Goal: Task Accomplishment & Management: Complete application form

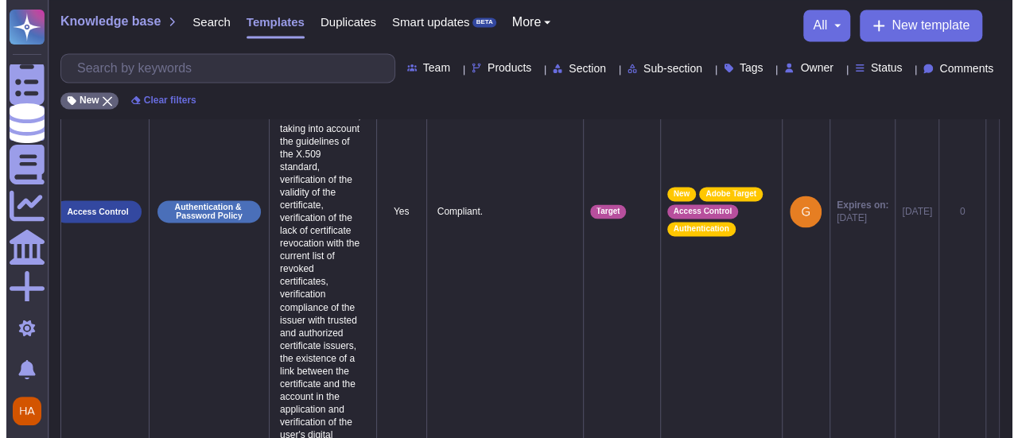
scroll to position [0, 45]
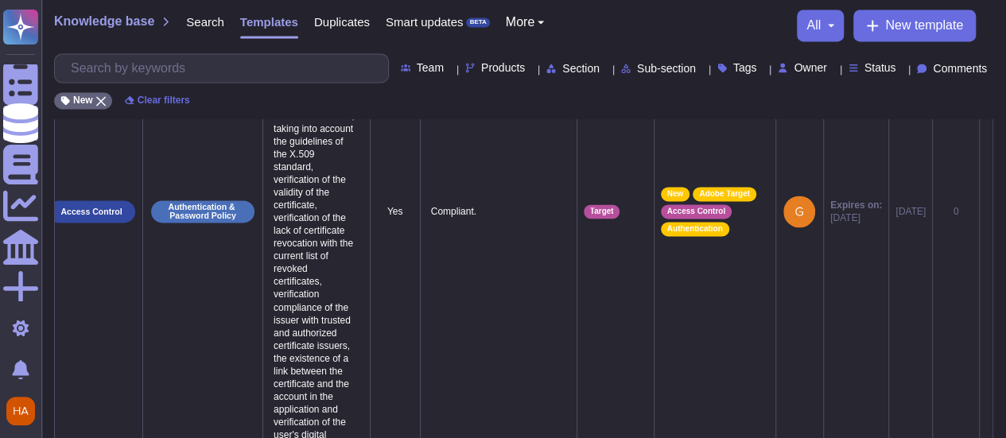
click at [986, 212] on icon at bounding box center [986, 212] width 0 height 0
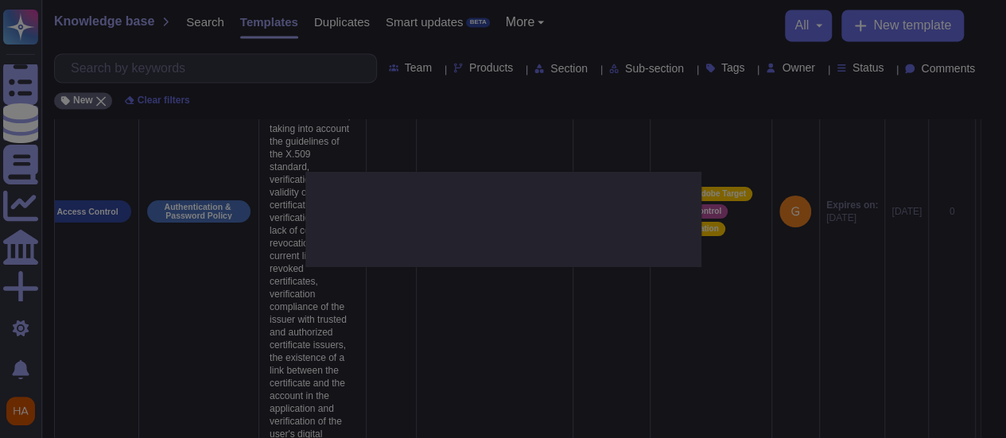
type textarea "In the case of user authentication based on PKI certificates, the authenticatio…"
type textarea "Compliant."
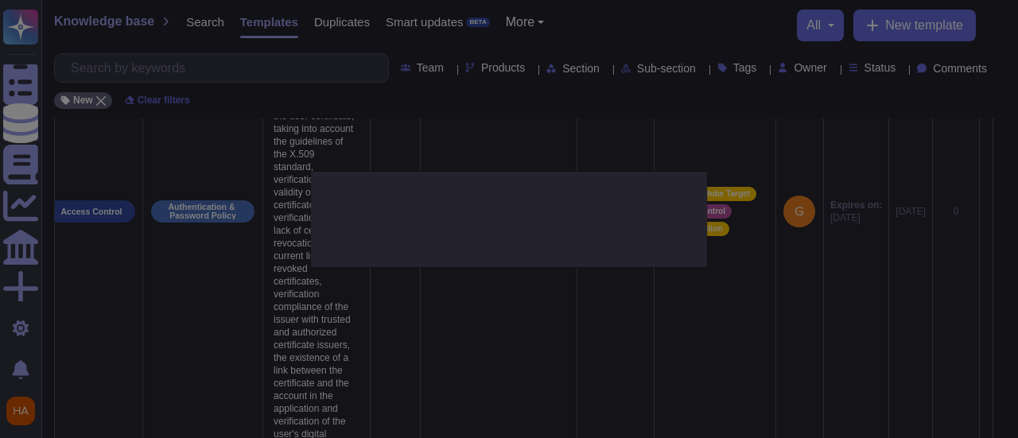
scroll to position [0, 45]
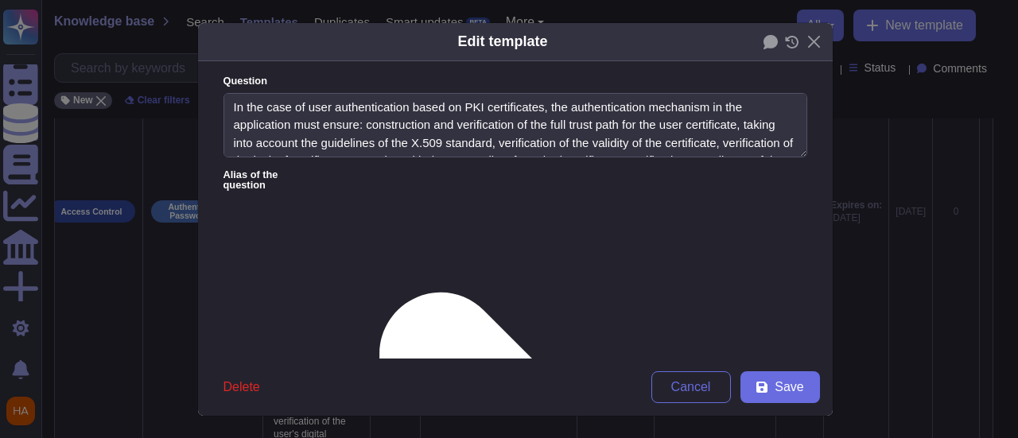
type textarea "In the case of user authentication based on PKI certificates, the authenticatio…"
type textarea "Compliant."
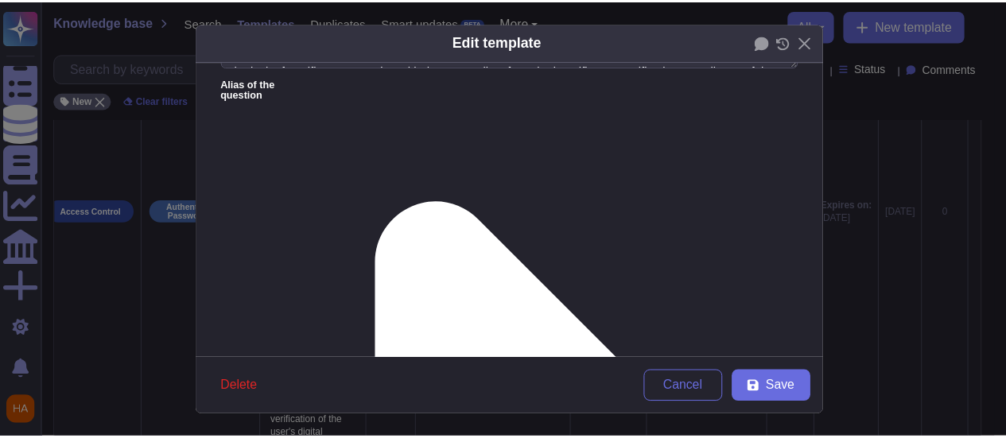
scroll to position [239, 0]
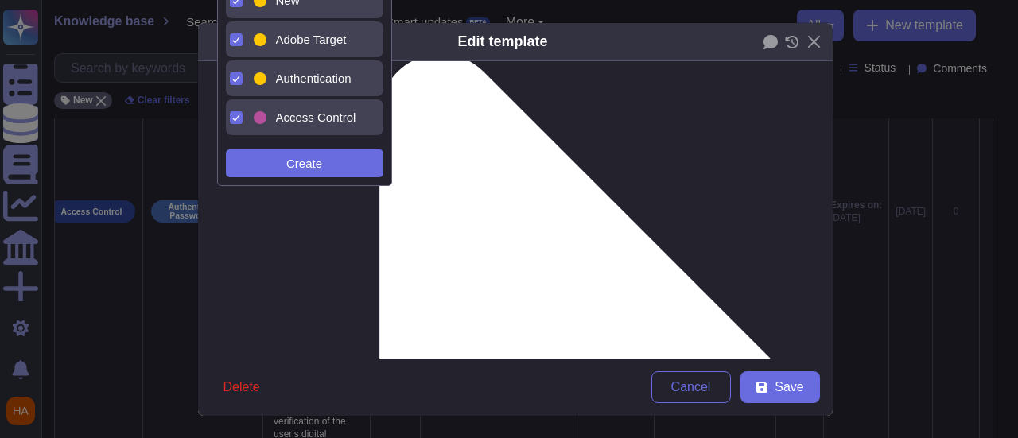
click at [297, 6] on span "New" at bounding box center [288, 1] width 24 height 14
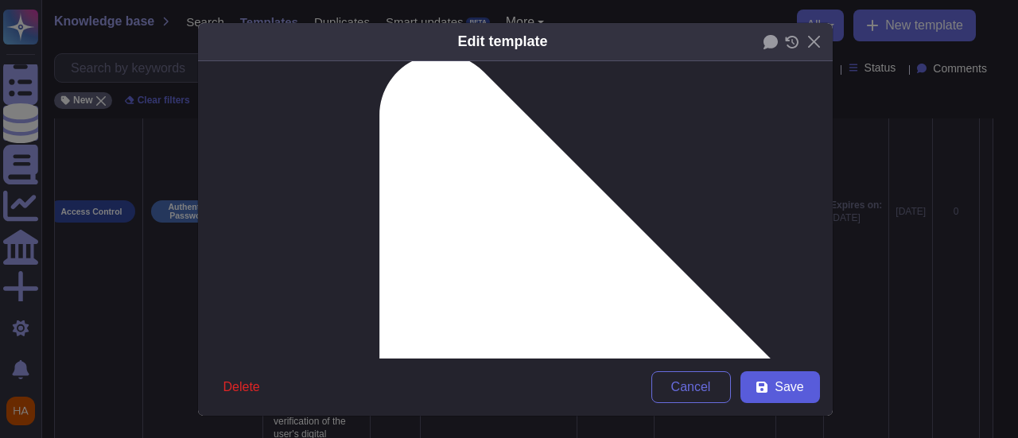
click at [783, 399] on button "Save" at bounding box center [781, 387] width 80 height 32
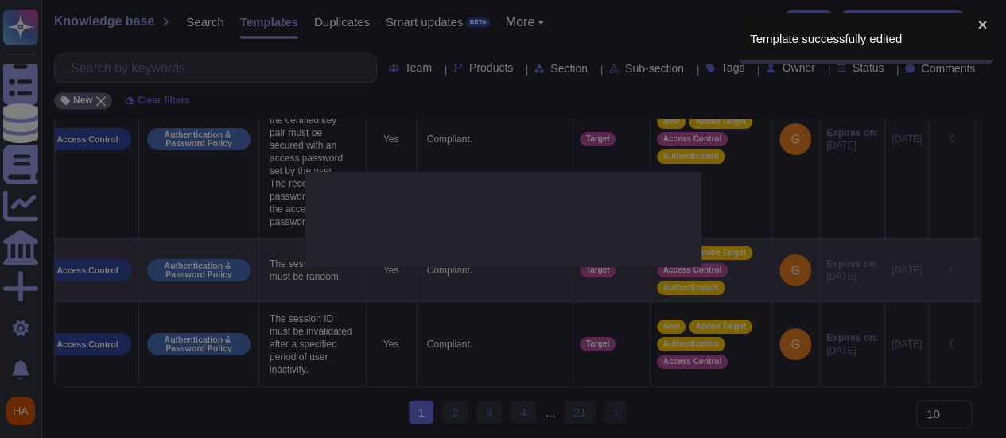
type textarea "The session ID must be random."
type textarea "Compliant."
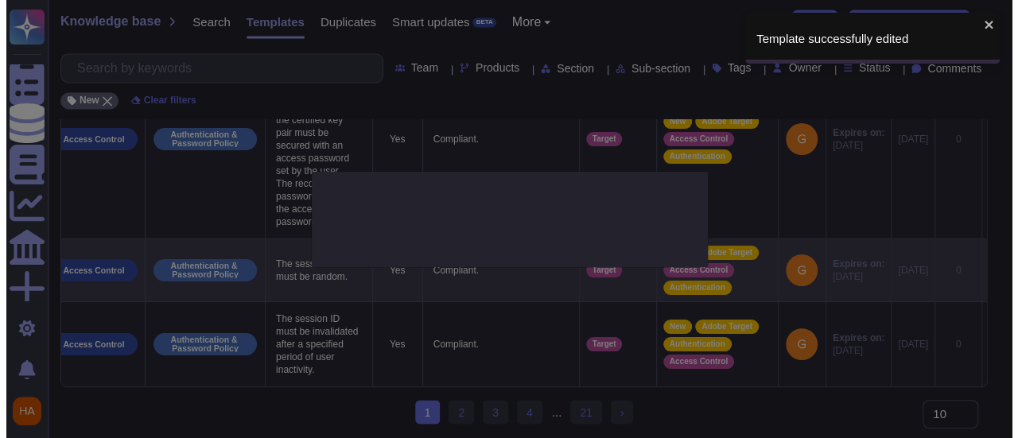
scroll to position [0, 45]
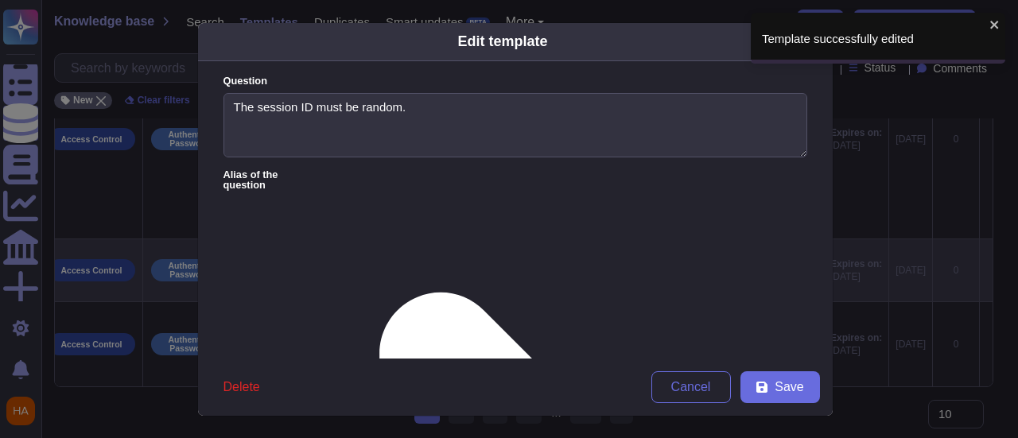
type textarea "The session ID must be random."
type textarea "Compliant."
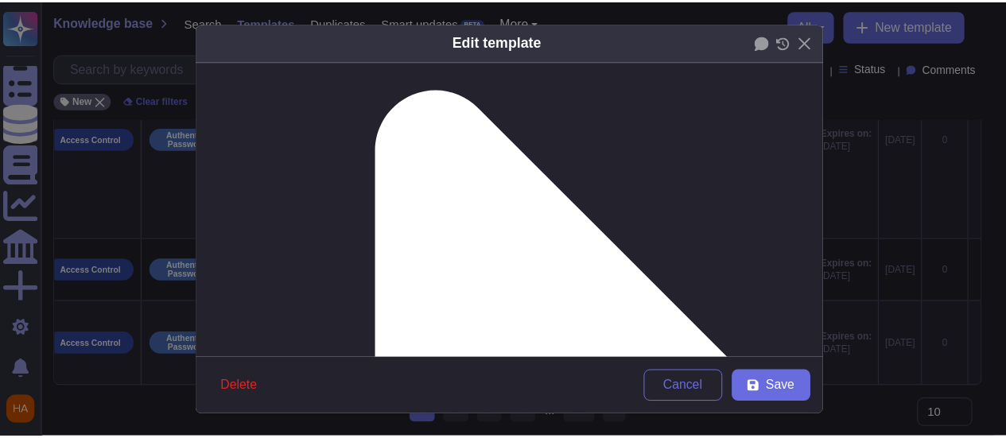
scroll to position [239, 0]
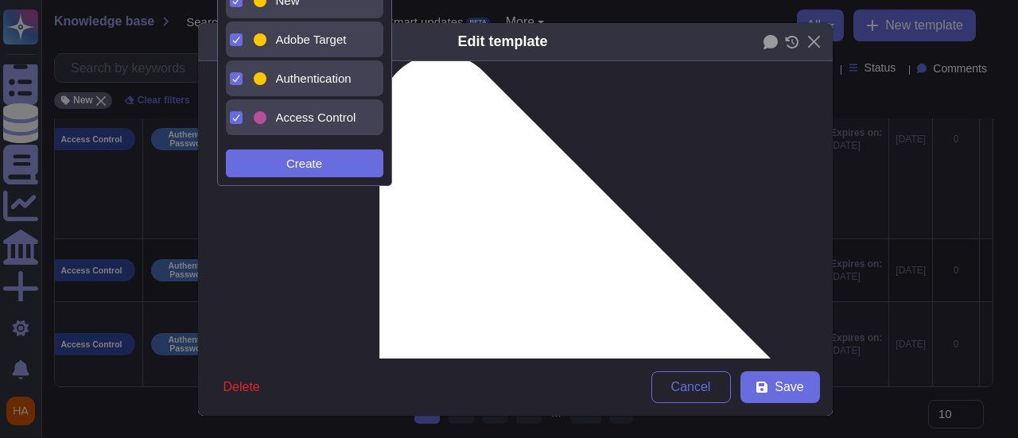
click at [301, 6] on div "New" at bounding box center [318, 1] width 84 height 14
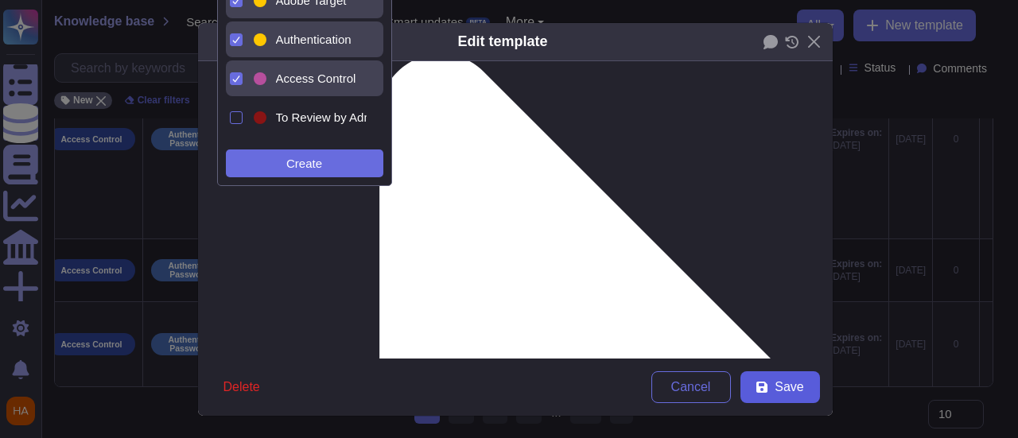
click at [797, 383] on button "Save" at bounding box center [781, 387] width 80 height 32
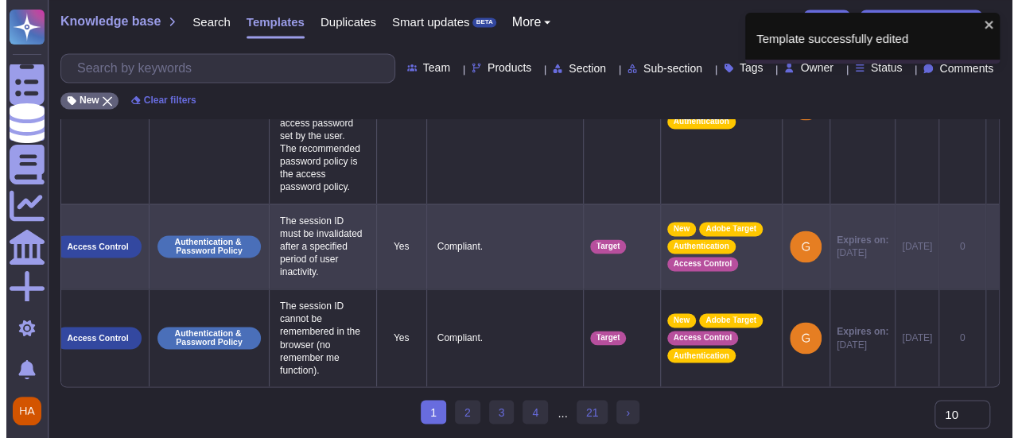
scroll to position [0, 33]
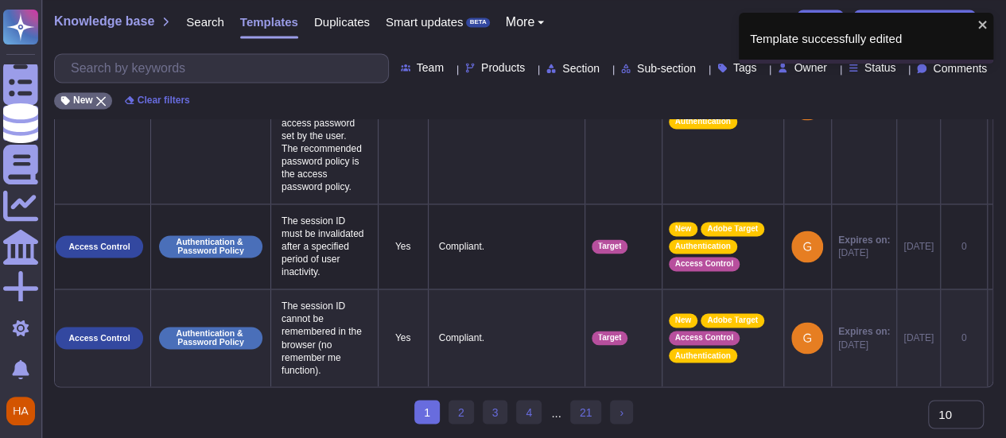
click at [994, 105] on icon at bounding box center [994, 105] width 0 height 0
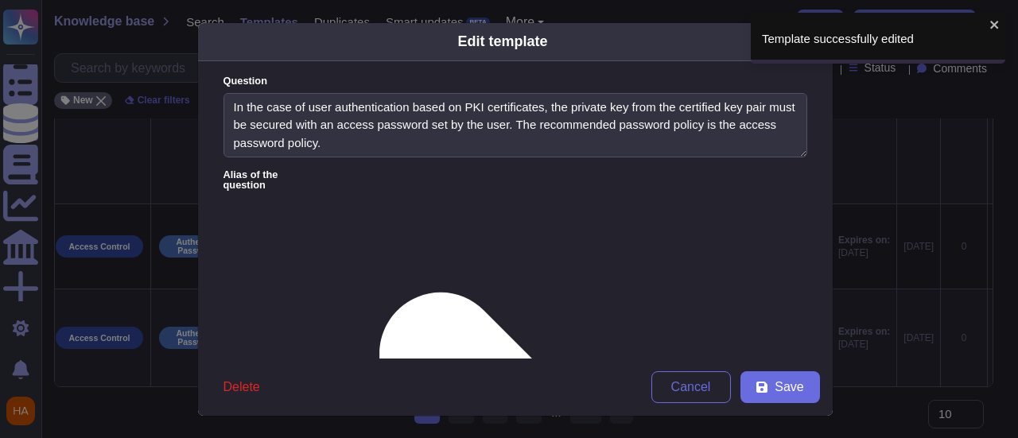
type textarea "In the case of user authentication based on PKI certificates, the private key f…"
type textarea "Compliant."
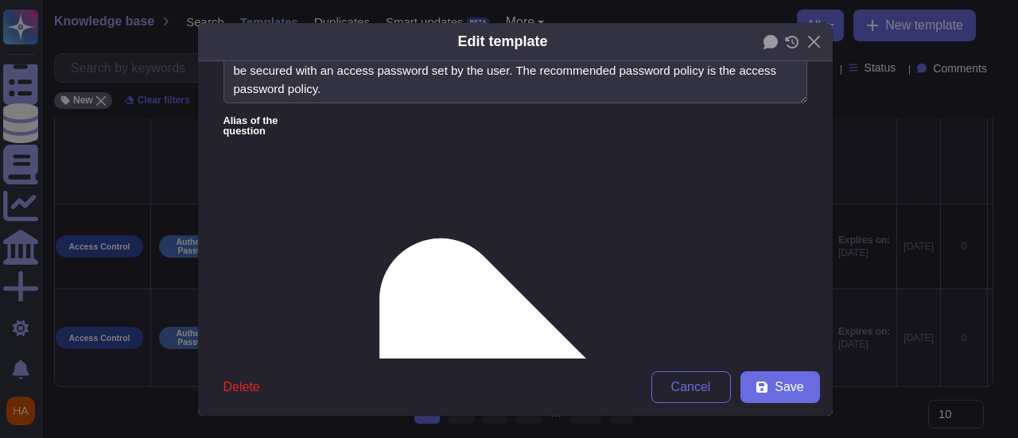
scroll to position [80, 0]
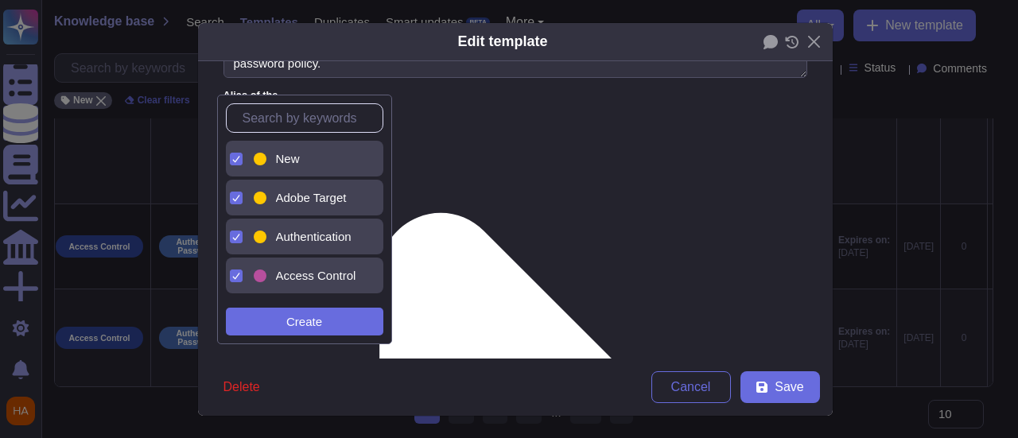
click at [318, 155] on div "New" at bounding box center [318, 159] width 84 height 14
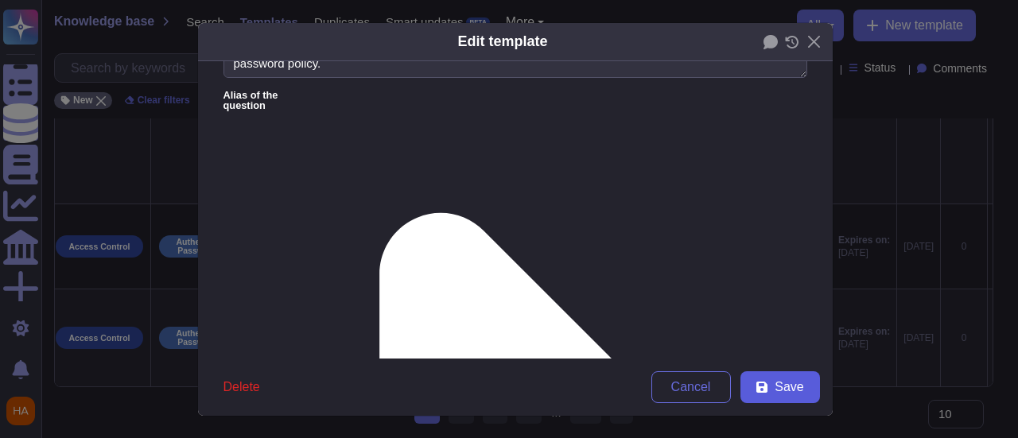
click at [764, 383] on button "Save" at bounding box center [781, 387] width 80 height 32
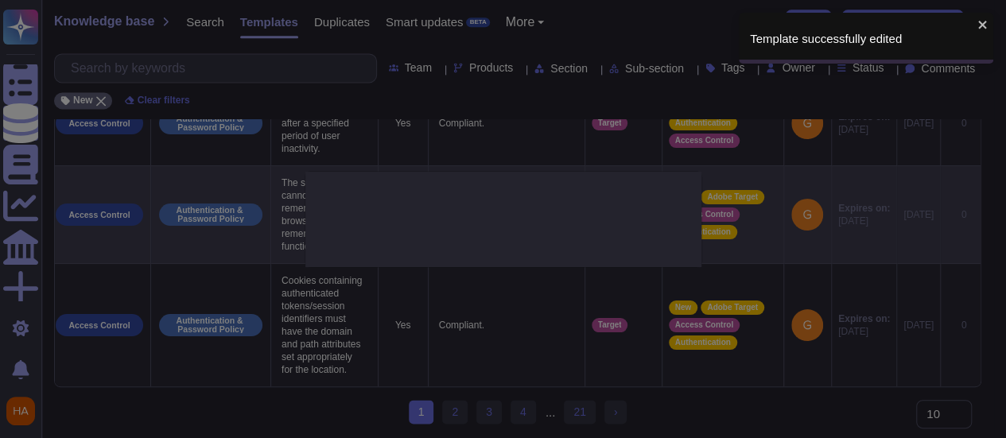
type textarea "The session ID cannot be remembered in the browser (no remember me function)."
type textarea "Compliant."
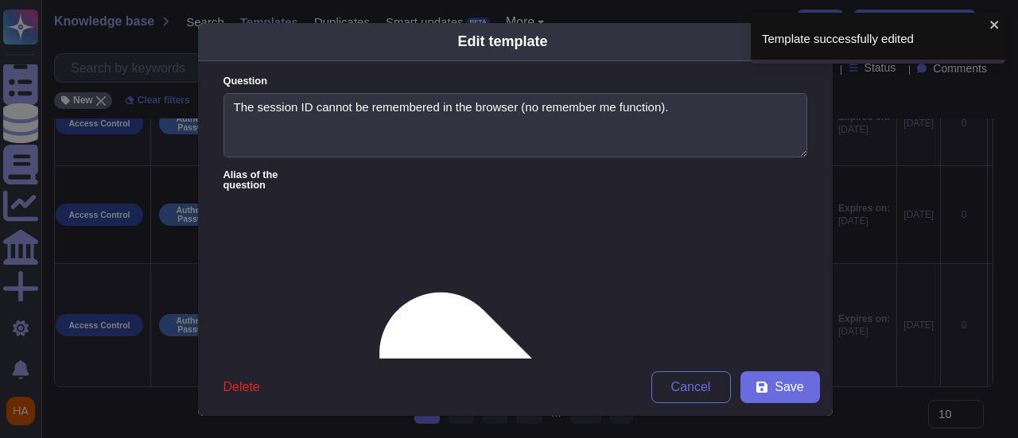
type textarea "The session ID cannot be remembered in the browser (no remember me function)."
type textarea "Compliant."
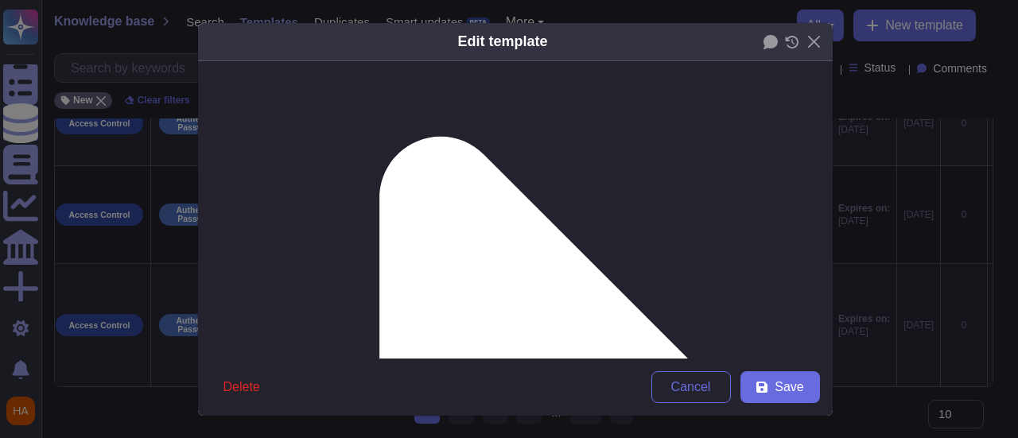
scroll to position [159, 0]
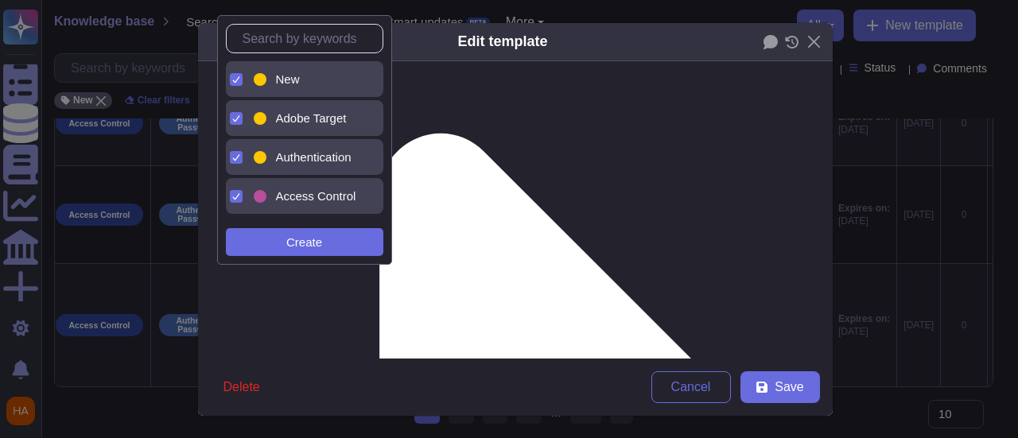
click at [307, 82] on div "New" at bounding box center [318, 79] width 84 height 14
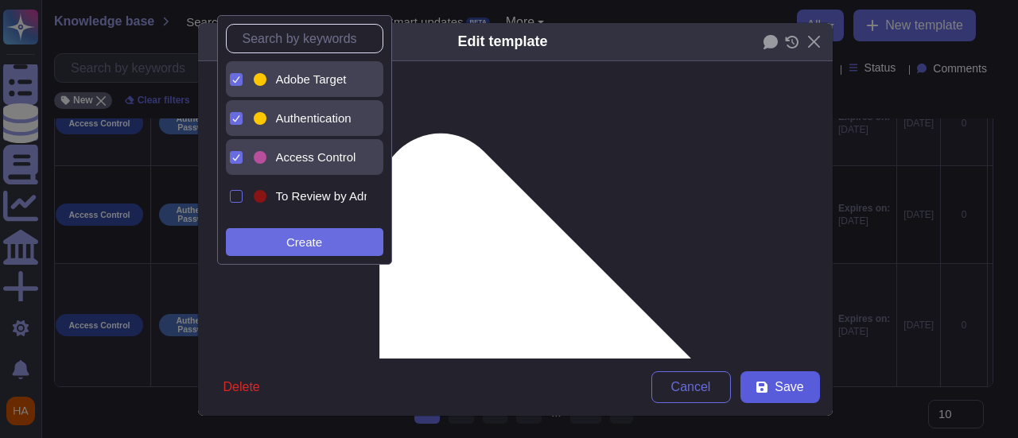
click at [792, 392] on span "Save" at bounding box center [789, 387] width 29 height 13
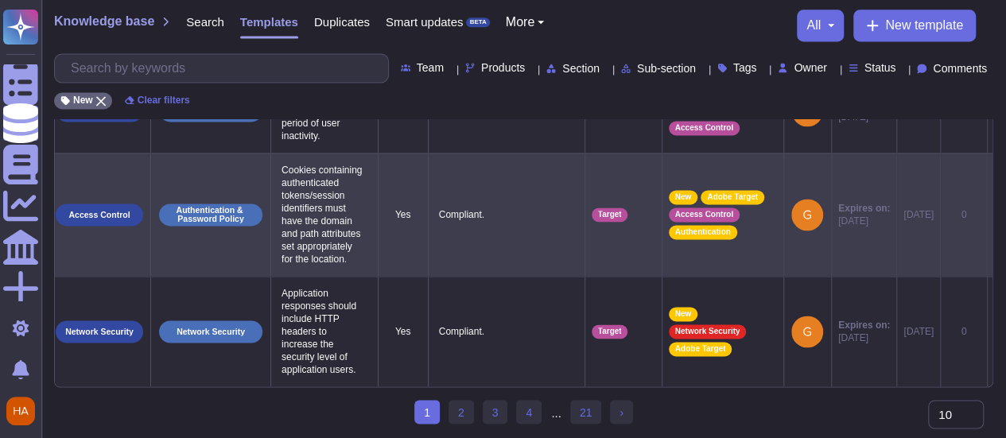
click at [994, 216] on icon at bounding box center [994, 216] width 0 height 0
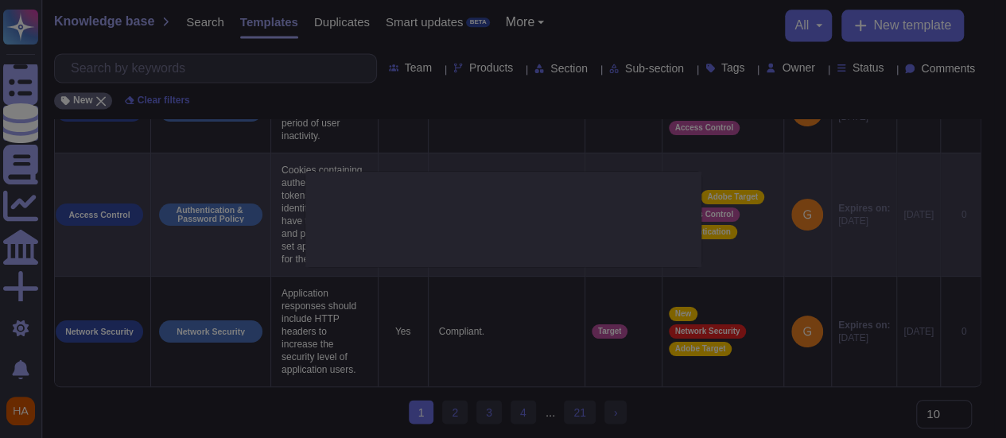
type textarea "Cookies containing authenticated tokens/session identifiers must have the domai…"
type textarea "Compliant."
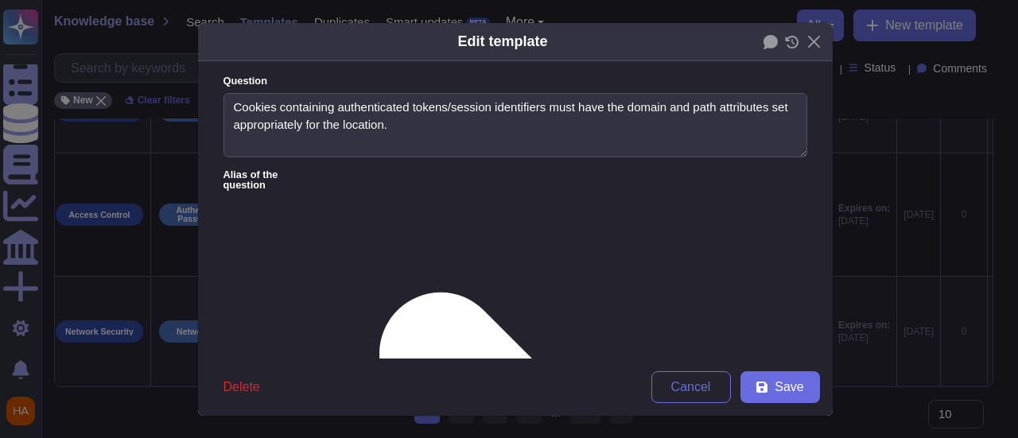
type textarea "Cookies containing authenticated tokens/session identifiers must have the domai…"
type textarea "Compliant."
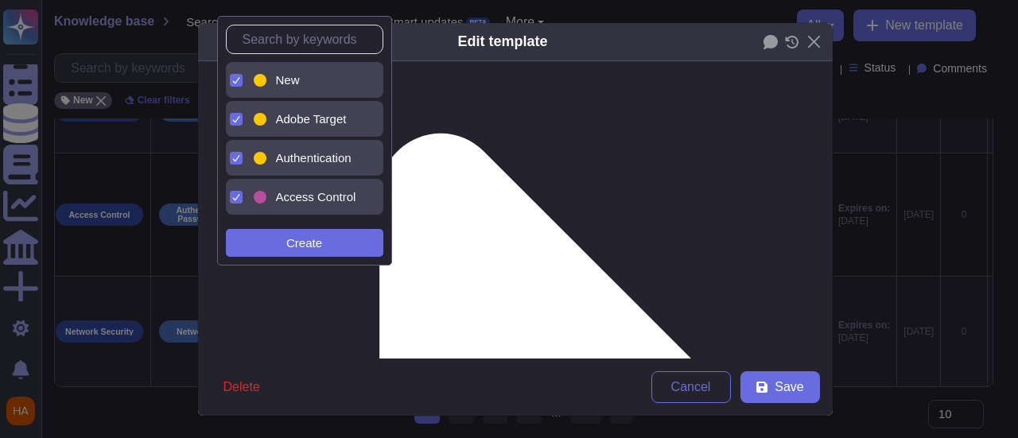
click at [305, 80] on div "New" at bounding box center [318, 80] width 84 height 14
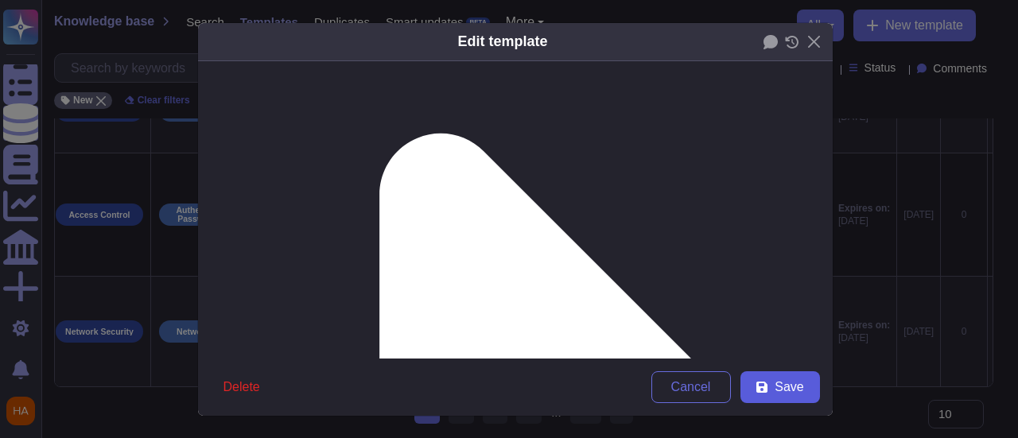
click at [756, 379] on button "Save" at bounding box center [781, 387] width 80 height 32
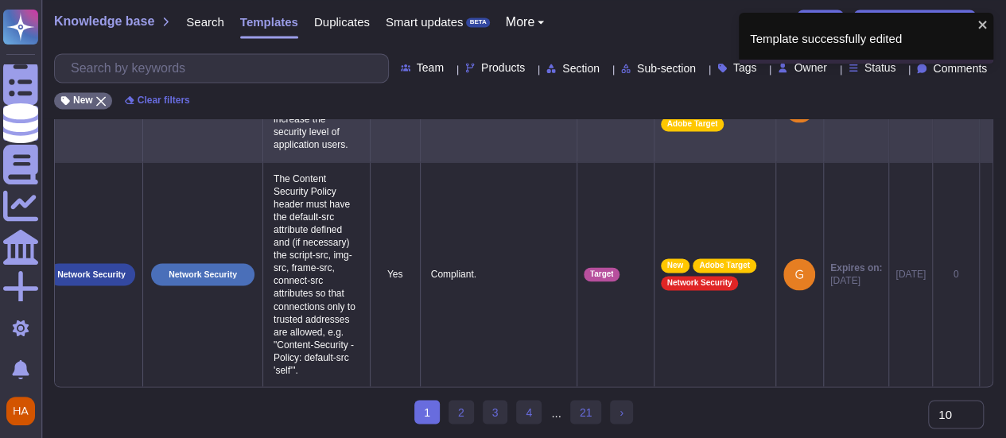
scroll to position [0, 45]
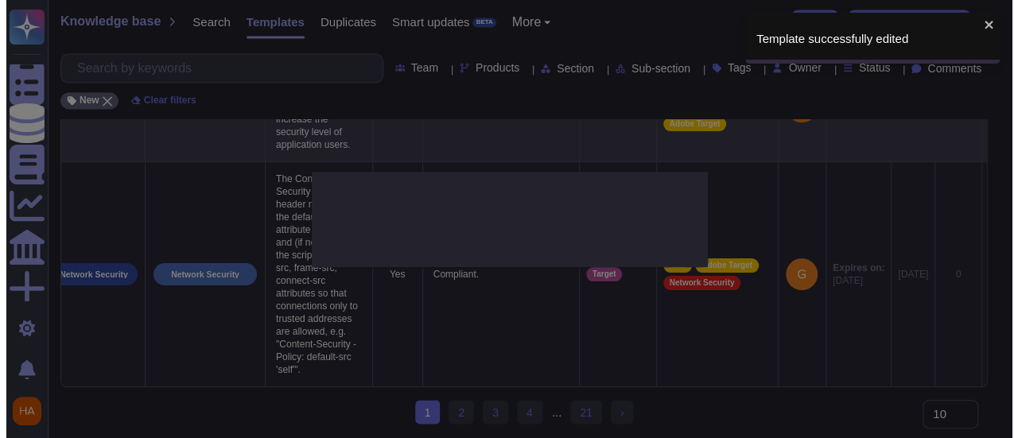
scroll to position [0, 45]
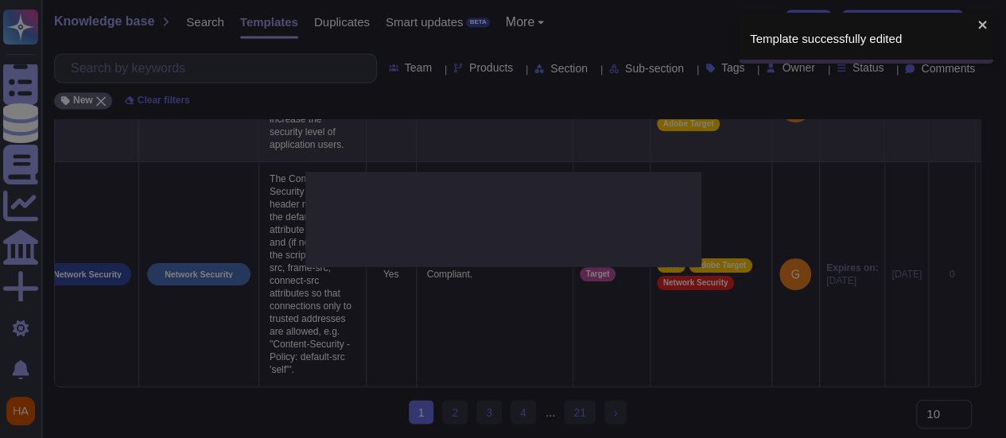
type textarea "Application responses should include HTTP headers to increase the security leve…"
type textarea "Compliant."
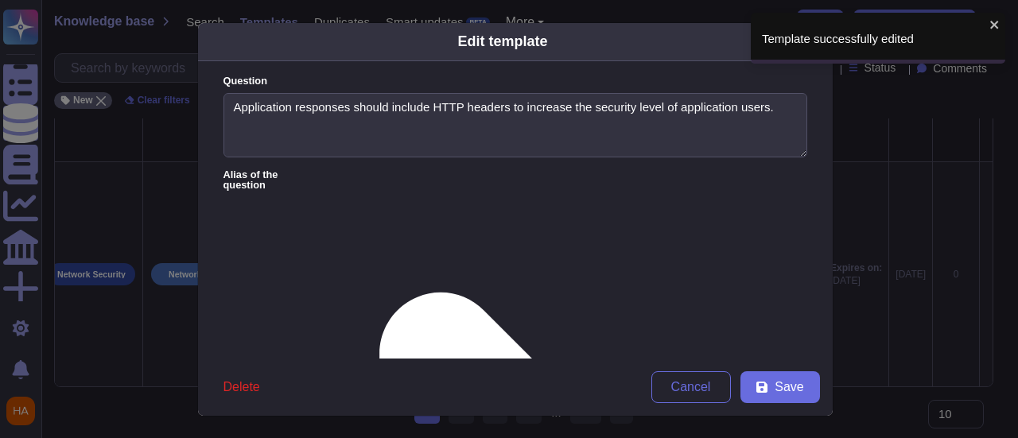
type textarea "Application responses should include HTTP headers to increase the security leve…"
type textarea "Compliant."
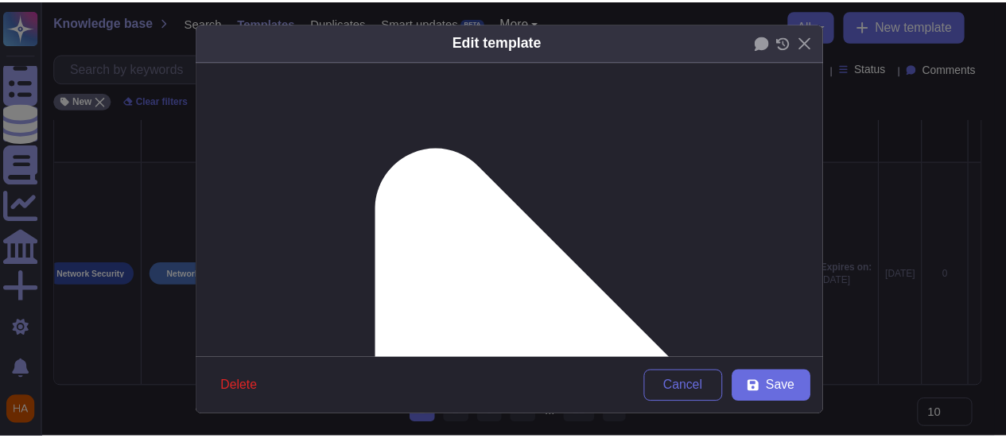
scroll to position [239, 0]
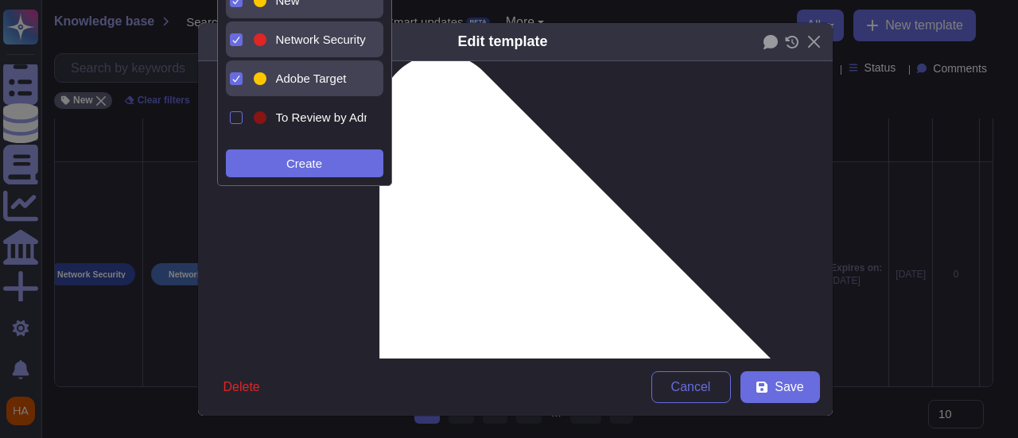
click at [306, 10] on div "New" at bounding box center [309, 1] width 116 height 36
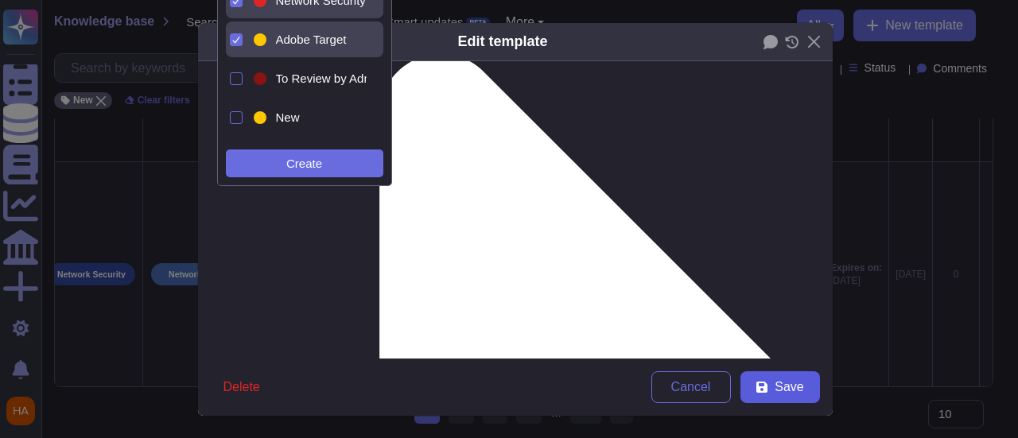
click at [769, 395] on button "Save" at bounding box center [781, 387] width 80 height 32
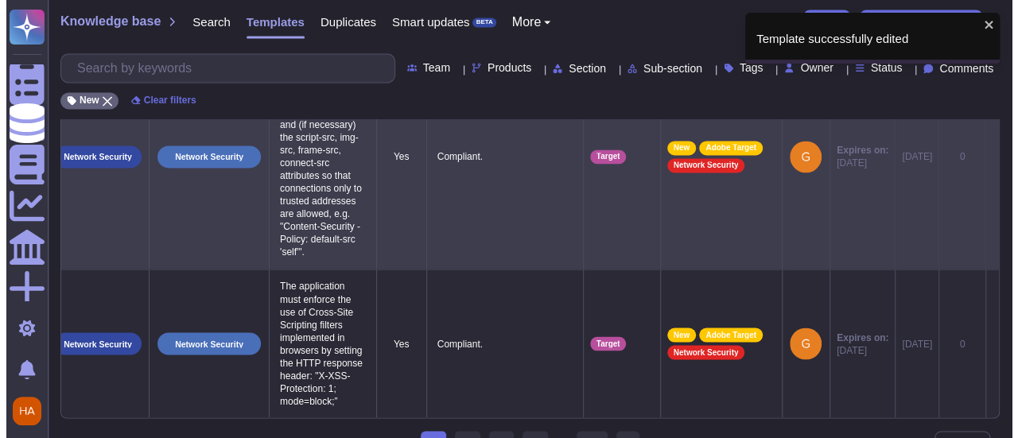
scroll to position [0, 45]
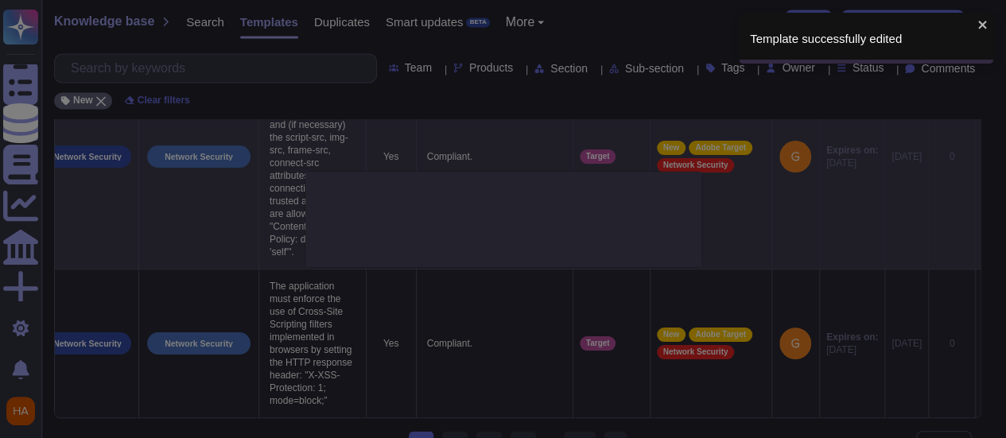
type textarea "The Content Security Policy header must have the default-src attribute defined …"
type textarea "Compliant."
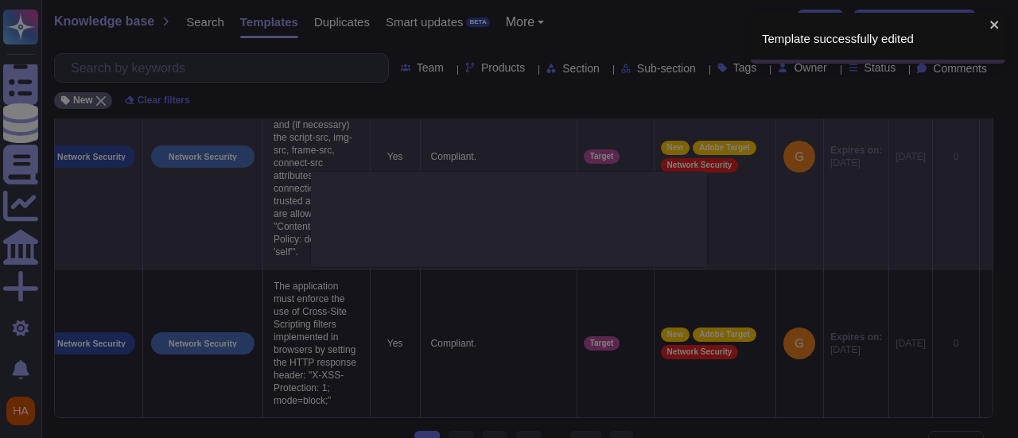
scroll to position [0, 45]
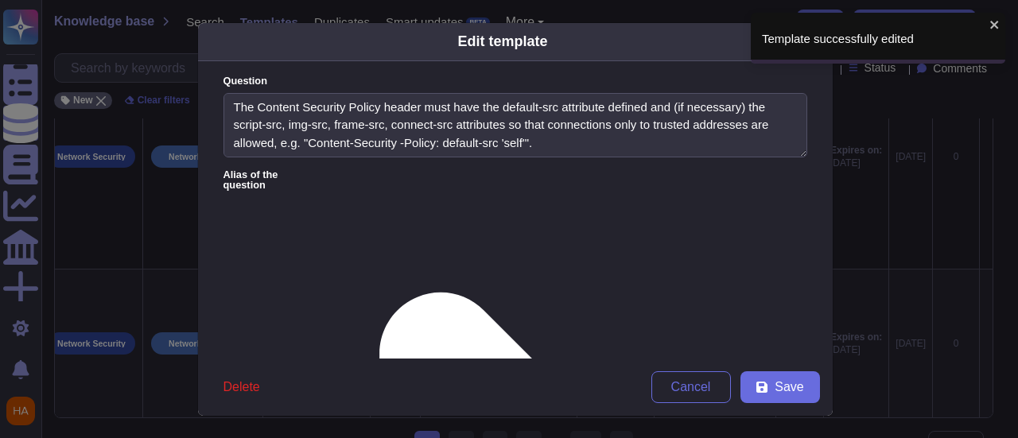
type textarea "The Content Security Policy header must have the default-src attribute defined …"
type textarea "Compliant."
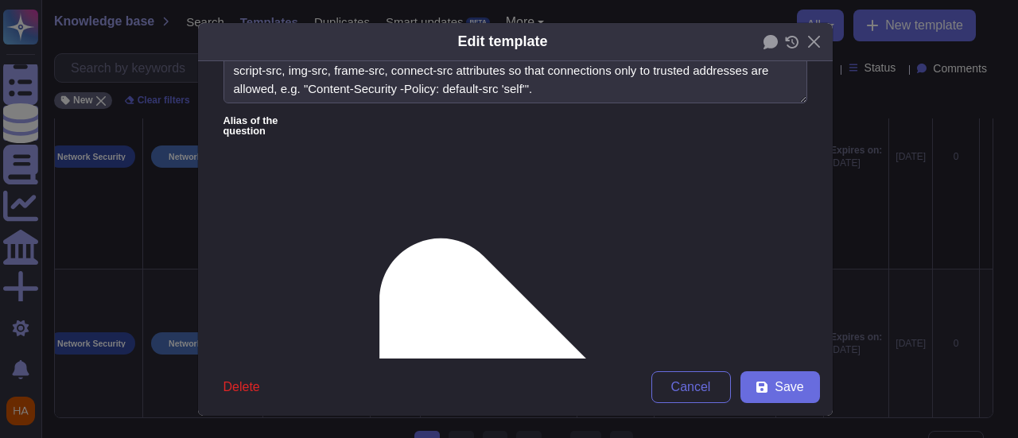
scroll to position [80, 0]
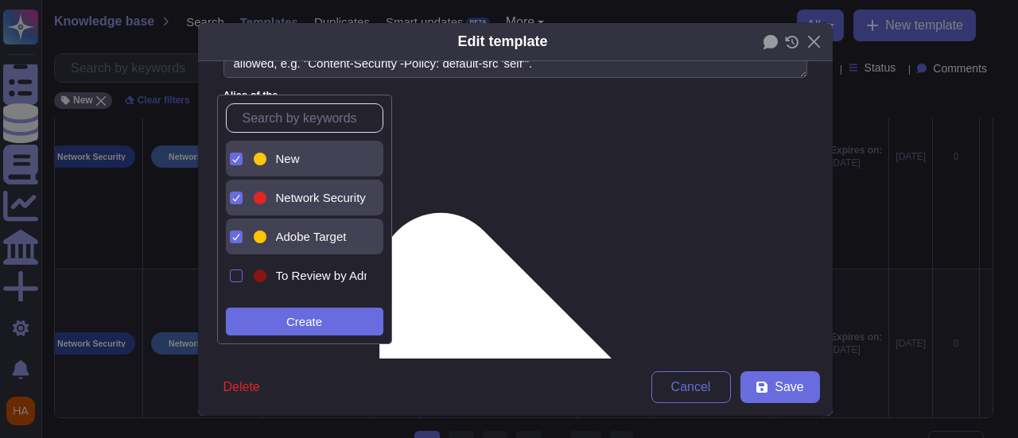
click at [302, 161] on div "New" at bounding box center [318, 159] width 84 height 14
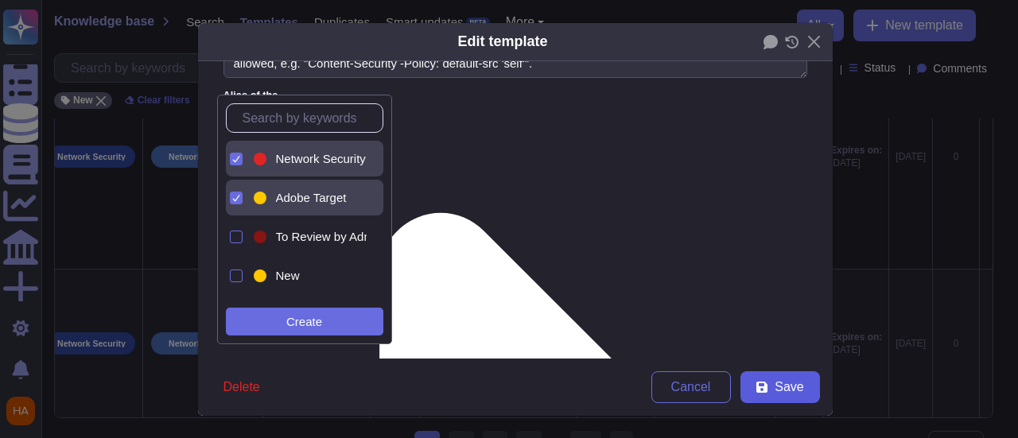
click at [775, 384] on span "Save" at bounding box center [789, 387] width 29 height 13
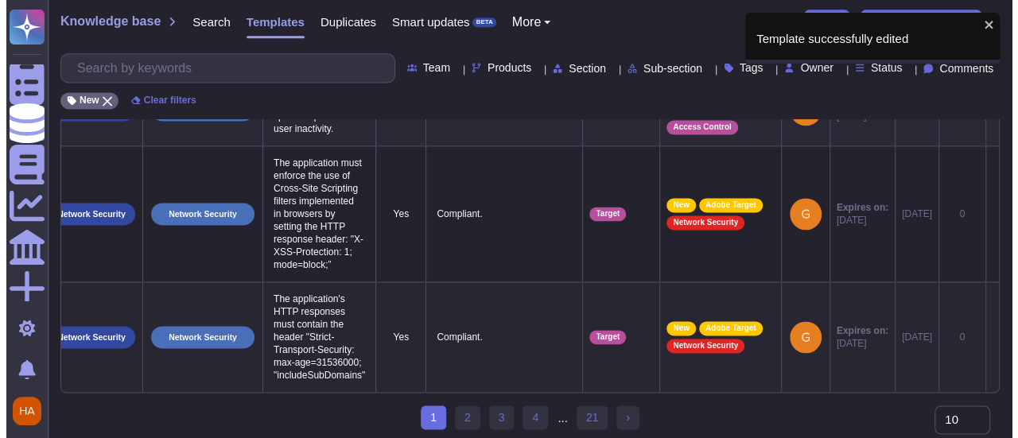
scroll to position [0, 69]
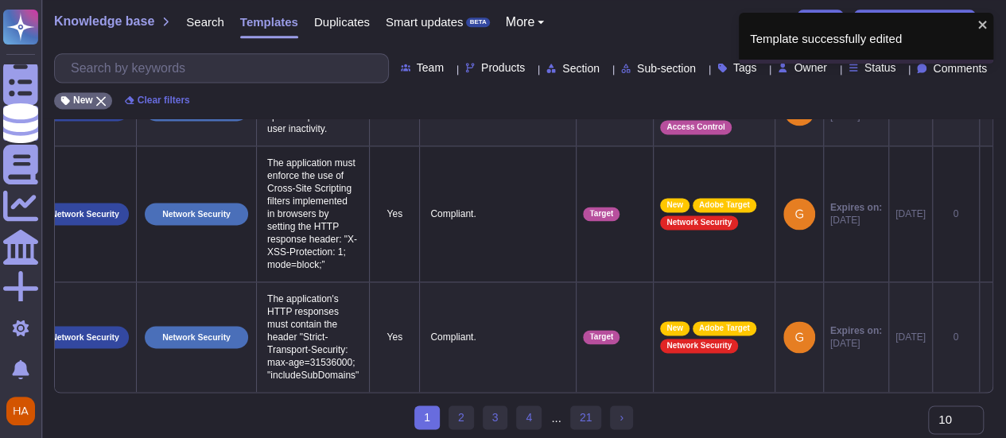
click at [986, 338] on icon at bounding box center [986, 338] width 0 height 0
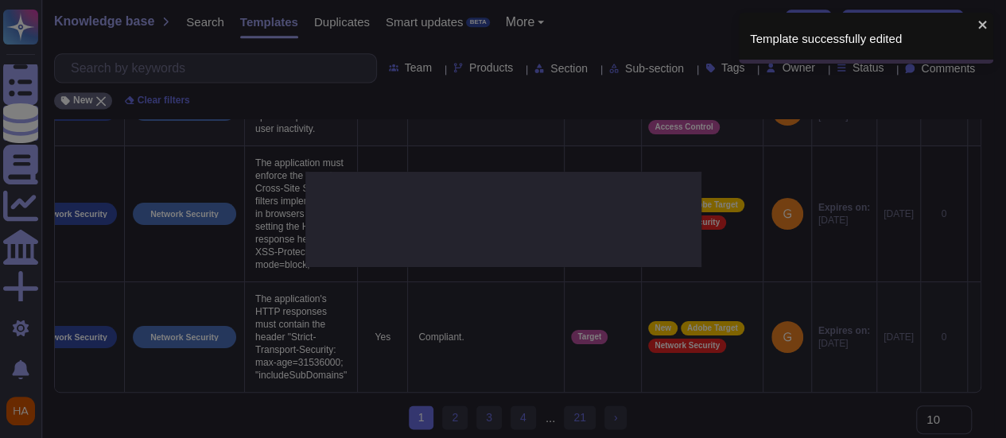
type textarea "The application's HTTP responses must contain the header "Strict-Transport-Secu…"
type textarea "Compliant."
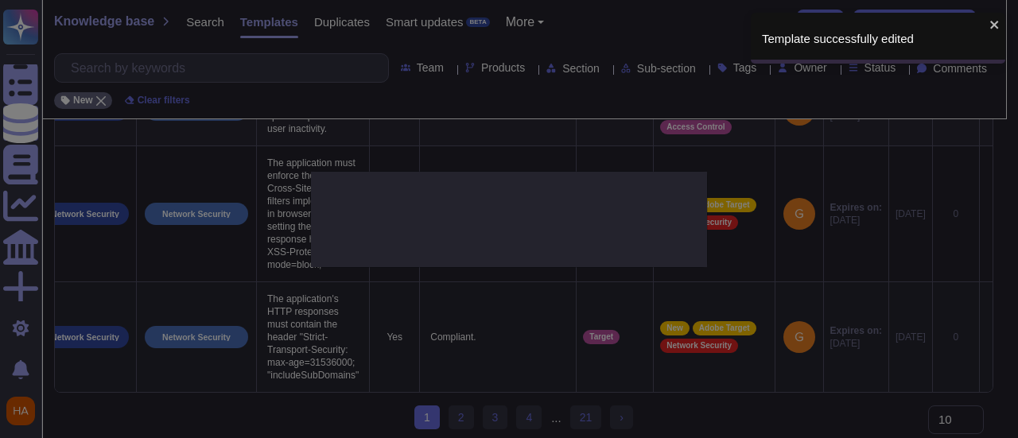
scroll to position [0, 68]
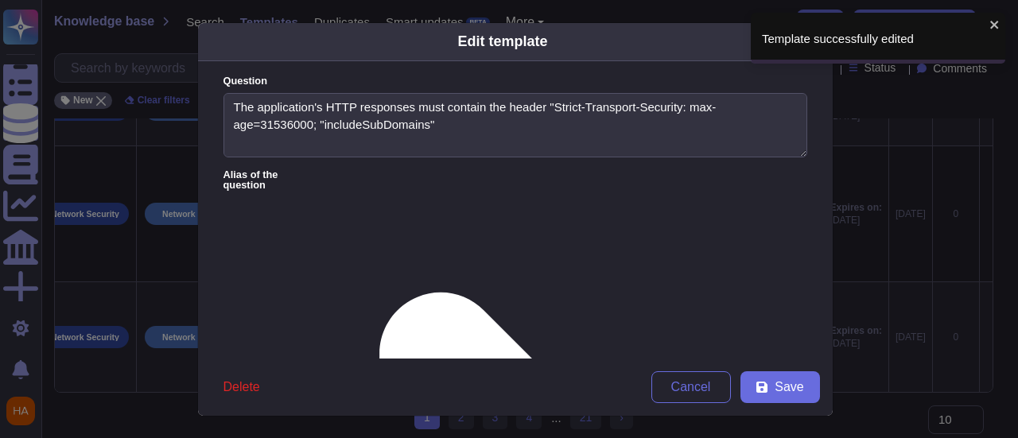
type textarea "The application's HTTP responses must contain the header "Strict-Transport-Secu…"
type textarea "Compliant."
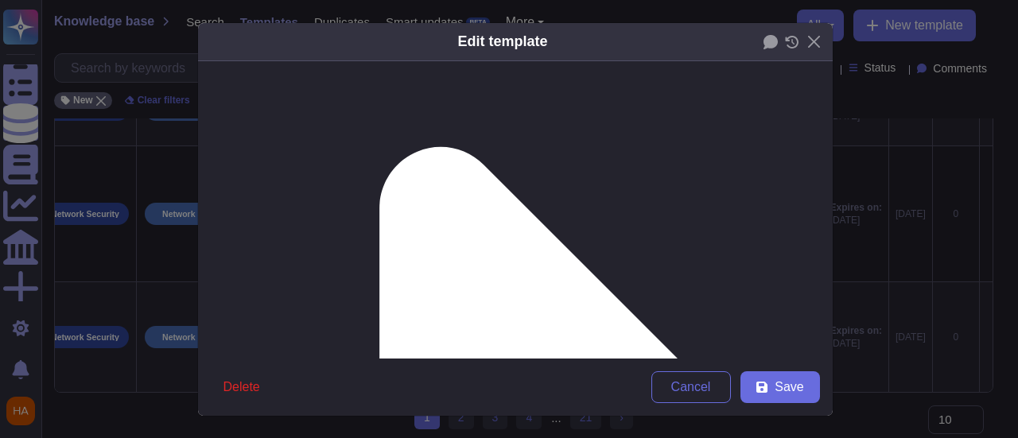
scroll to position [159, 0]
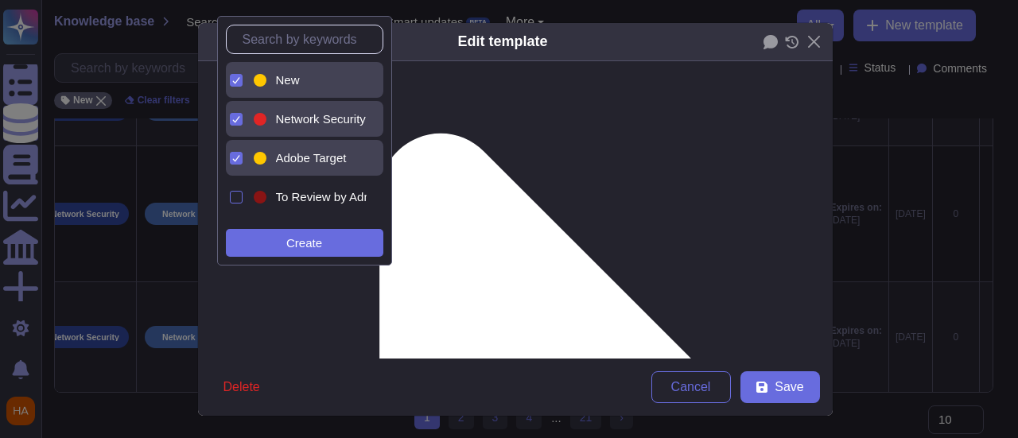
click at [313, 80] on div "New" at bounding box center [318, 80] width 84 height 14
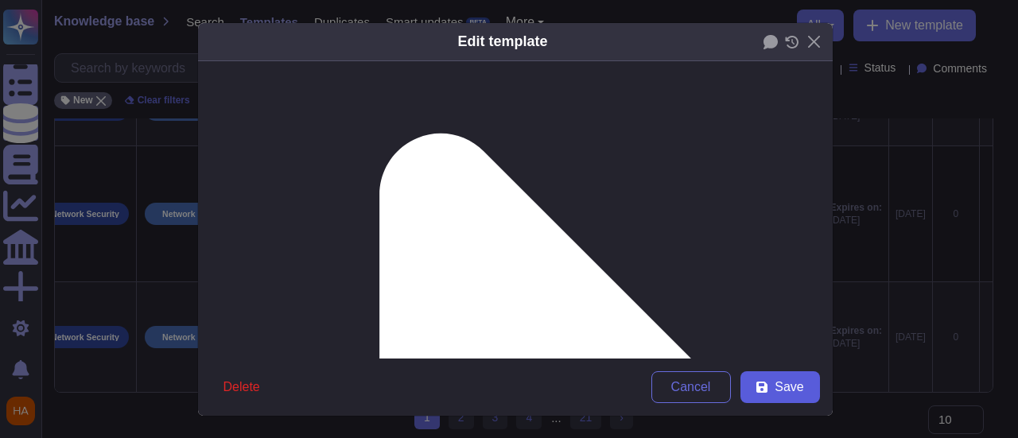
click at [789, 396] on button "Save" at bounding box center [781, 387] width 80 height 32
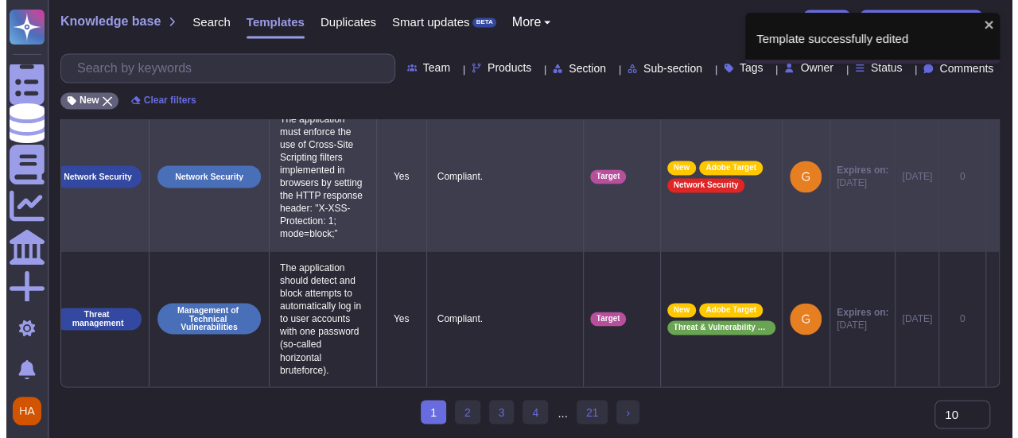
scroll to position [0, 45]
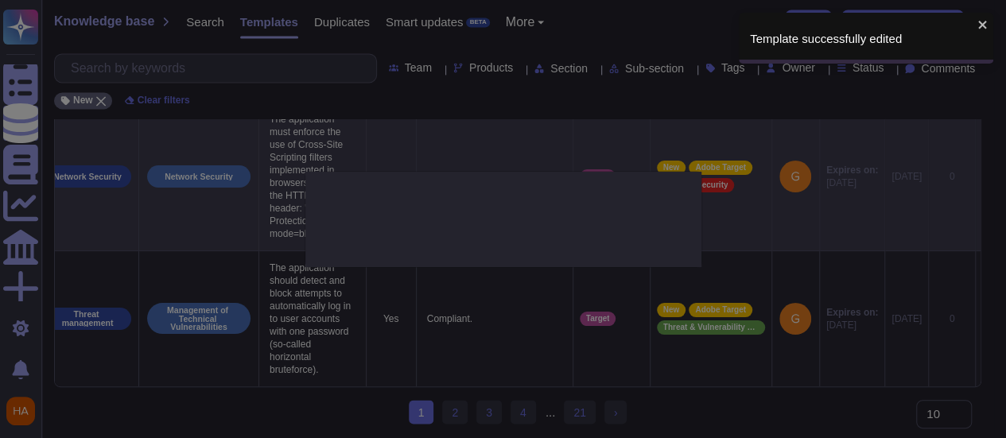
type textarea "The application must enforce the use of Cross-Site Scripting filters implemente…"
type textarea "Compliant."
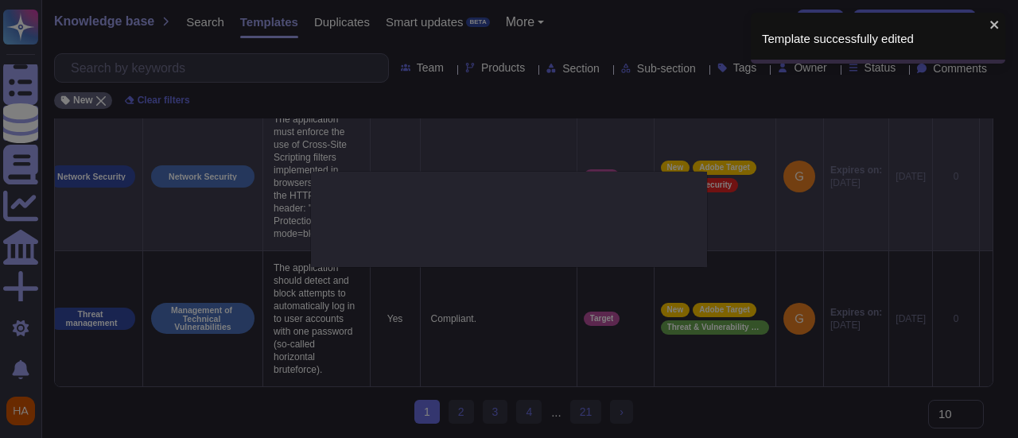
scroll to position [0, 45]
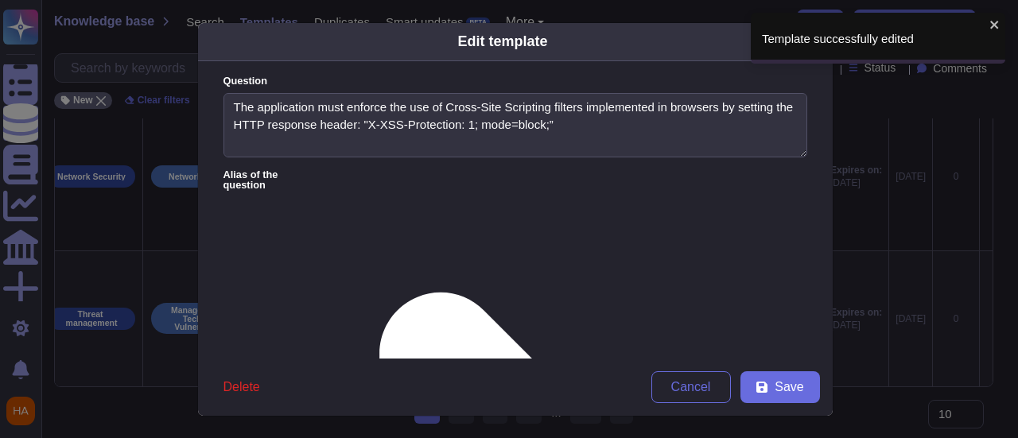
type textarea "The application must enforce the use of Cross-Site Scripting filters implemente…"
type textarea "Compliant."
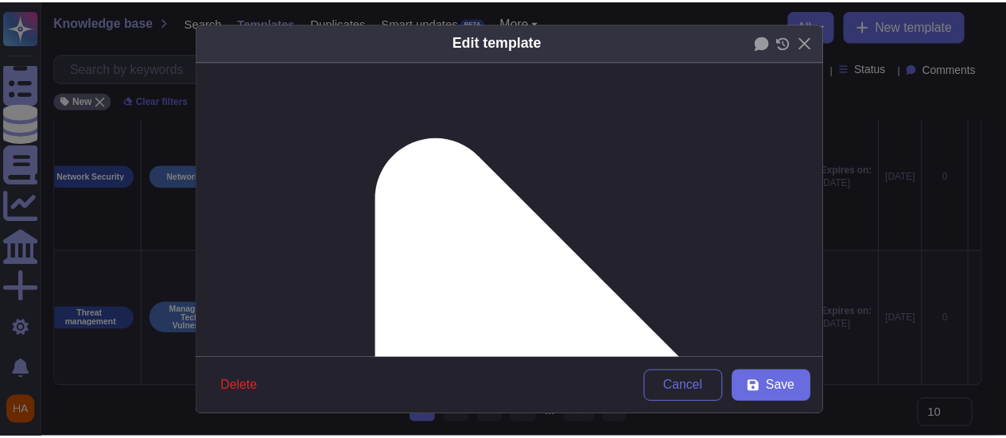
scroll to position [159, 0]
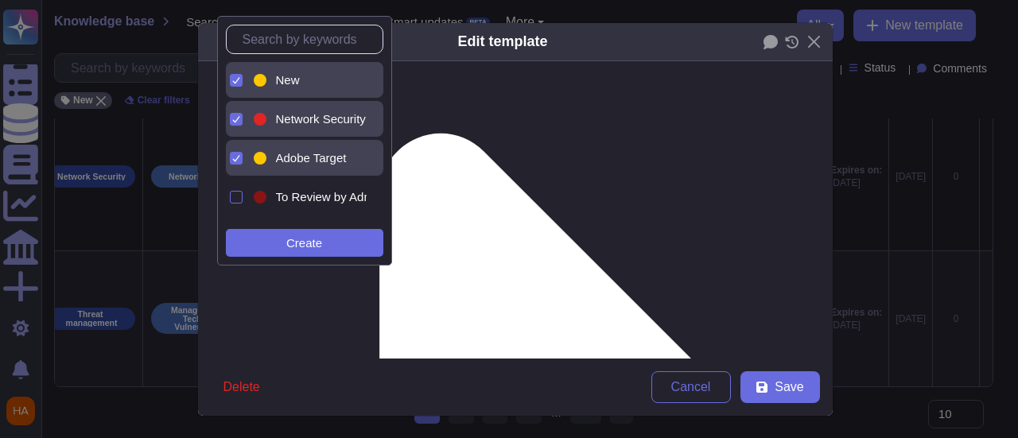
click at [293, 91] on div "New" at bounding box center [309, 80] width 116 height 36
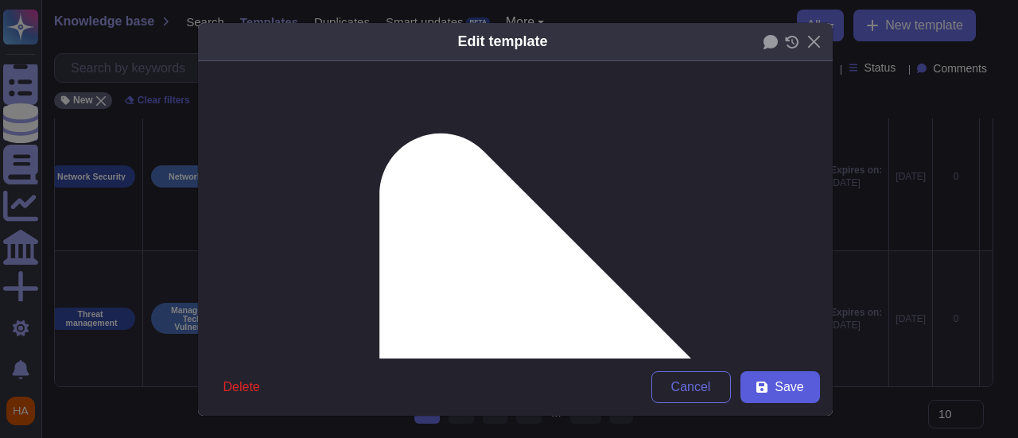
click at [791, 382] on span "Save" at bounding box center [789, 387] width 29 height 13
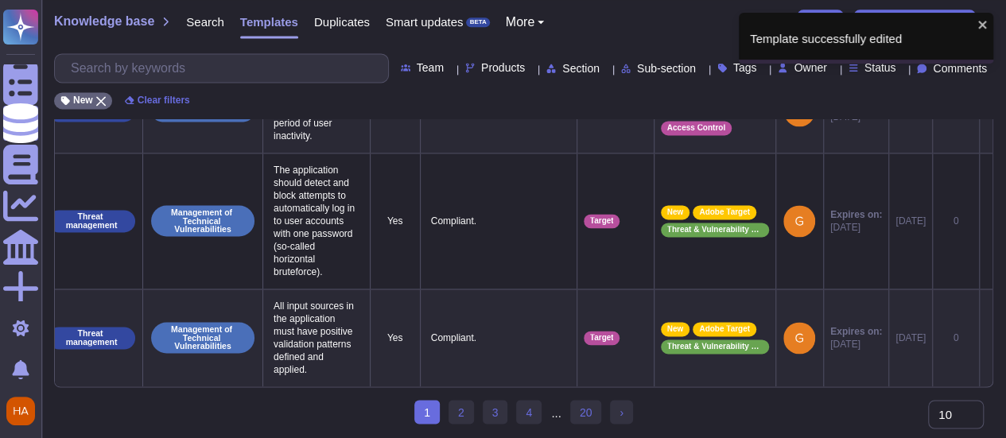
scroll to position [0, 33]
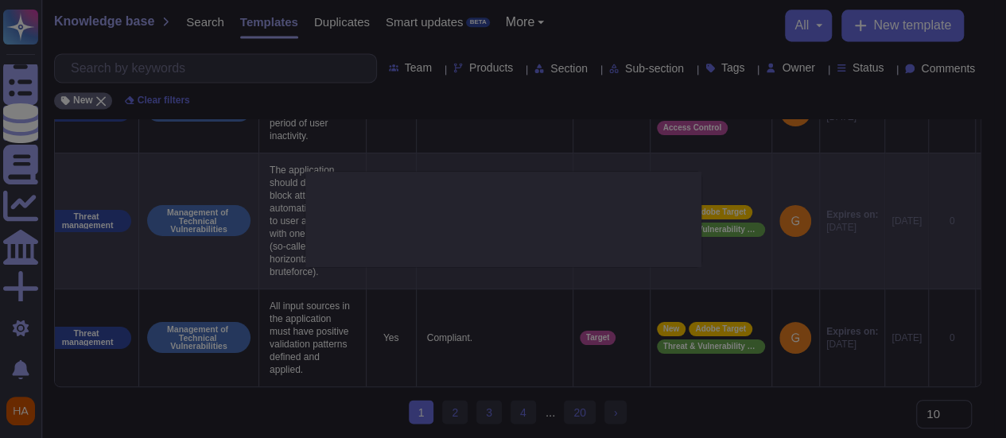
type textarea "The application should detect and block attempts to automatically log in to use…"
type textarea "Compliant."
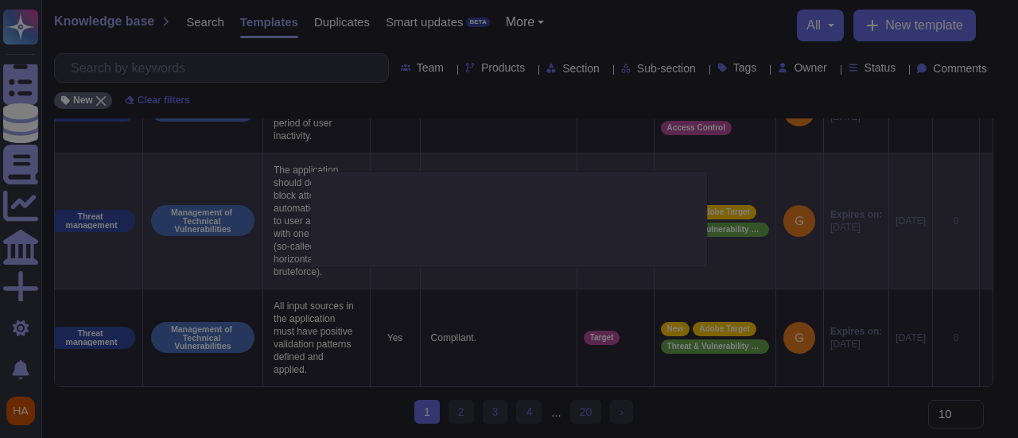
scroll to position [0, 45]
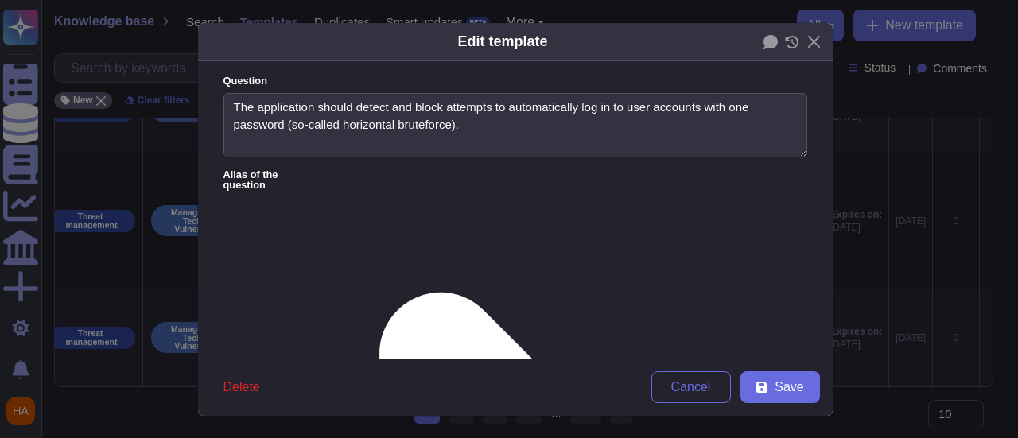
type textarea "The application should detect and block attempts to automatically log in to use…"
type textarea "Compliant."
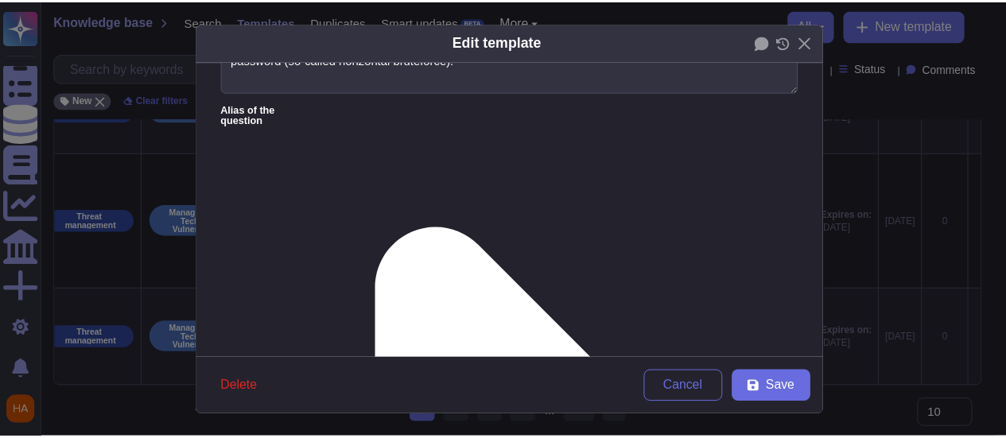
scroll to position [159, 0]
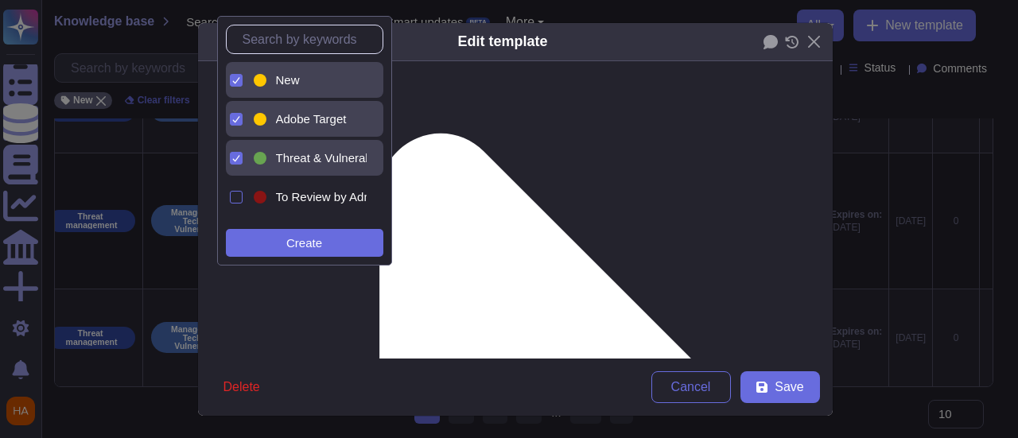
click at [290, 80] on span "New" at bounding box center [288, 80] width 24 height 14
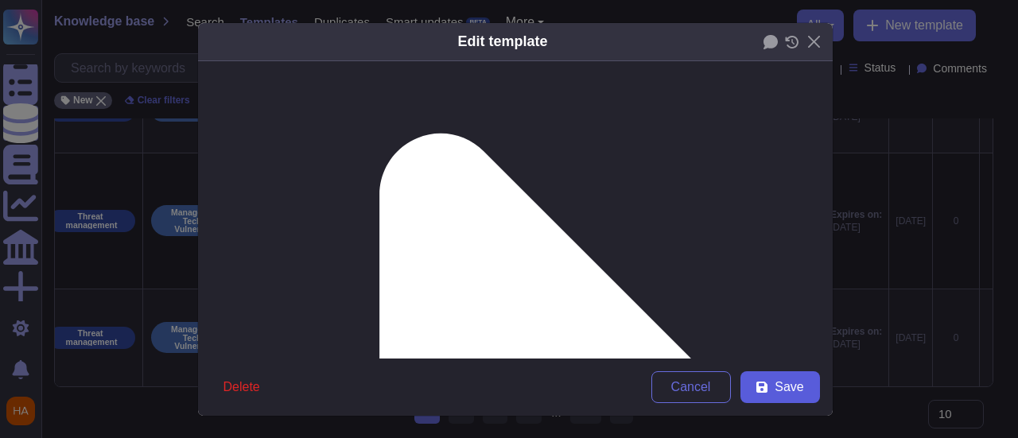
click at [775, 389] on span "Save" at bounding box center [789, 387] width 29 height 13
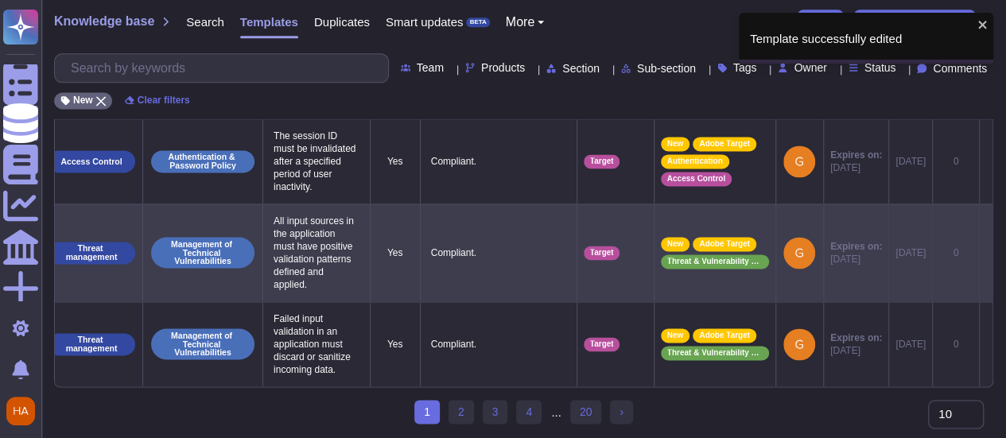
click at [986, 254] on icon at bounding box center [986, 254] width 0 height 0
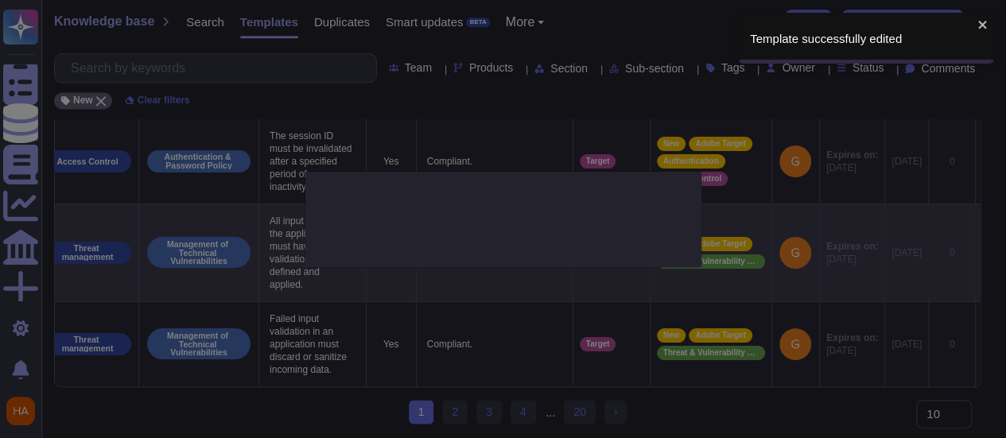
type textarea "All input sources in the application must have positive validation patterns def…"
type textarea "Compliant."
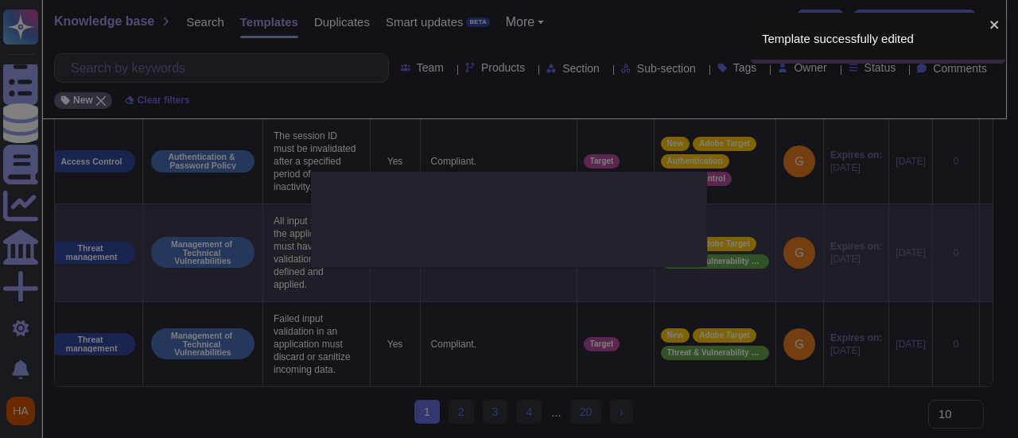
scroll to position [0, 45]
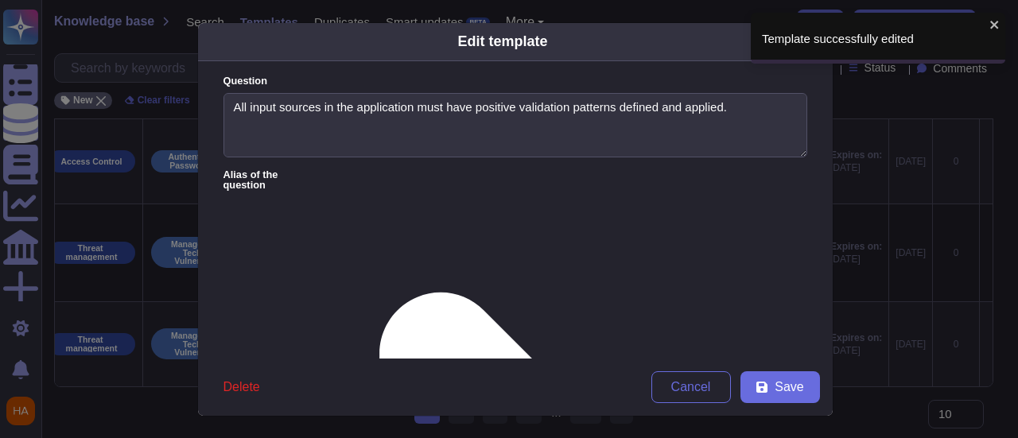
type textarea "All input sources in the application must have positive validation patterns def…"
type textarea "Compliant."
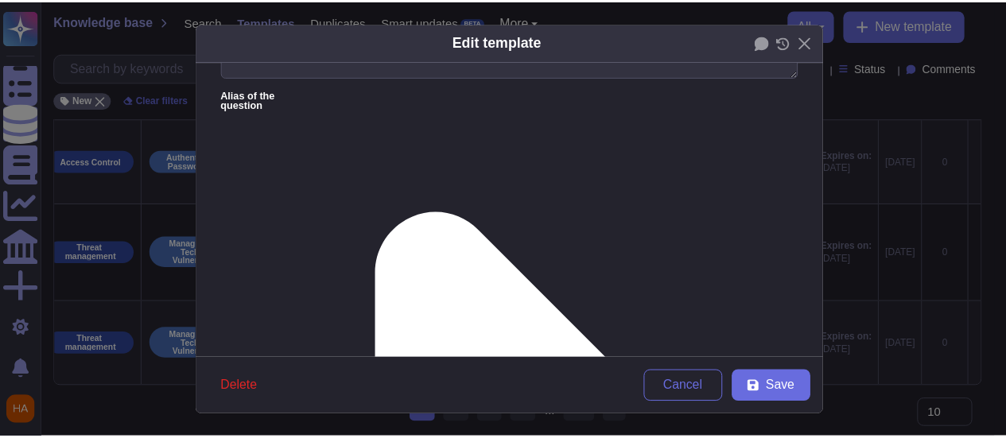
scroll to position [159, 0]
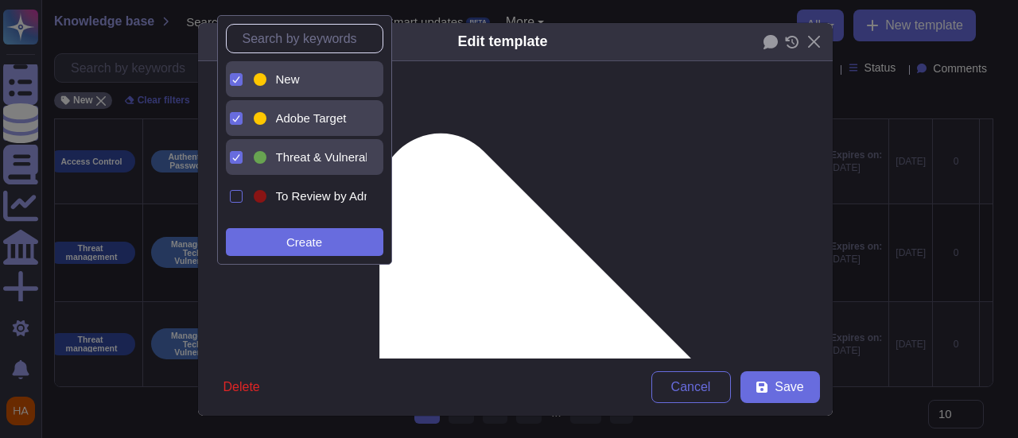
click at [285, 76] on span "New" at bounding box center [288, 79] width 24 height 14
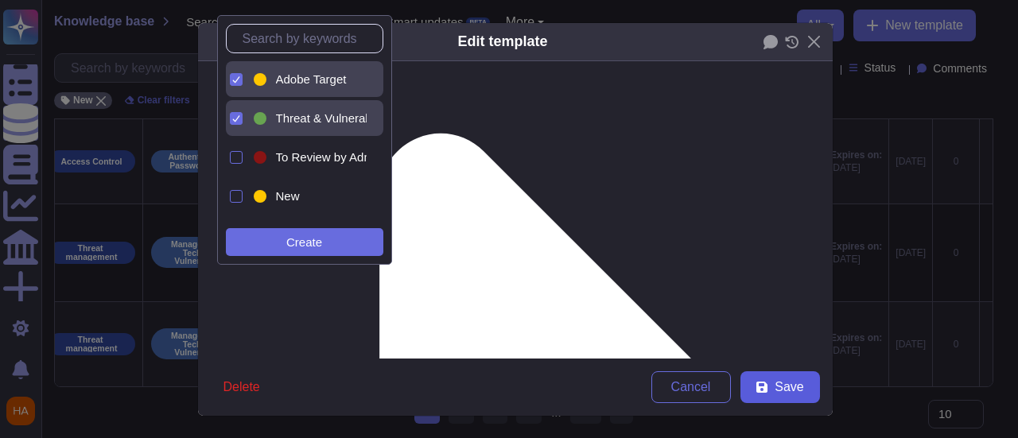
click at [784, 387] on span "Save" at bounding box center [789, 387] width 29 height 13
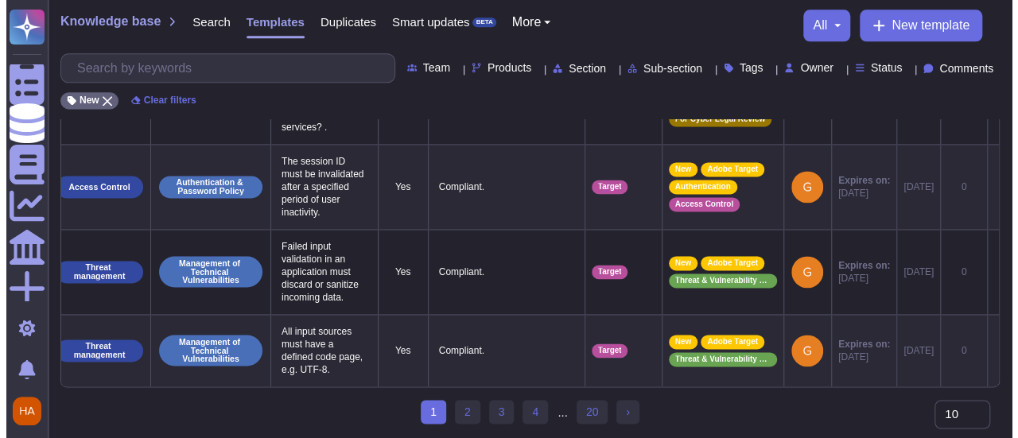
scroll to position [0, 45]
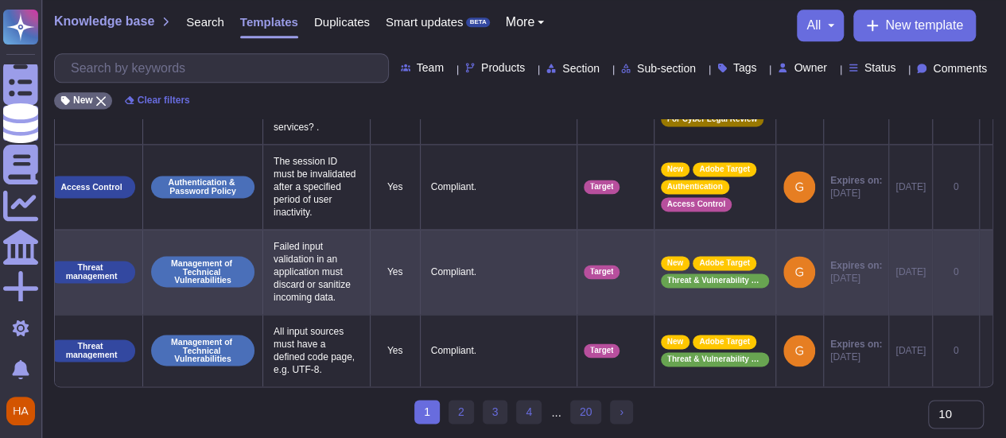
click at [986, 273] on icon at bounding box center [986, 273] width 0 height 0
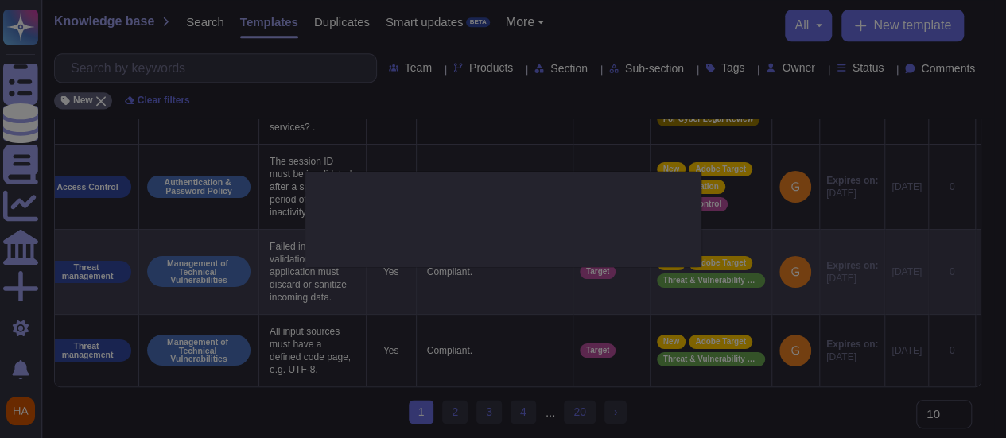
type textarea "Failed input validation in an application must discard or sanitize incoming dat…"
type textarea "Compliant."
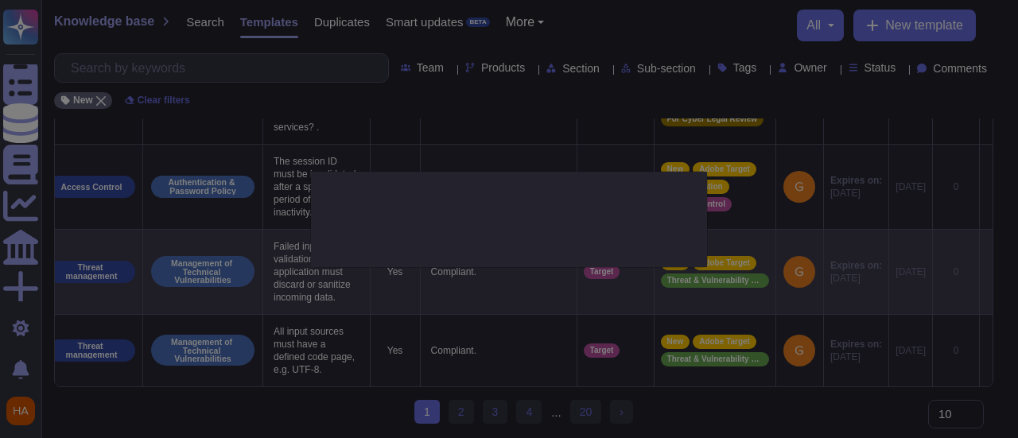
scroll to position [0, 45]
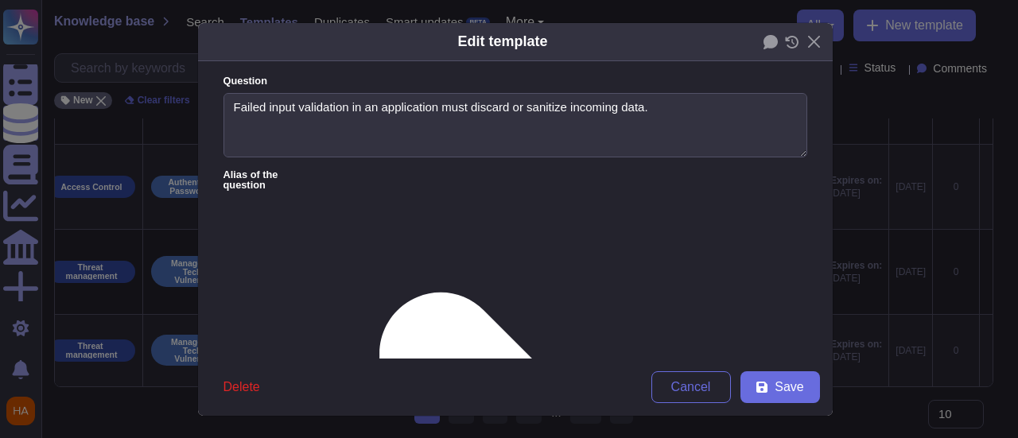
type textarea "Failed input validation in an application must discard or sanitize incoming dat…"
type textarea "Compliant."
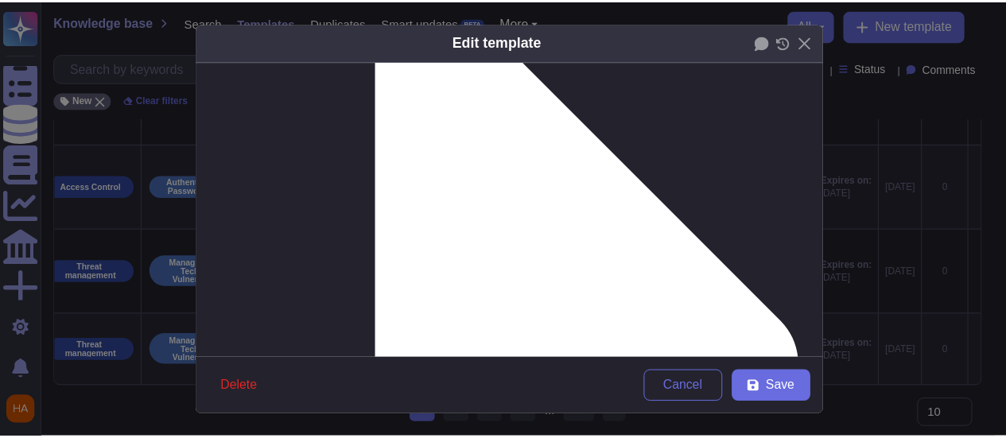
scroll to position [318, 0]
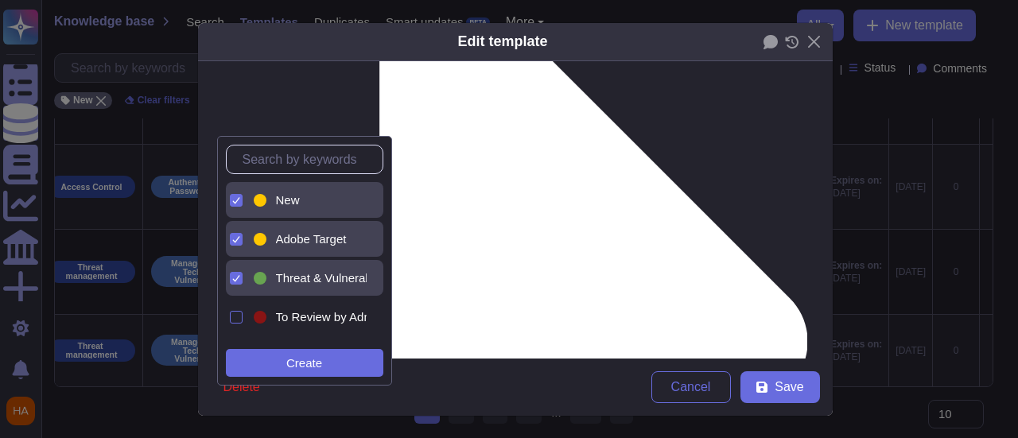
click at [310, 201] on div "New" at bounding box center [318, 200] width 84 height 14
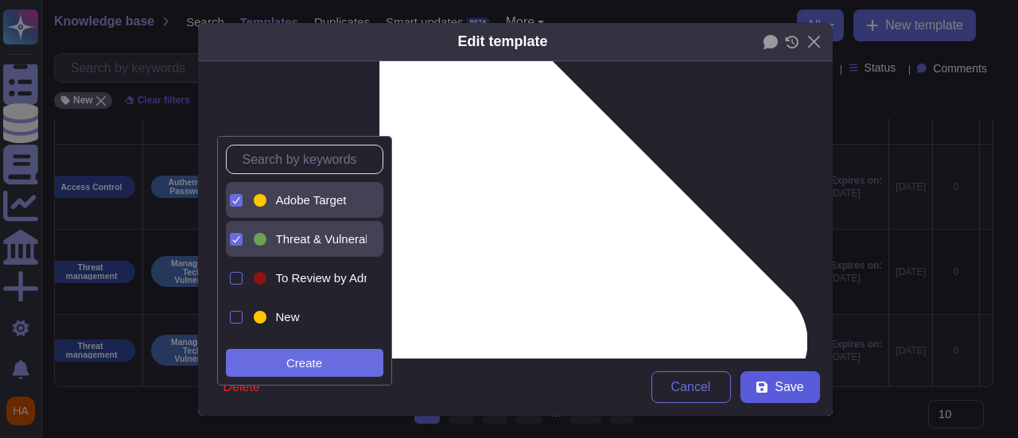
click at [775, 391] on span "Save" at bounding box center [789, 387] width 29 height 13
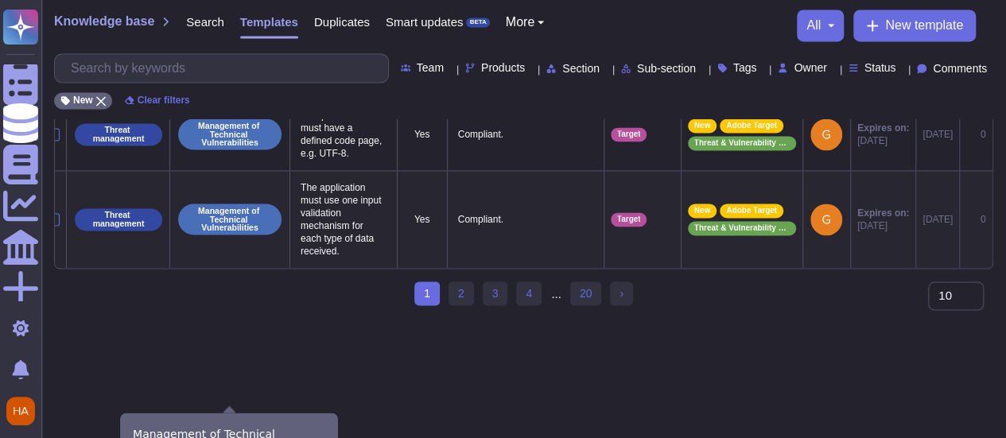
scroll to position [0, 0]
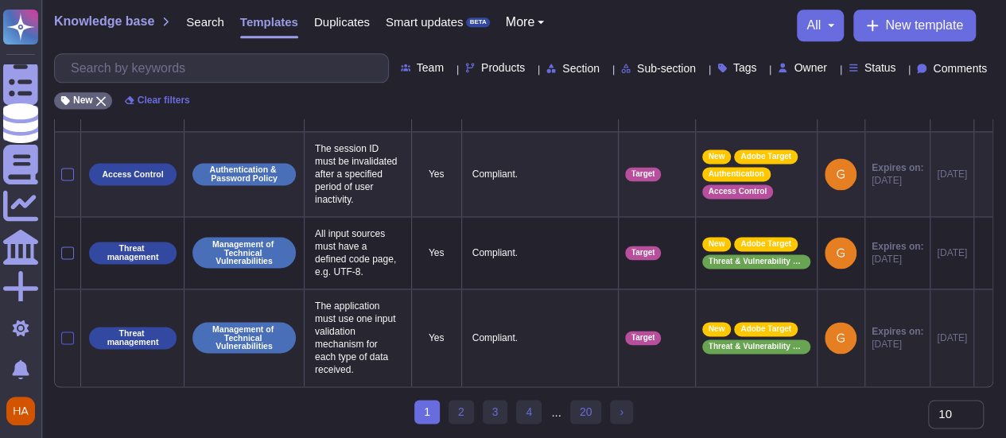
click at [65, 344] on div at bounding box center [67, 338] width 13 height 13
click at [0, 0] on input "checkbox" at bounding box center [0, 0] width 0 height 0
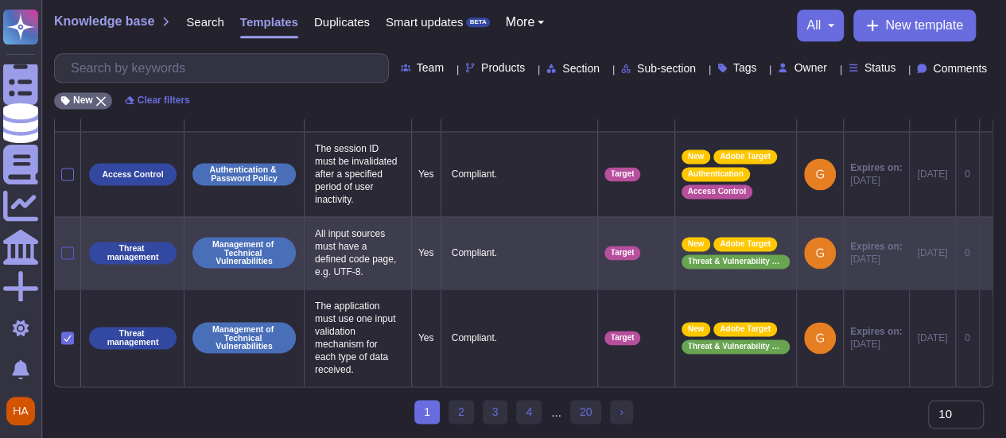
click at [70, 259] on div at bounding box center [67, 253] width 13 height 13
click at [0, 0] on input "checkbox" at bounding box center [0, 0] width 0 height 0
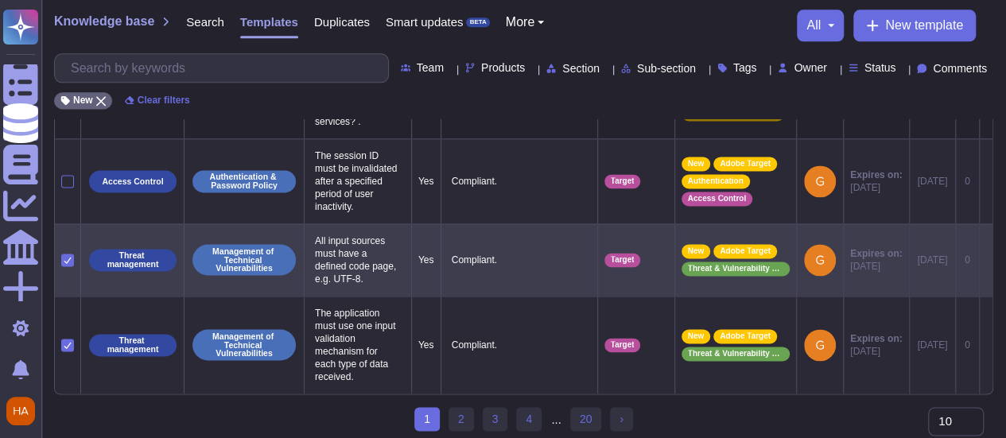
scroll to position [1001, 0]
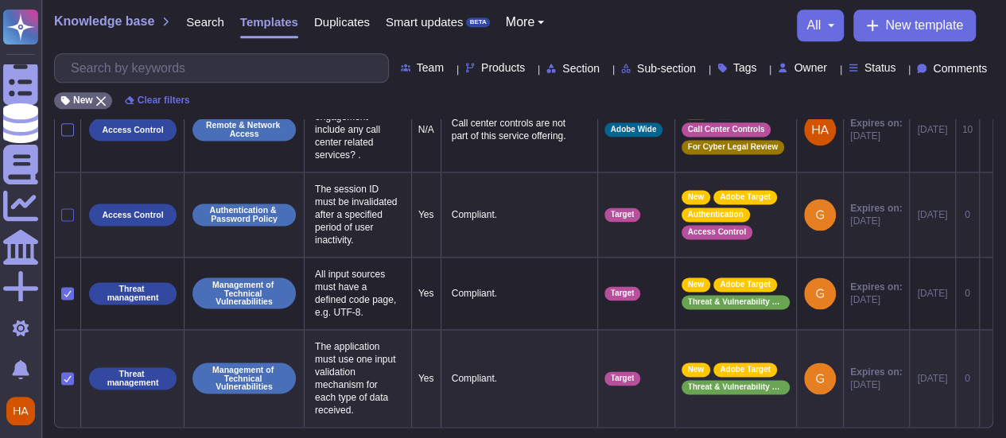
click at [68, 221] on div at bounding box center [67, 214] width 13 height 13
click at [0, 0] on input "checkbox" at bounding box center [0, 0] width 0 height 0
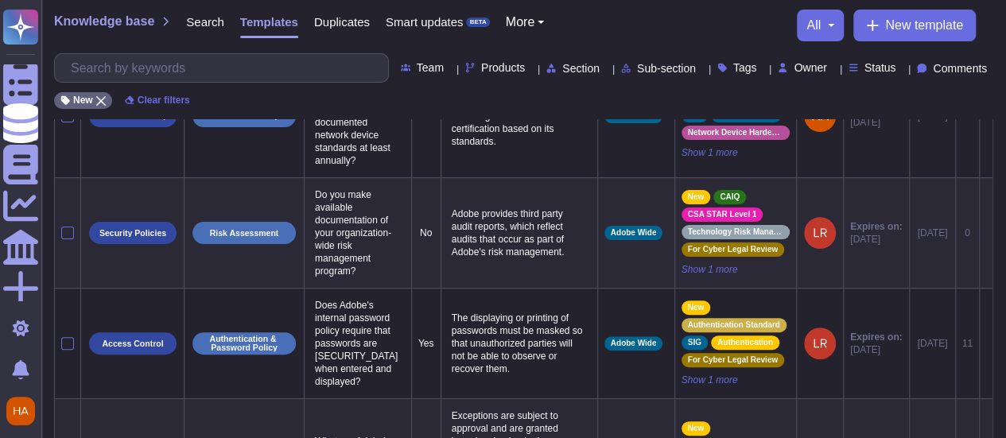
scroll to position [0, 0]
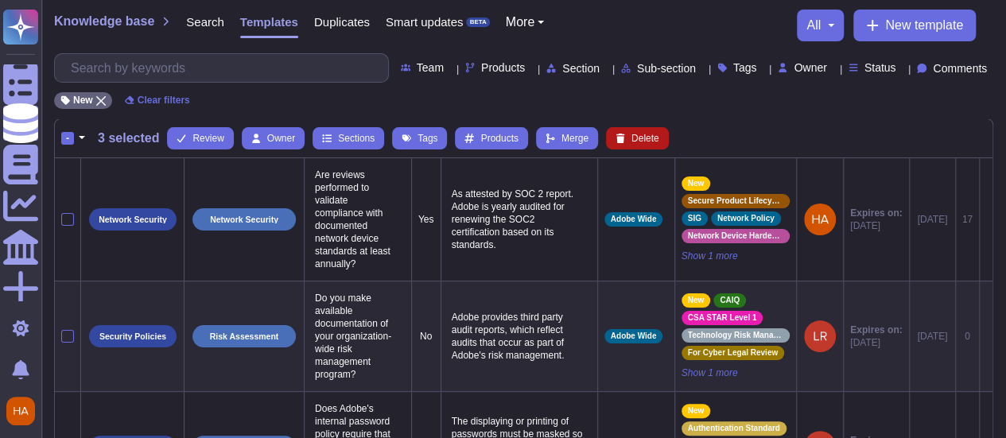
click at [639, 136] on span "Delete" at bounding box center [646, 139] width 28 height 10
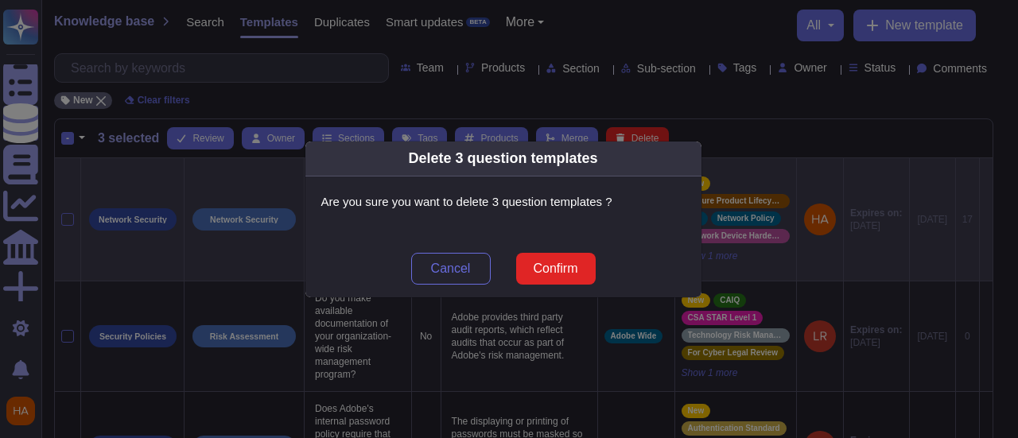
click at [538, 279] on button "Confirm" at bounding box center [556, 269] width 80 height 32
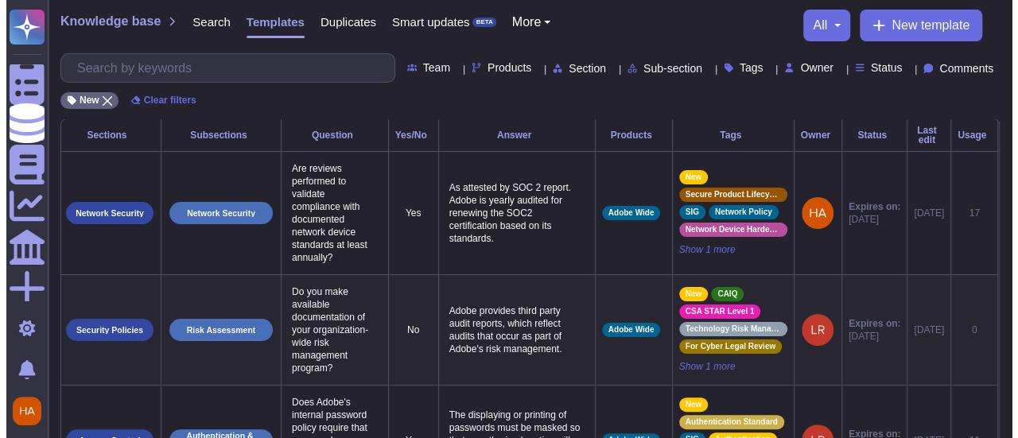
scroll to position [0, 45]
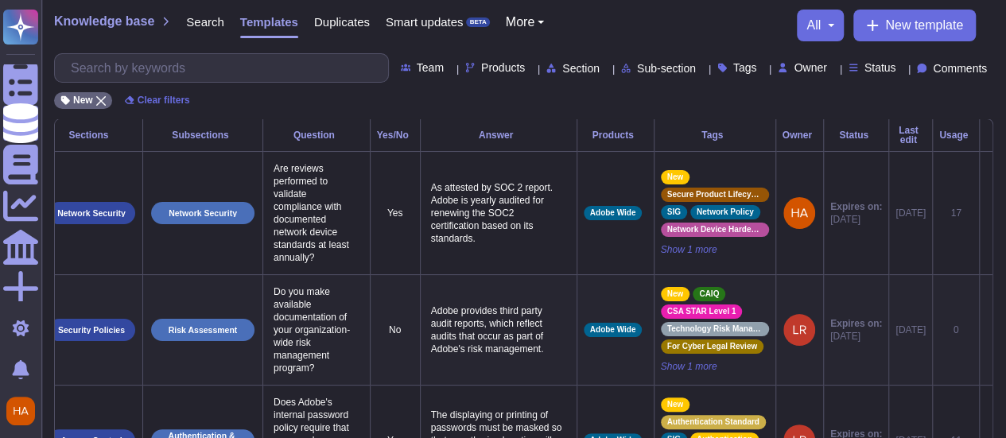
click at [986, 331] on icon at bounding box center [986, 331] width 0 height 0
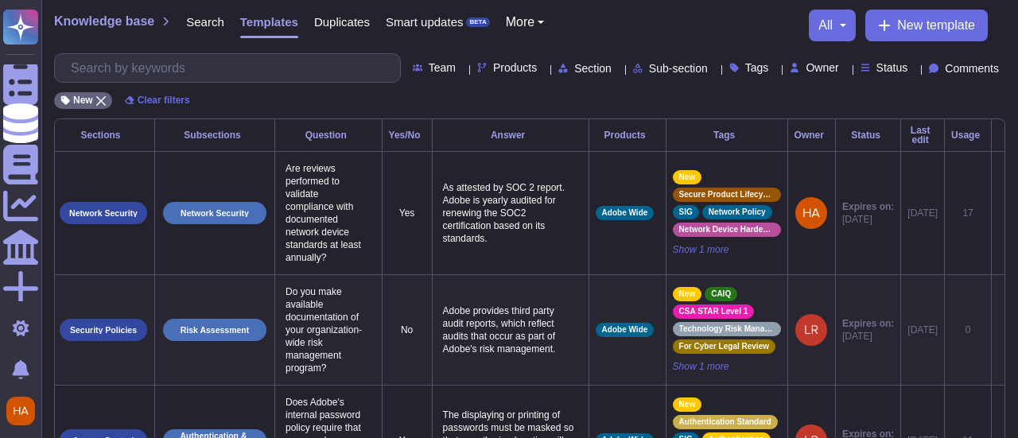
scroll to position [0, 45]
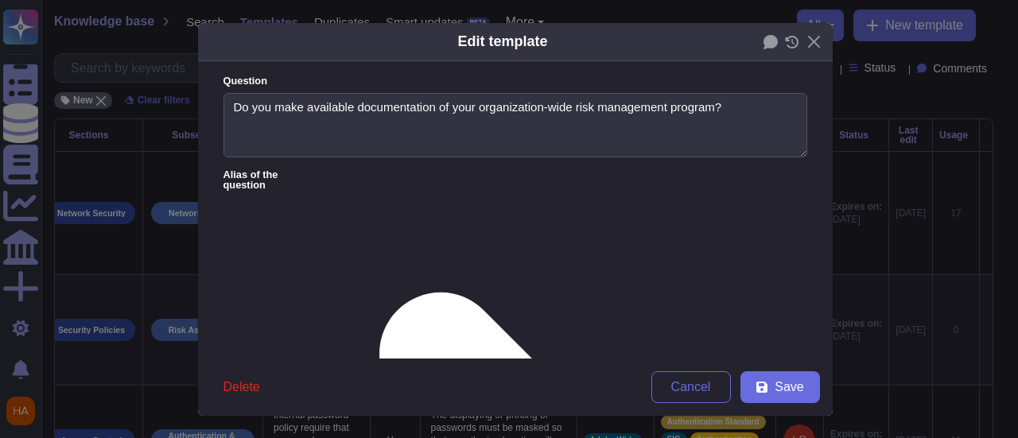
type textarea "Do you make available documentation of your organization-wide risk management p…"
type textarea "Adobe provides third party audit reports, which reflect audits that occur as pa…"
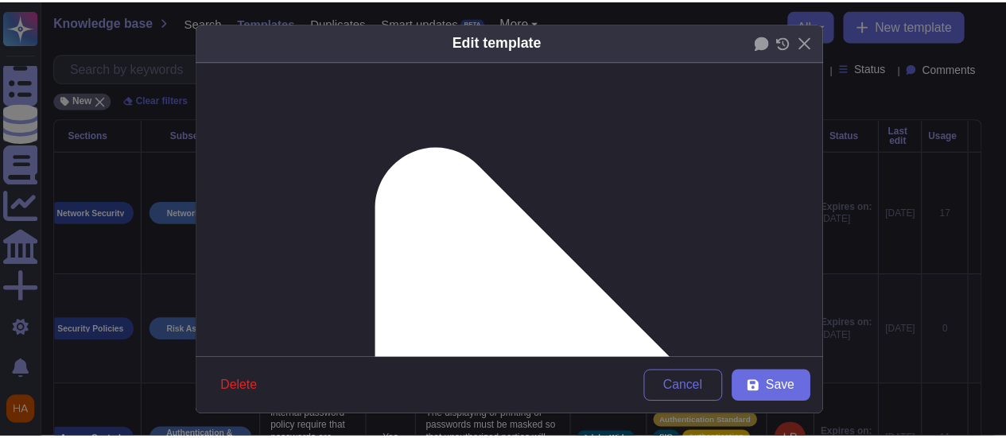
scroll to position [159, 0]
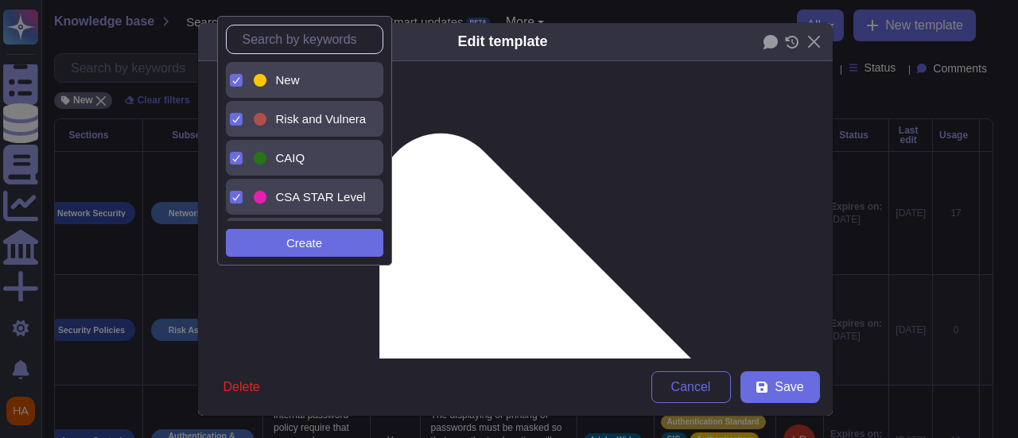
click at [297, 80] on span "New" at bounding box center [288, 80] width 24 height 14
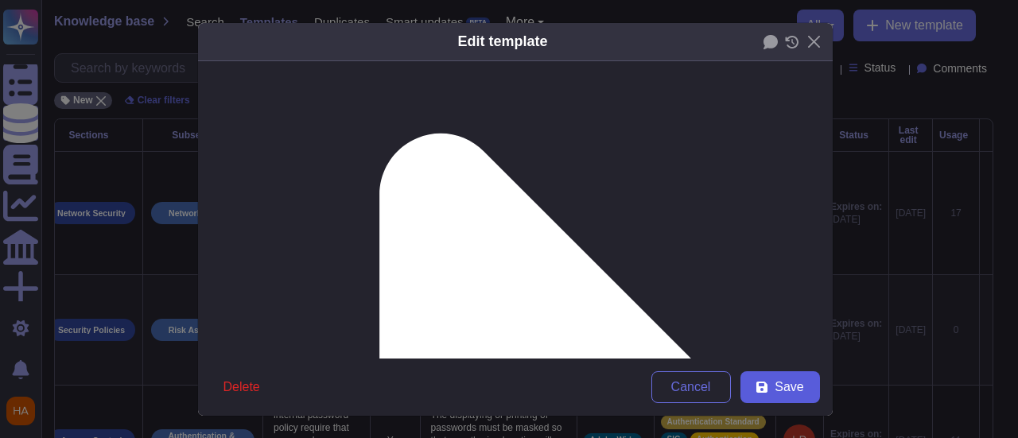
click at [765, 388] on button "Save" at bounding box center [781, 387] width 80 height 32
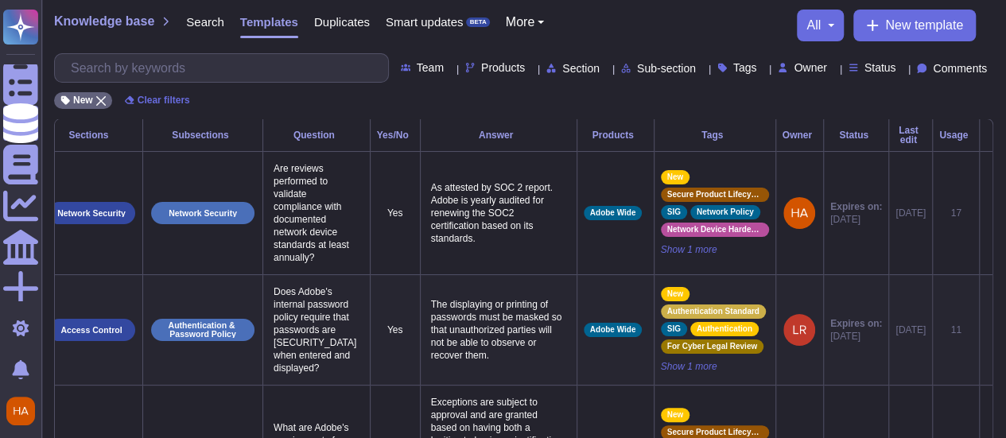
scroll to position [0, 45]
click at [986, 331] on icon at bounding box center [986, 331] width 0 height 0
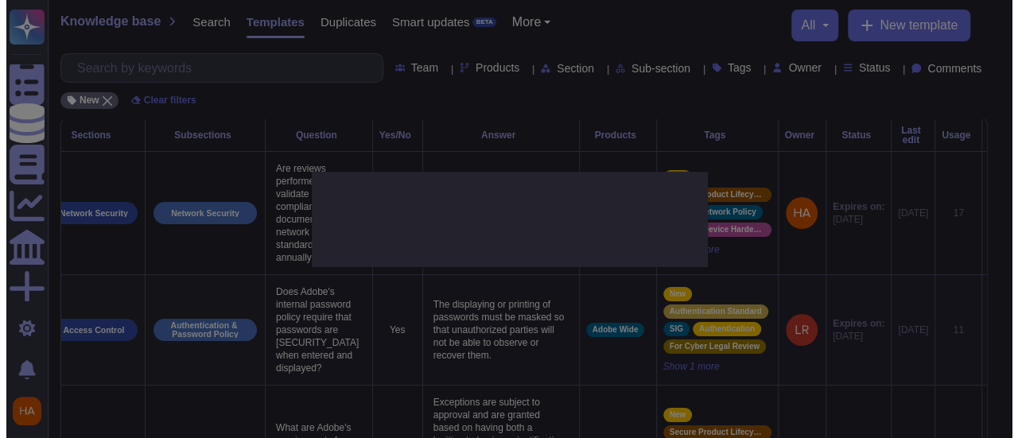
scroll to position [0, 45]
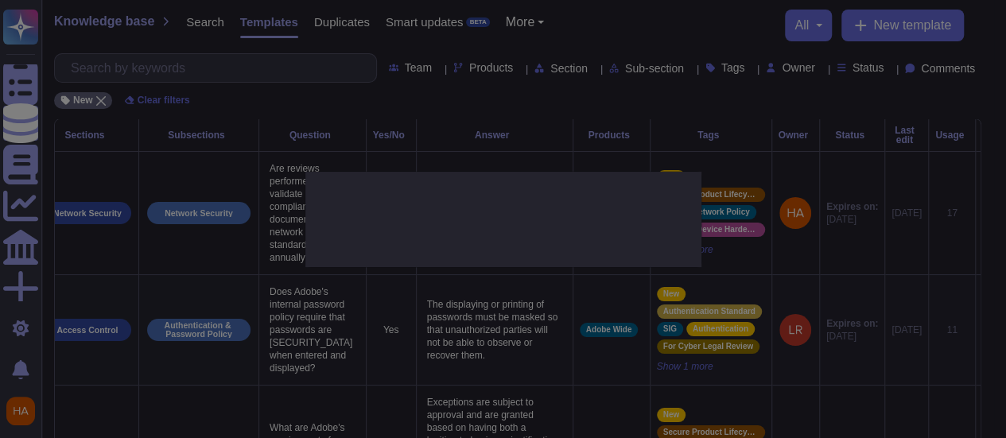
type textarea "Does Adobe's internal password policy require that passwords are [SECURITY_DATA…"
type textarea "The displaying or printing of passwords must be masked so that unauthorized par…"
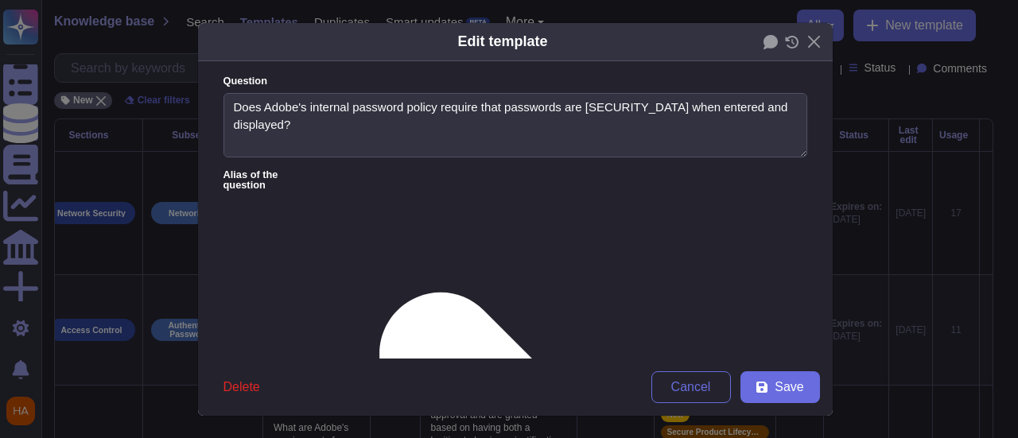
type textarea "Does Adobe's internal password policy require that passwords are [SECURITY_DATA…"
type textarea "The displaying or printing of passwords must be masked so that unauthorized par…"
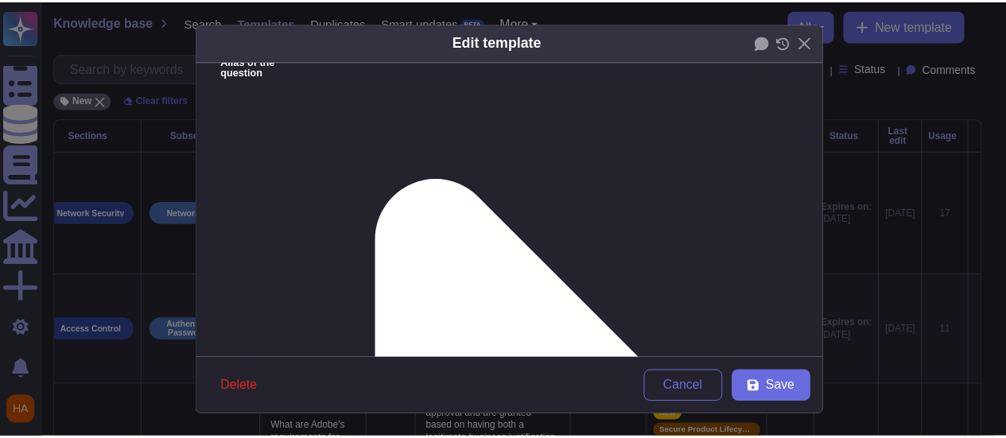
scroll to position [159, 0]
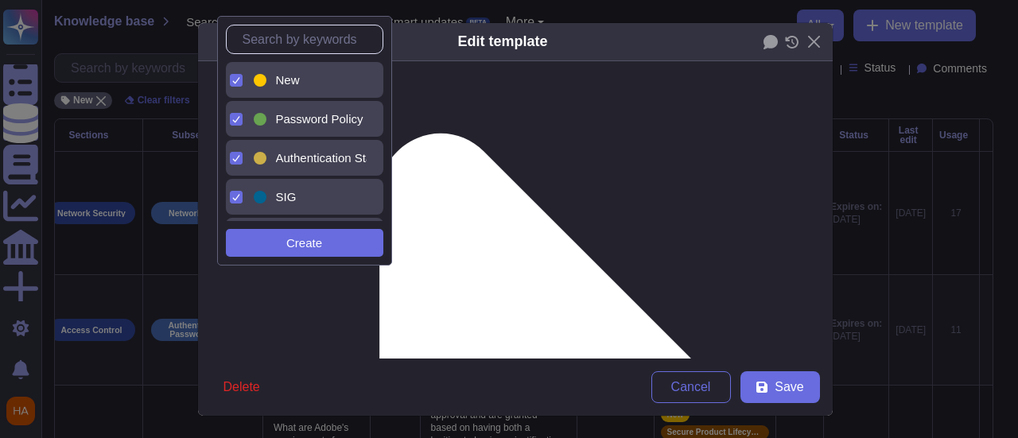
click at [315, 83] on div "New" at bounding box center [318, 80] width 84 height 14
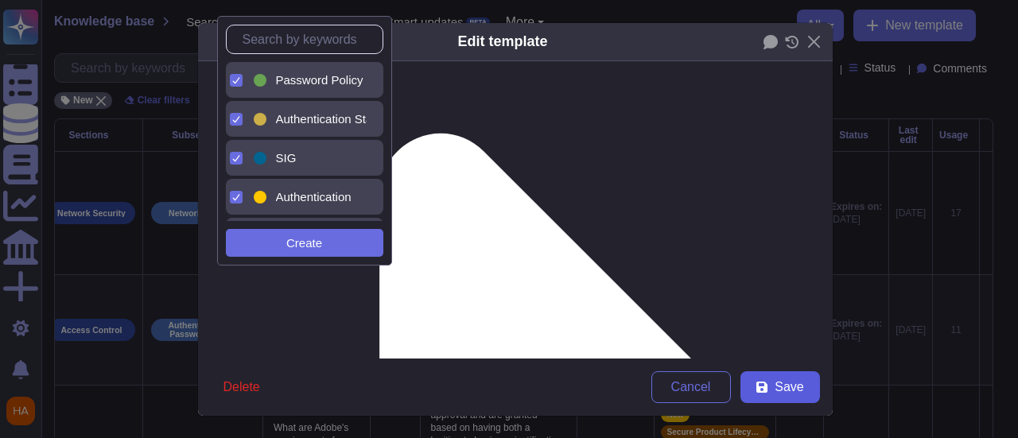
click at [813, 393] on button "Save" at bounding box center [781, 387] width 80 height 32
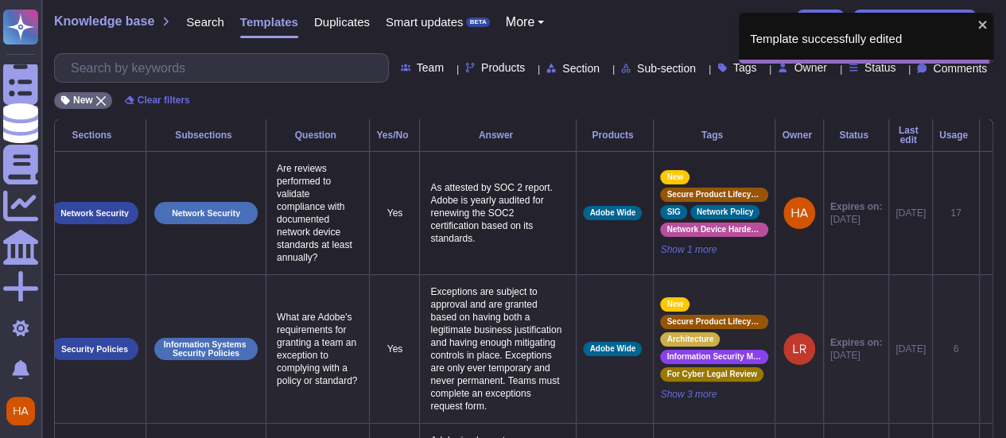
scroll to position [0, 61]
click at [986, 350] on icon at bounding box center [986, 350] width 0 height 0
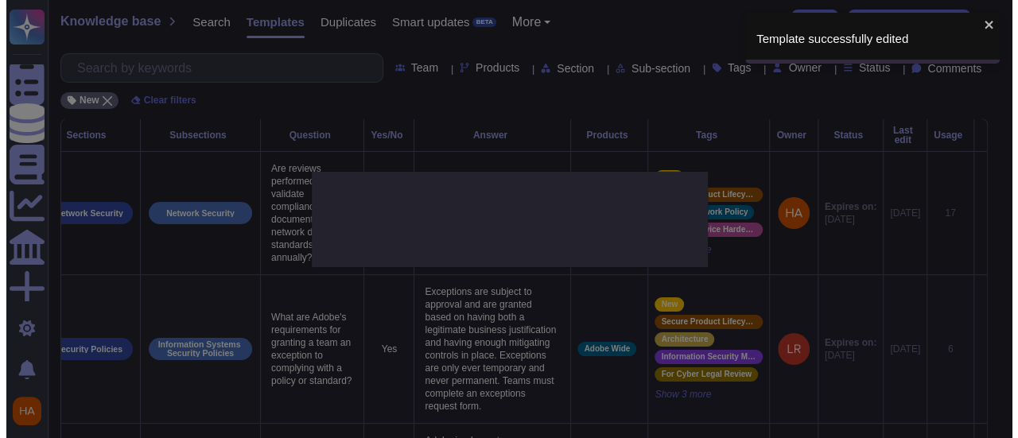
scroll to position [0, 60]
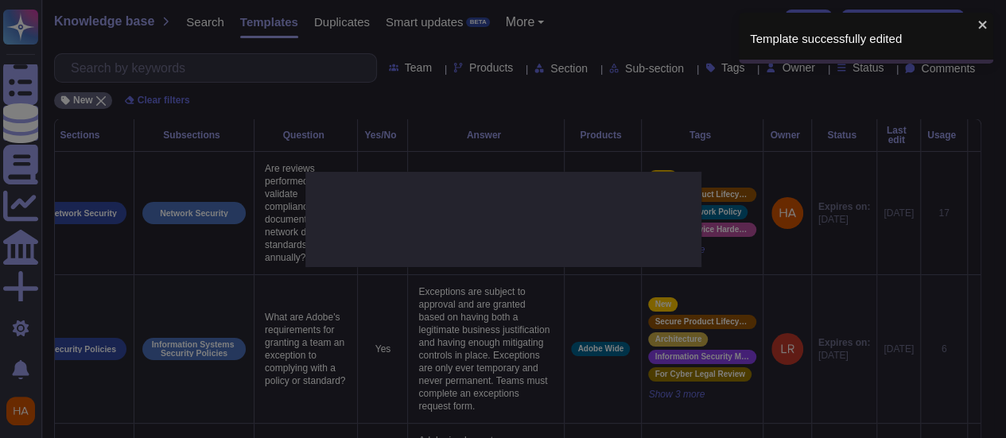
type textarea "What are Adobe's requirements for granting a team an exception to complying wit…"
type textarea "Exceptions are subject to approval and are granted based on having both a legit…"
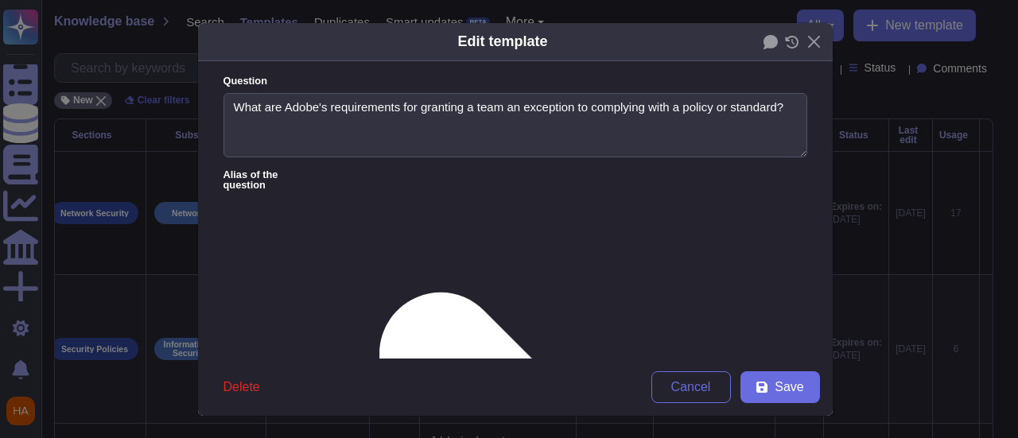
type textarea "What are Adobe's requirements for granting a team an exception to complying wit…"
type textarea "Exceptions are subject to approval and are granted based on having both a legit…"
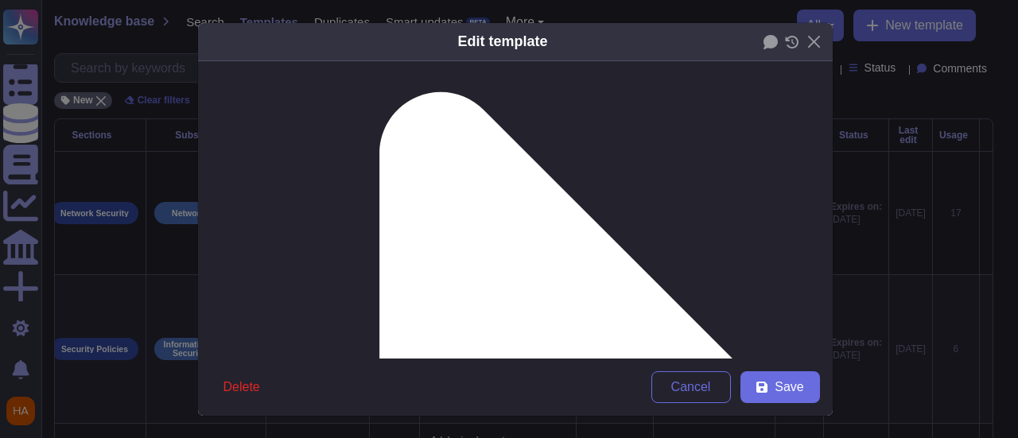
scroll to position [239, 0]
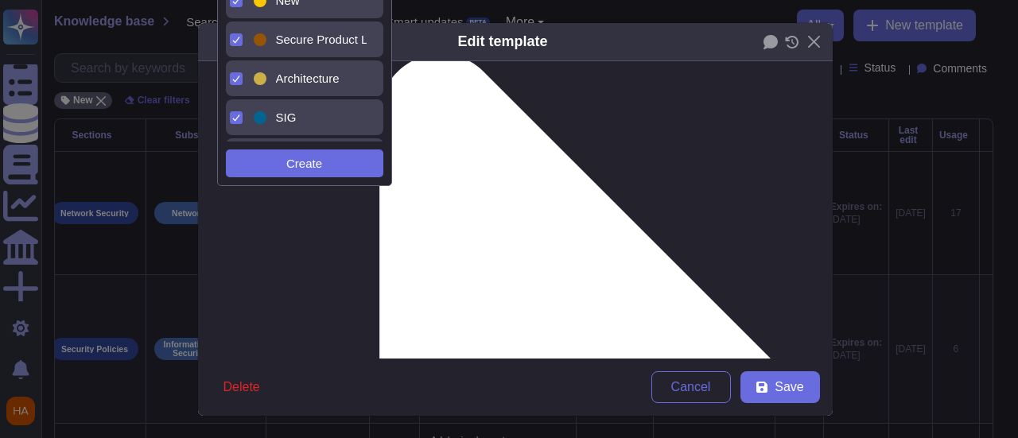
click at [329, 10] on div "New" at bounding box center [309, 1] width 116 height 36
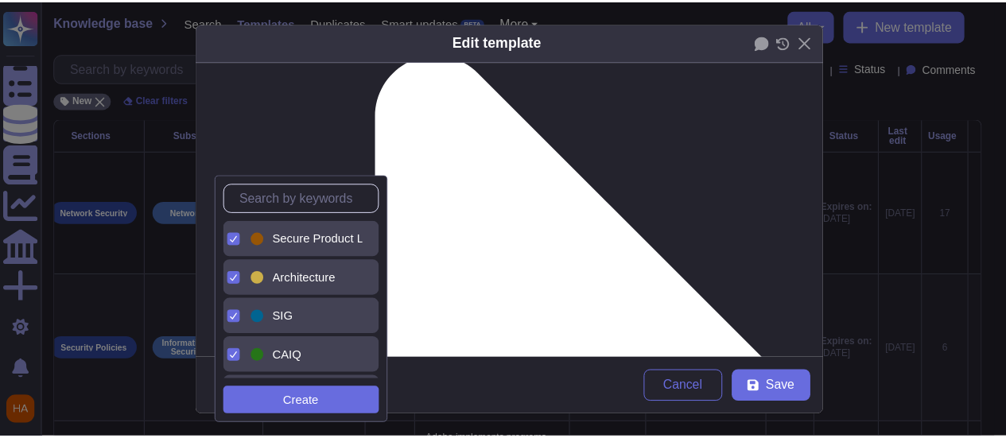
scroll to position [0, 0]
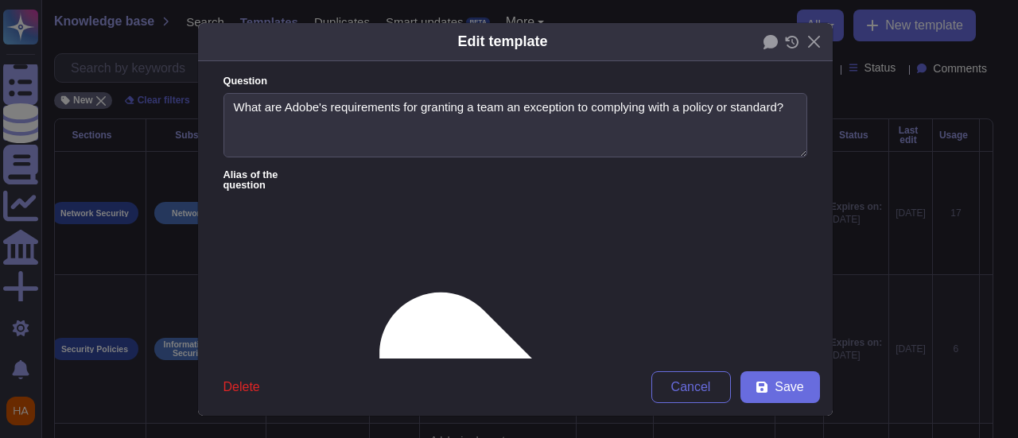
click at [783, 392] on span "Save" at bounding box center [789, 387] width 29 height 13
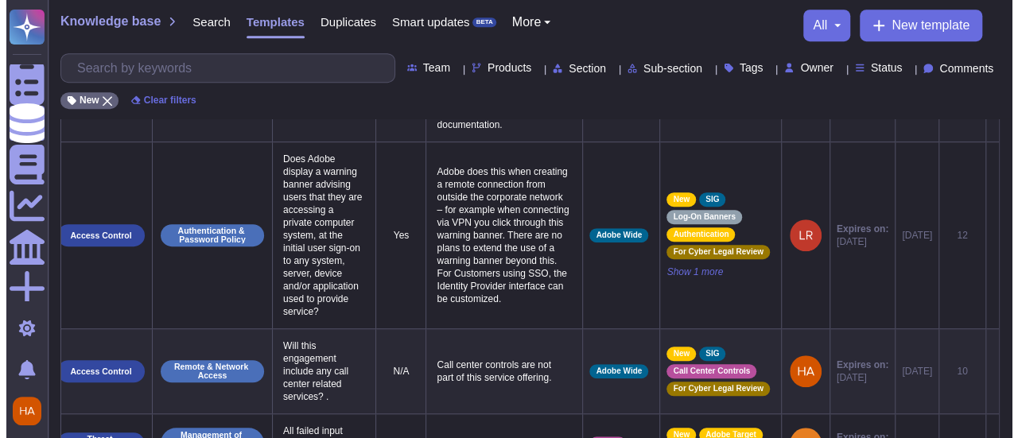
scroll to position [398, 0]
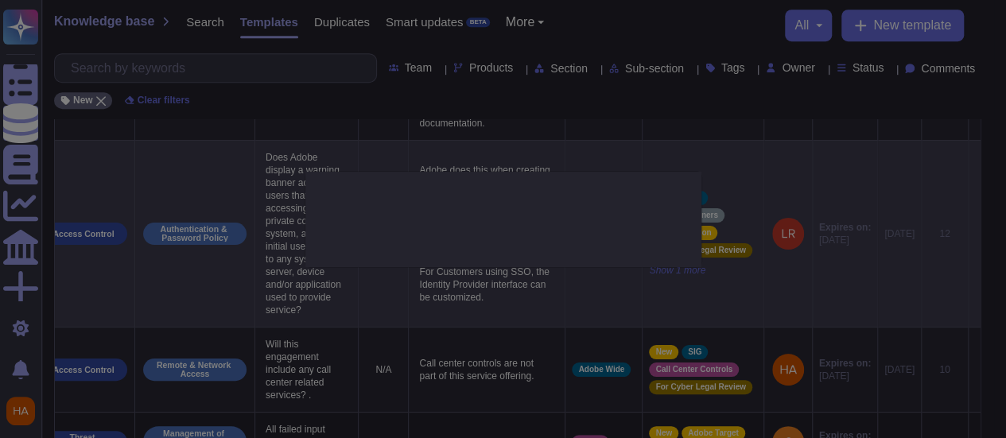
type textarea "Does Adobe display a warning banner advising users that they are accessing a pr…"
type textarea "Adobe does this when creating a remote connection from outside the corporate ne…"
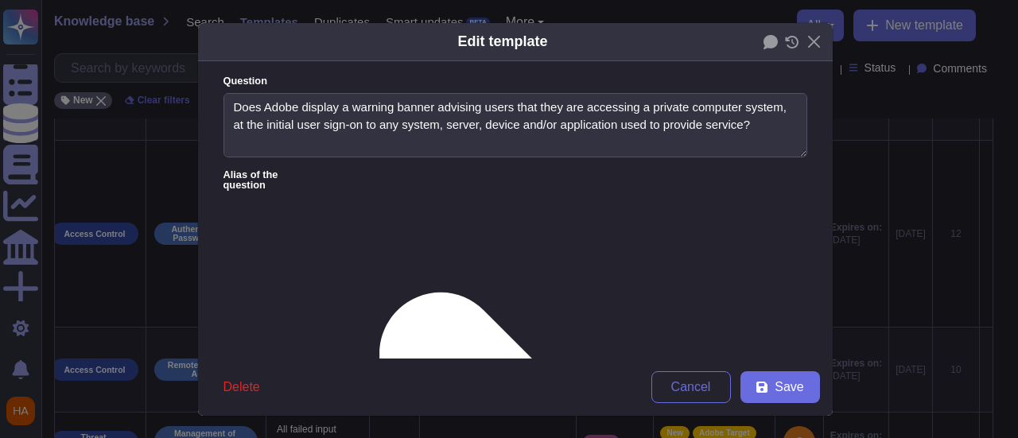
type textarea "Does Adobe display a warning banner advising users that they are accessing a pr…"
type textarea "Adobe does this when creating a remote connection from outside the corporate ne…"
click at [785, 42] on icon at bounding box center [792, 42] width 14 height 13
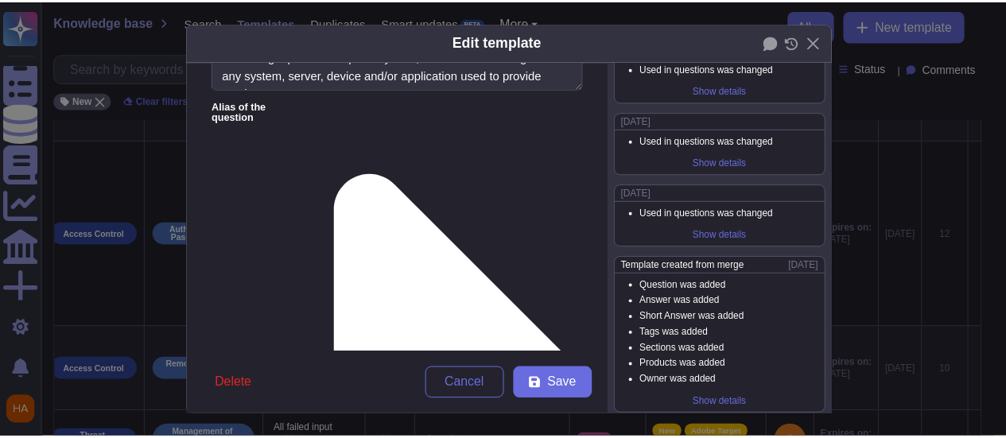
scroll to position [239, 0]
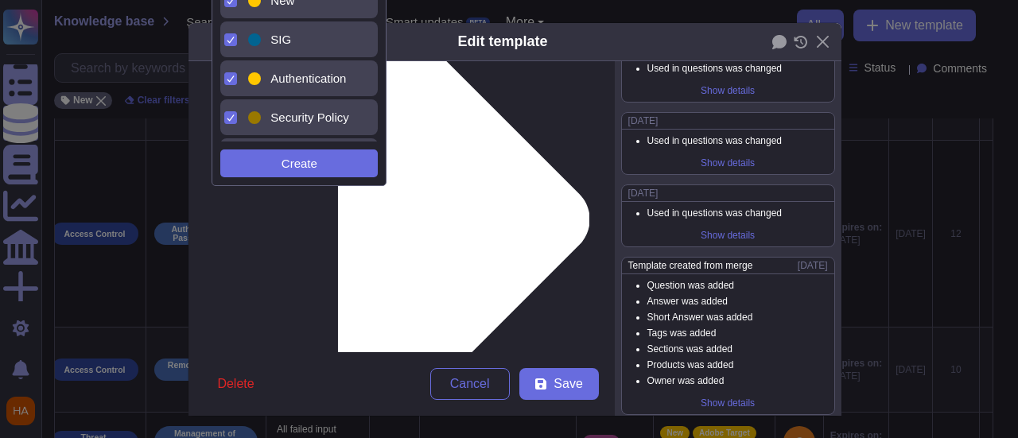
click at [288, 4] on span "New" at bounding box center [282, 1] width 24 height 14
click at [561, 391] on span "Save" at bounding box center [568, 384] width 29 height 13
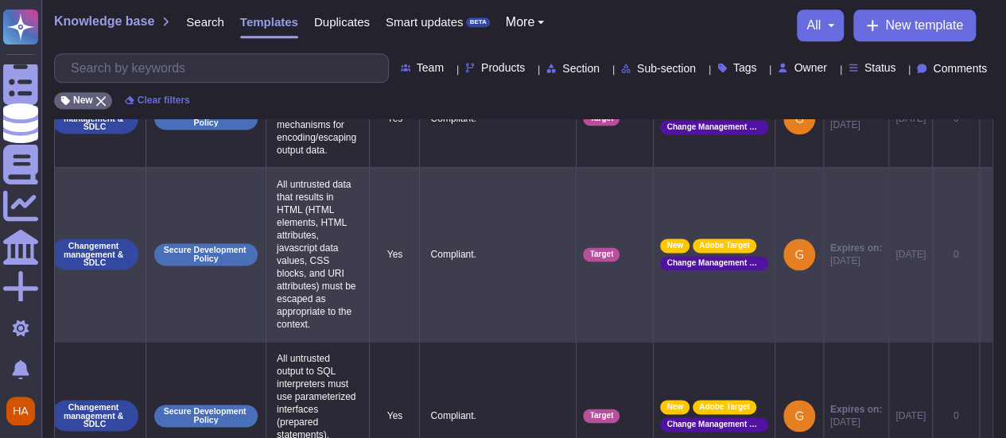
scroll to position [1132, 0]
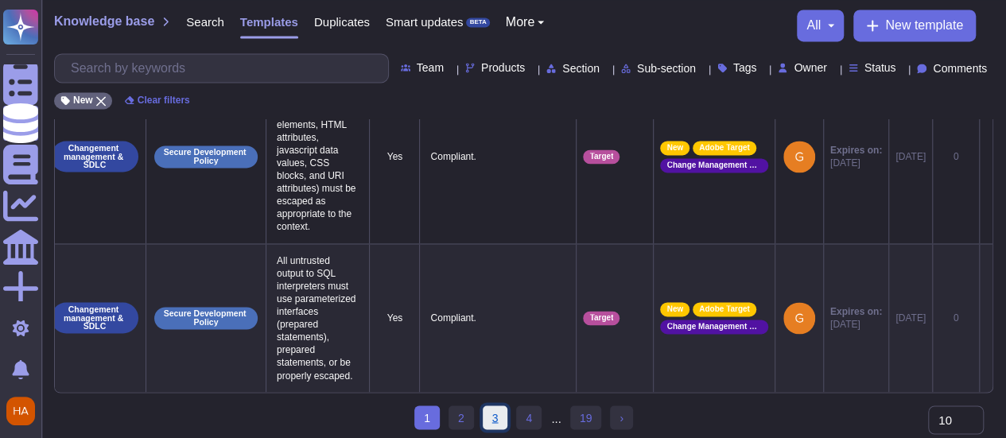
click at [499, 420] on link "3" at bounding box center [495, 418] width 25 height 24
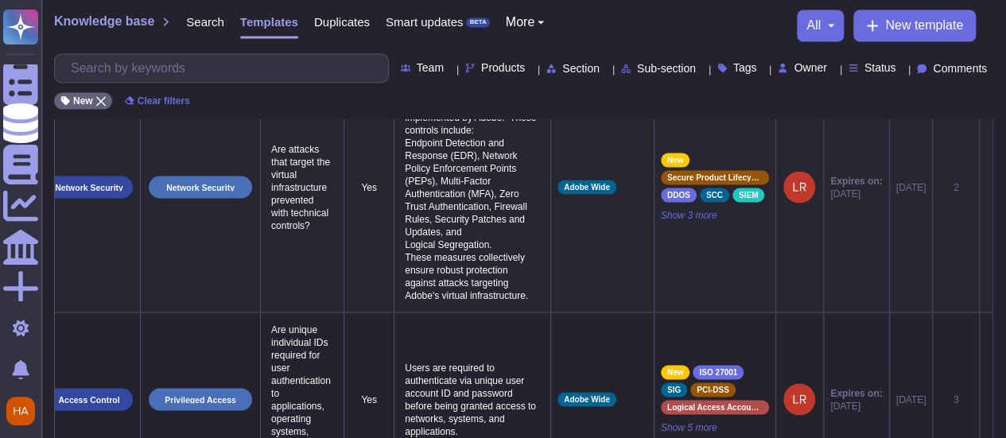
scroll to position [0, 67]
click at [800, 64] on div "Owner" at bounding box center [805, 68] width 55 height 12
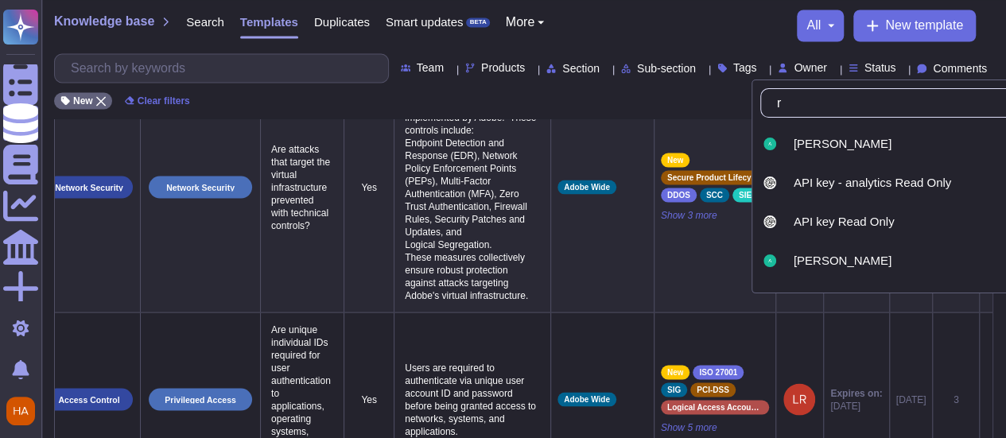
type input "ru"
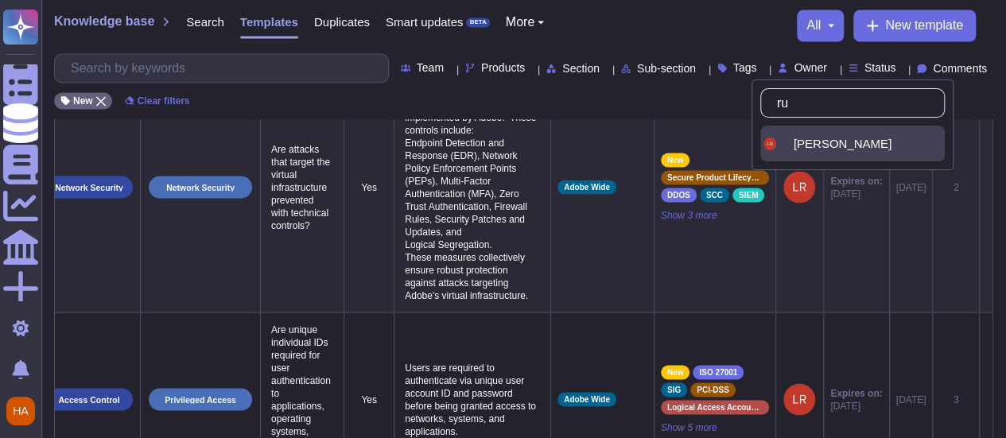
click at [822, 150] on span "[PERSON_NAME]" at bounding box center [843, 144] width 98 height 14
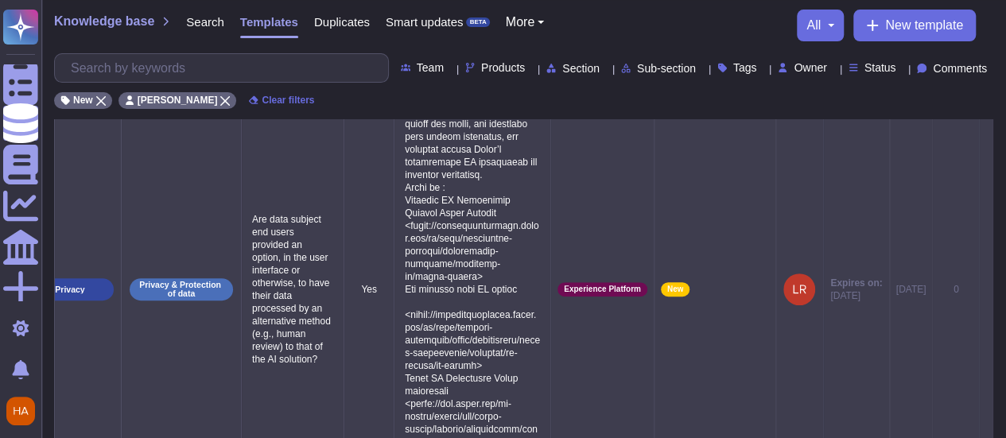
scroll to position [0, 84]
click at [989, 282] on td at bounding box center [987, 289] width 14 height 594
click at [986, 287] on td at bounding box center [987, 289] width 14 height 594
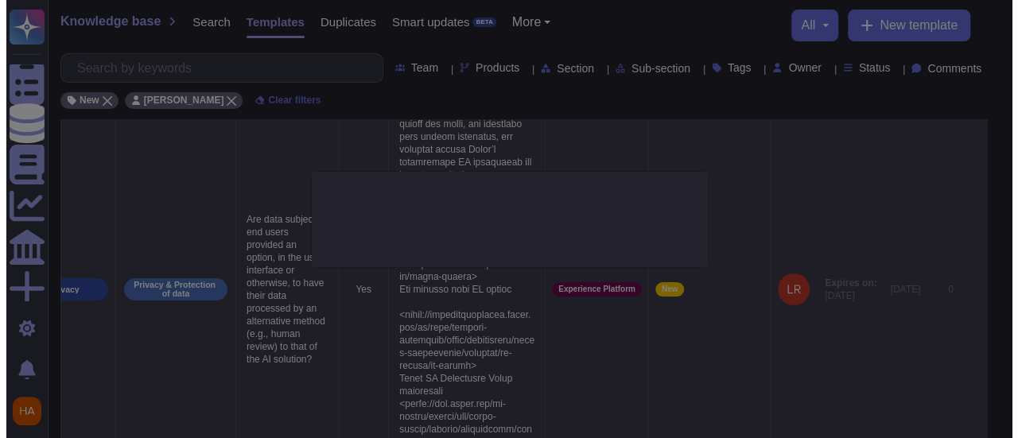
scroll to position [0, 84]
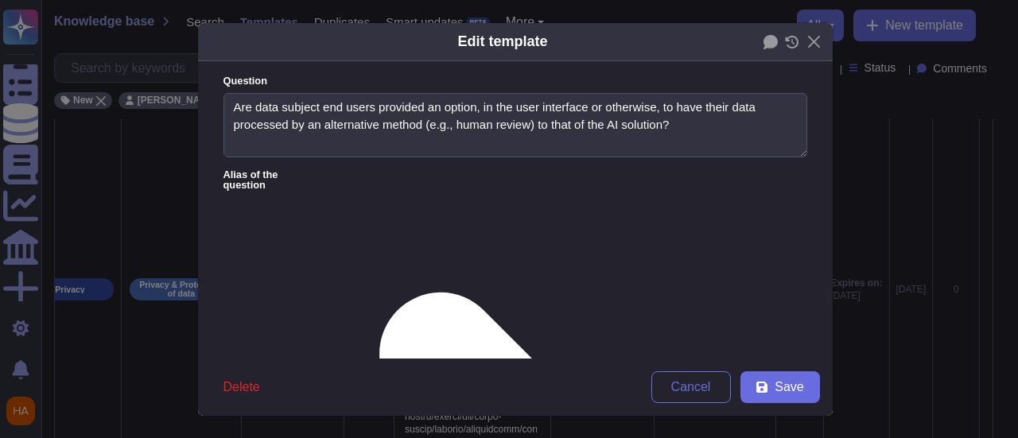
type textarea "Are data subject end users provided an option, in the user interface or otherwi…"
type textarea "Lorem ips dolorsitame con adipiscingelits doeiusmod tem incididunt utl etdolore…"
click at [785, 41] on icon at bounding box center [792, 42] width 14 height 13
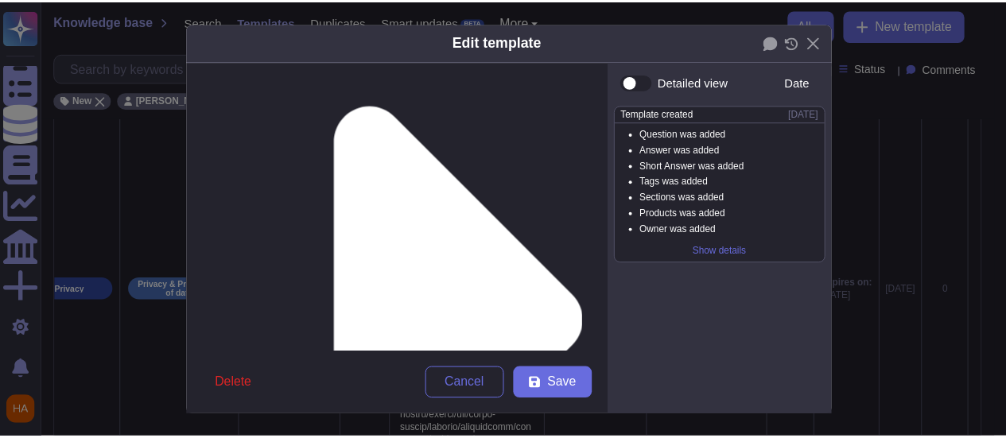
scroll to position [159, 0]
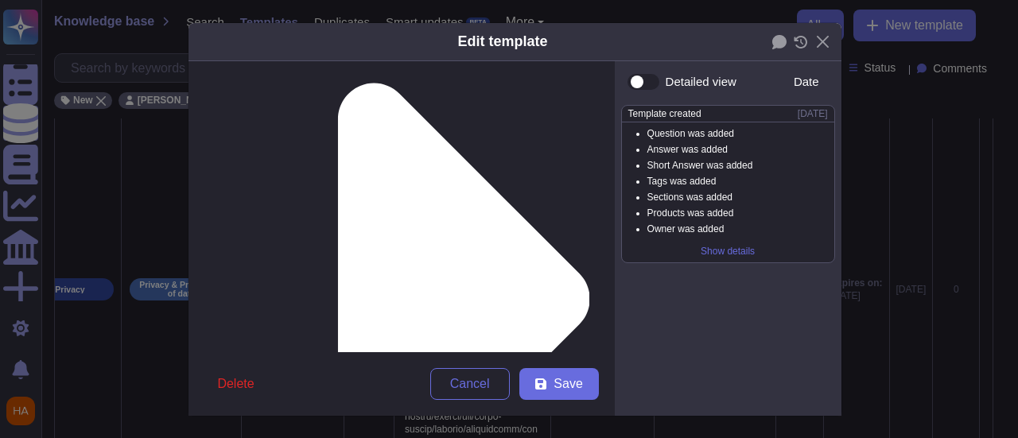
click at [554, 391] on span "Save" at bounding box center [568, 384] width 29 height 13
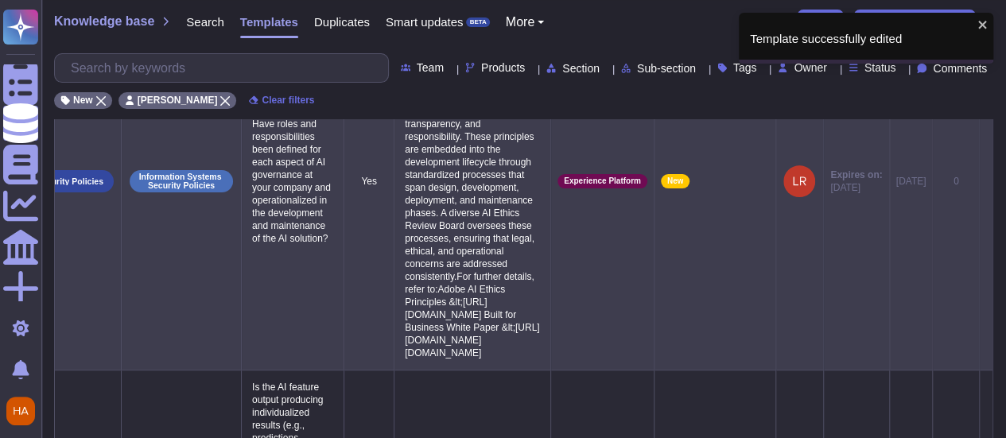
scroll to position [0, 84]
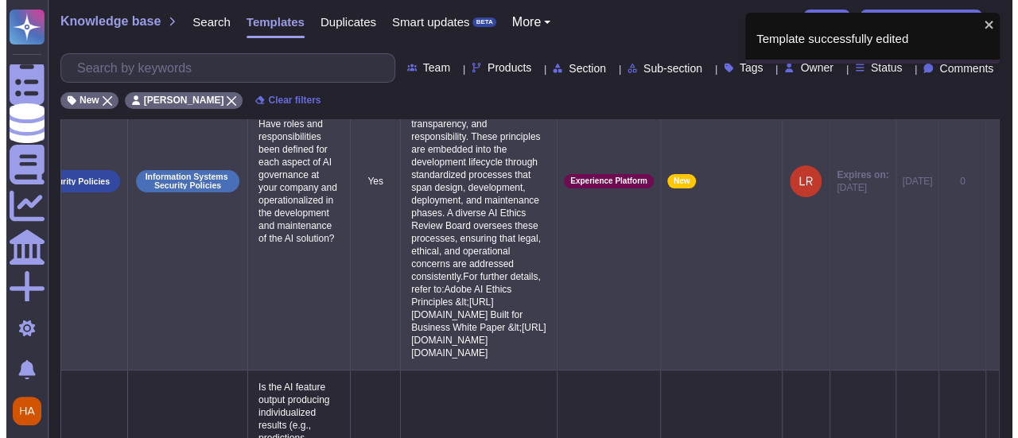
scroll to position [0, 84]
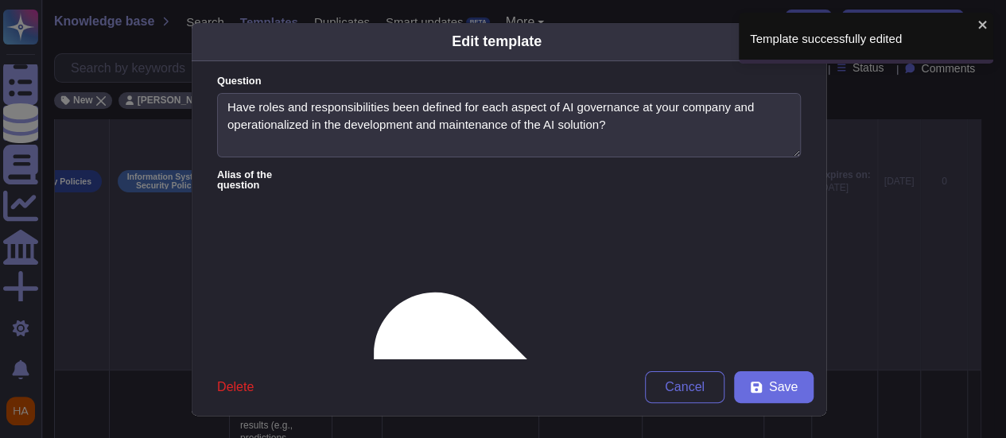
type textarea "Have roles and responsibilities been defined for each aspect of AI governance a…"
type textarea "Adobe has clearly defined and operationalized roles and responsibilities for AI…"
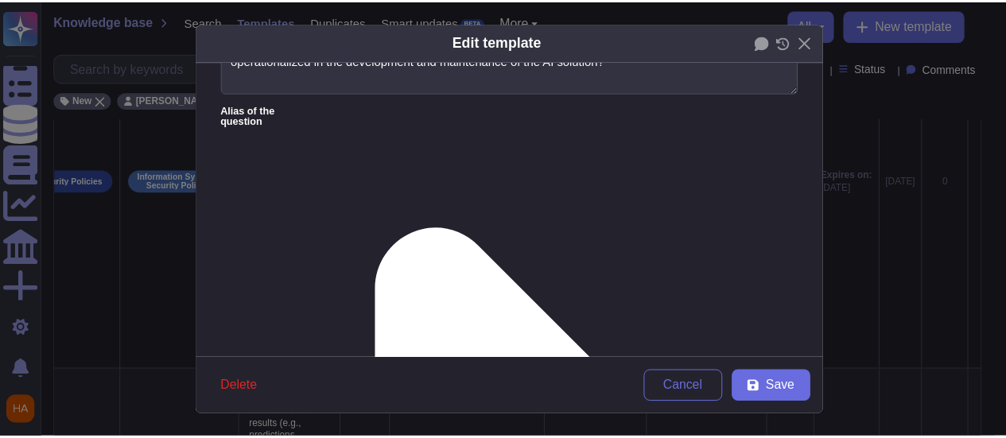
scroll to position [80, 0]
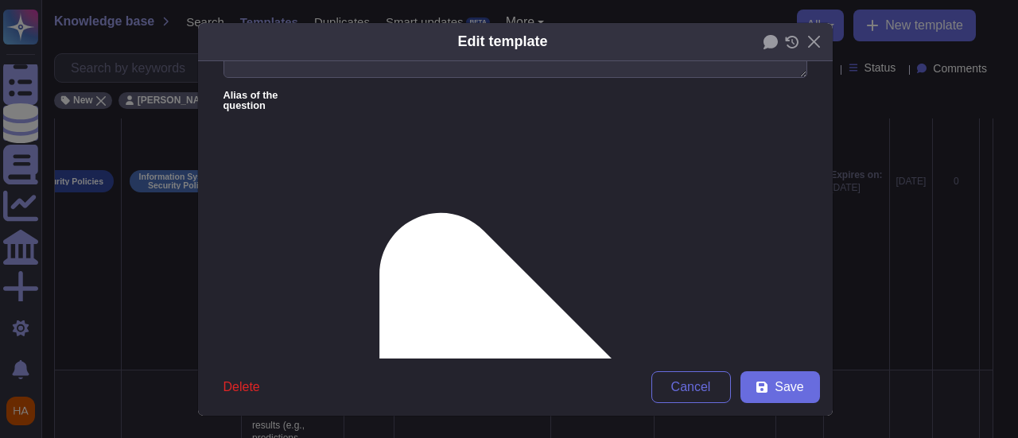
click at [791, 384] on span "Save" at bounding box center [789, 387] width 29 height 13
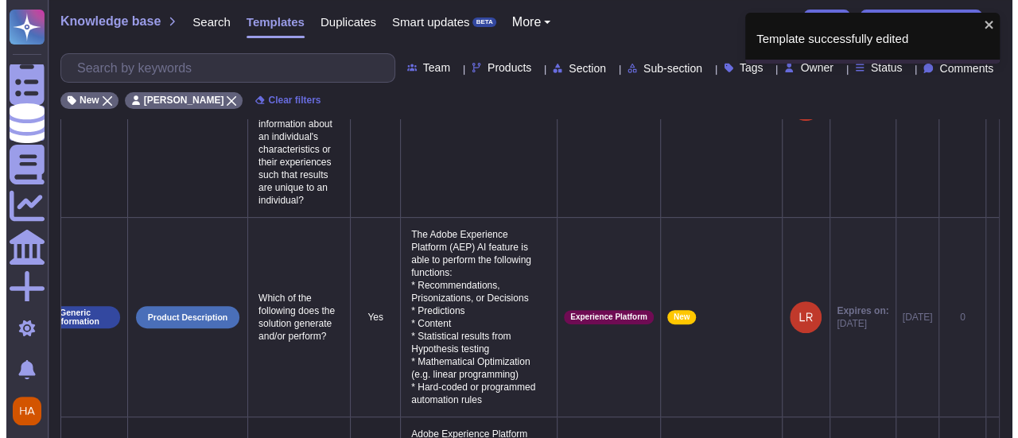
scroll to position [0, 84]
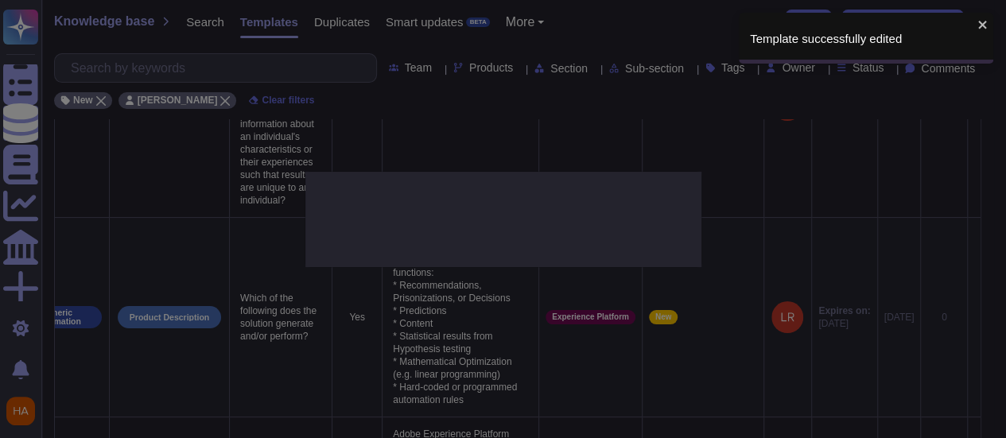
type textarea "Which of the following does the solution generate and/or perform?"
type textarea "The Adobe Experience Platform (AEP) AI feature is able to perform the following…"
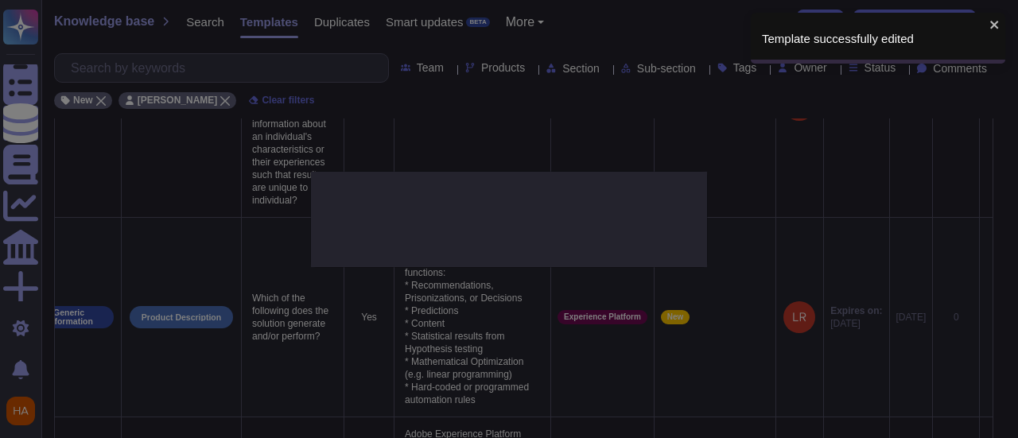
scroll to position [0, 84]
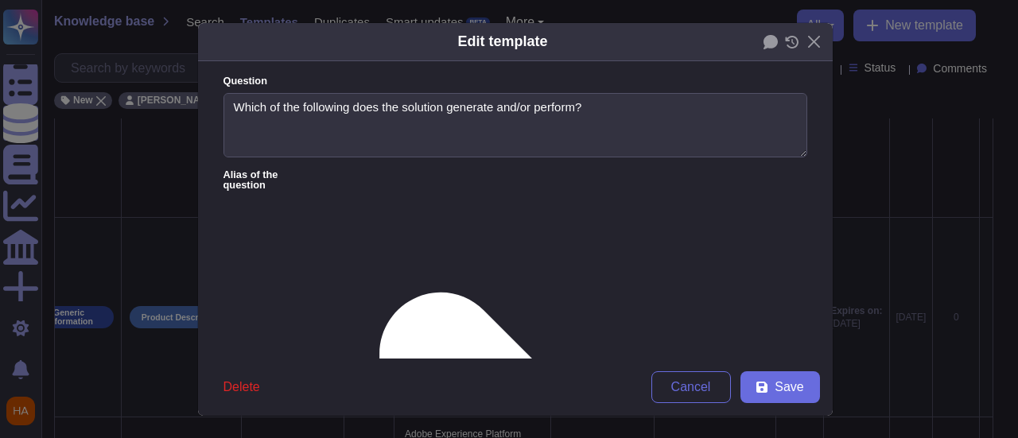
type textarea "Which of the following does the solution generate and/or perform?"
type textarea "The Adobe Experience Platform (AEP) AI feature is able to perform the following…"
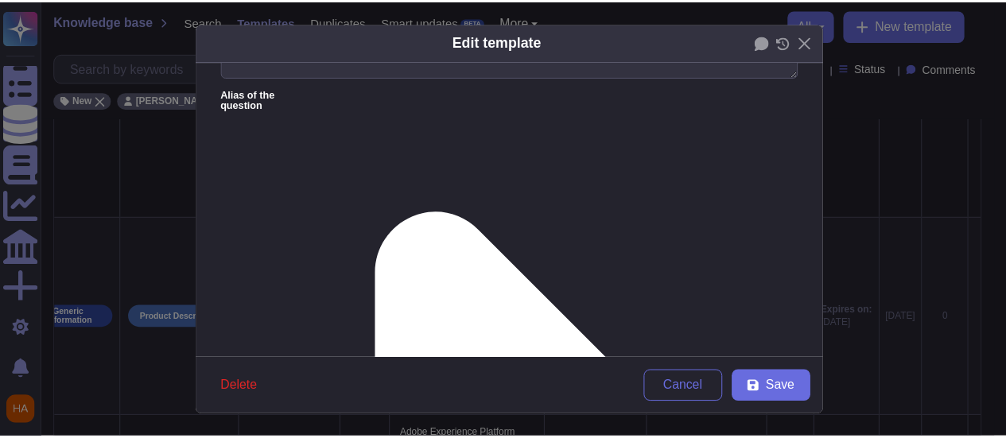
scroll to position [239, 0]
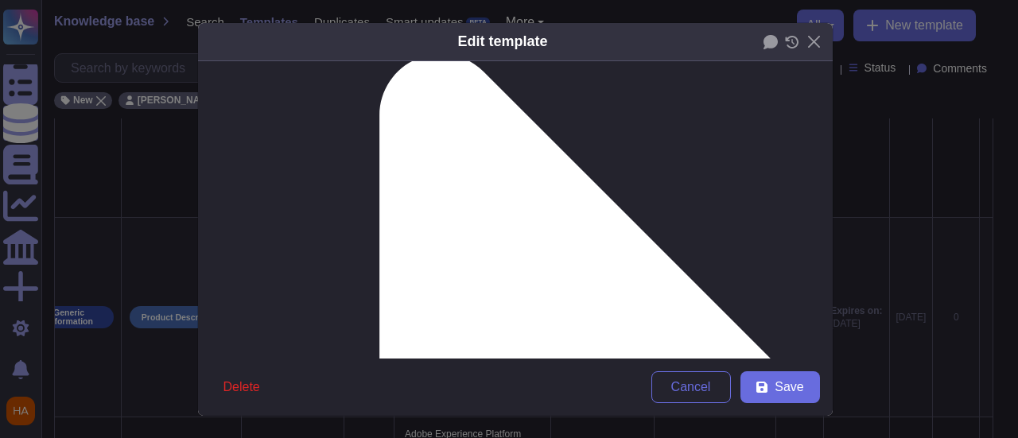
click at [775, 387] on span "Save" at bounding box center [789, 387] width 29 height 13
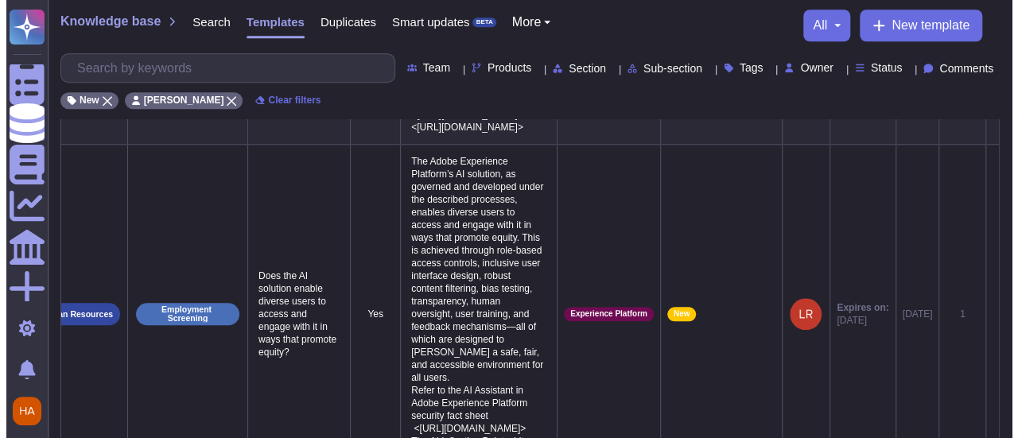
scroll to position [0, 0]
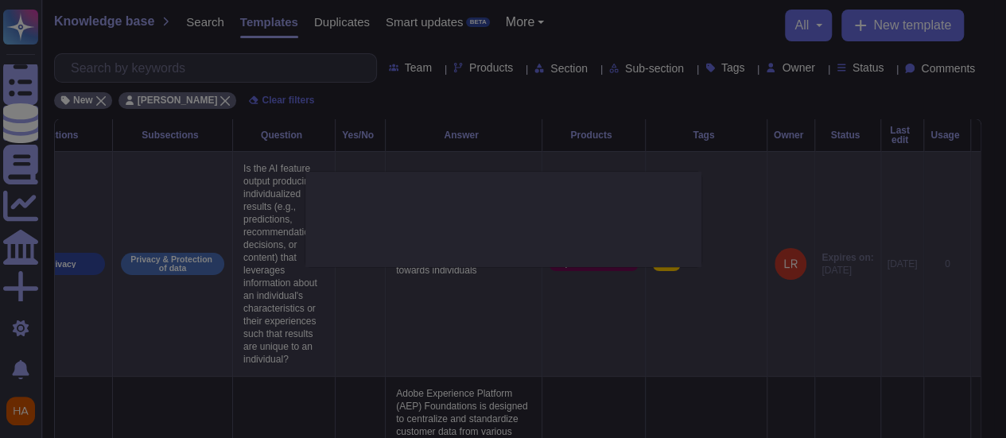
type textarea "Is the AI feature output producing individualized results (e.g., predictions, r…"
type textarea "The AI feature is directed towards individuals"
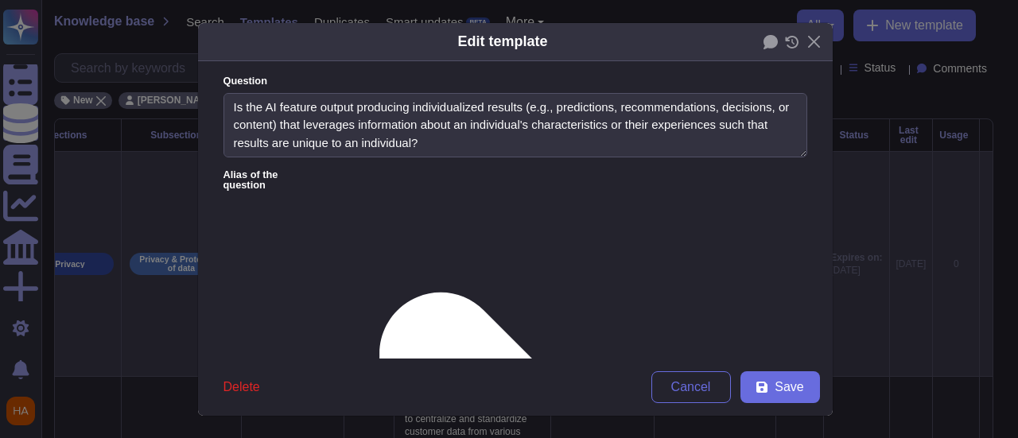
type textarea "Is the AI feature output producing individualized results (e.g., predictions, r…"
type textarea "The AI feature is directed towards individuals"
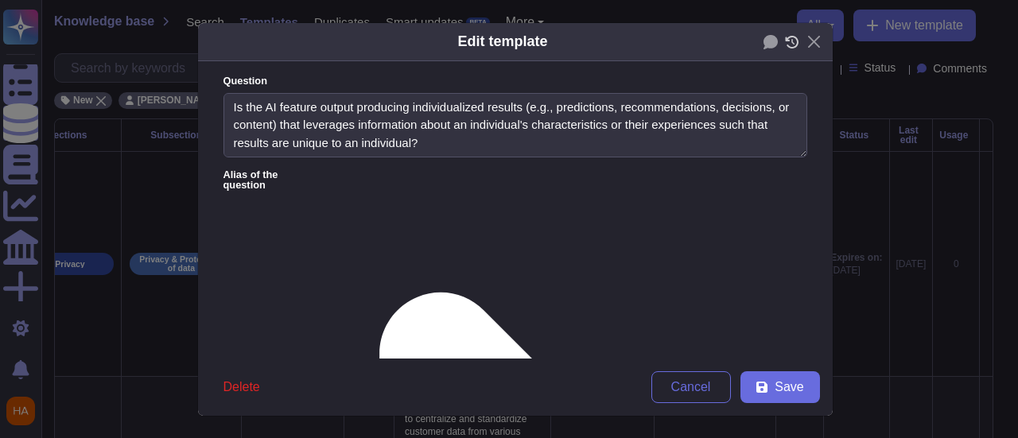
click at [785, 37] on icon at bounding box center [792, 42] width 14 height 13
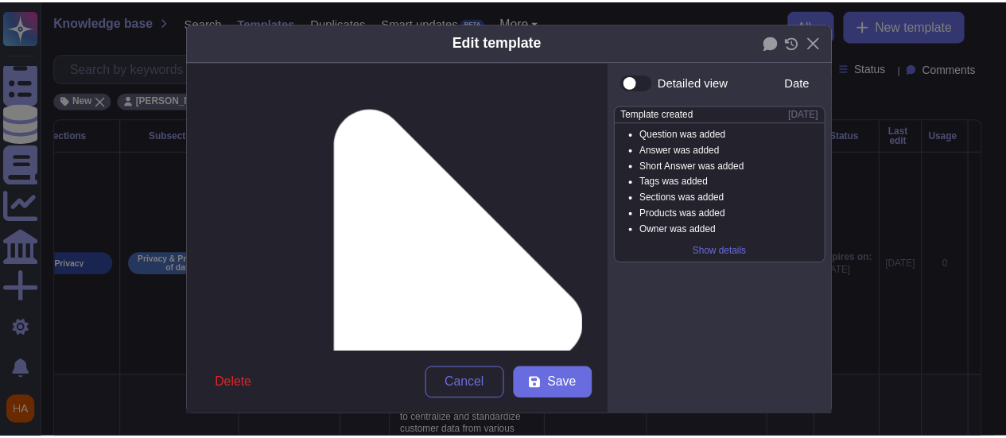
scroll to position [159, 0]
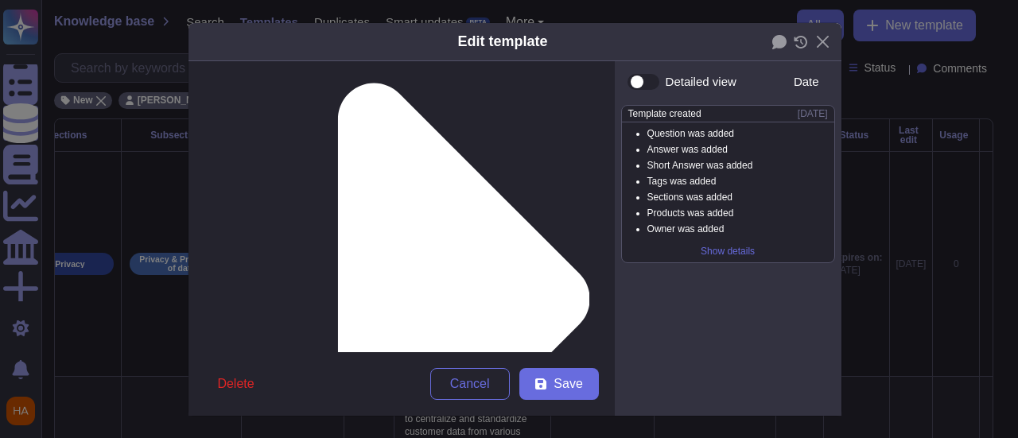
click at [554, 384] on span "Save" at bounding box center [568, 384] width 29 height 13
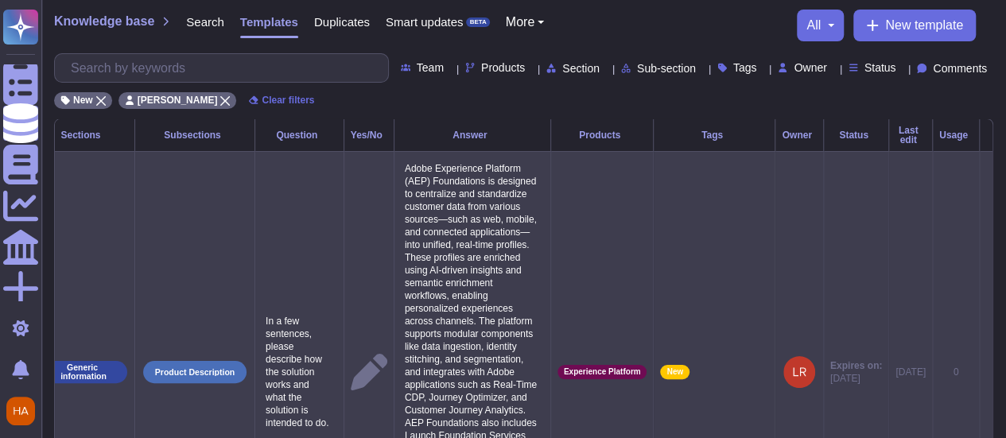
scroll to position [0, 71]
click at [986, 373] on icon at bounding box center [986, 373] width 0 height 0
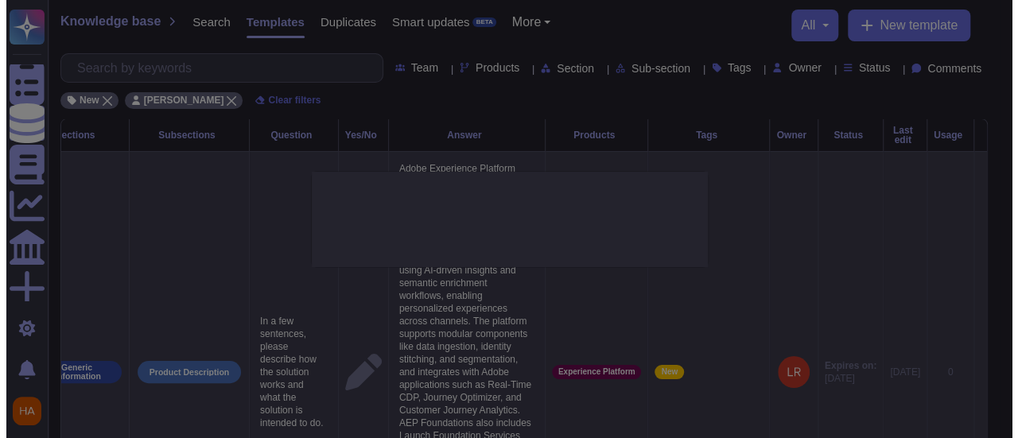
scroll to position [0, 70]
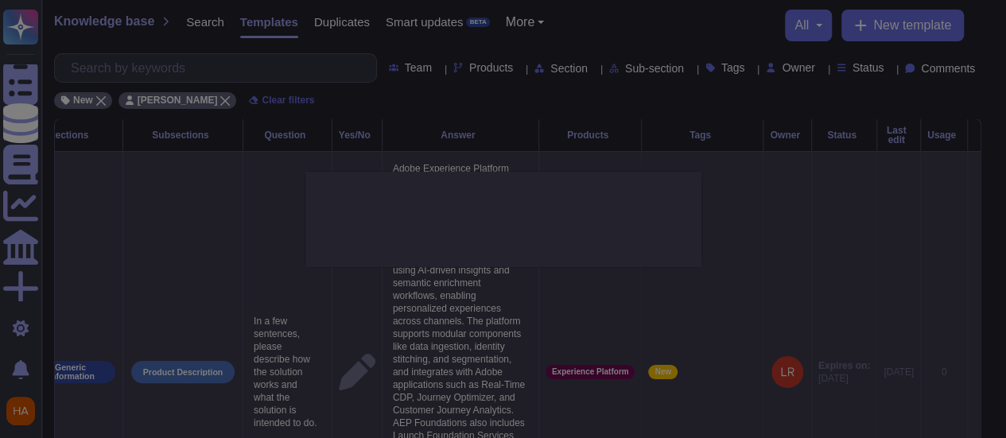
type textarea "In a few sentences, please describe how the solution works and what the solutio…"
type textarea "Adobe Experience Platform (AEP) Foundations is designed to centralize and stand…"
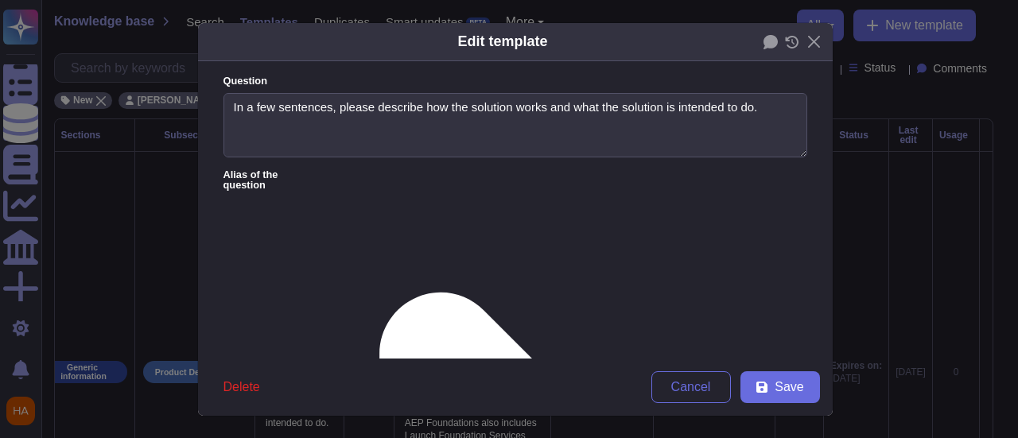
type textarea "In a few sentences, please describe how the solution works and what the solutio…"
type textarea "Adobe Experience Platform (AEP) Foundations is designed to centralize and stand…"
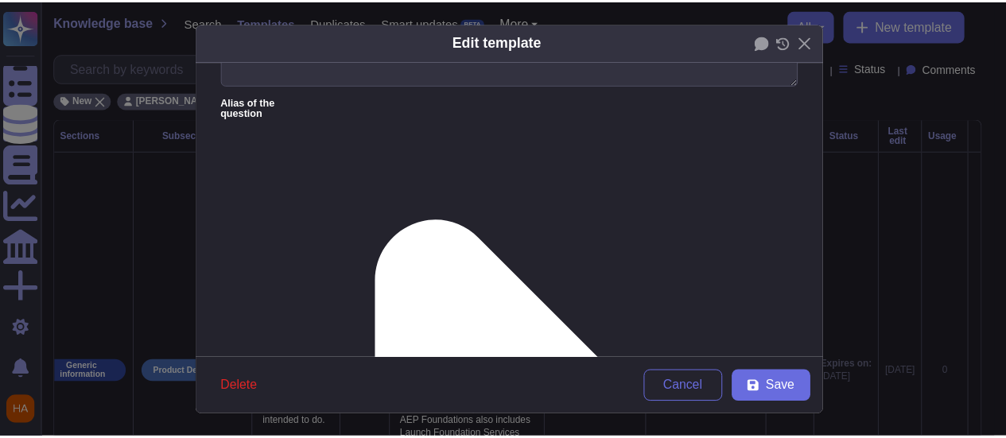
scroll to position [239, 0]
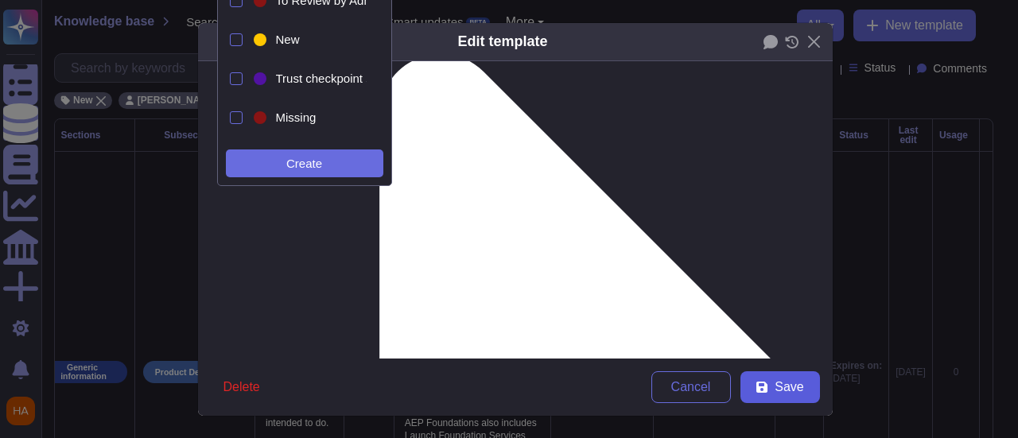
click at [799, 389] on button "Save" at bounding box center [781, 387] width 80 height 32
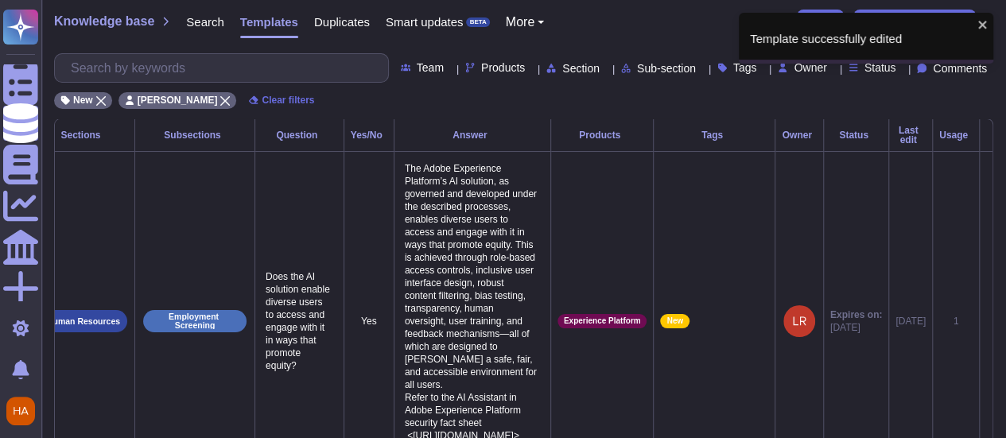
scroll to position [0, 59]
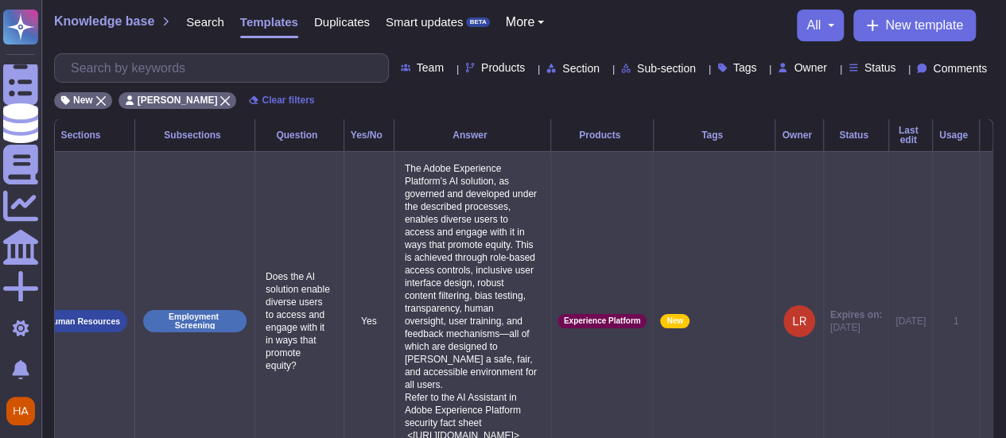
click at [986, 322] on icon at bounding box center [986, 322] width 0 height 0
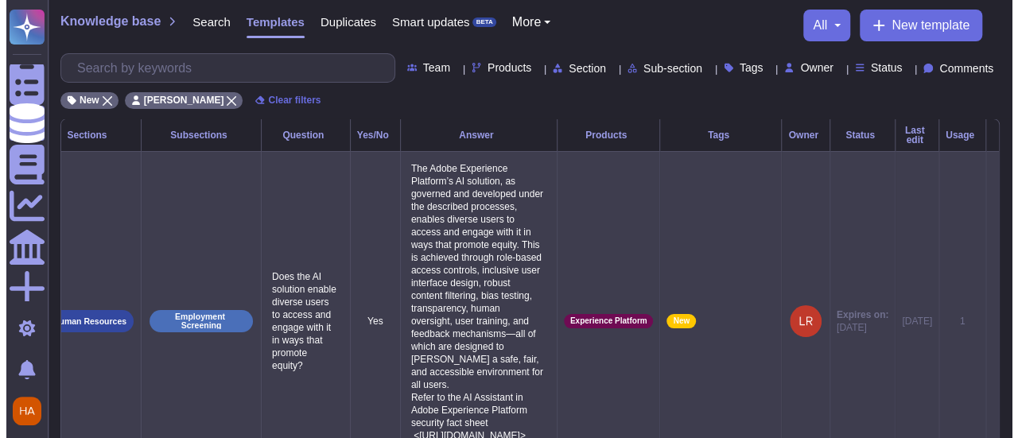
scroll to position [0, 70]
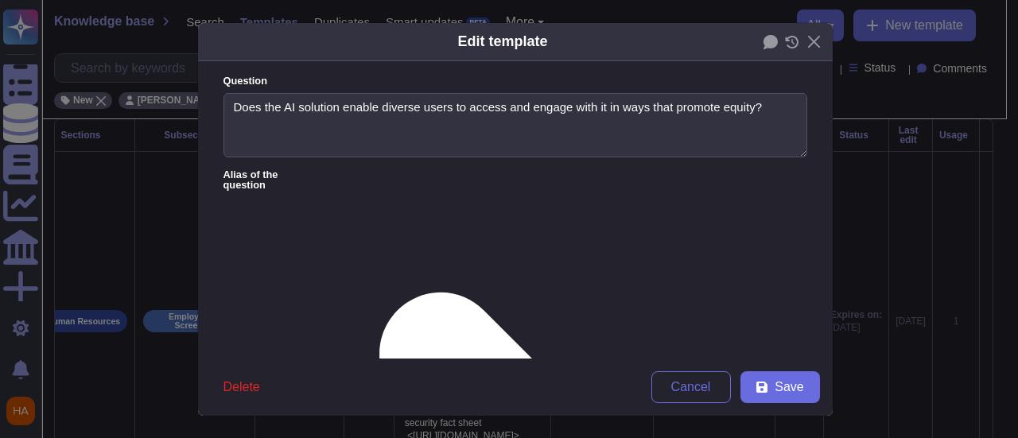
type textarea "Does the AI solution enable diverse users to access and engage with it in ways …"
type textarea "The Adobe Experience Platform’s AI solution, as governed and developed under th…"
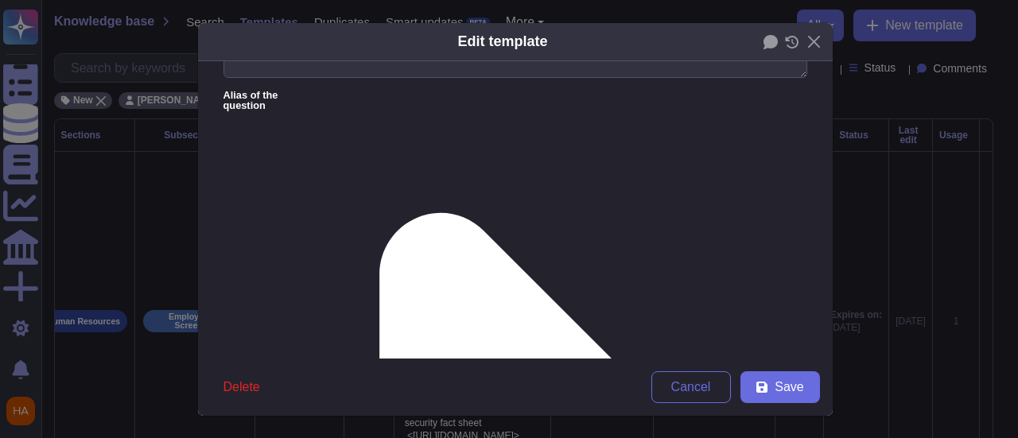
scroll to position [159, 0]
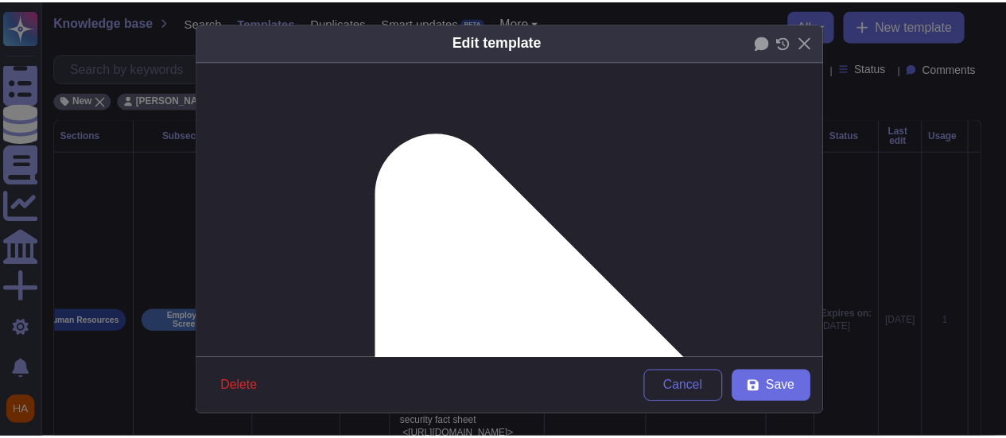
scroll to position [107, 0]
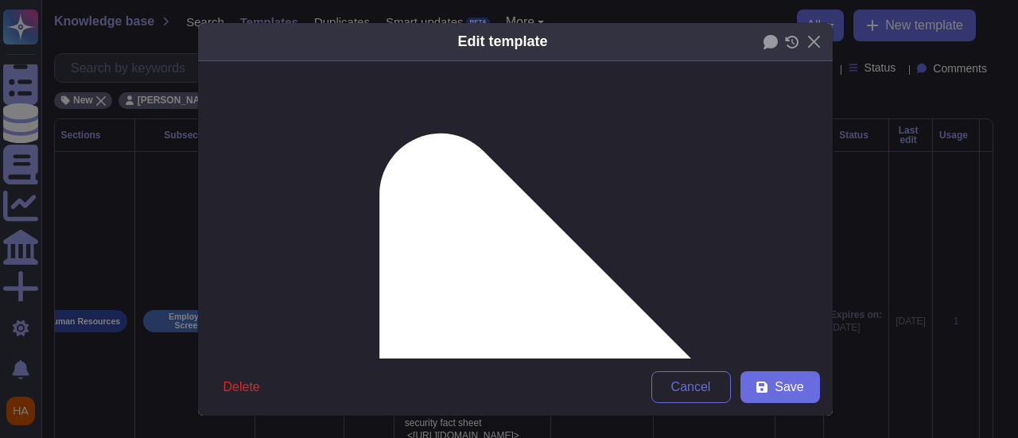
click at [800, 386] on button "Save" at bounding box center [781, 387] width 80 height 32
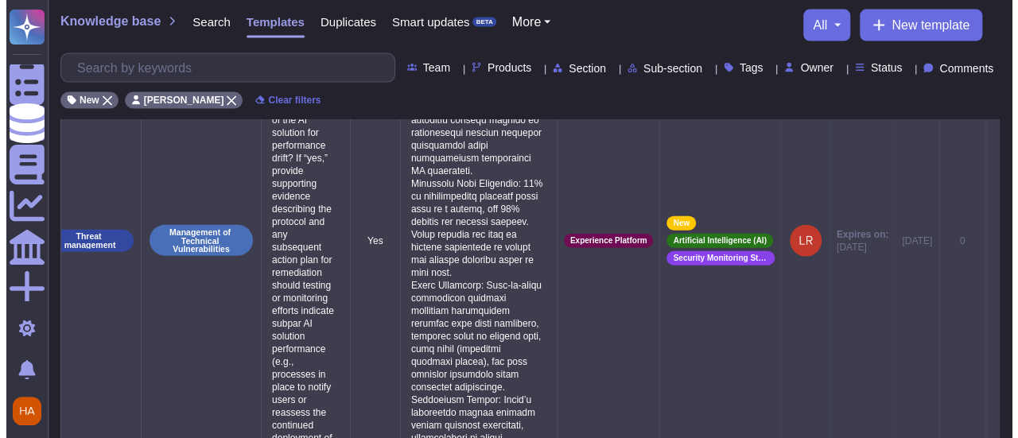
scroll to position [1736, 0]
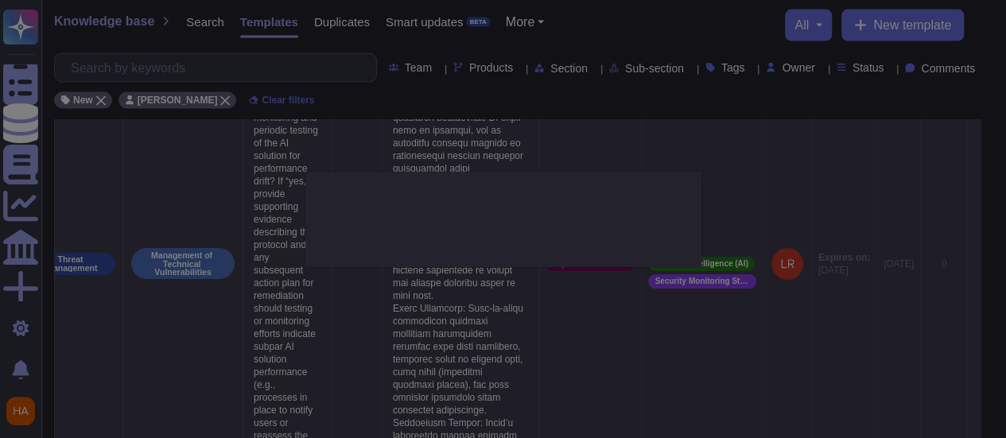
type textarea "Are there defined and operationalized processes in place for the monitoring and…"
type textarea "Lorem Ipsumdolor Sitametc’a EL seddoeiu te incididu utl etdolorem aliqu e admin…"
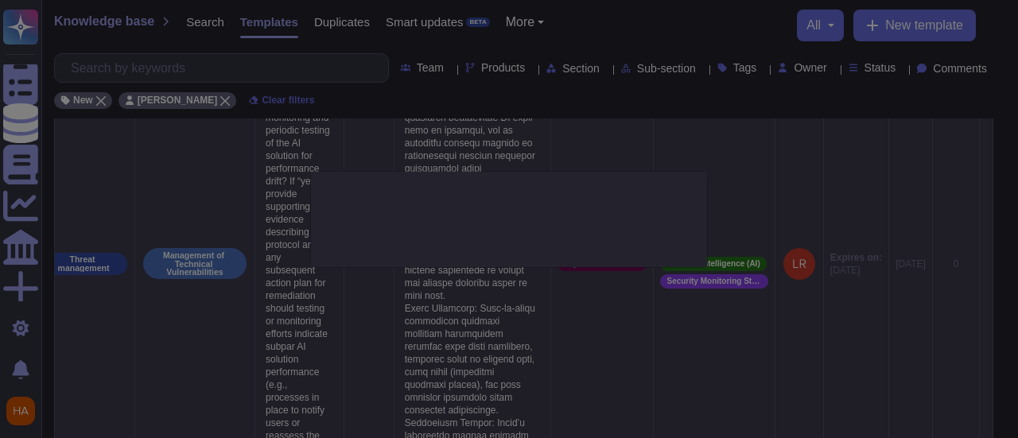
scroll to position [0, 70]
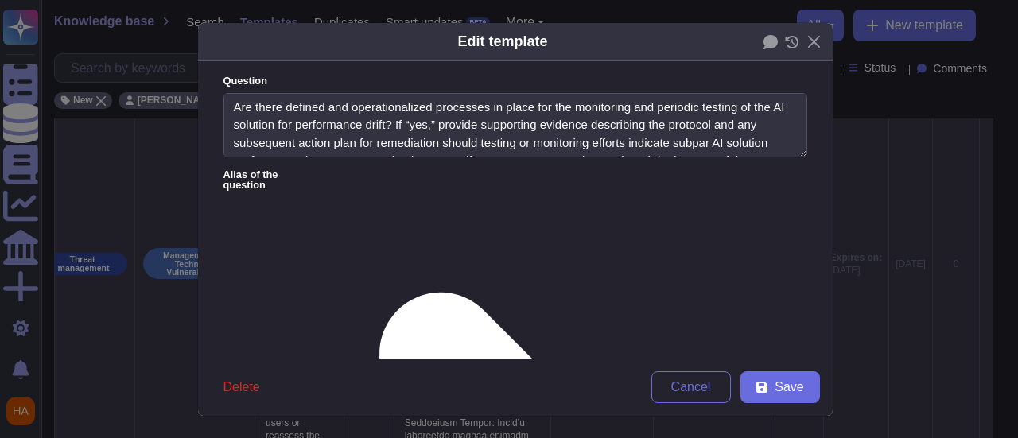
type textarea "Are there defined and operationalized processes in place for the monitoring and…"
type textarea "Lorem Ipsumdolor Sitametc’a EL seddoeiu te incididu utl etdolorem aliqu e admin…"
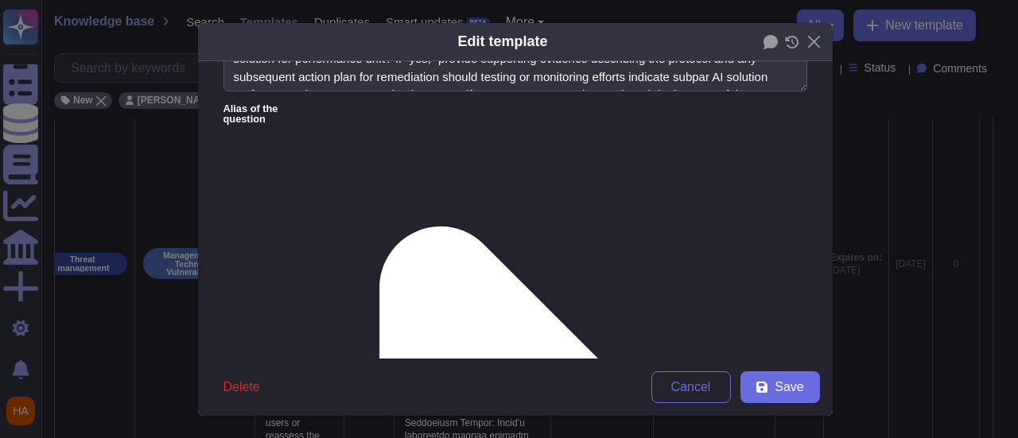
scroll to position [159, 0]
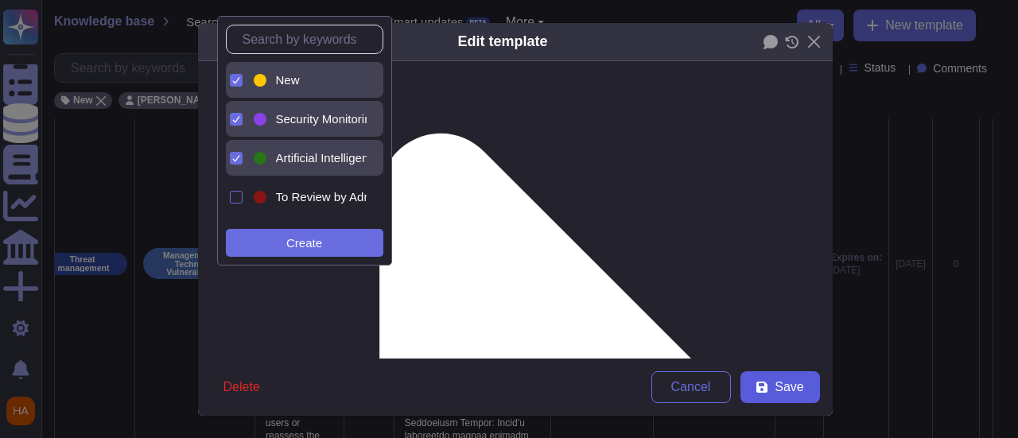
click at [315, 76] on div "New" at bounding box center [318, 80] width 84 height 14
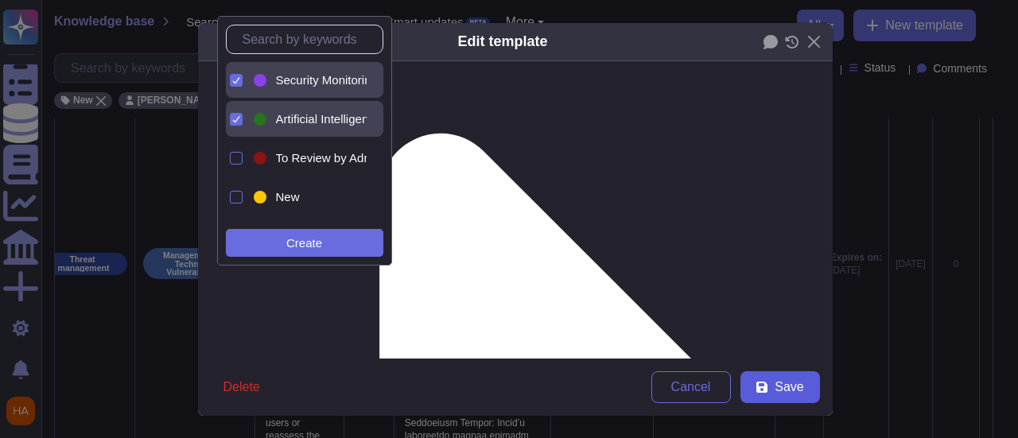
click at [799, 387] on button "Save" at bounding box center [781, 387] width 80 height 32
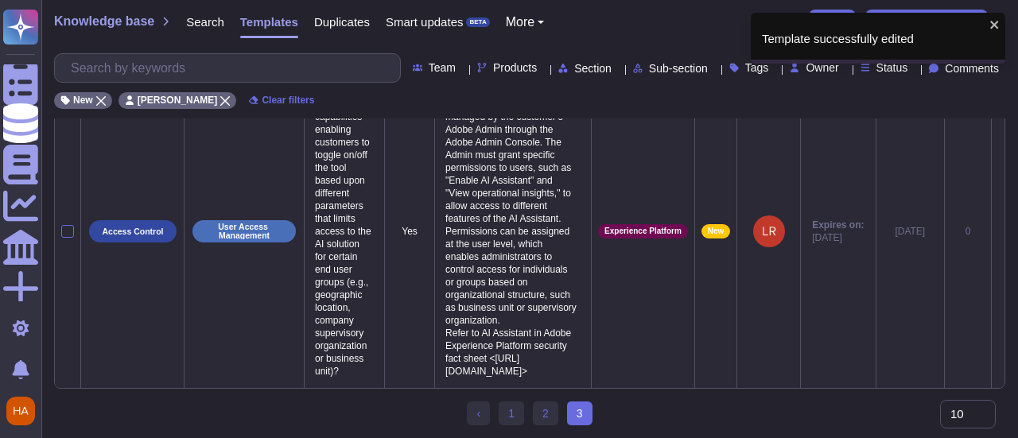
scroll to position [0, 0]
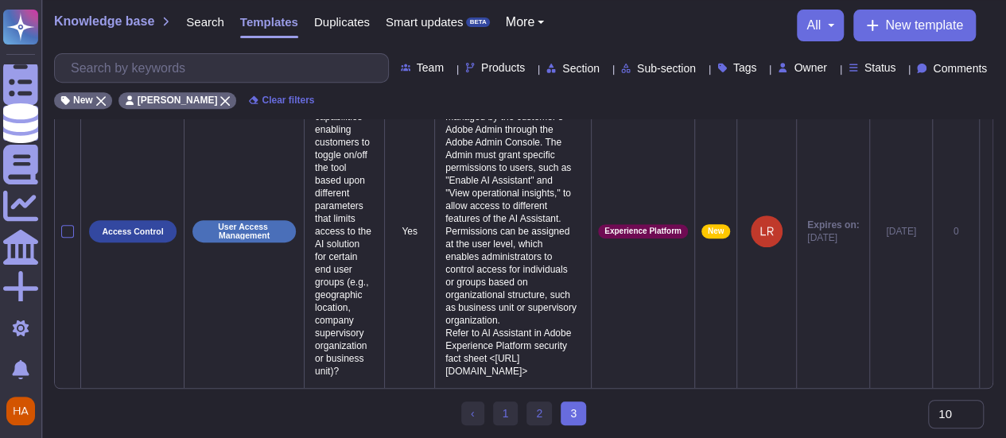
click at [986, 232] on icon at bounding box center [986, 232] width 0 height 0
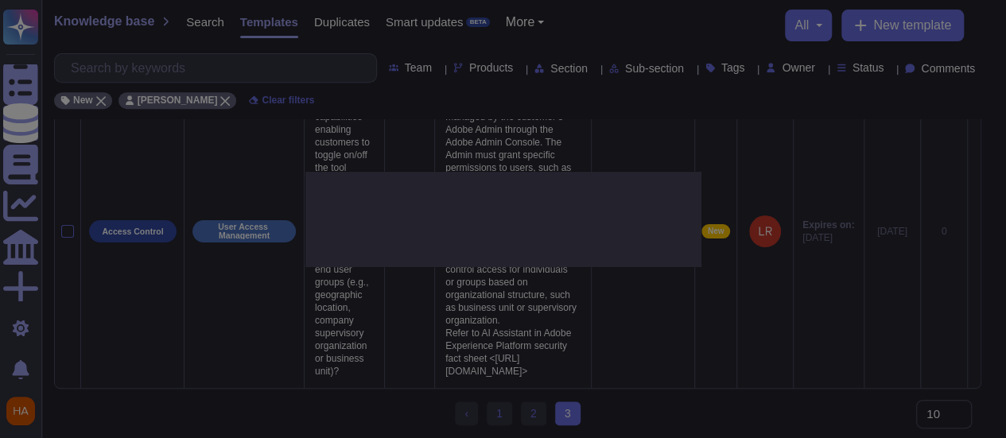
type textarea "Does the AI solution have capabilities enabling customers to toggle on/off the …"
type textarea "Access to the AI Assistant in [GEOGRAPHIC_DATA] is managed by the customer’s Ad…"
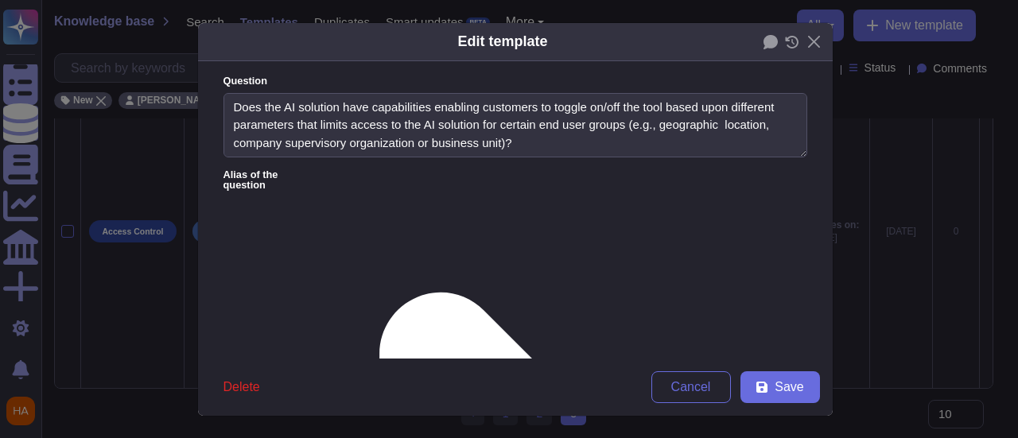
type textarea "Does the AI solution have capabilities enabling customers to toggle on/off the …"
type textarea "Access to the AI Assistant in [GEOGRAPHIC_DATA] is managed by the customer’s Ad…"
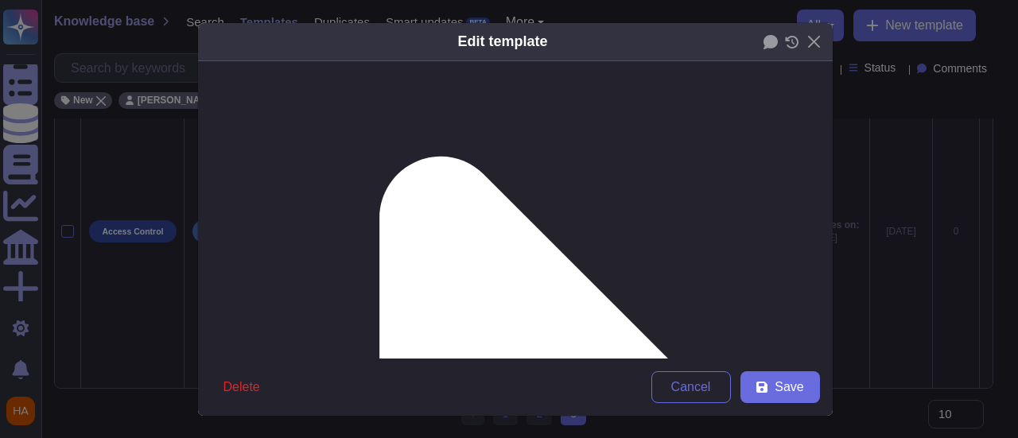
scroll to position [159, 0]
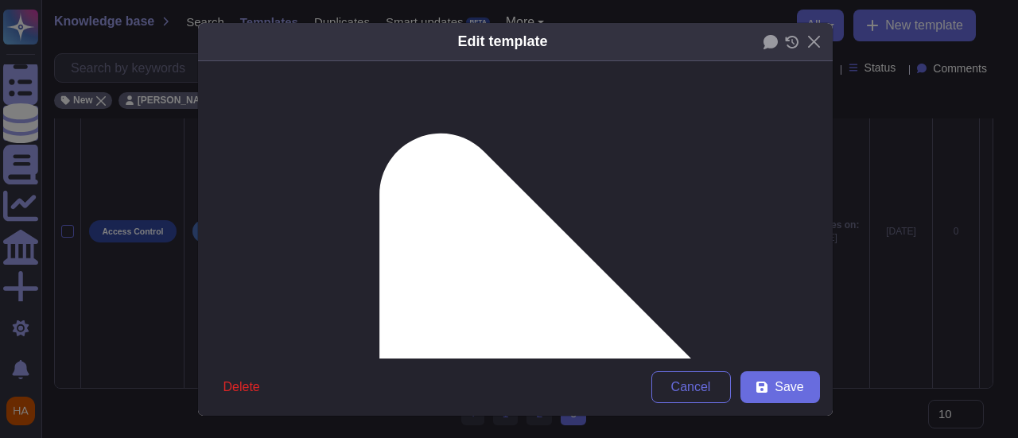
click at [756, 389] on icon at bounding box center [761, 387] width 11 height 11
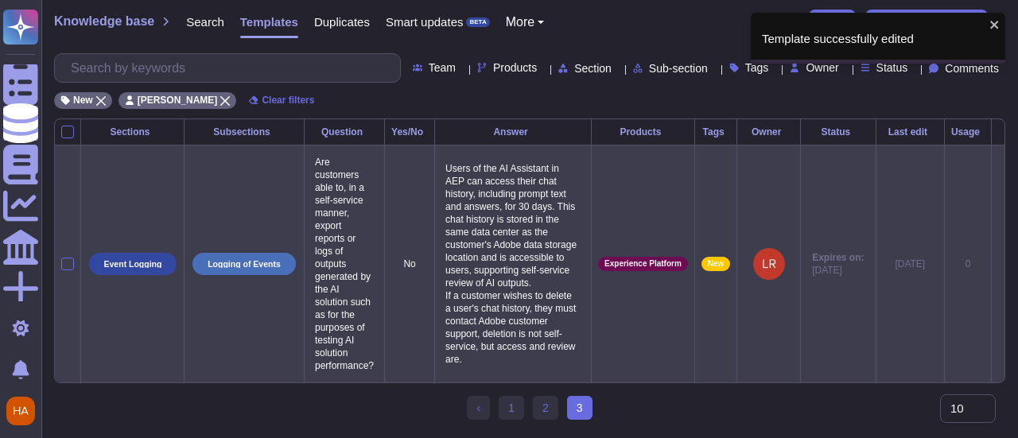
scroll to position [10, 0]
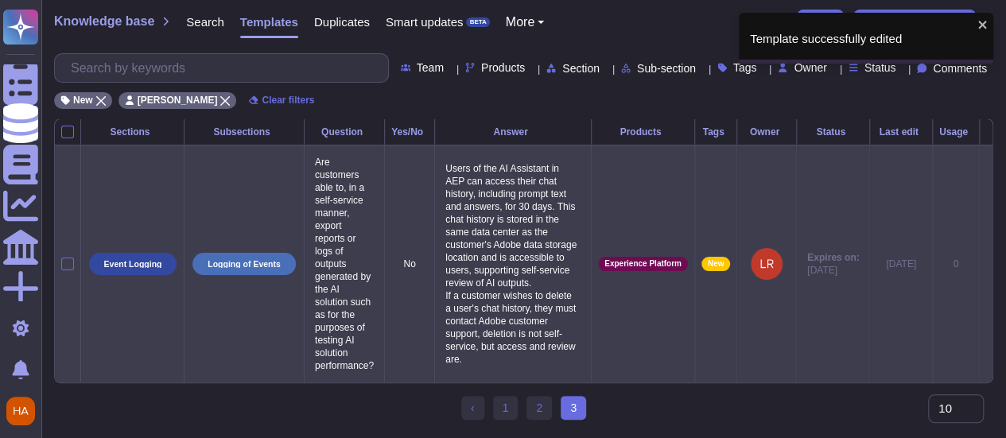
click at [986, 265] on icon at bounding box center [986, 265] width 0 height 0
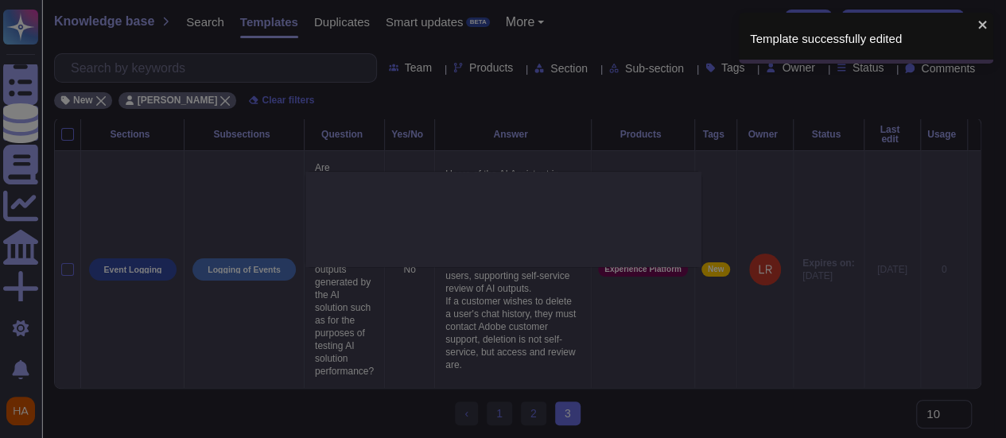
type textarea "Are customers able to, in a self-service manner, export reports or logs of outp…"
type textarea "Users of the AI Assistant in AEP can access their chat history, including promp…"
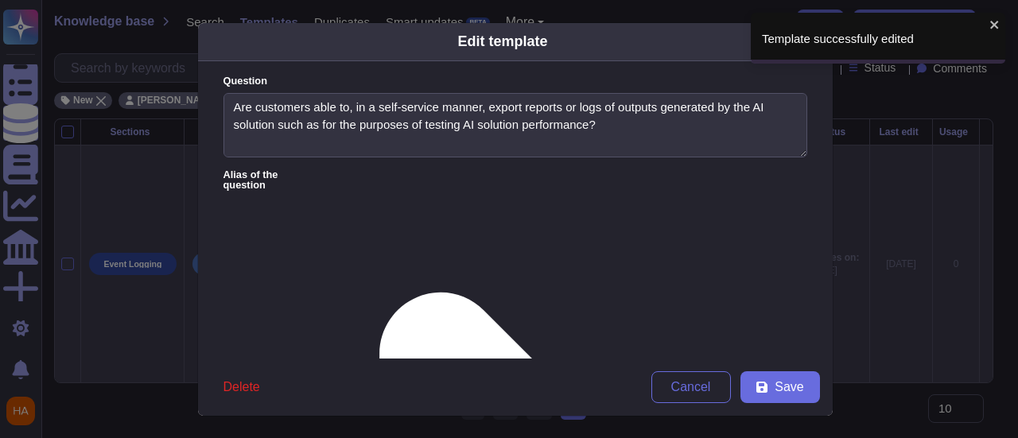
type textarea "Are customers able to, in a self-service manner, export reports or logs of outp…"
type textarea "Users of the AI Assistant in AEP can access their chat history, including promp…"
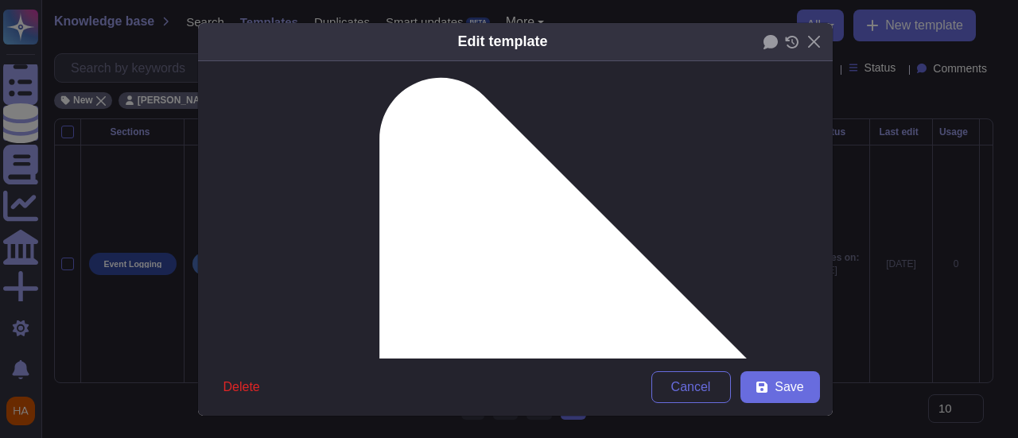
scroll to position [239, 0]
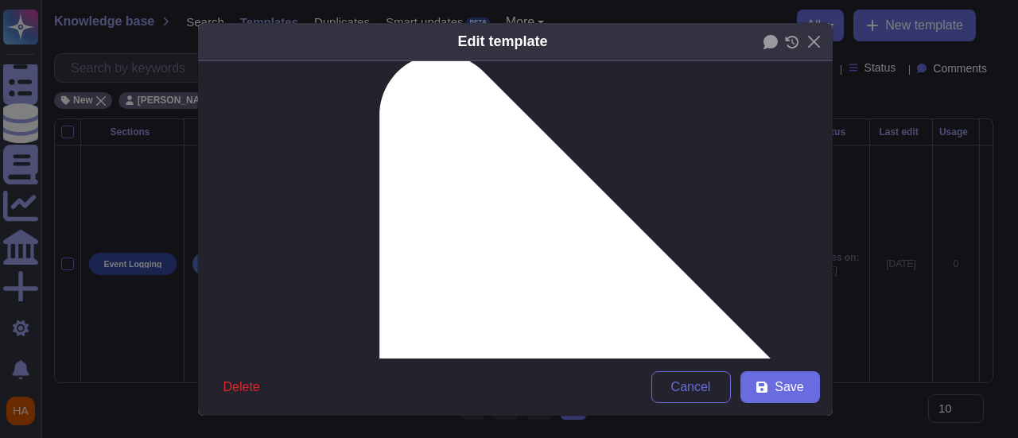
click at [781, 388] on span "Save" at bounding box center [789, 387] width 29 height 13
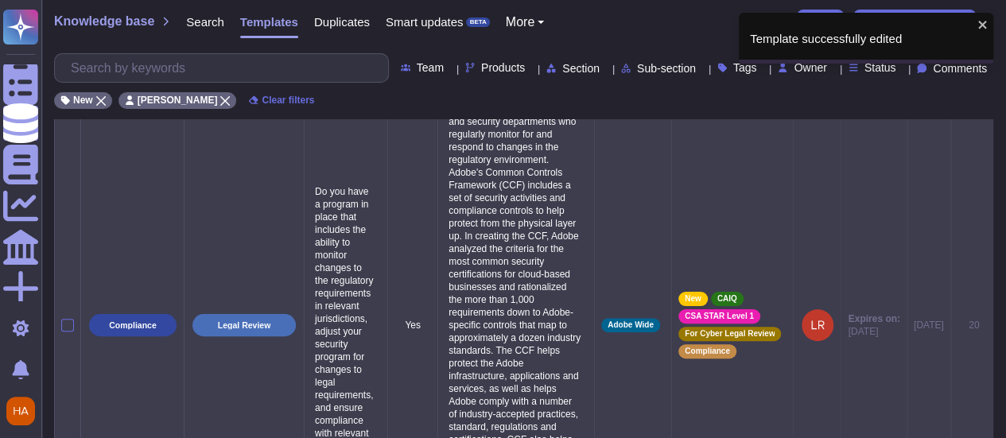
scroll to position [80, 0]
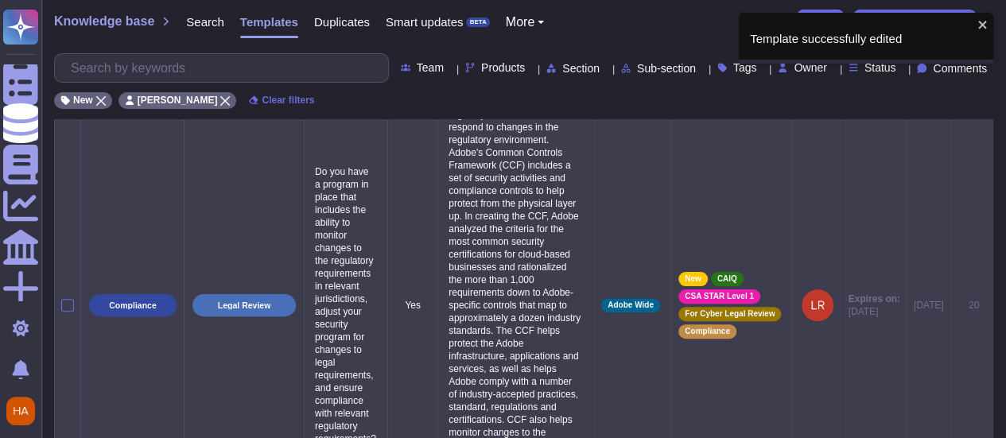
click at [985, 309] on div "20" at bounding box center [974, 305] width 33 height 13
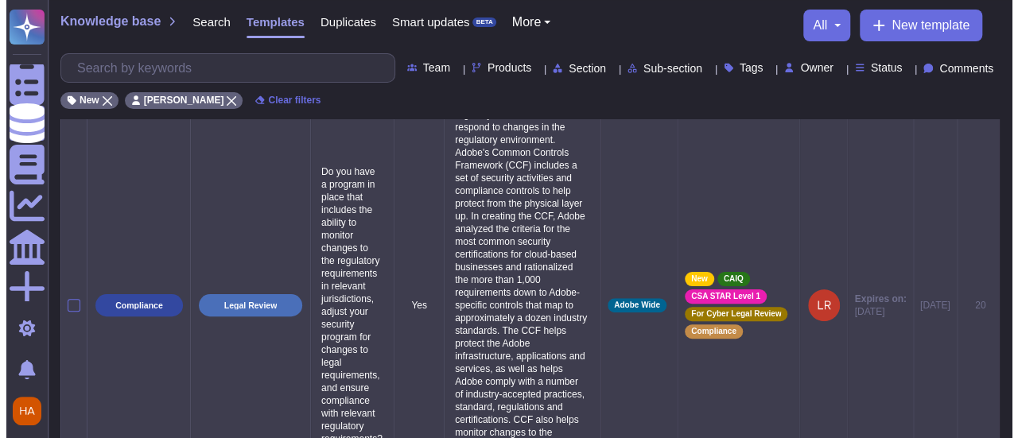
scroll to position [0, 41]
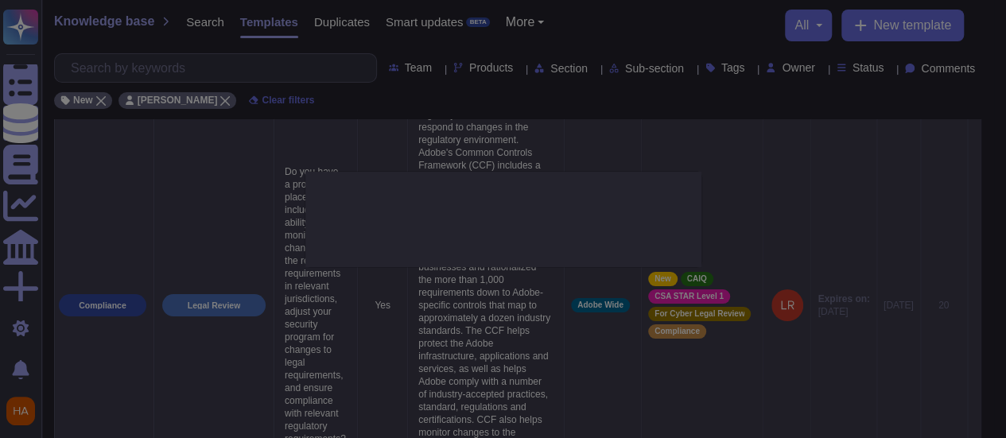
type textarea "Do you have a program in place that includes the ability to monitor changes to …"
type textarea "Adobe has both in-house legal and security departments who regularly monitor fo…"
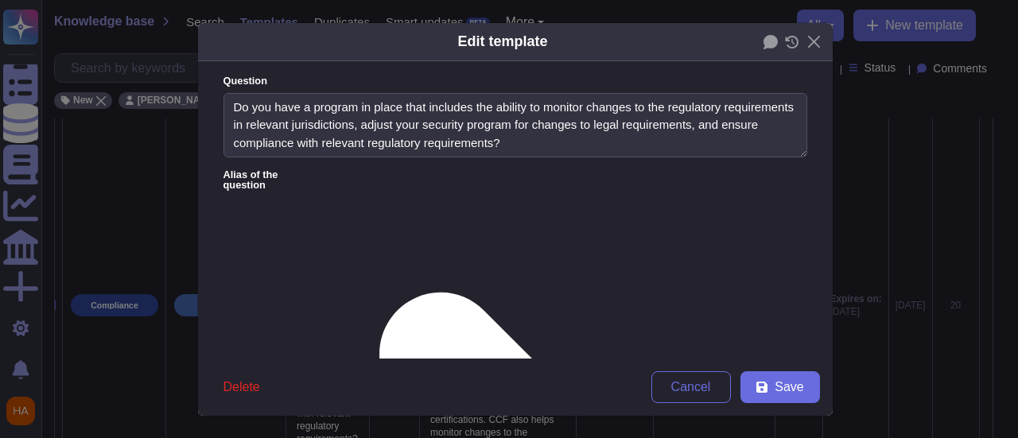
type textarea "Do you have a program in place that includes the ability to monitor changes to …"
type textarea "Adobe has both in-house legal and security departments who regularly monitor fo…"
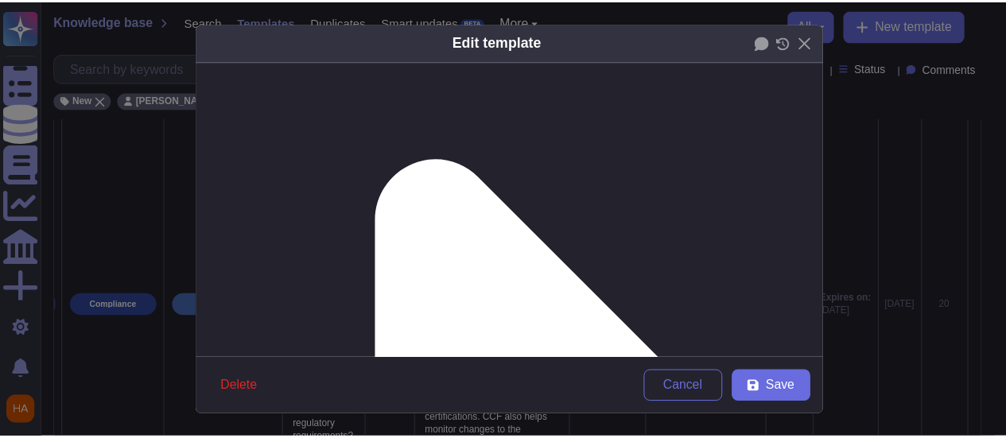
scroll to position [159, 0]
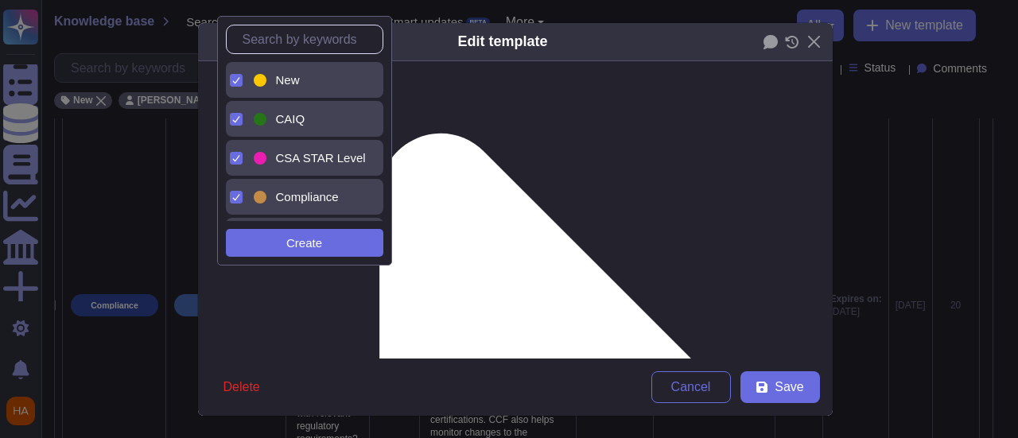
click at [277, 80] on span "New" at bounding box center [288, 80] width 24 height 14
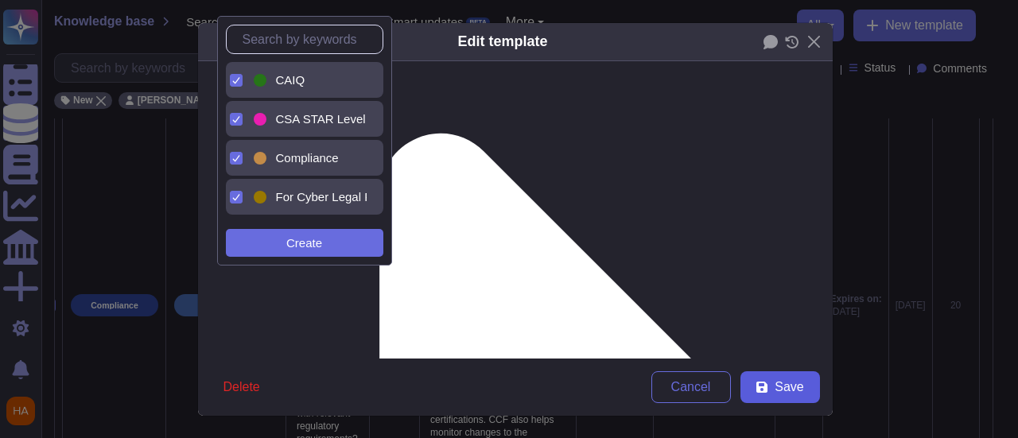
click at [768, 385] on button "Save" at bounding box center [781, 387] width 80 height 32
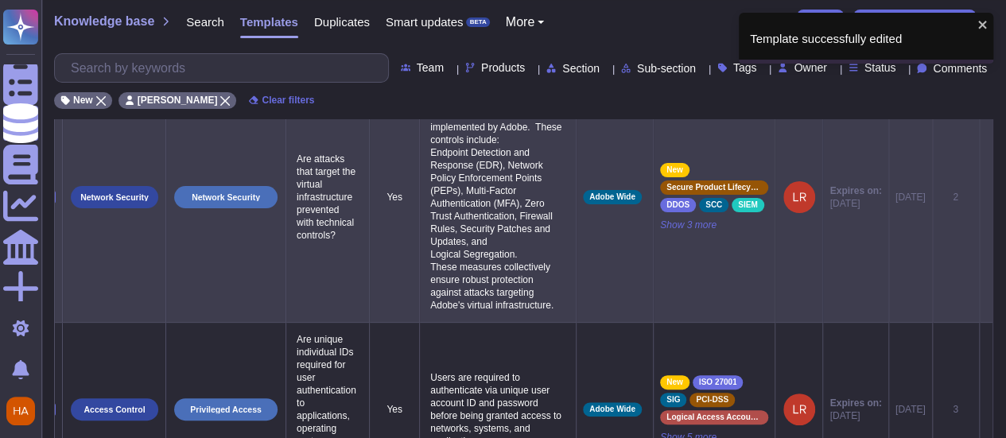
scroll to position [0, 41]
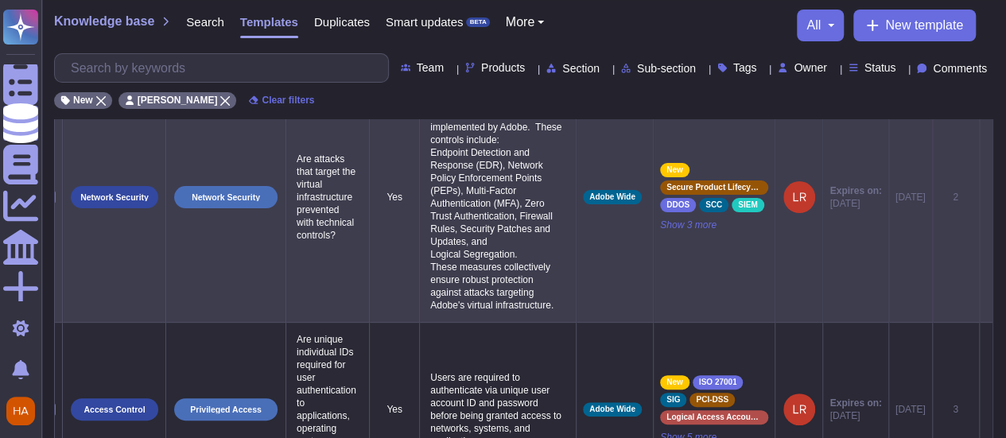
click at [986, 198] on icon at bounding box center [986, 198] width 0 height 0
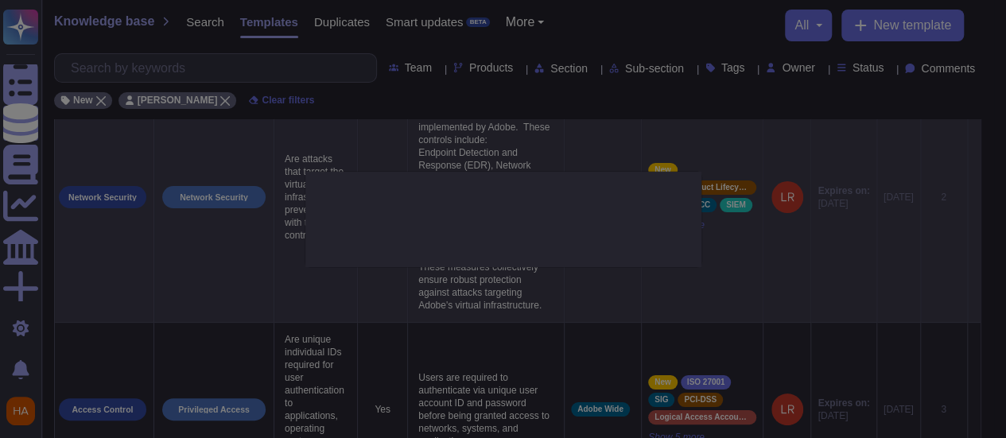
type textarea "Are attacks that target the virtual infrastructure prevented with technical con…"
type textarea "Attacks targeting the virtual infrastructure are prevented with technical contr…"
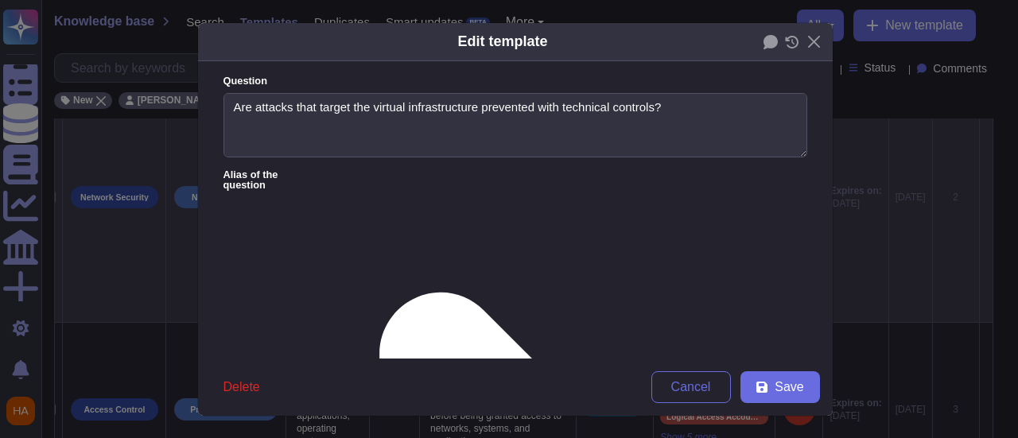
type textarea "Are attacks that target the virtual infrastructure prevented with technical con…"
type textarea "Attacks targeting the virtual infrastructure are prevented with technical contr…"
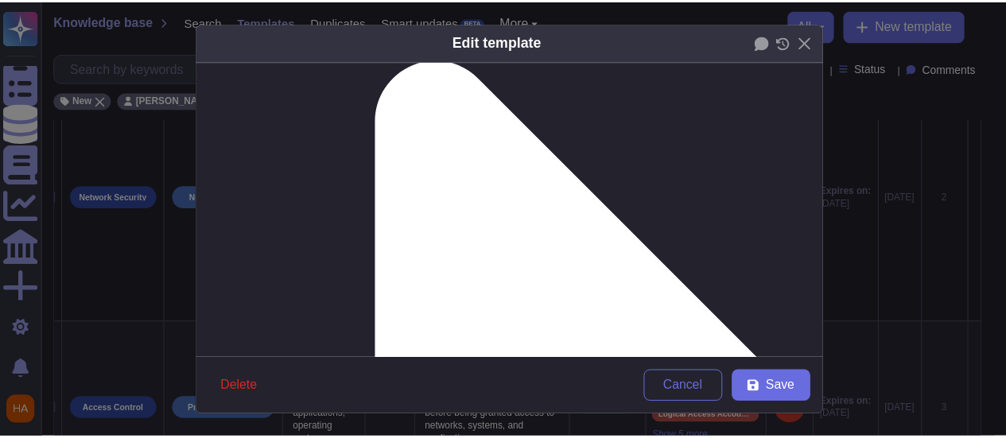
scroll to position [239, 0]
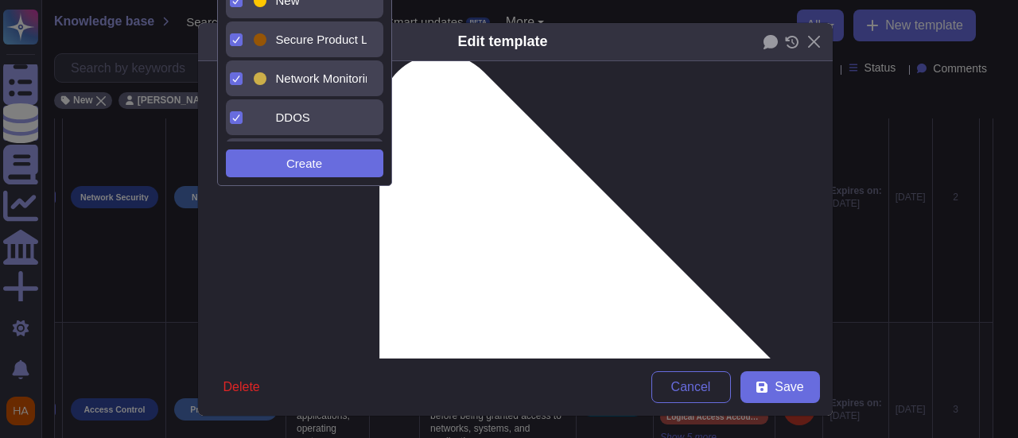
click at [299, 10] on div "New" at bounding box center [309, 1] width 116 height 36
click at [773, 400] on button "Save" at bounding box center [781, 387] width 80 height 32
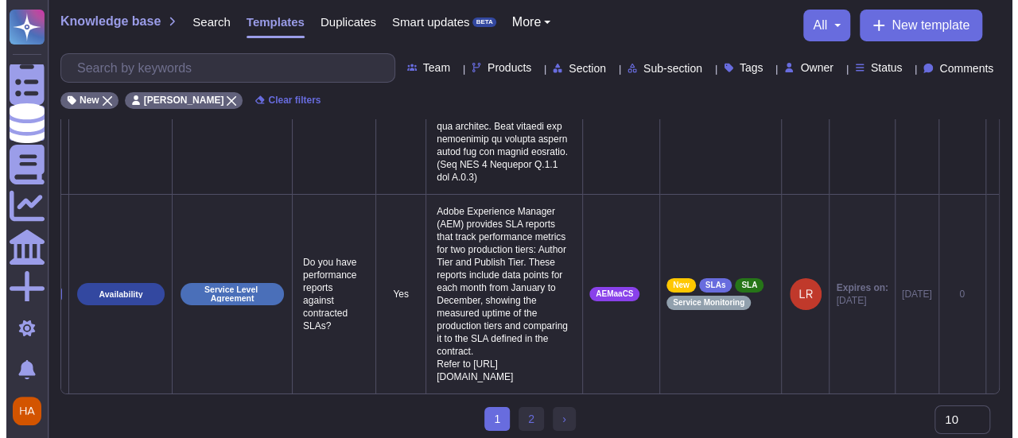
scroll to position [0, 41]
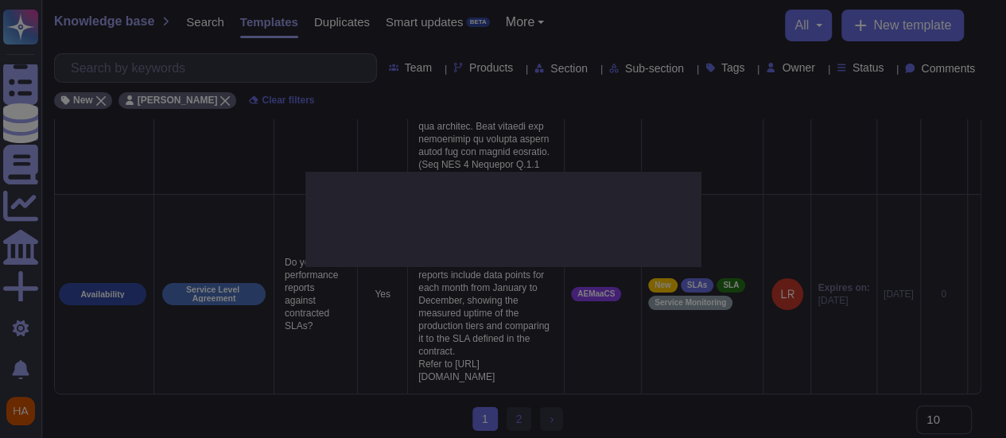
type textarea "Do you have performance reports against contracted SLAs?"
type textarea "Adobe Experience Manager (AEM) provides SLA reports that track performance metr…"
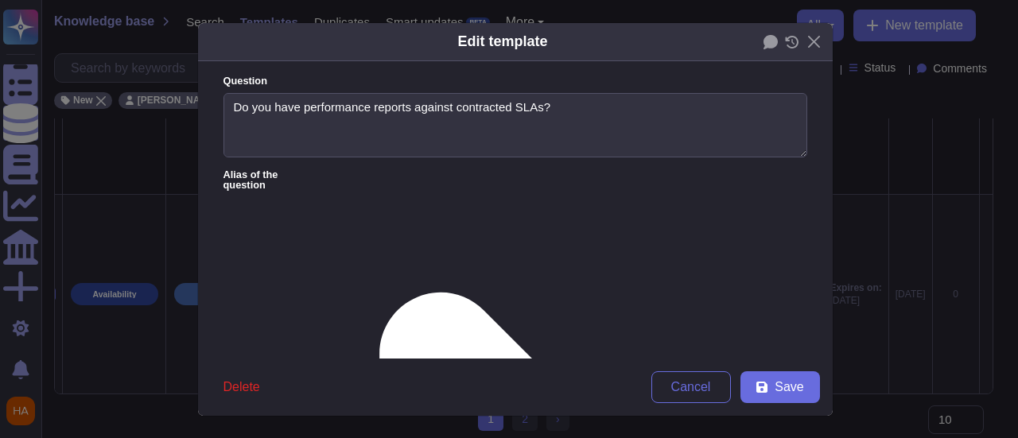
type textarea "Do you have performance reports against contracted SLAs?"
type textarea "Adobe Experience Manager (AEM) provides SLA reports that track performance metr…"
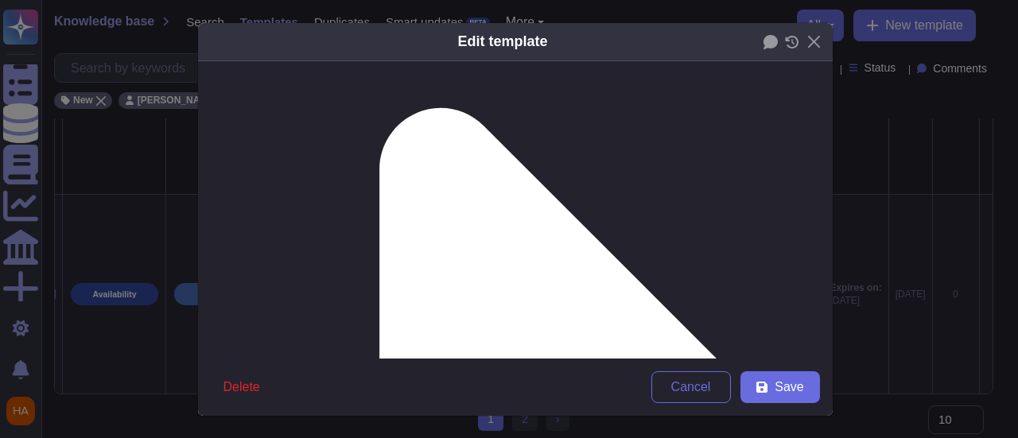
scroll to position [239, 0]
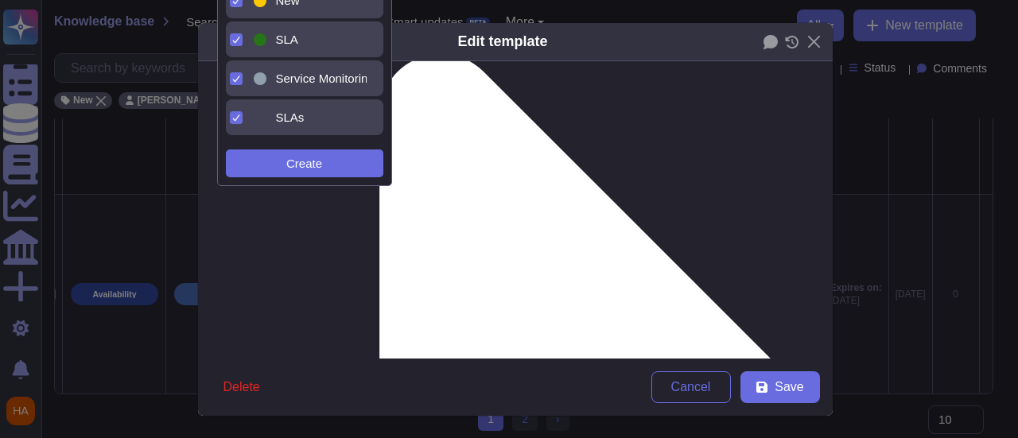
click at [329, 6] on div "New" at bounding box center [318, 1] width 84 height 14
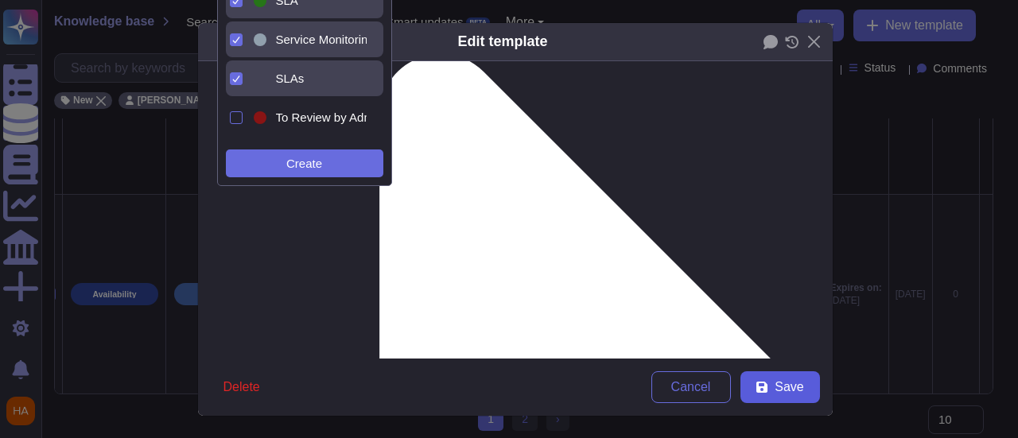
click at [812, 392] on button "Save" at bounding box center [781, 387] width 80 height 32
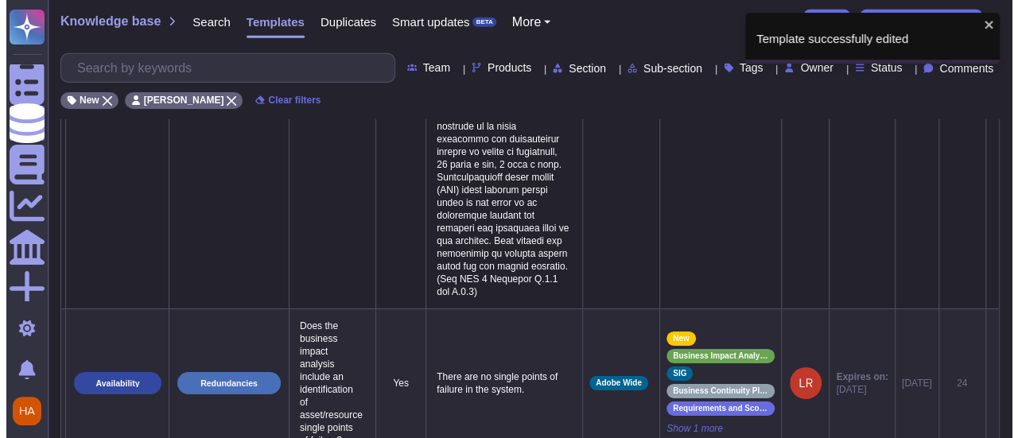
scroll to position [0, 30]
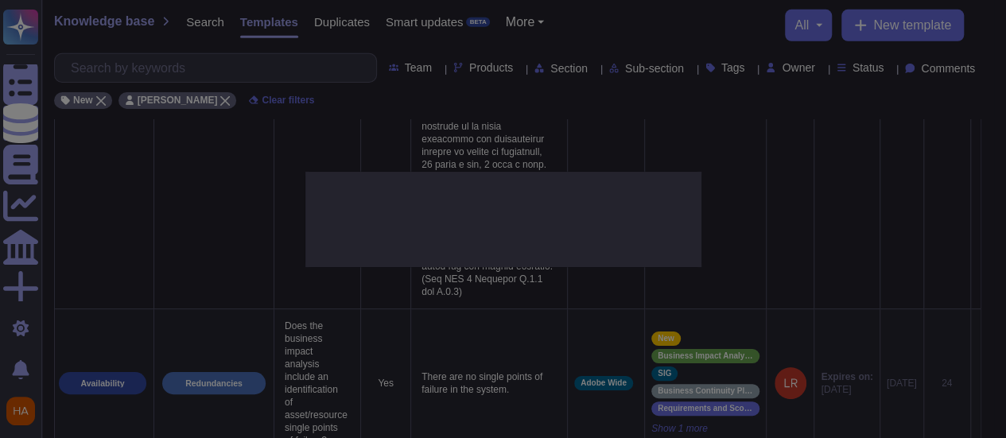
type textarea "Does the business impact analysis include an identification of asset/resource s…"
type textarea "There are no single points of failure in the system."
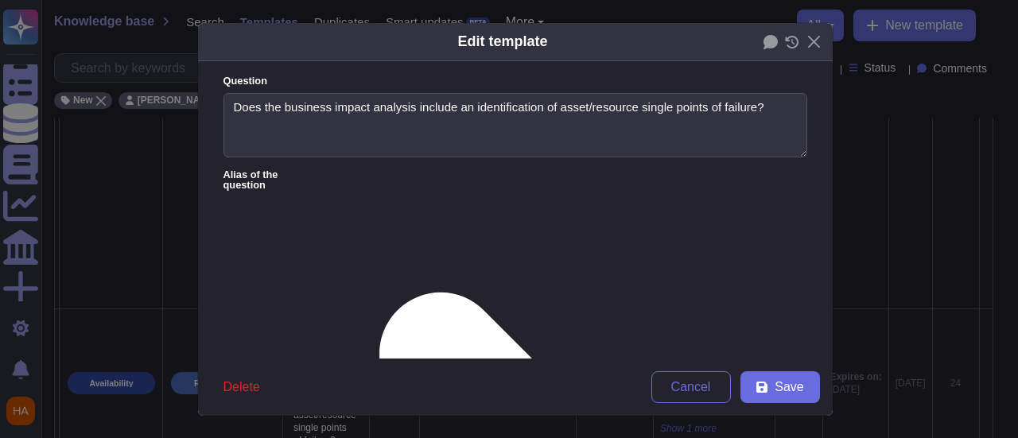
type textarea "Does the business impact analysis include an identification of asset/resource s…"
type textarea "There are no single points of failure in the system."
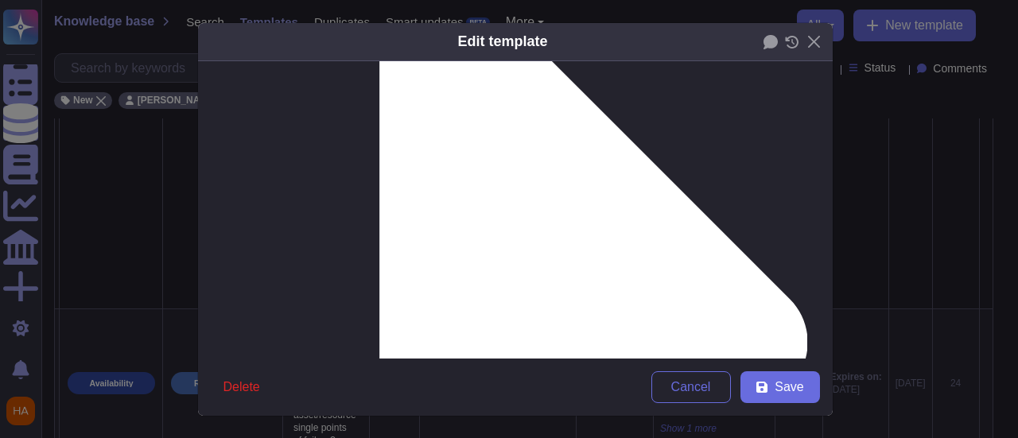
scroll to position [318, 0]
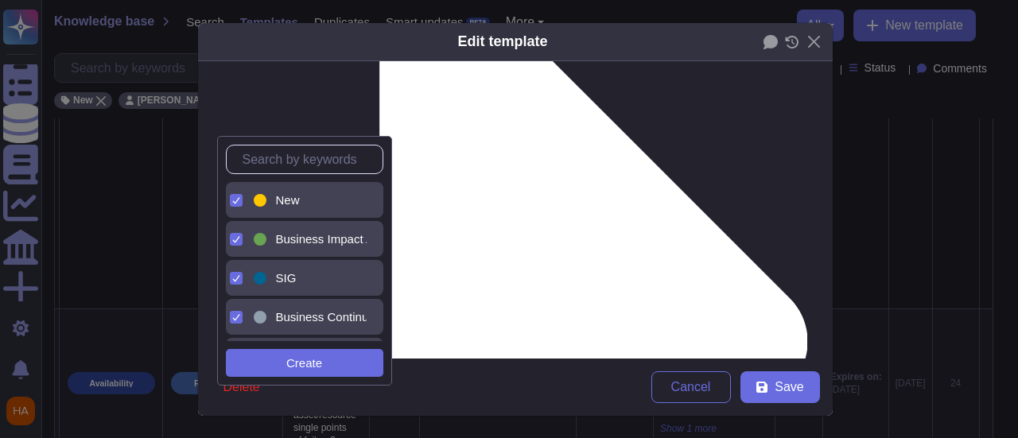
click at [341, 209] on div "New" at bounding box center [304, 200] width 157 height 36
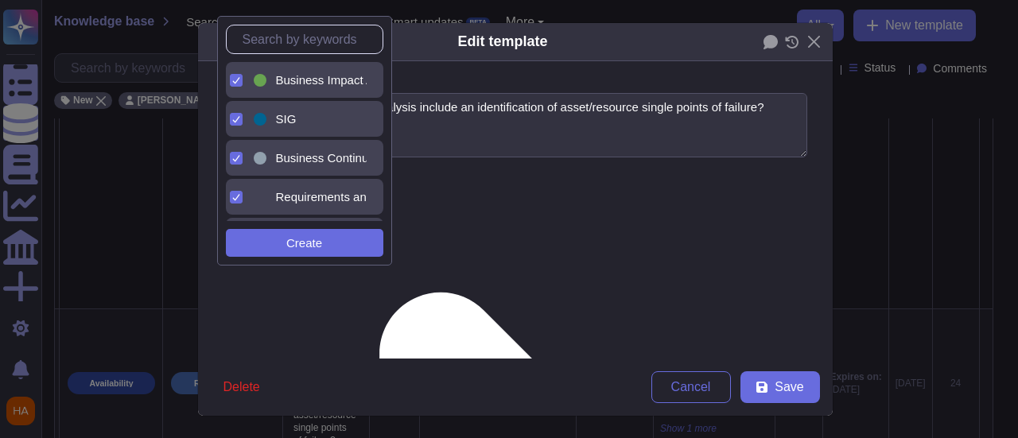
scroll to position [159, 0]
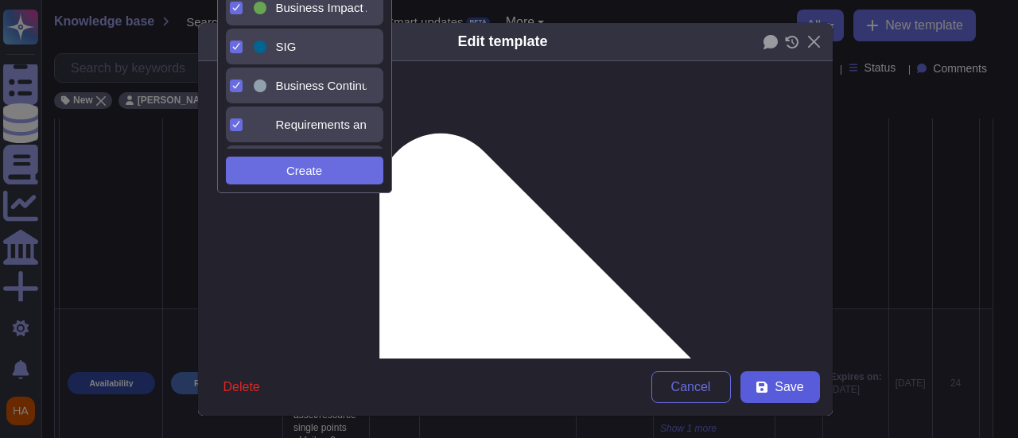
click at [783, 394] on span "Save" at bounding box center [789, 387] width 29 height 13
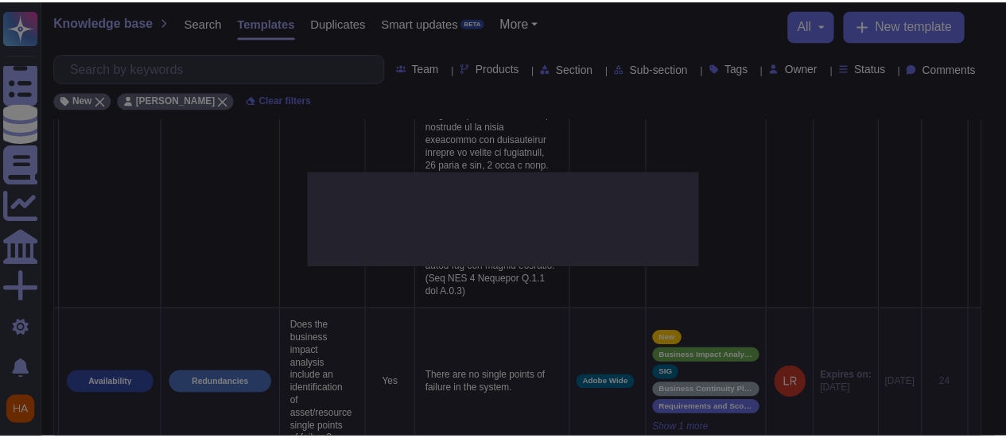
scroll to position [239, 0]
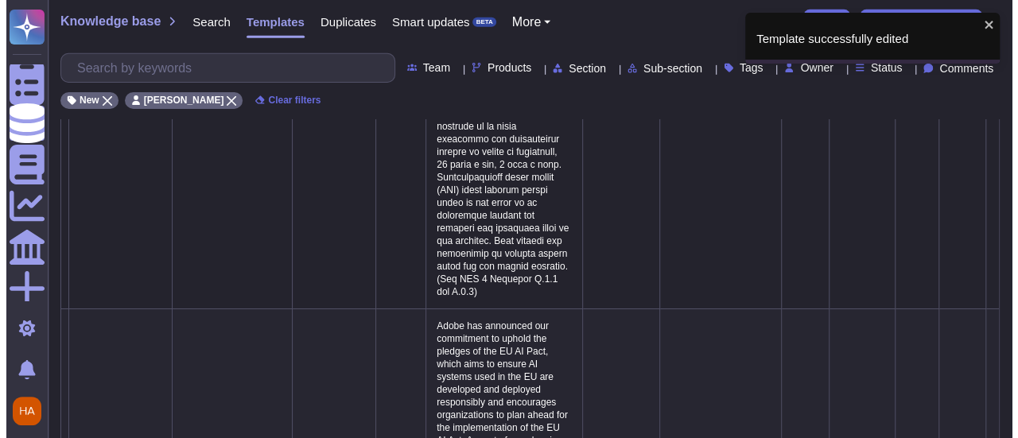
scroll to position [0, 41]
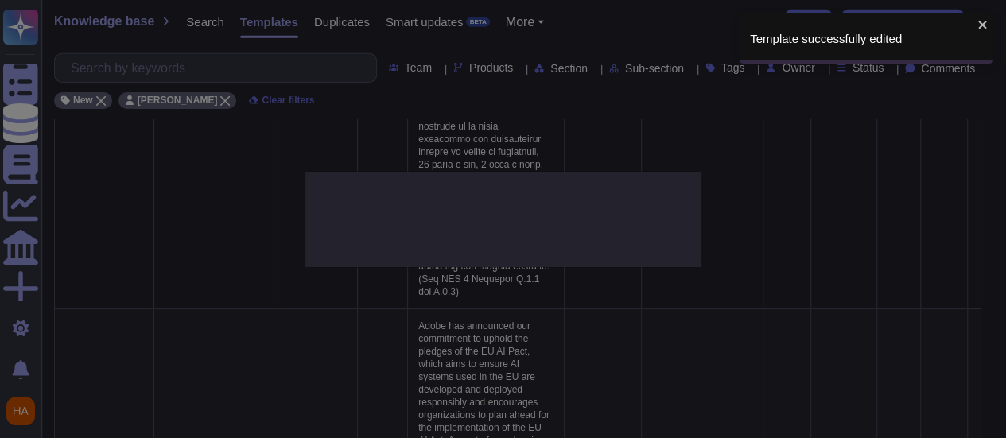
type textarea "Does Adobe comply with EU AI ACT?"
type textarea "Adobe has announced our commitment to uphold the pledges of the EU AI Pact, whi…"
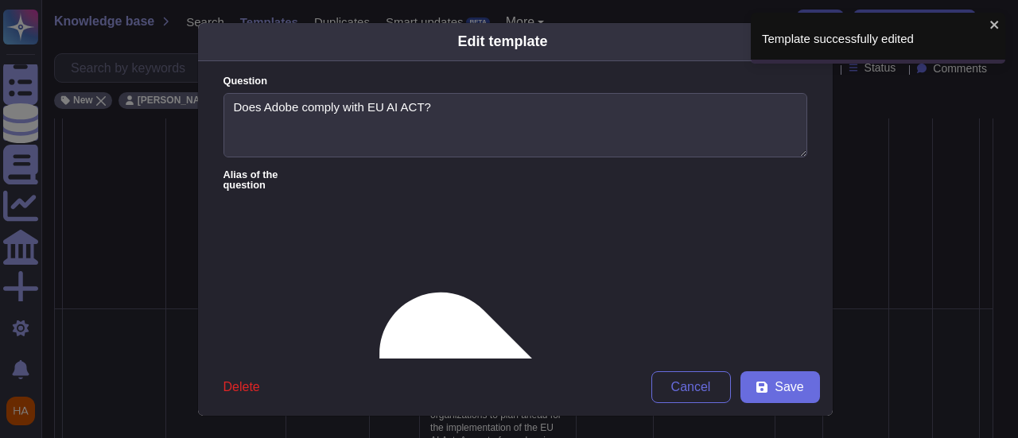
type textarea "Does Adobe comply with EU AI ACT?"
type textarea "Adobe has announced our commitment to uphold the pledges of the EU AI Pact, whi…"
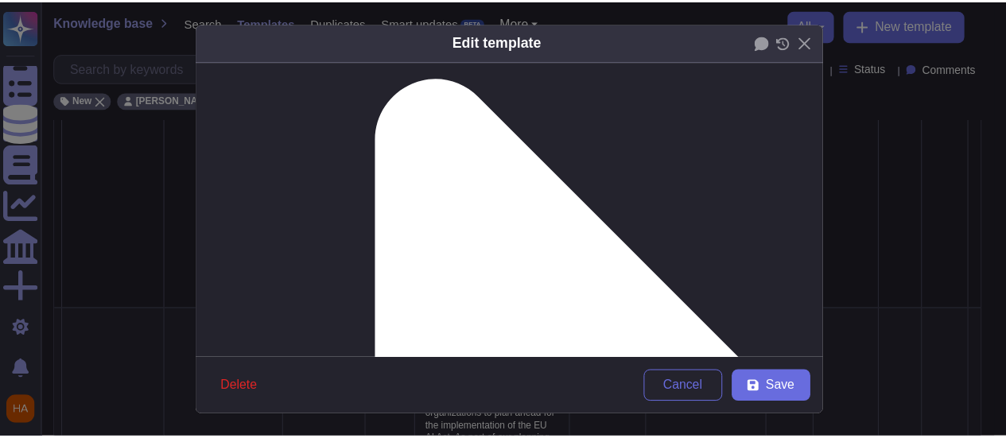
scroll to position [239, 0]
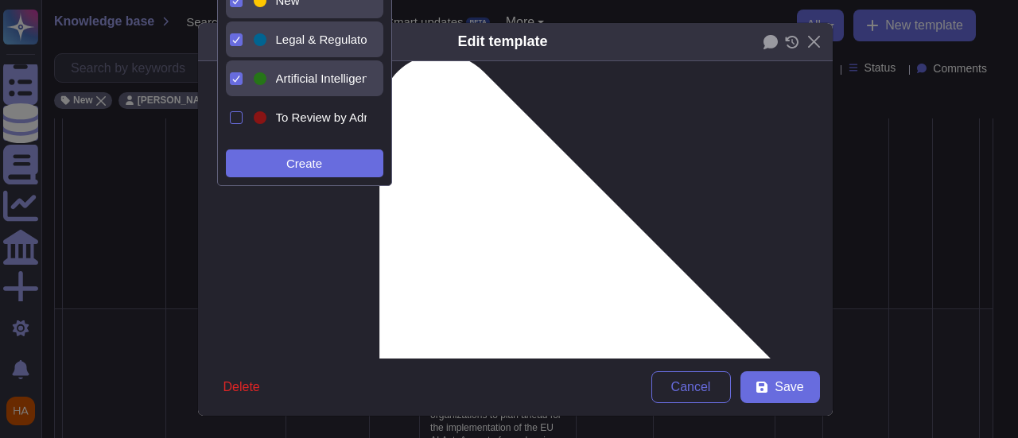
click at [310, 9] on div "New" at bounding box center [309, 1] width 116 height 36
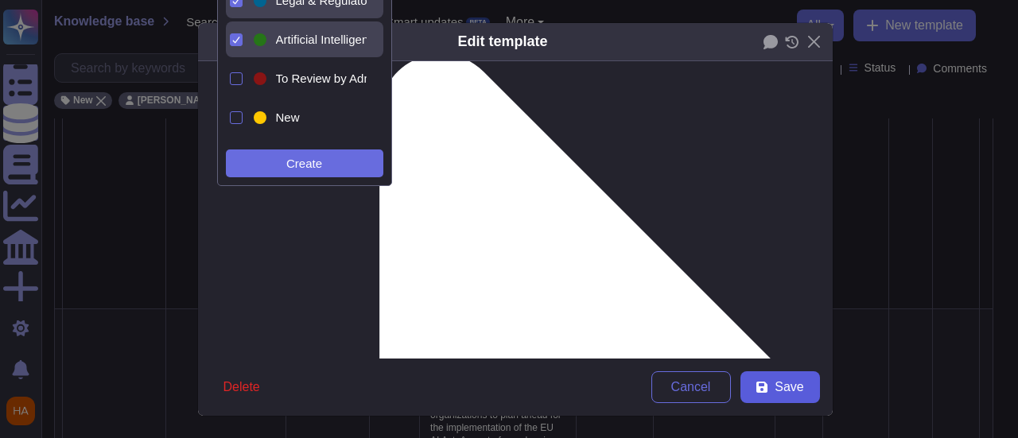
click at [775, 391] on span "Save" at bounding box center [789, 387] width 29 height 13
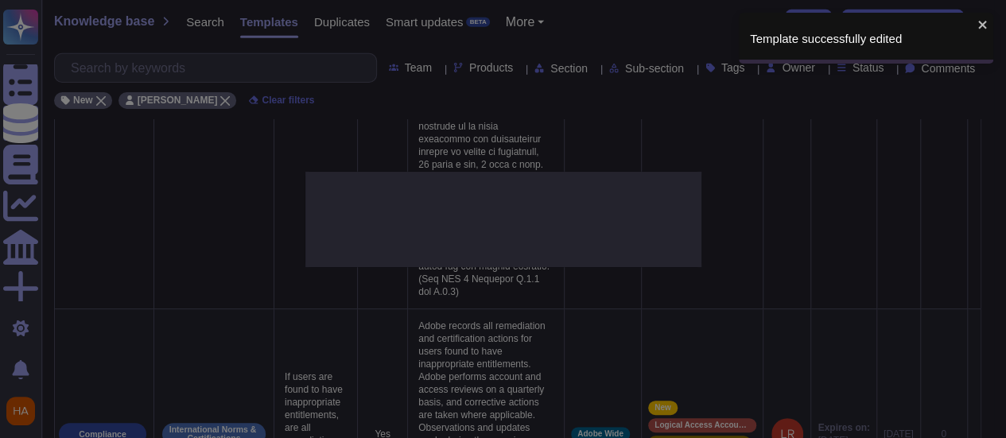
type textarea "If users are found to have inappropriate entitlements, are all remediation and …"
type textarea "Adobe records all remediation and certification actions for users found to have…"
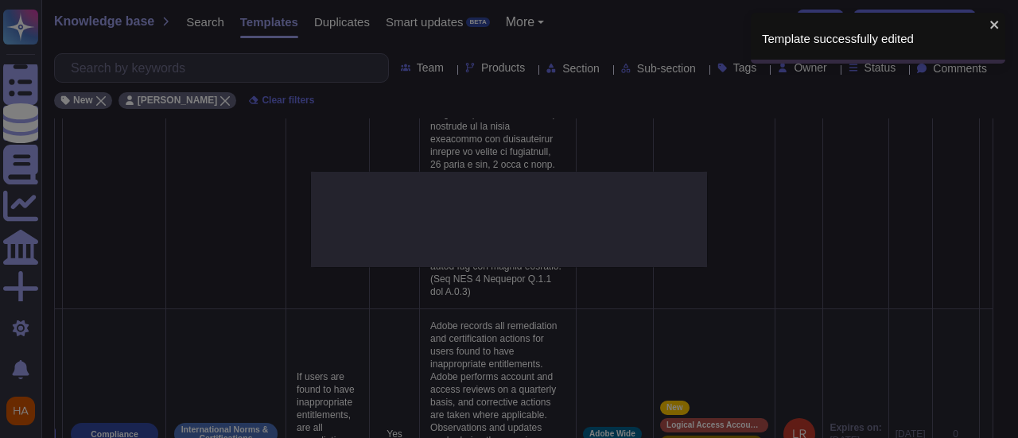
scroll to position [0, 41]
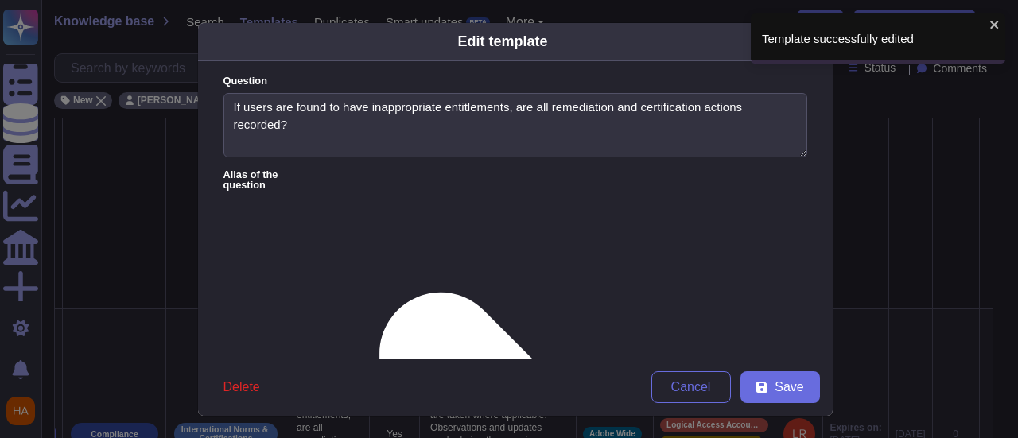
type textarea "If users are found to have inappropriate entitlements, are all remediation and …"
type textarea "Adobe records all remediation and certification actions for users found to have…"
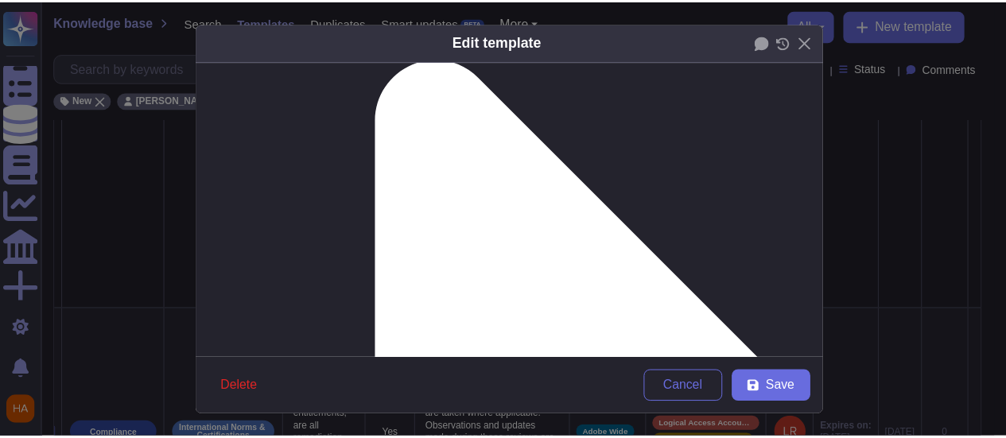
scroll to position [239, 0]
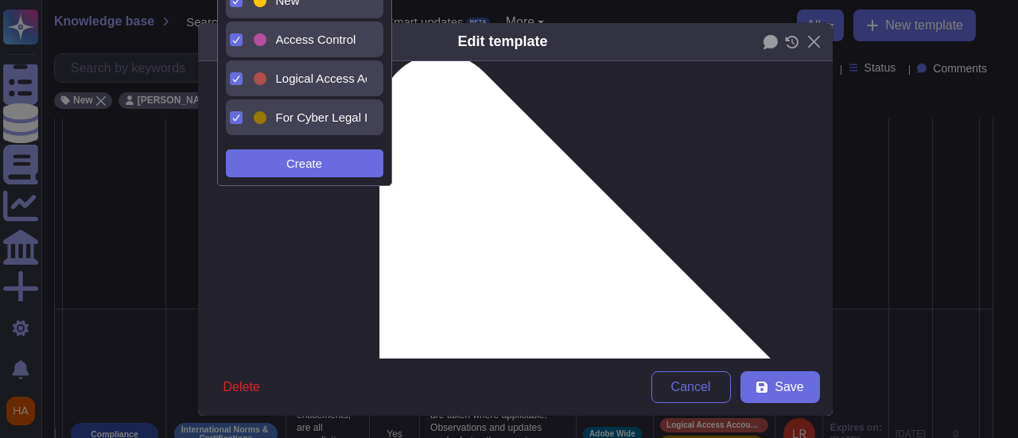
click at [313, 7] on div "New" at bounding box center [309, 1] width 116 height 36
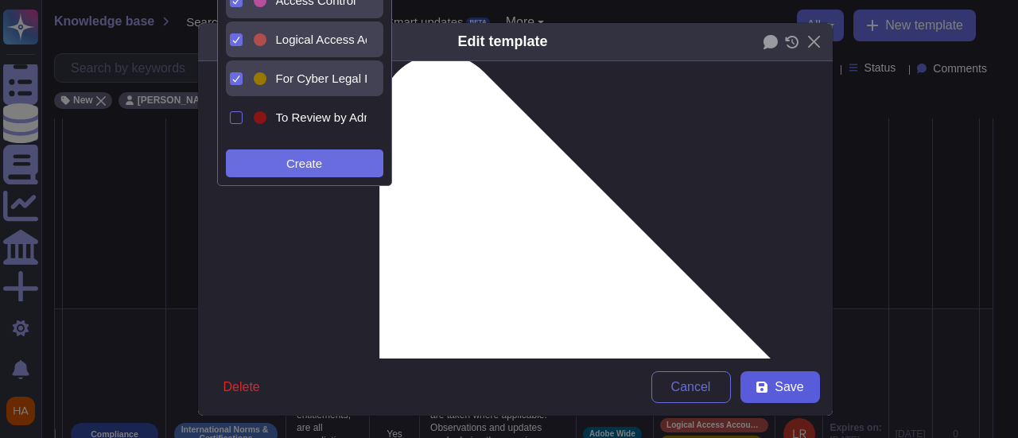
click at [783, 383] on span "Save" at bounding box center [789, 387] width 29 height 13
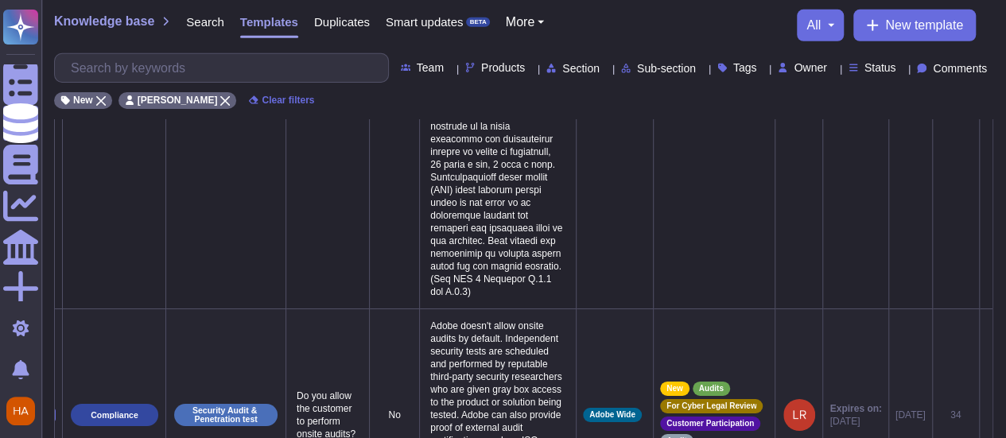
scroll to position [0, 41]
click at [986, 416] on icon at bounding box center [986, 416] width 0 height 0
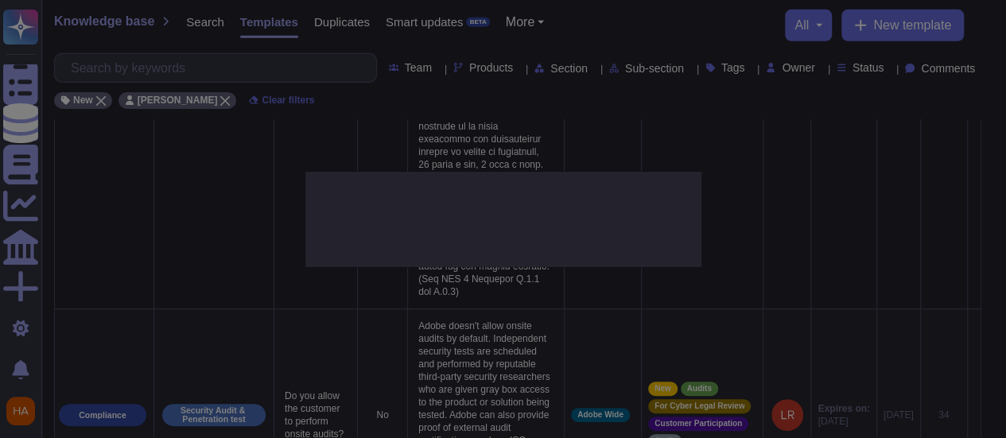
type textarea "Do you allow the customer to perform onsite audits?"
type textarea "Adobe doesn't allow onsite audits by default. Independent security tests are sc…"
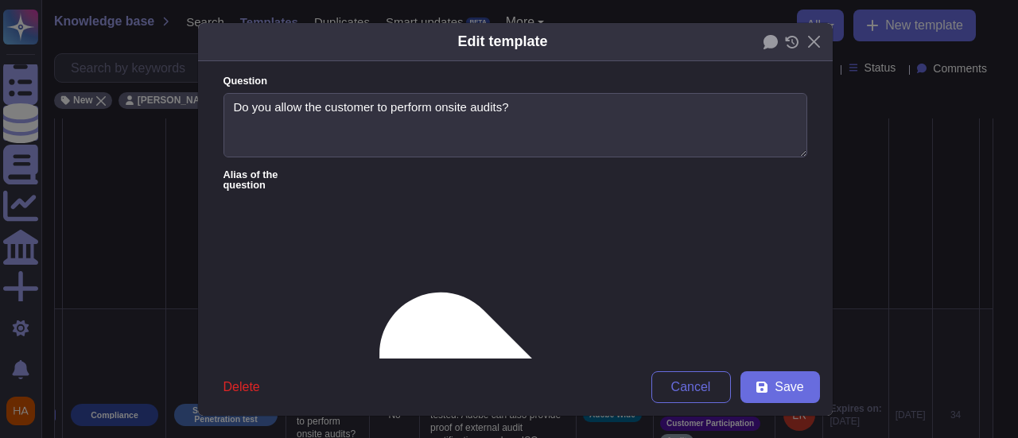
type textarea "Do you allow the customer to perform onsite audits?"
type textarea "Adobe doesn't allow onsite audits by default. Independent security tests are sc…"
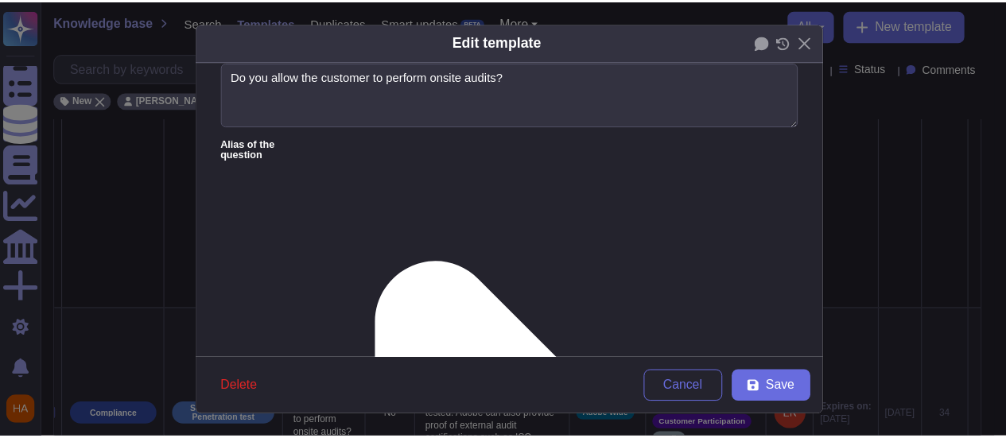
scroll to position [80, 0]
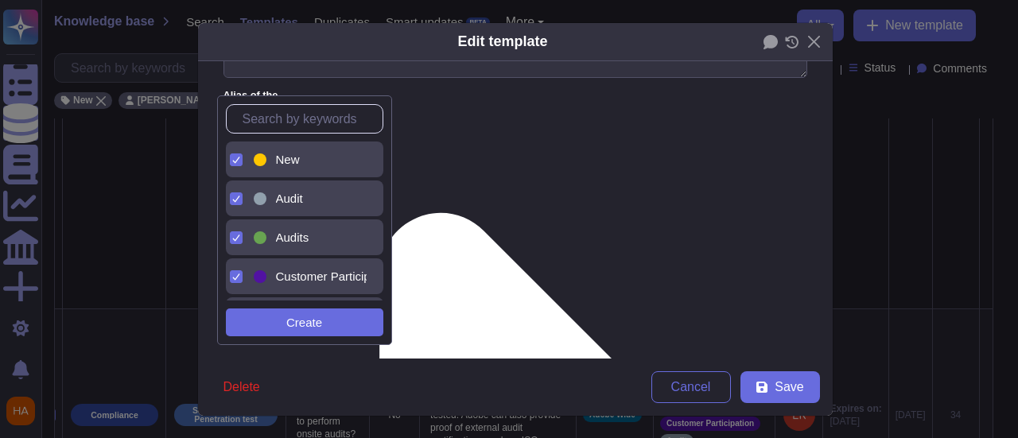
click at [312, 160] on div "New" at bounding box center [318, 160] width 84 height 14
click at [803, 386] on button "Save" at bounding box center [781, 387] width 80 height 32
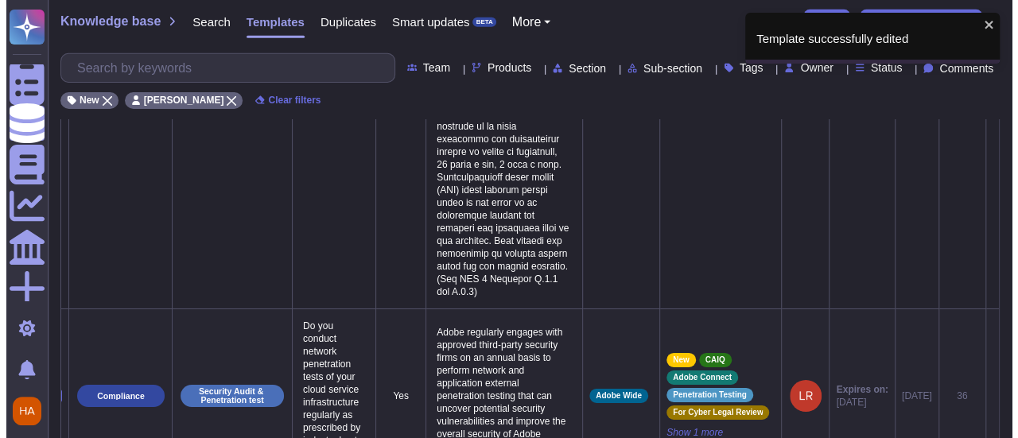
scroll to position [0, 41]
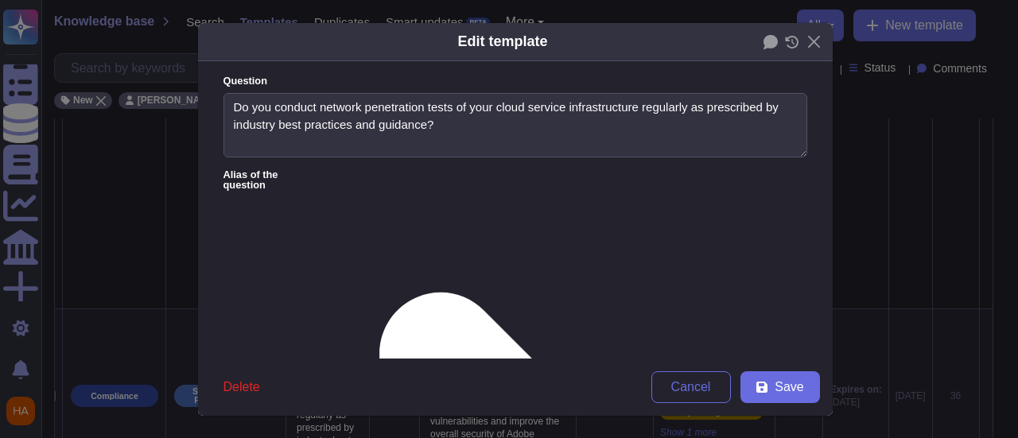
type textarea "Do you conduct network penetration tests of your cloud service infrastructure r…"
type textarea "Adobe regularly engages with approved third-party security firms on an annual b…"
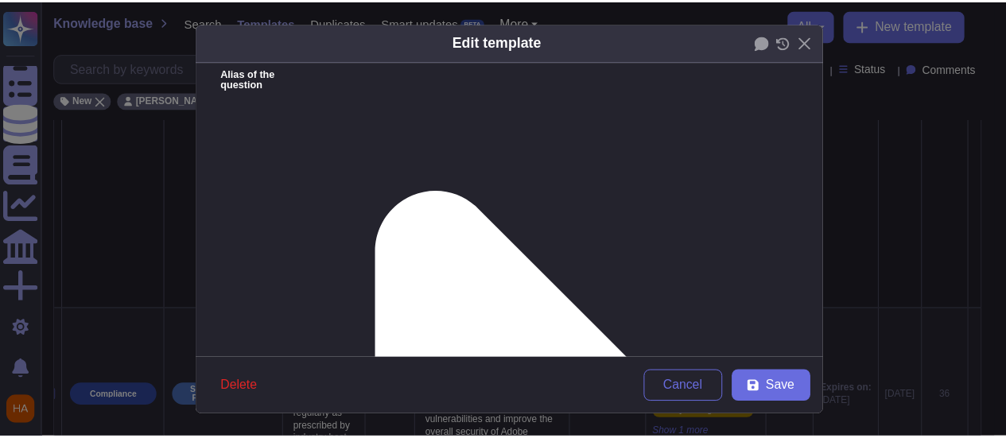
scroll to position [159, 0]
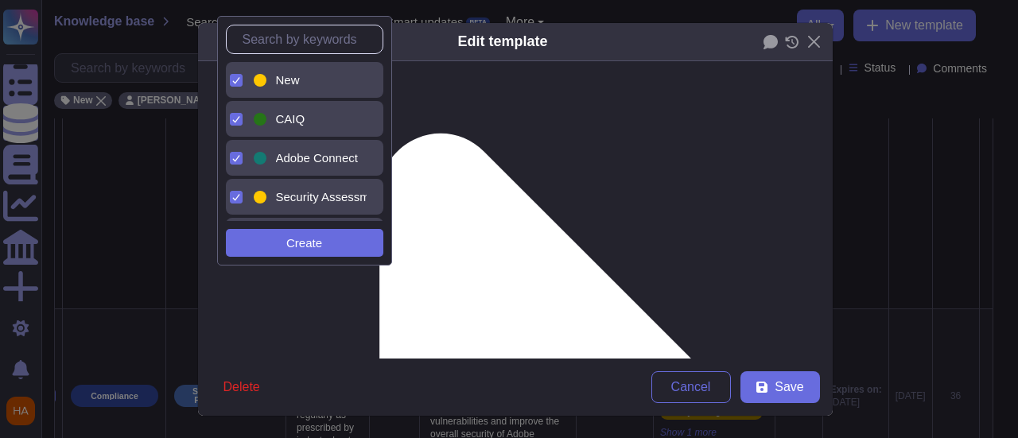
click at [328, 79] on div "New" at bounding box center [318, 80] width 84 height 14
click at [777, 387] on span "Save" at bounding box center [789, 387] width 29 height 13
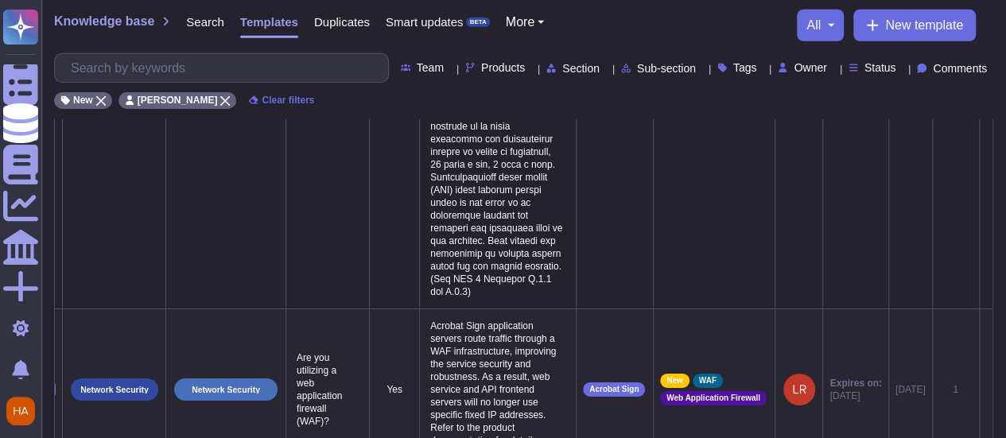
scroll to position [0, 41]
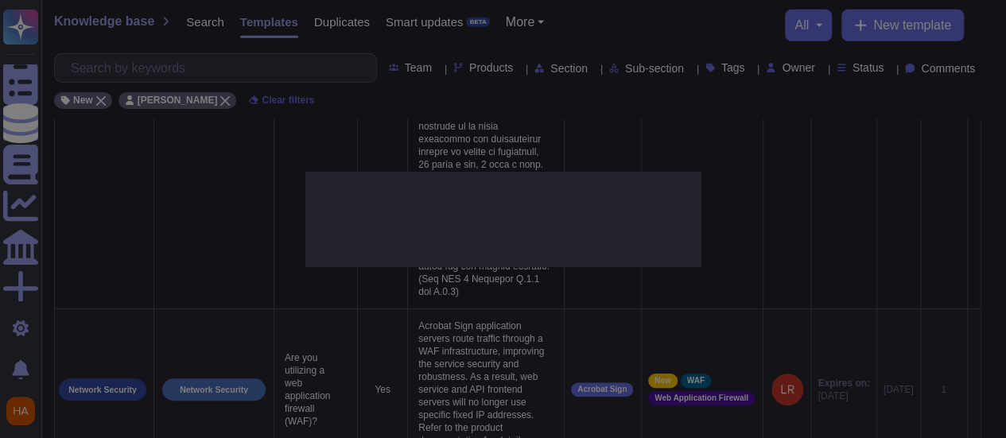
type textarea "Are you utilizing a web application firewall (WAF)?"
type textarea "Acrobat Sign application servers route traffic through a WAF infrastructure, im…"
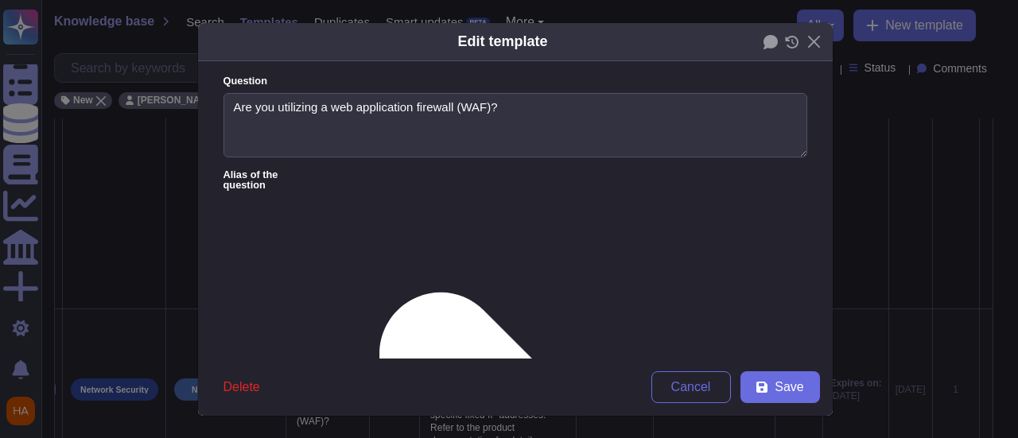
type textarea "Are you utilizing a web application firewall (WAF)?"
type textarea "Acrobat Sign application servers route traffic through a WAF infrastructure, im…"
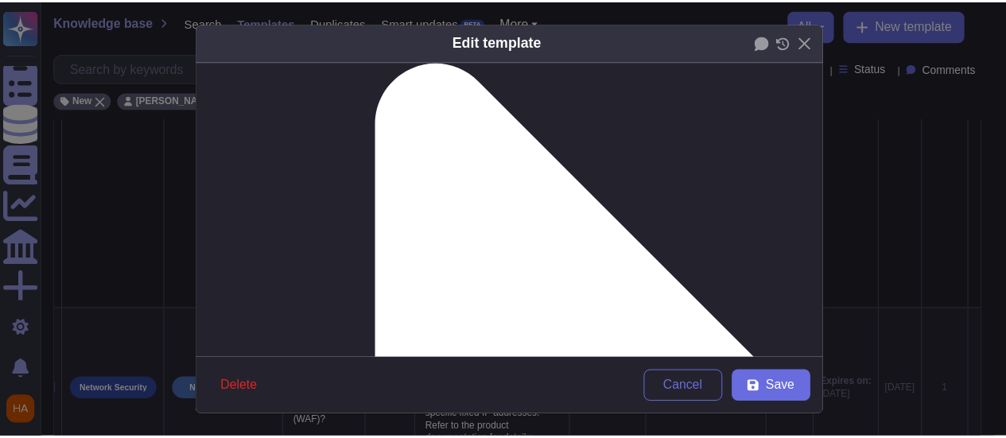
scroll to position [239, 0]
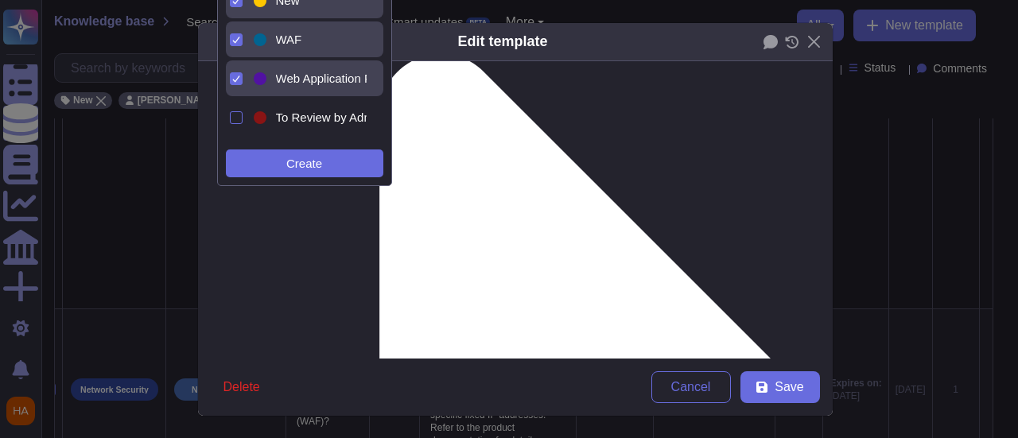
click at [320, 6] on div "New" at bounding box center [318, 1] width 84 height 14
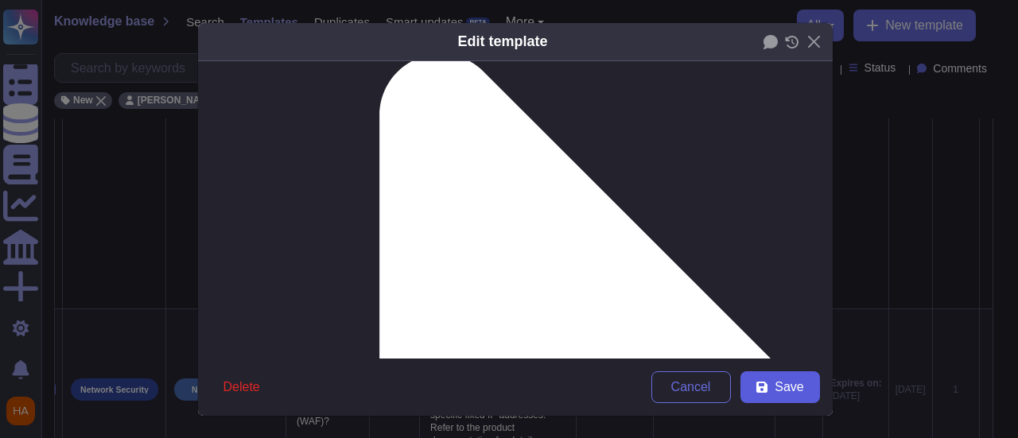
click at [782, 389] on span "Save" at bounding box center [789, 387] width 29 height 13
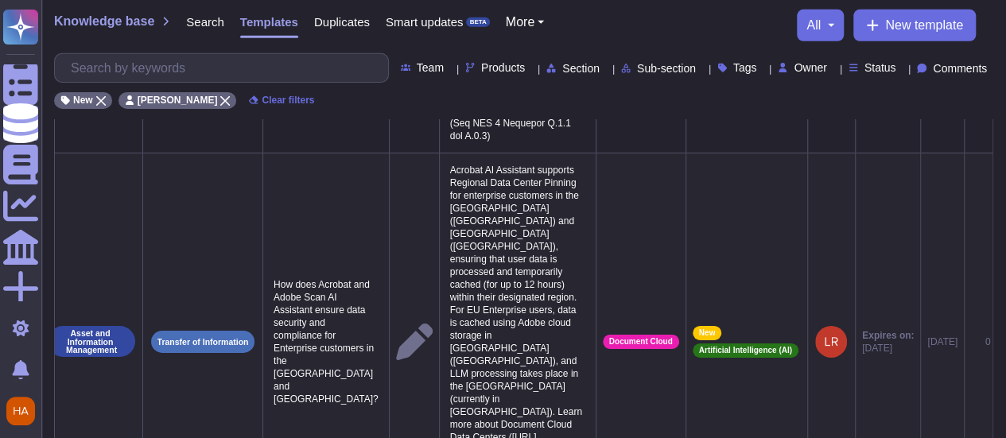
scroll to position [0, 53]
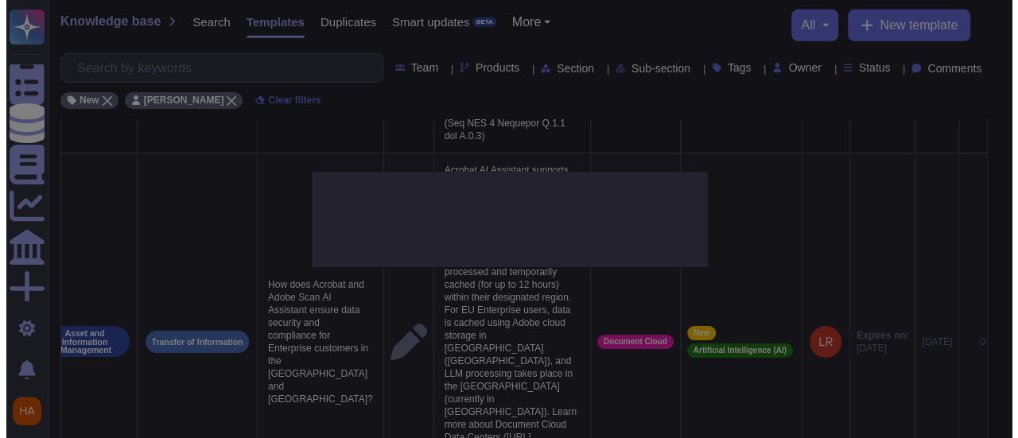
scroll to position [0, 52]
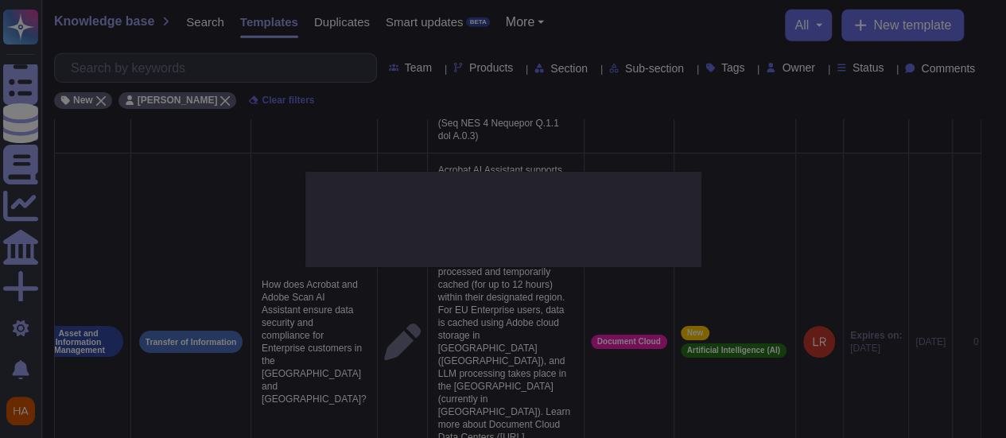
type textarea "How does Acrobat and Adobe Scan AI Assistant ensure data security and complianc…"
type textarea "Acrobat AI Assistant supports Regional Data Center Pinning for enterprise custo…"
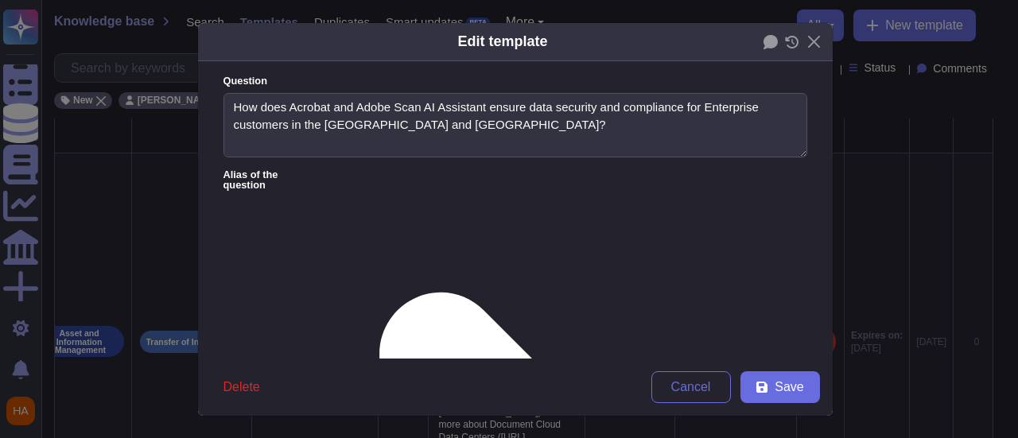
type textarea "How does Acrobat and Adobe Scan AI Assistant ensure data security and complianc…"
type textarea "Acrobat AI Assistant supports Regional Data Center Pinning for enterprise custo…"
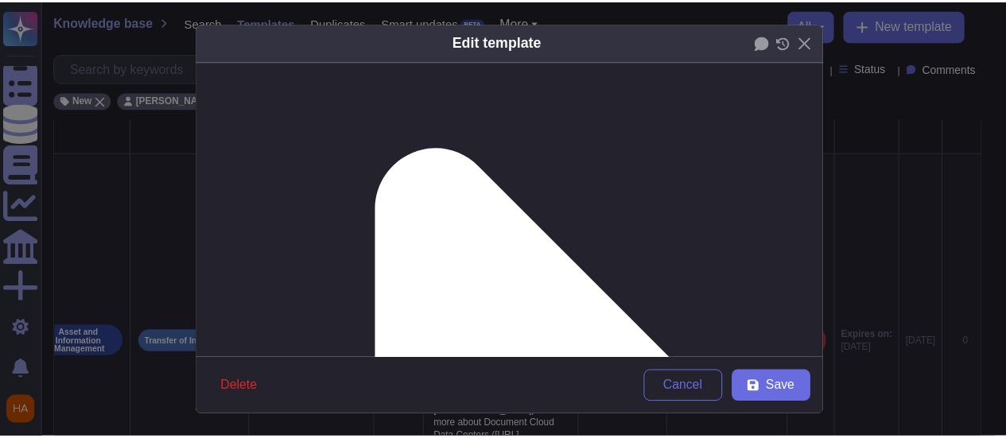
scroll to position [159, 0]
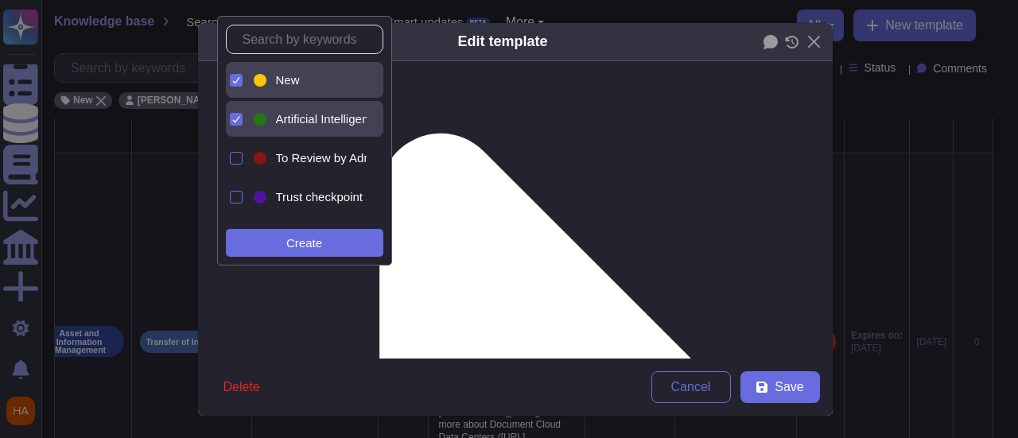
click at [273, 90] on div "New" at bounding box center [309, 80] width 116 height 36
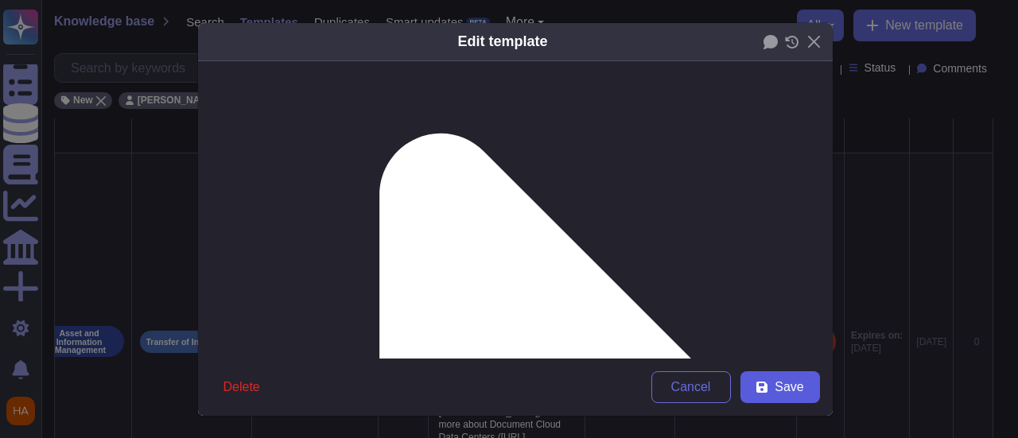
click at [764, 385] on button "Save" at bounding box center [781, 387] width 80 height 32
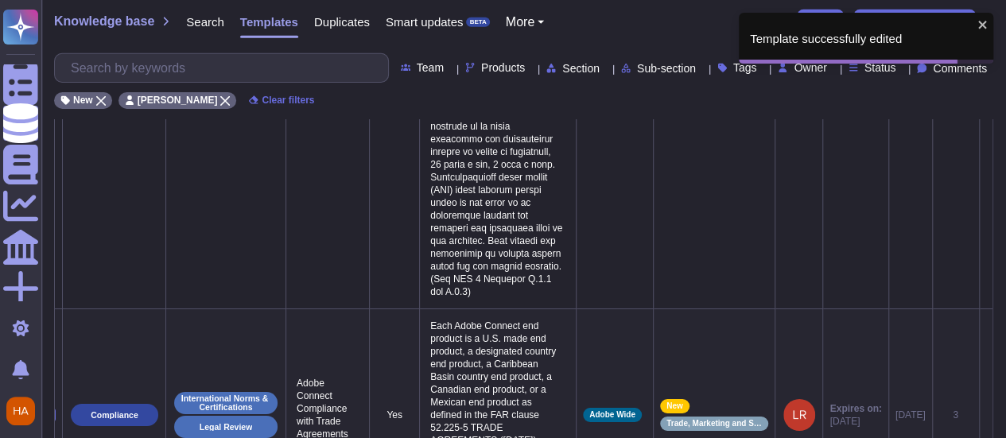
scroll to position [0, 41]
click at [986, 416] on icon at bounding box center [986, 416] width 0 height 0
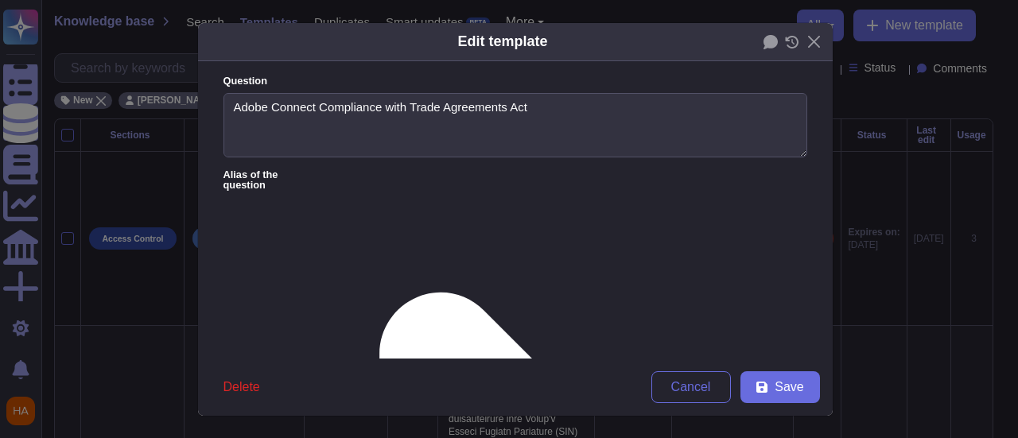
scroll to position [2584, 0]
type textarea "Adobe Connect Compliance with Trade Agreements Act"
type textarea "Each Adobe Connect end product is a U.S. made end product, a designated country…"
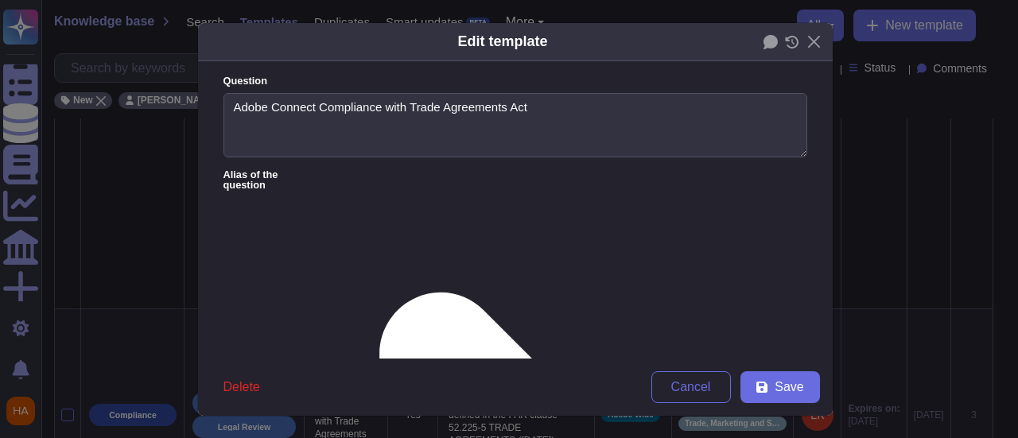
scroll to position [0, 41]
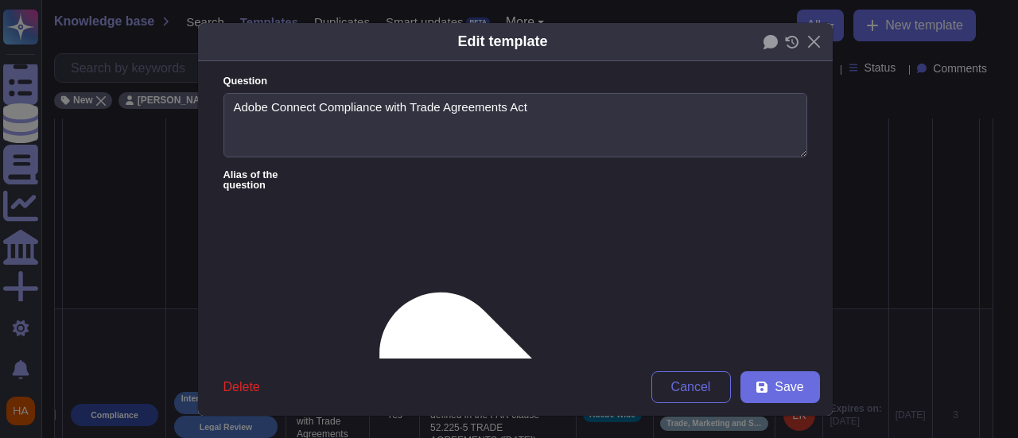
click at [512, 189] on form "Question Adobe Connect Compliance with Trade Agreements Act Alias of the questi…" at bounding box center [515, 209] width 635 height 297
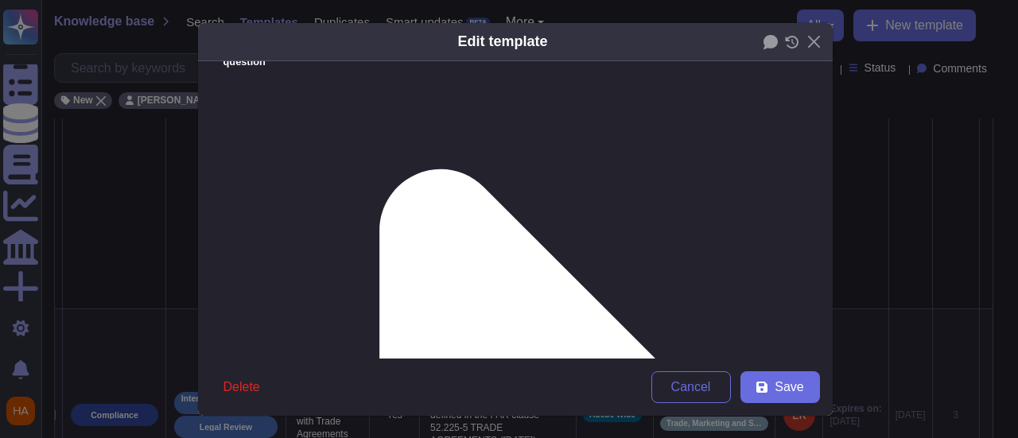
scroll to position [159, 0]
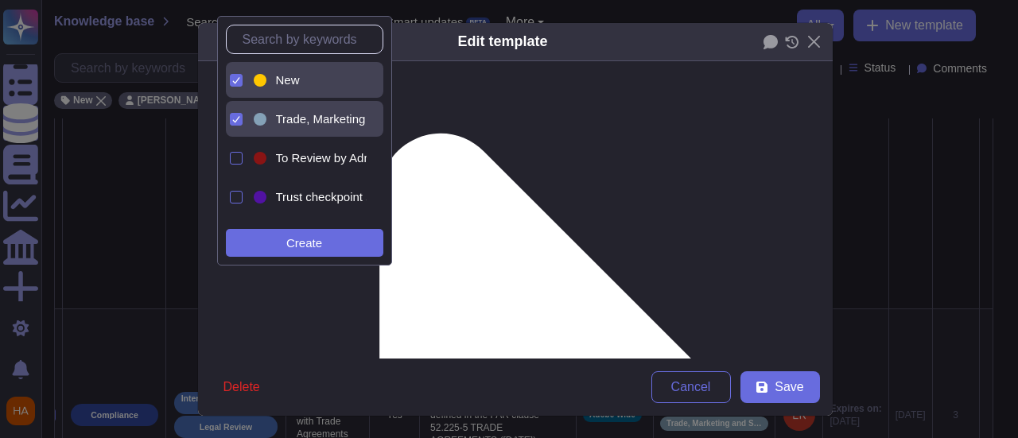
click at [270, 70] on div "New" at bounding box center [309, 80] width 116 height 36
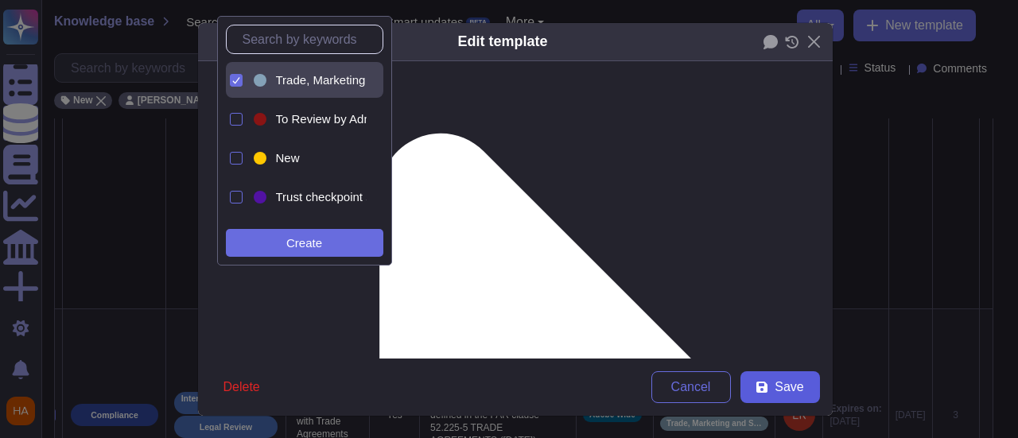
click at [755, 395] on button "Save" at bounding box center [781, 387] width 80 height 32
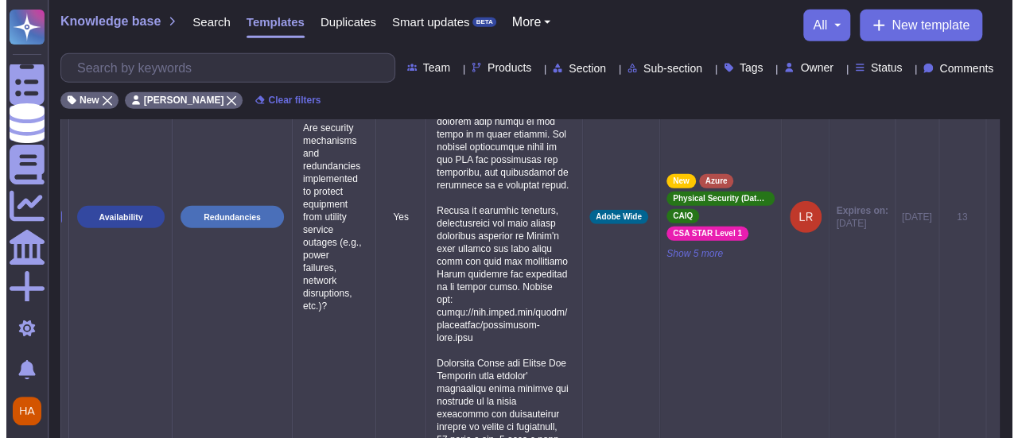
scroll to position [2117, 0]
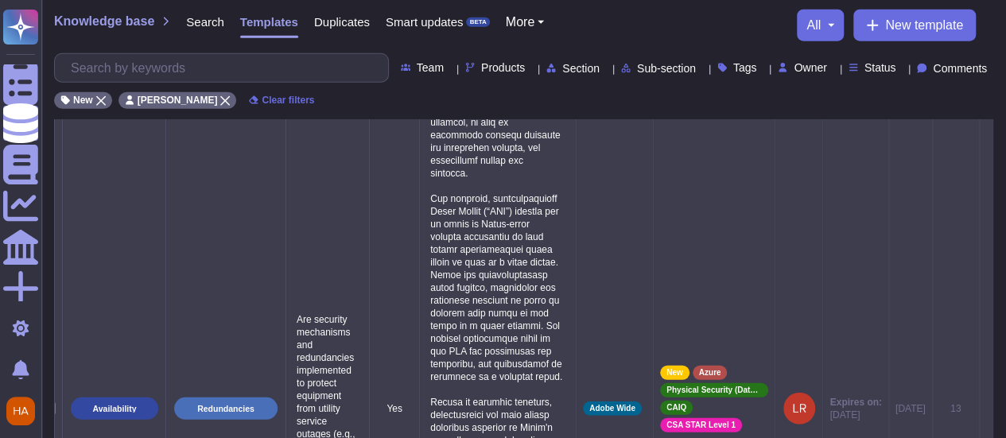
click at [986, 410] on icon at bounding box center [986, 410] width 0 height 0
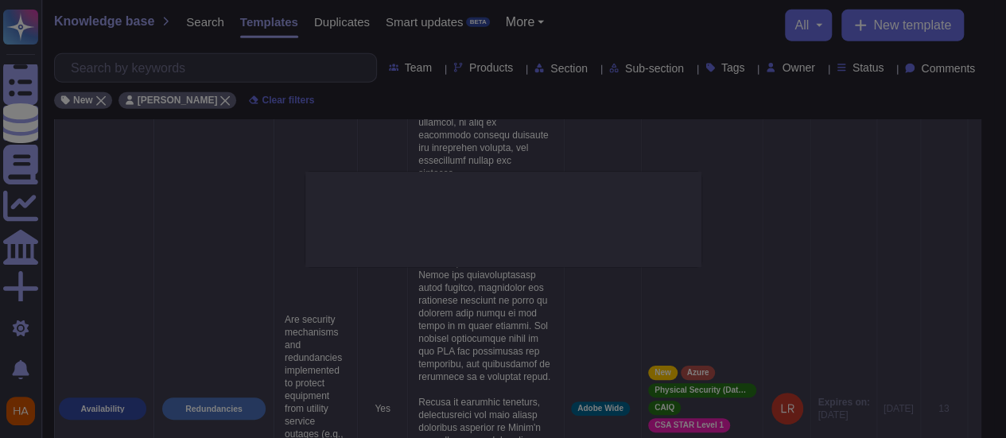
type textarea "Are security mechanisms and redundancies implemented to protect equipment from …"
type textarea "Adobe-owned data centers house Adobe personnel, maintenance staff, and a produc…"
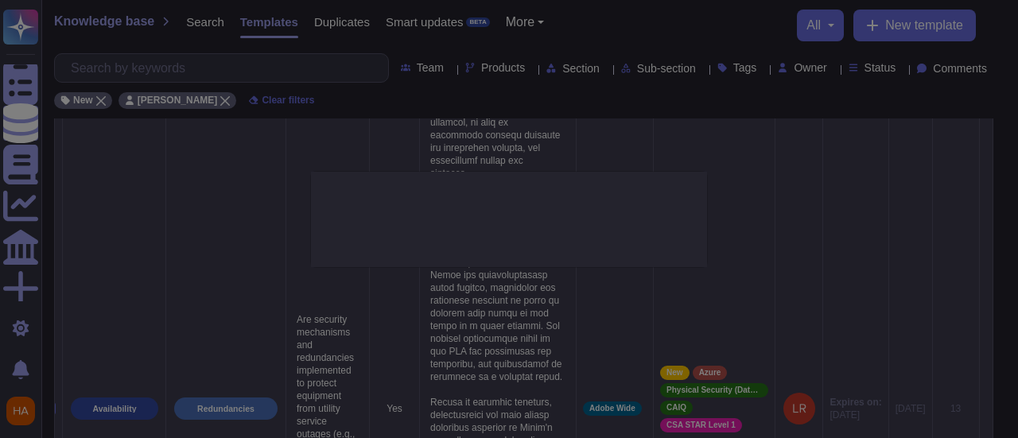
scroll to position [0, 41]
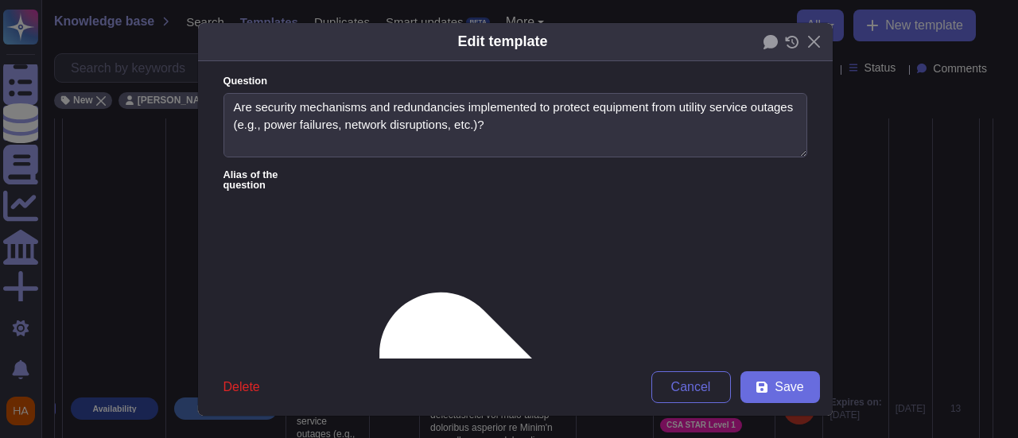
type textarea "Are security mechanisms and redundancies implemented to protect equipment from …"
type textarea "Adobe-owned data centers house Adobe personnel, maintenance staff, and a produc…"
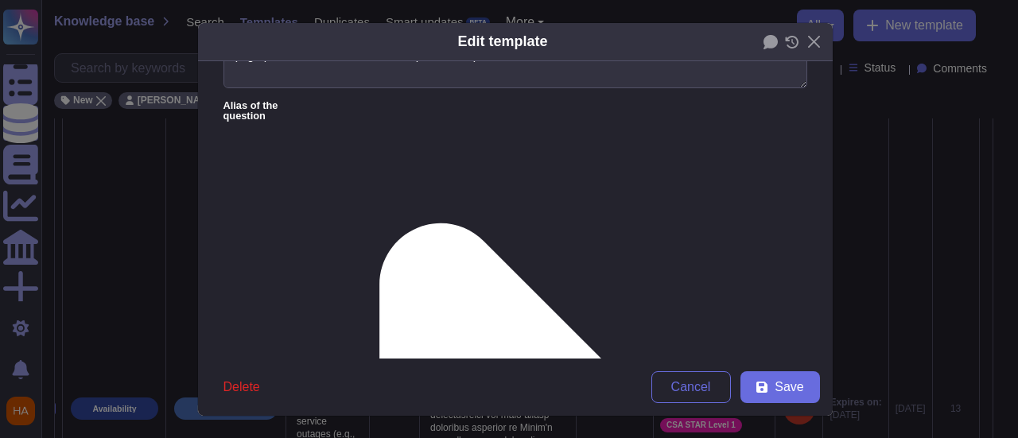
scroll to position [159, 0]
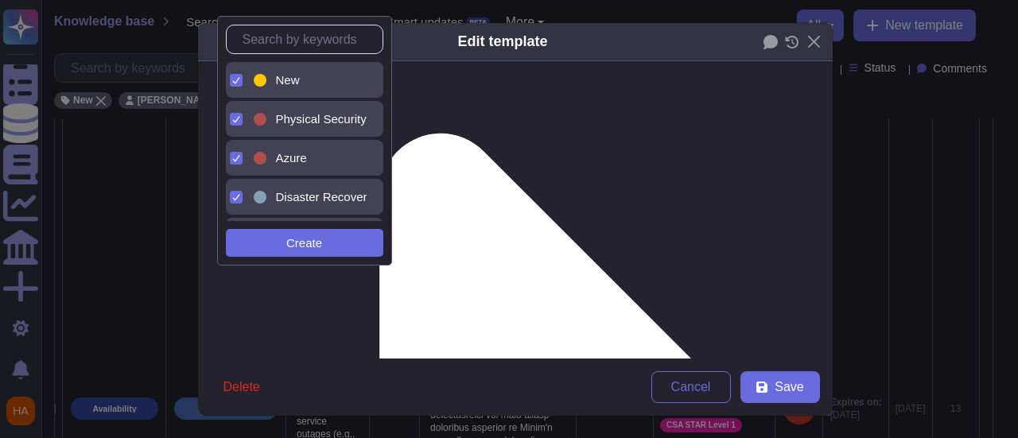
click at [309, 84] on div "New" at bounding box center [318, 80] width 84 height 14
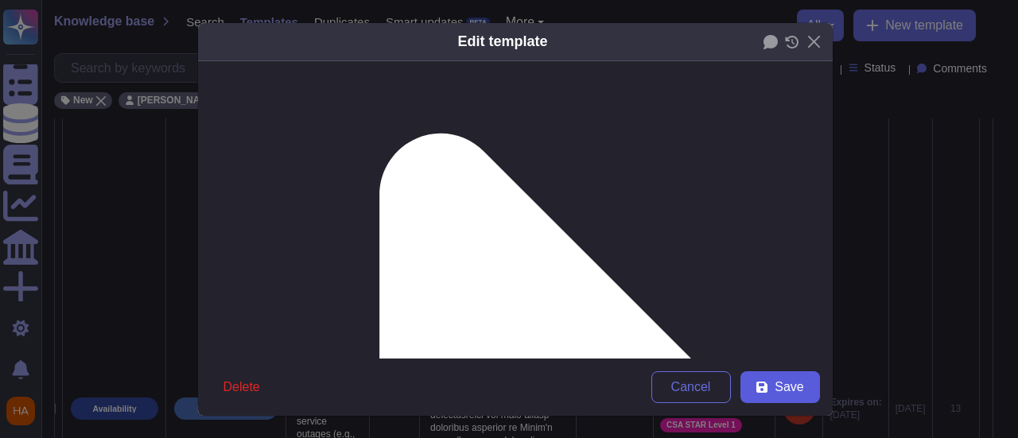
click at [792, 383] on span "Save" at bounding box center [789, 387] width 29 height 13
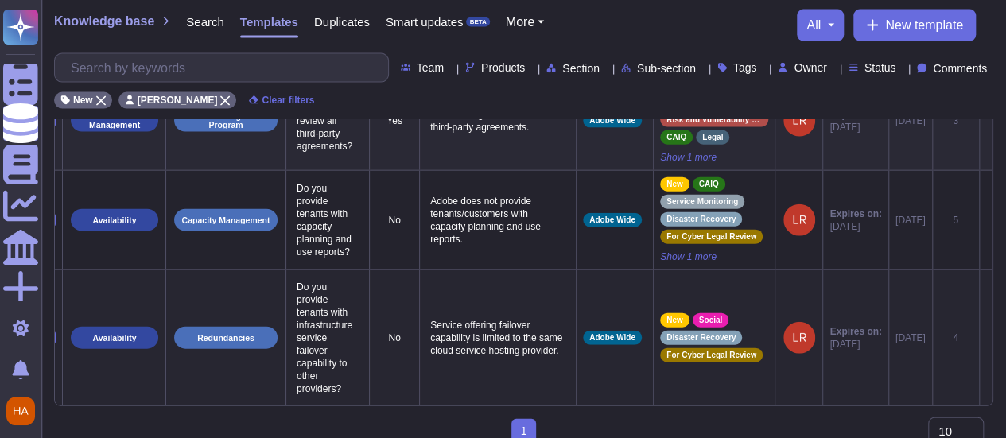
scroll to position [0, 41]
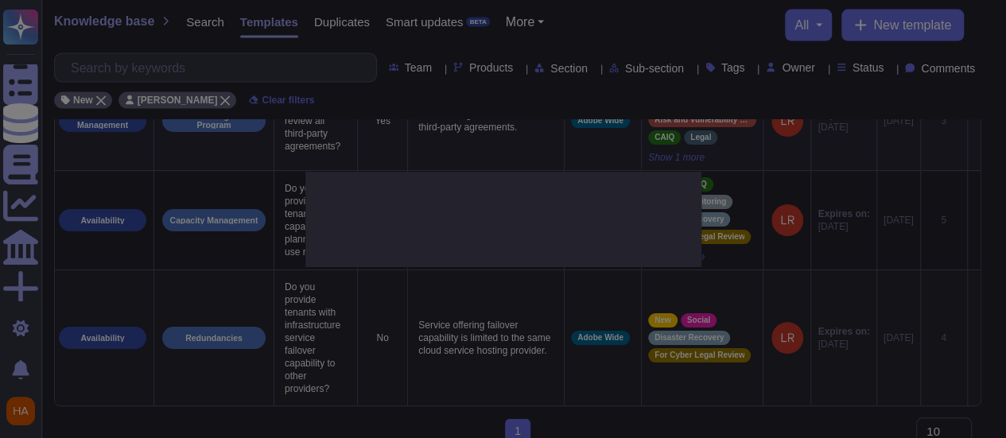
type textarea "Do you provide tenants with infrastructure service failover capability to other…"
type textarea "Service offering failover capability is limited to the same cloud service hosti…"
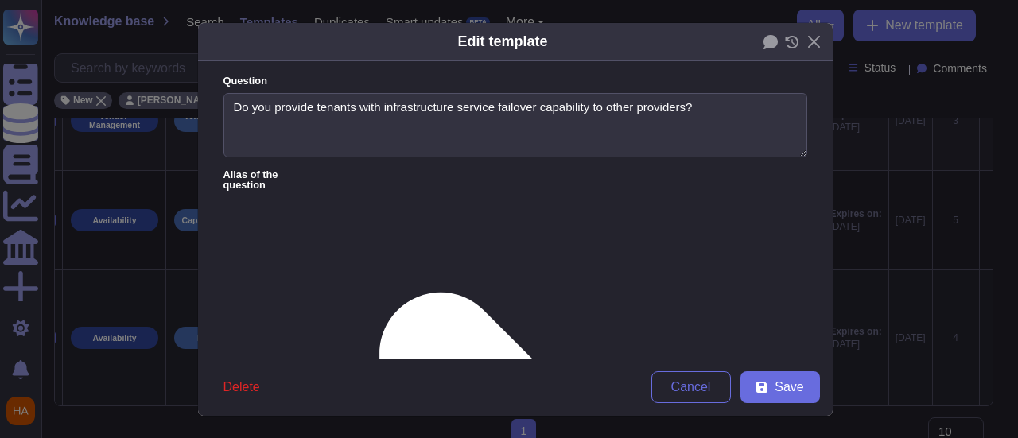
type textarea "Do you provide tenants with infrastructure service failover capability to other…"
type textarea "Service offering failover capability is limited to the same cloud service hosti…"
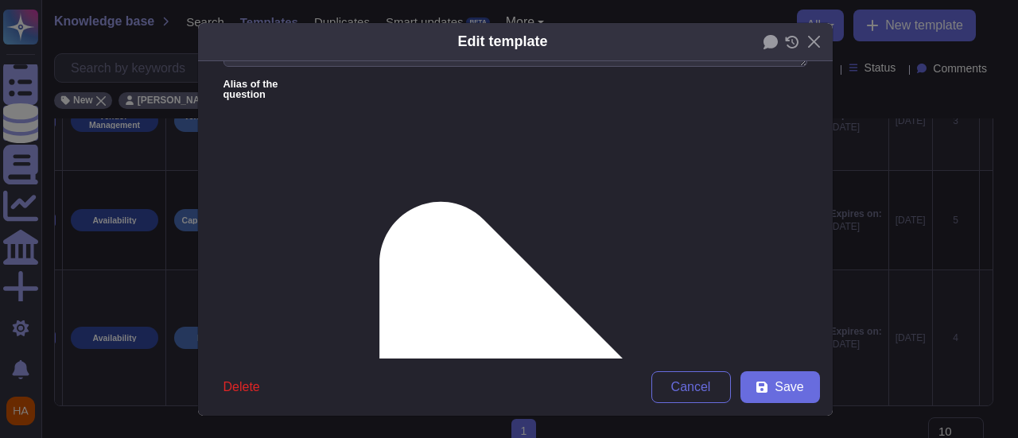
scroll to position [239, 0]
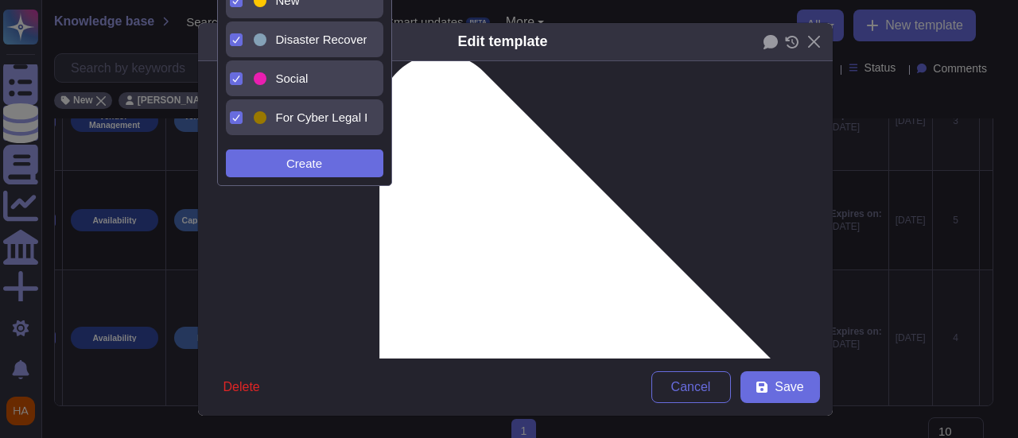
click at [326, 8] on div "New" at bounding box center [309, 1] width 116 height 36
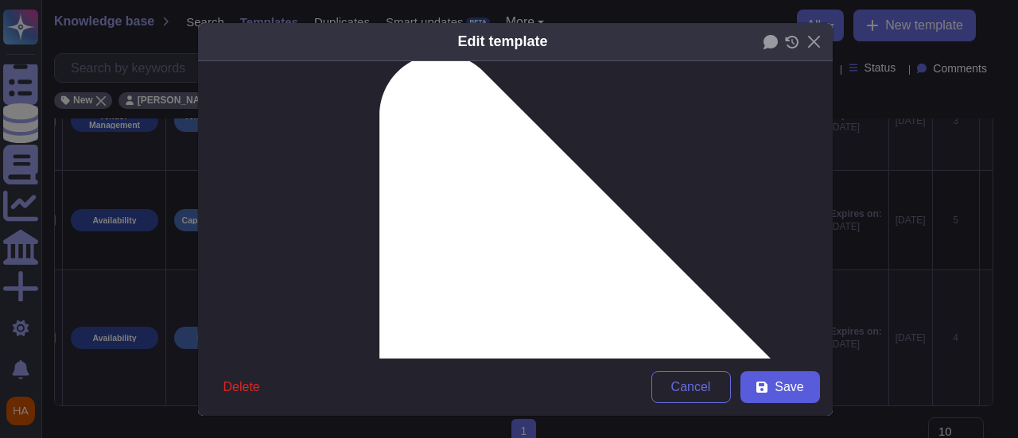
click at [803, 395] on button "Save" at bounding box center [781, 387] width 80 height 32
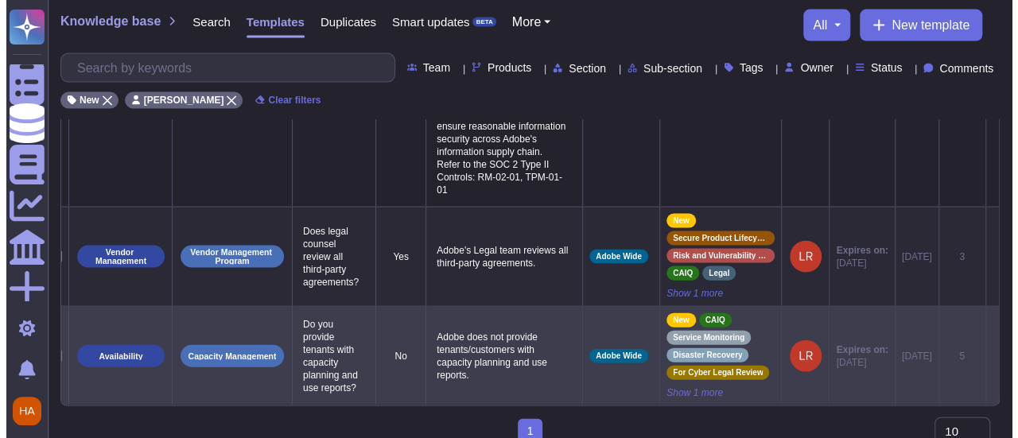
scroll to position [0, 41]
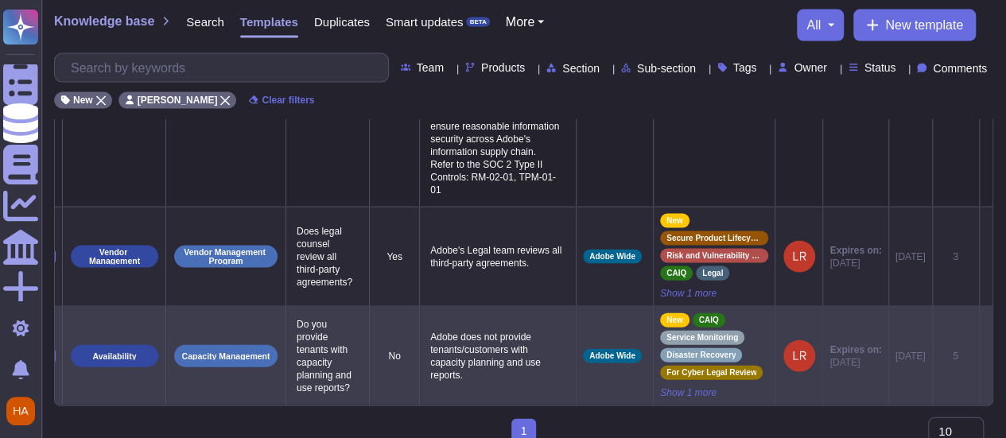
click at [986, 357] on icon at bounding box center [986, 357] width 0 height 0
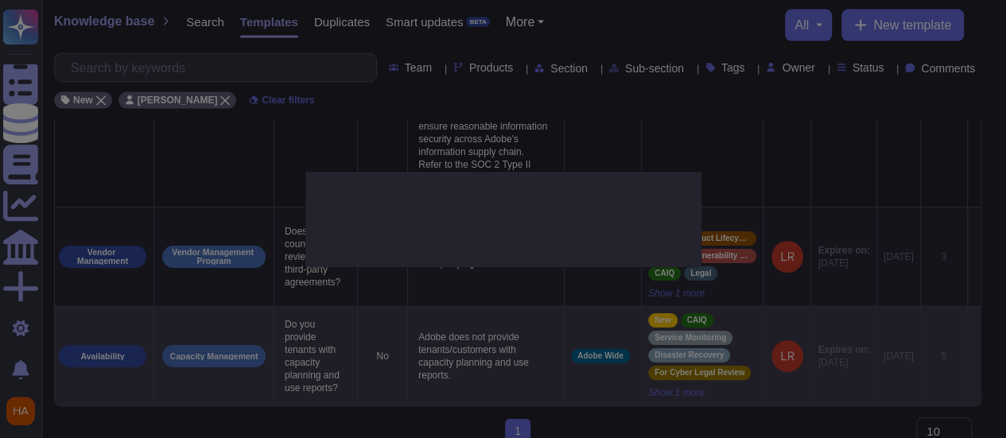
type textarea "Do you provide tenants with capacity planning and use reports?"
type textarea "Adobe does not provide tenants/customers with capacity planning and use reports."
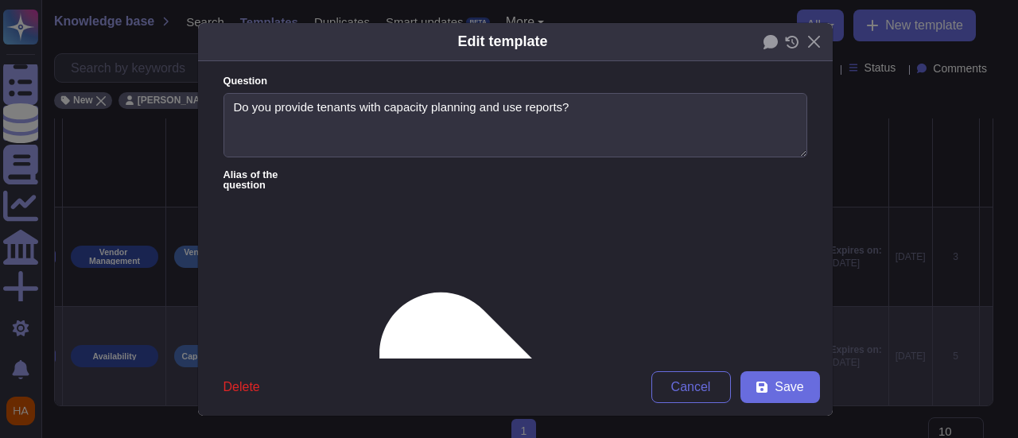
type textarea "Do you provide tenants with capacity planning and use reports?"
type textarea "Adobe does not provide tenants/customers with capacity planning and use reports."
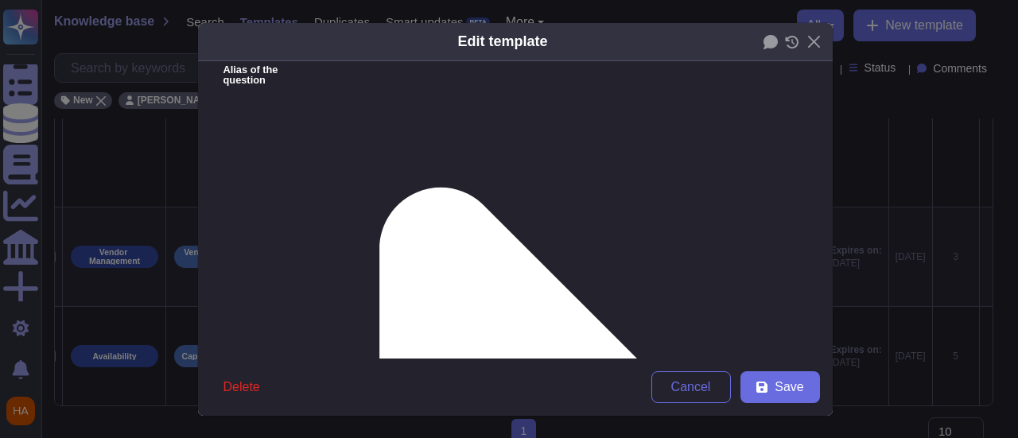
scroll to position [239, 0]
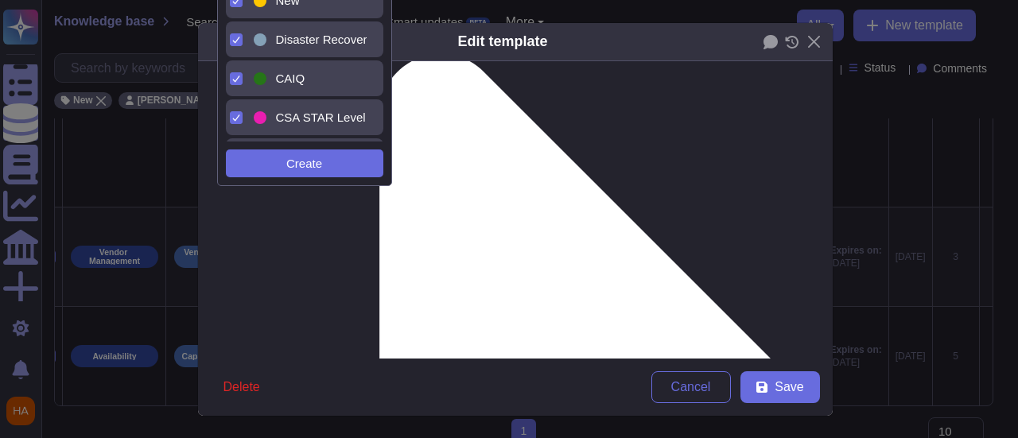
click at [317, 9] on div "New" at bounding box center [309, 1] width 116 height 36
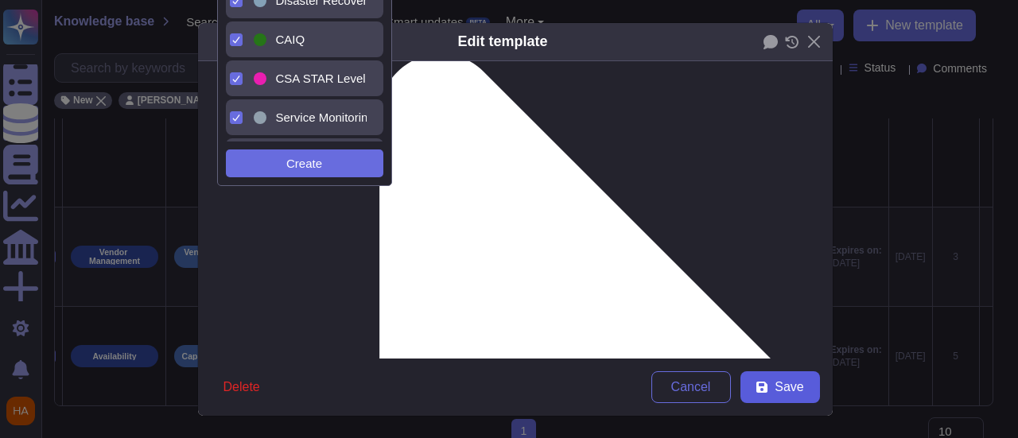
click at [768, 383] on button "Save" at bounding box center [781, 387] width 80 height 32
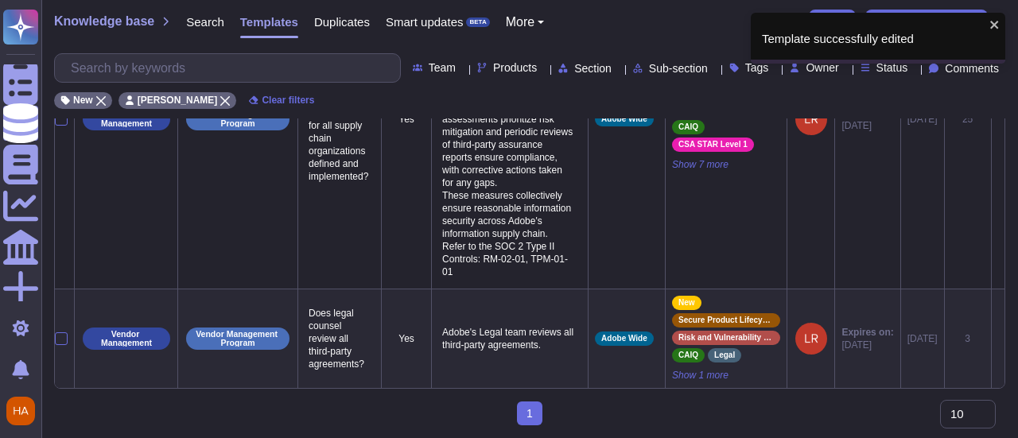
scroll to position [0, 29]
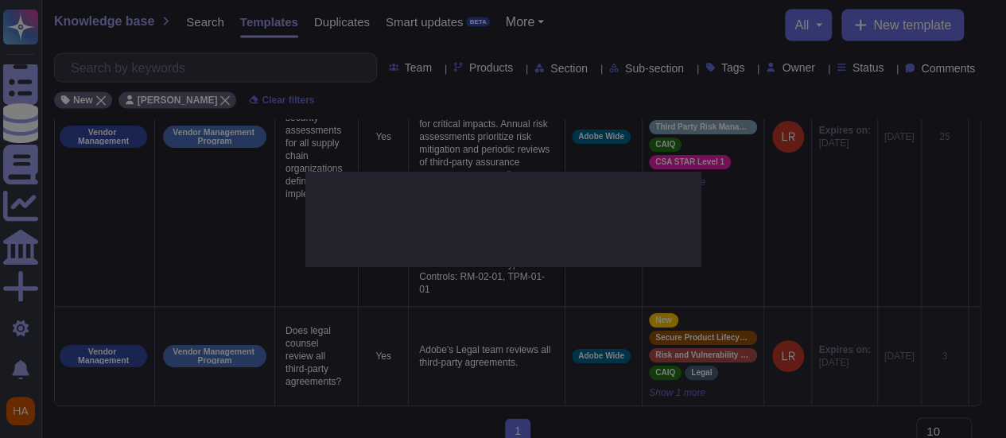
type textarea "Does legal counsel review all third-party agreements?"
type textarea "Adobe's Legal team reviews all third-party agreements."
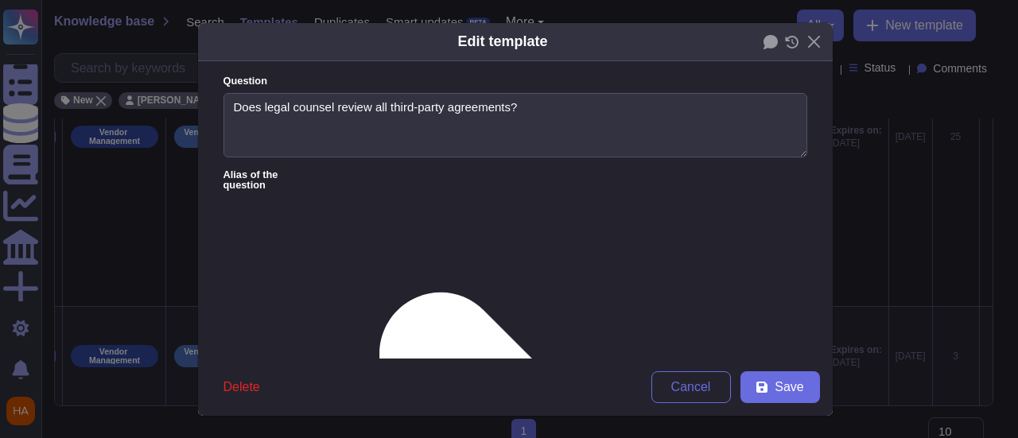
type textarea "Does legal counsel review all third-party agreements?"
type textarea "Adobe's Legal team reviews all third-party agreements."
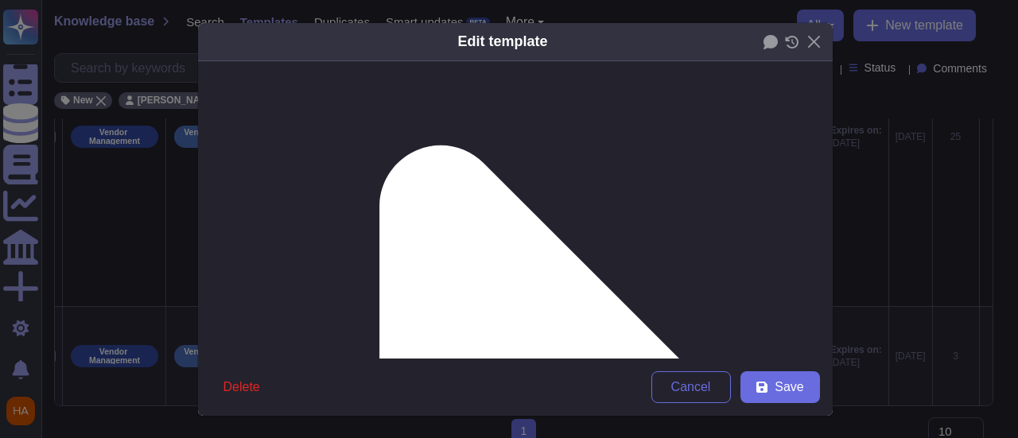
scroll to position [159, 0]
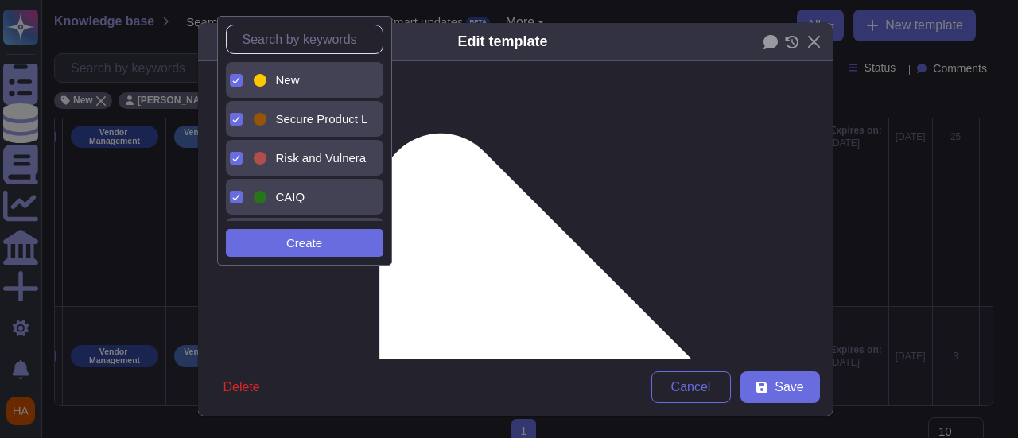
click at [313, 80] on div "New" at bounding box center [318, 80] width 84 height 14
click at [808, 391] on button "Save" at bounding box center [781, 387] width 80 height 32
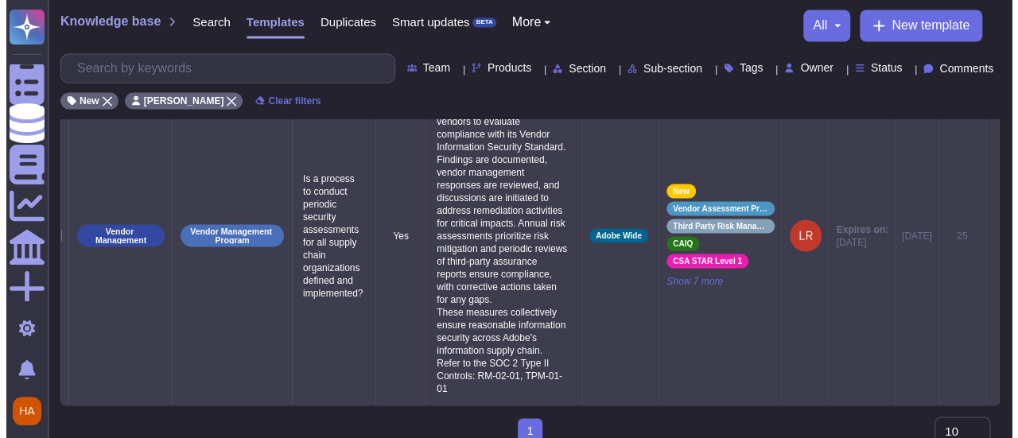
scroll to position [0, 41]
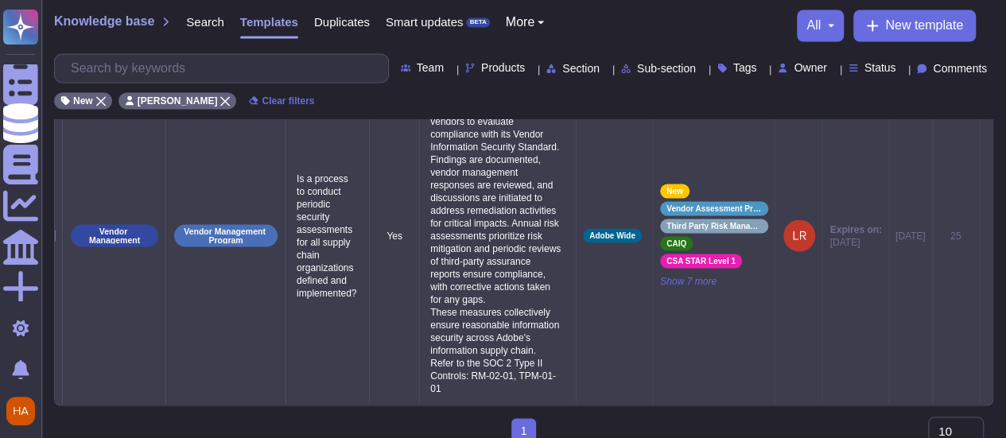
click at [986, 236] on icon at bounding box center [986, 236] width 0 height 0
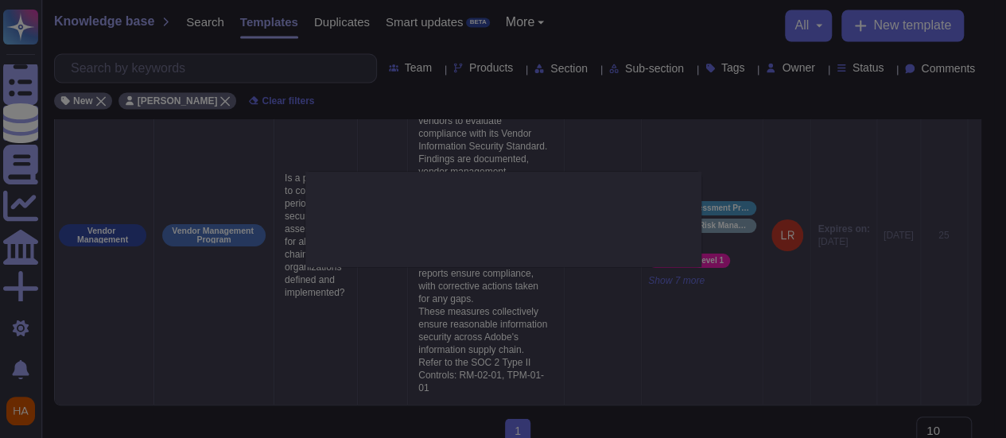
type textarea "Is a process to conduct periodic security assessments for all supply chain orga…"
type textarea "Adobe conducts an annual review of vendor assurance reports for critical third-…"
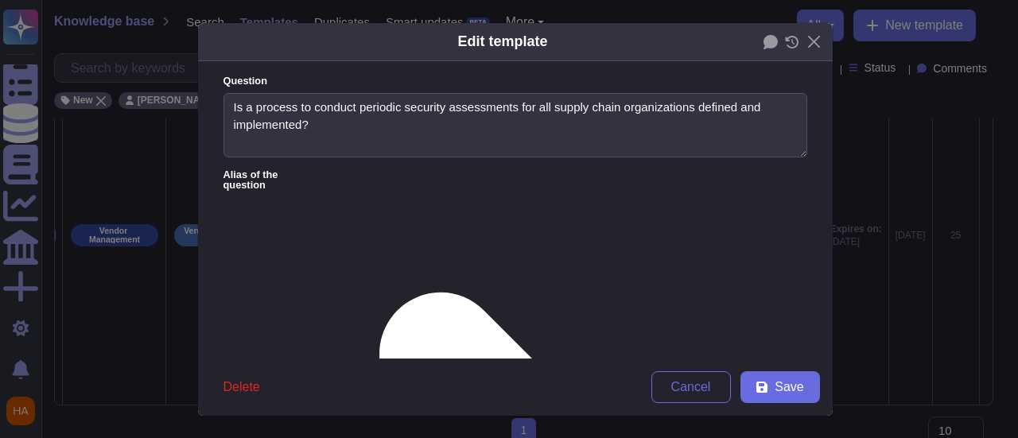
type textarea "Is a process to conduct periodic security assessments for all supply chain orga…"
type textarea "Adobe conducts an annual review of vendor assurance reports for critical third-…"
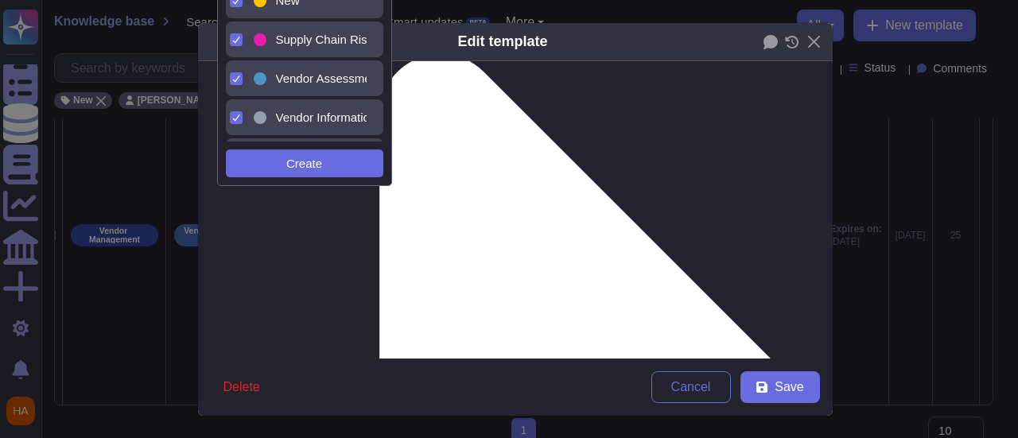
click at [304, 1] on div "New" at bounding box center [318, 1] width 84 height 14
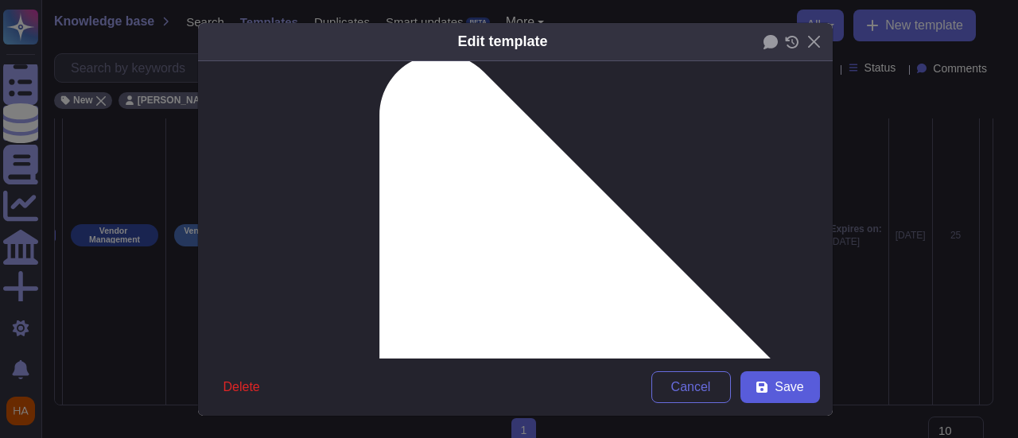
click at [786, 392] on span "Save" at bounding box center [789, 387] width 29 height 13
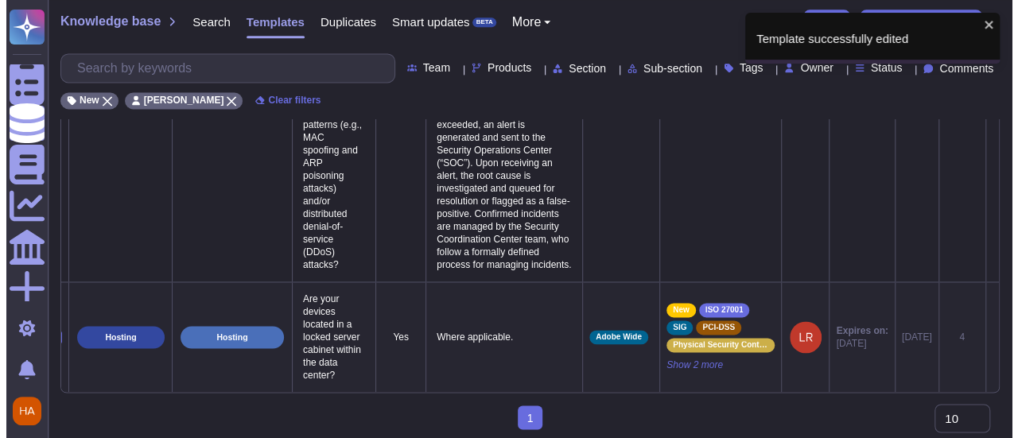
scroll to position [0, 29]
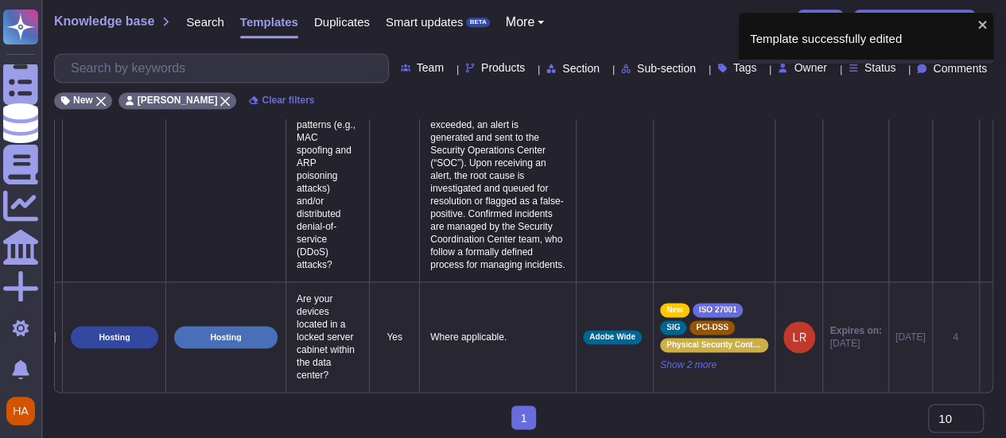
click at [986, 338] on icon at bounding box center [986, 338] width 0 height 0
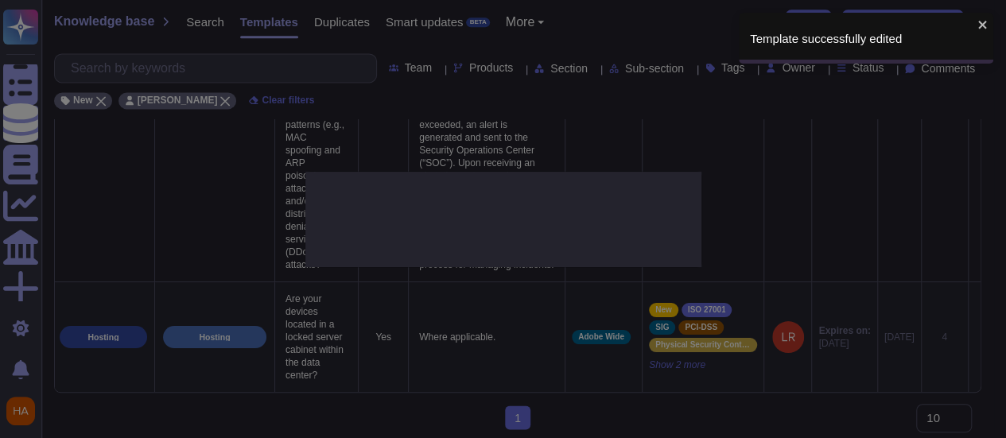
type textarea "Are your devices located in a locked server cabinet within the data center?"
type textarea "Where applicable."
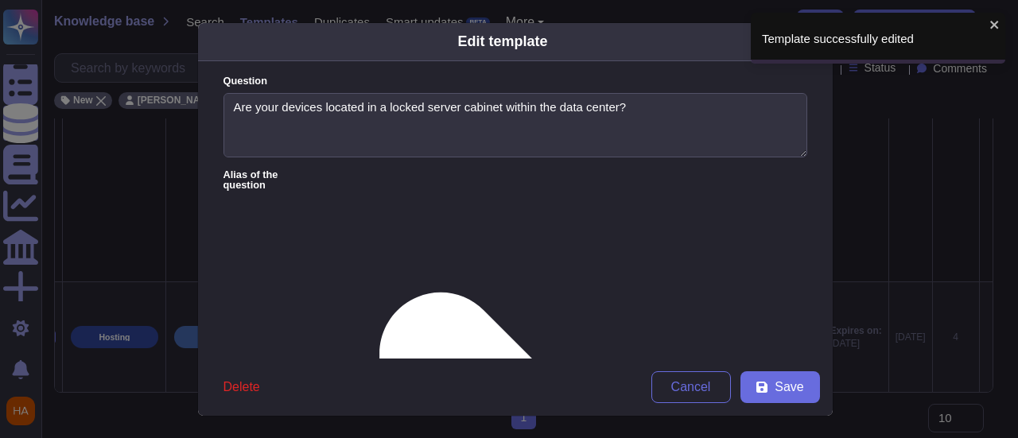
type textarea "Are your devices located in a locked server cabinet within the data center?"
type textarea "Where applicable."
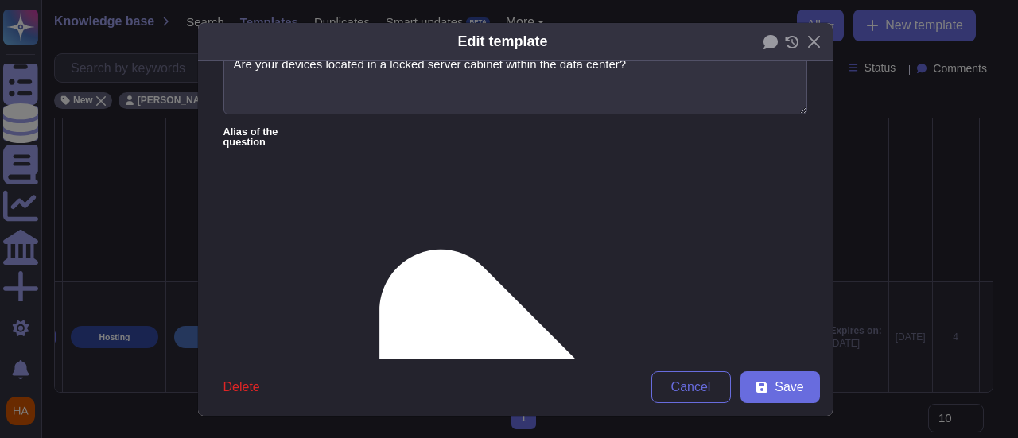
scroll to position [80, 0]
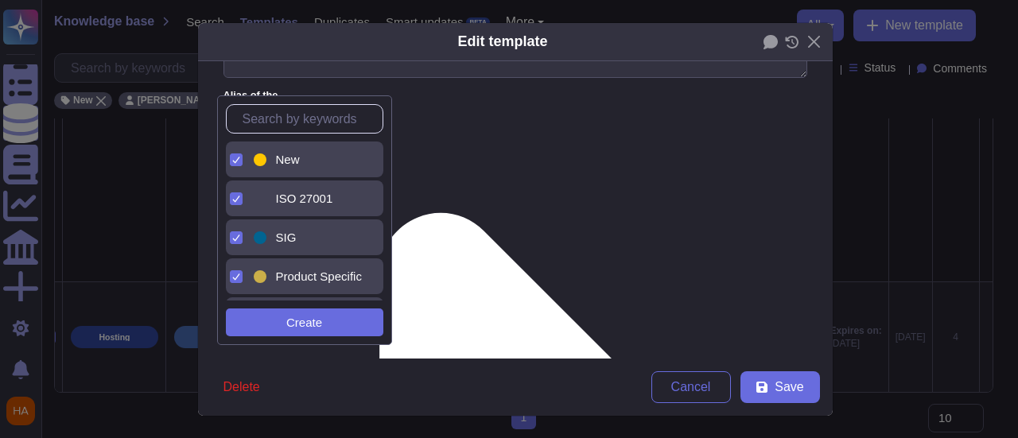
click at [310, 158] on div "New" at bounding box center [318, 160] width 84 height 14
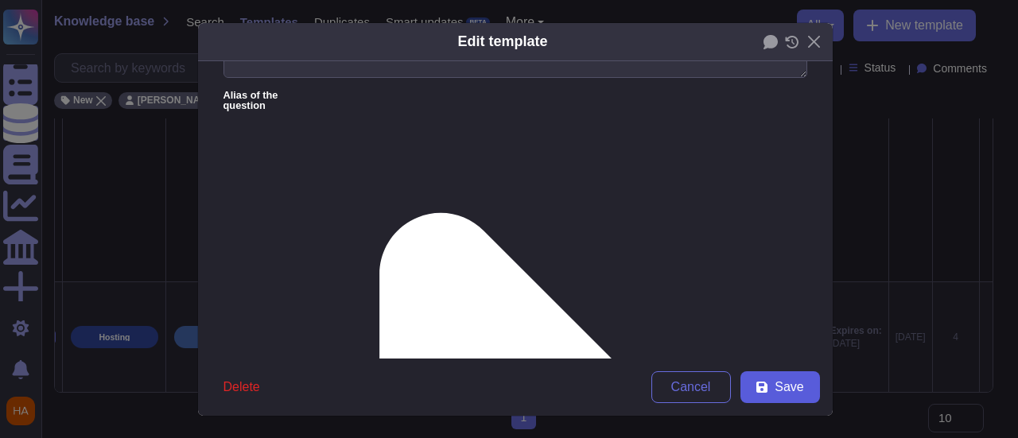
click at [779, 394] on span "Save" at bounding box center [789, 387] width 29 height 13
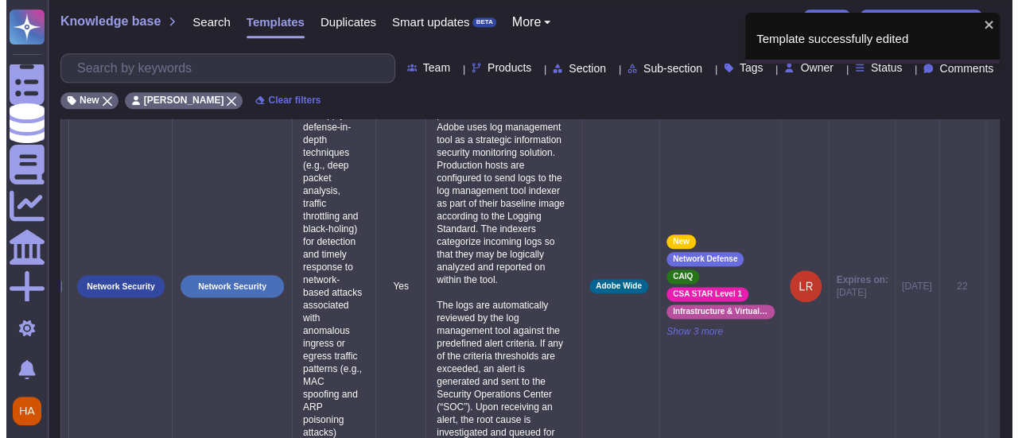
scroll to position [822, 0]
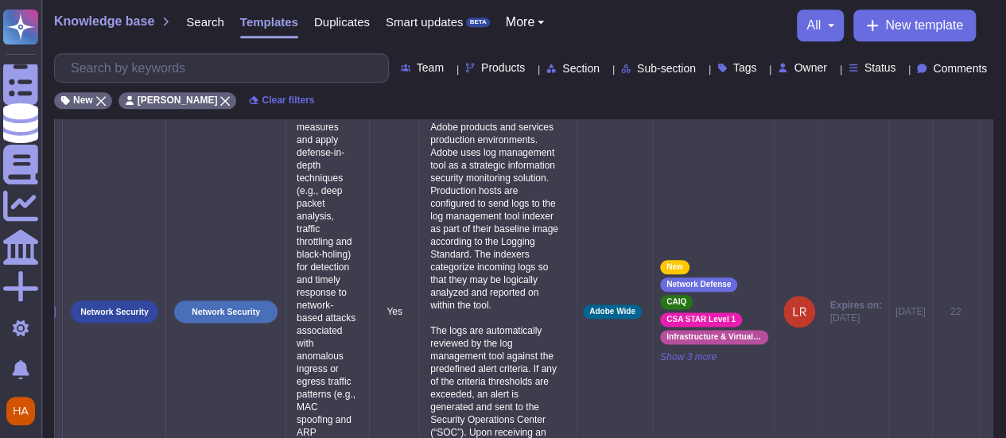
click at [986, 313] on icon at bounding box center [986, 313] width 0 height 0
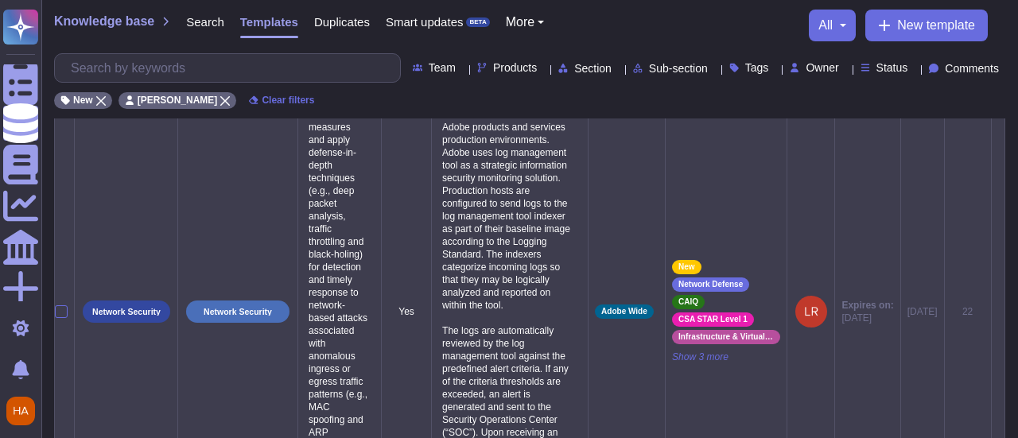
scroll to position [0, 41]
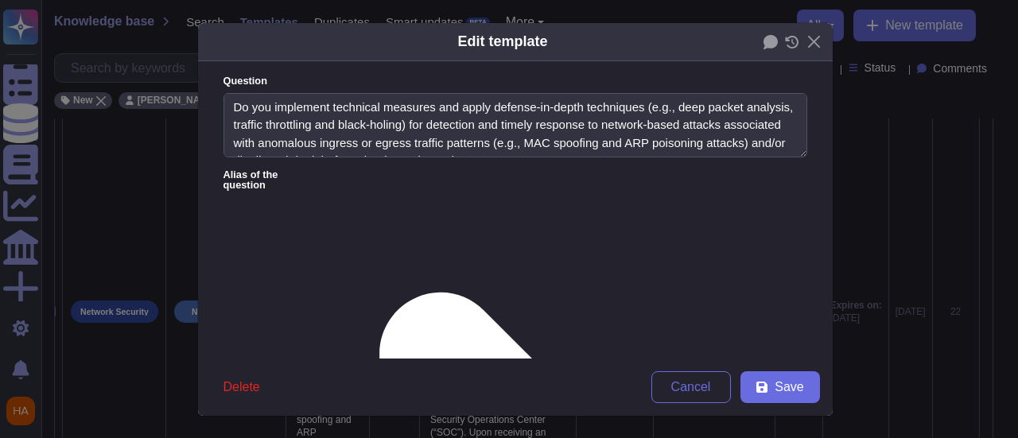
type textarea "Do you implement technical measures and apply defense-in-depth techniques (e.g.…"
type textarea "In addition to firewalls, load balancers and ACLs to control the flow of extern…"
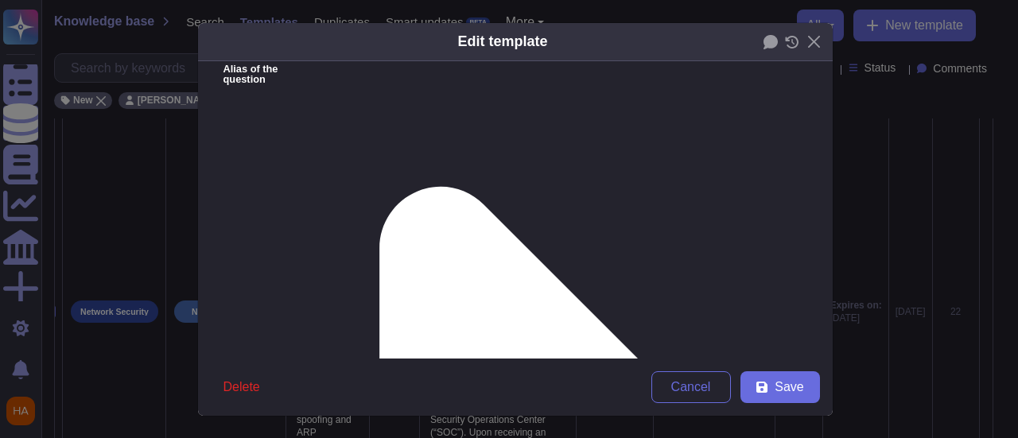
scroll to position [239, 0]
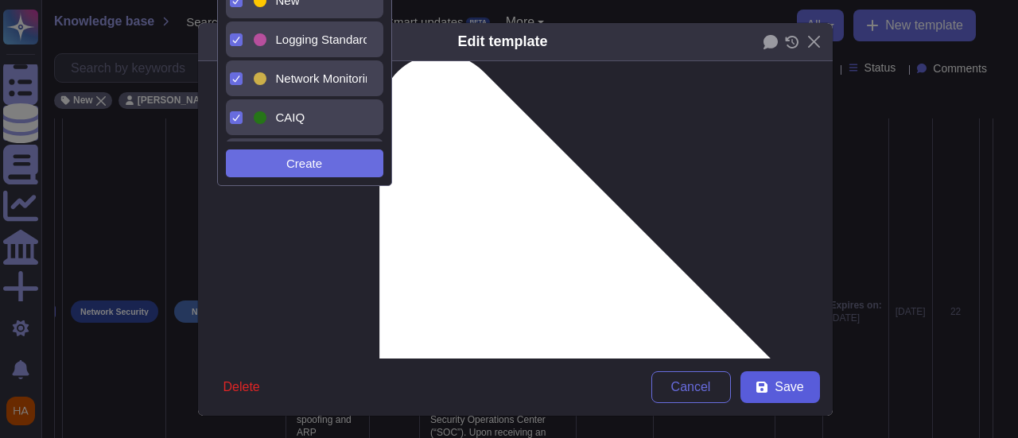
click at [307, 3] on div "New" at bounding box center [318, 1] width 84 height 14
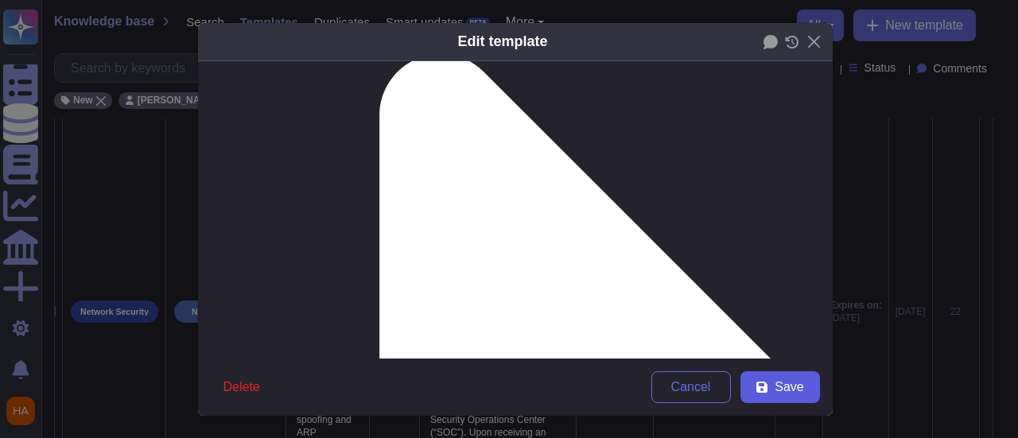
click at [789, 384] on span "Save" at bounding box center [789, 387] width 29 height 13
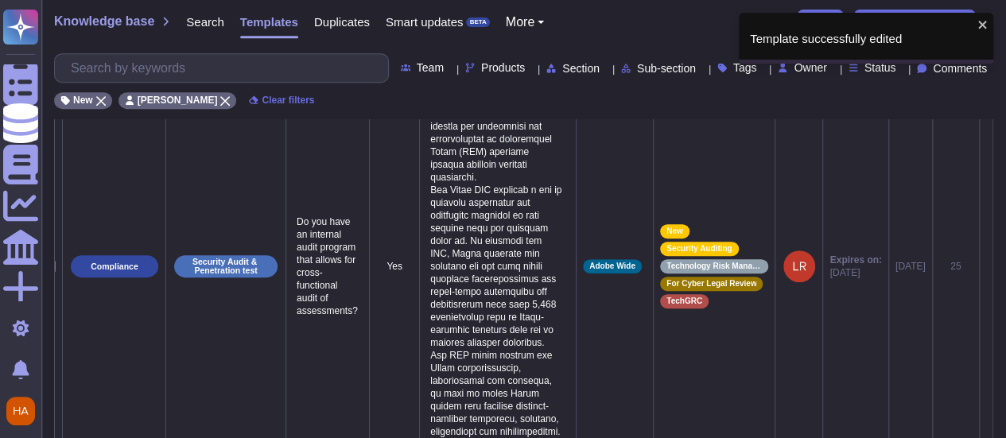
scroll to position [344, 0]
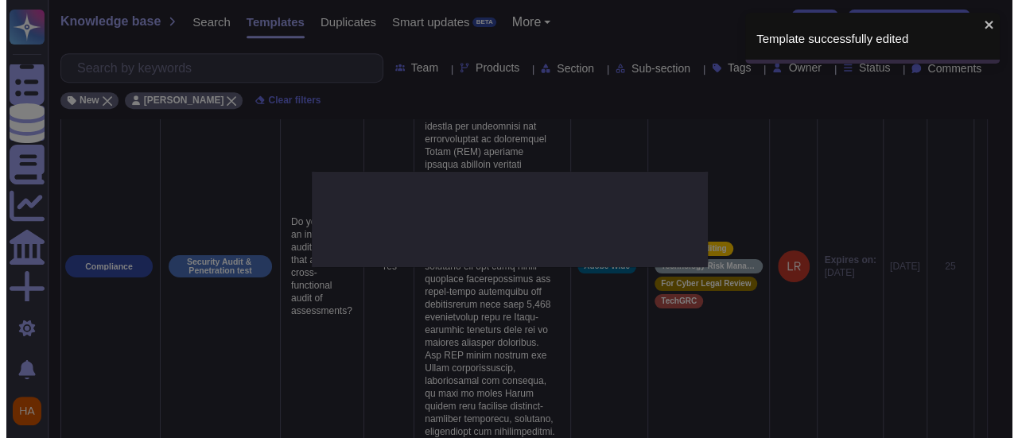
scroll to position [0, 41]
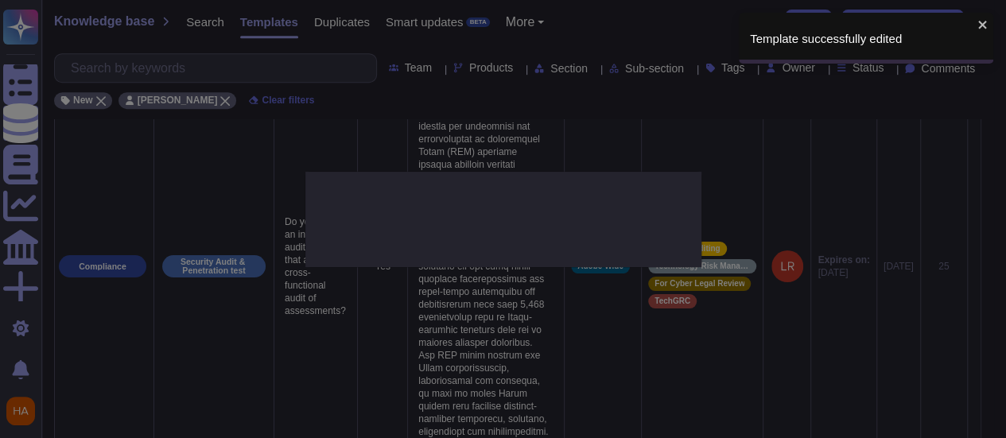
type textarea "Do you have an internal audit program that allows for cross-functional audit of…"
type textarea "Adobe performs internal readiness assessment audits on an annual basis, and int…"
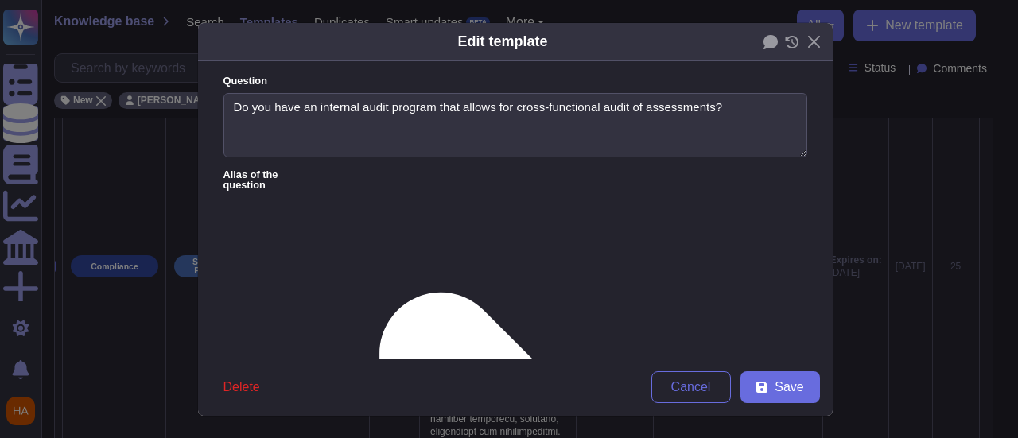
type textarea "Do you have an internal audit program that allows for cross-functional audit of…"
type textarea "Adobe performs internal readiness assessment audits on an annual basis, and int…"
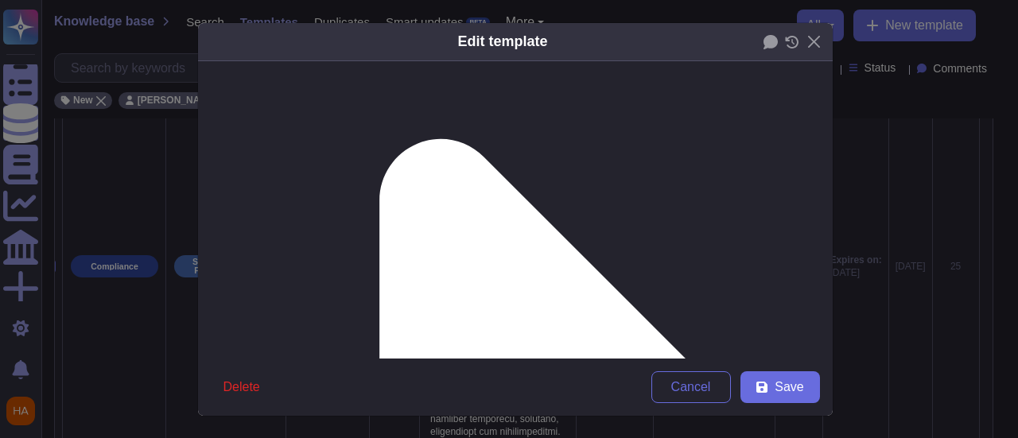
scroll to position [159, 0]
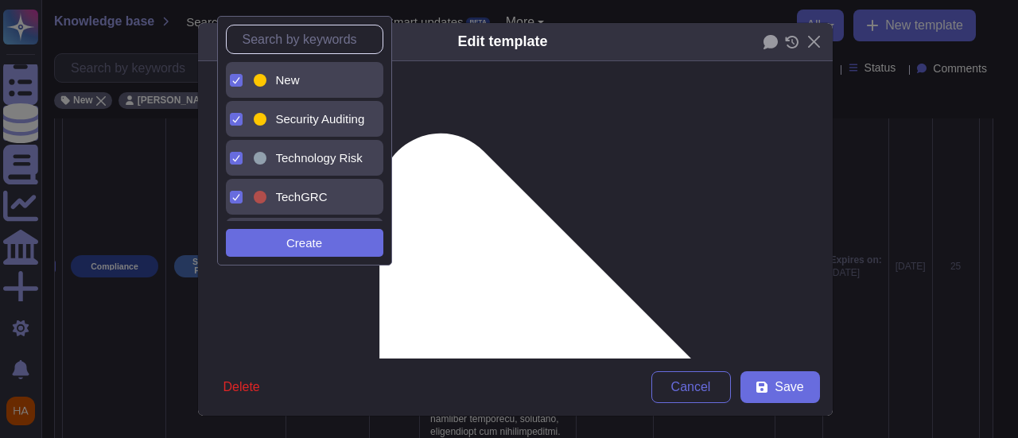
click at [328, 88] on div "New" at bounding box center [309, 80] width 116 height 36
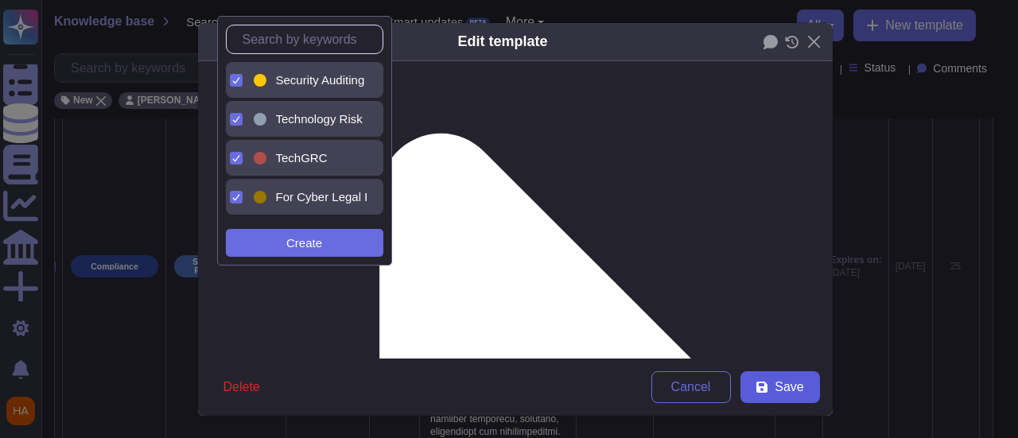
click at [762, 380] on button "Save" at bounding box center [781, 387] width 80 height 32
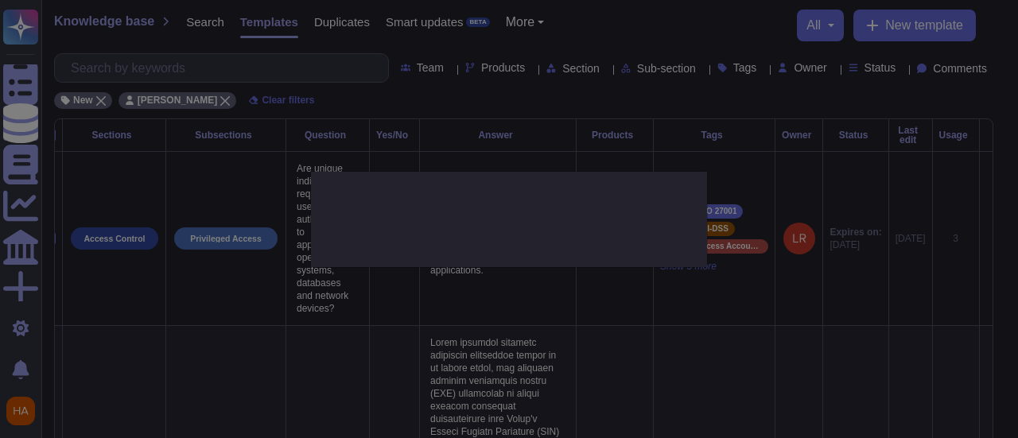
scroll to position [0, 29]
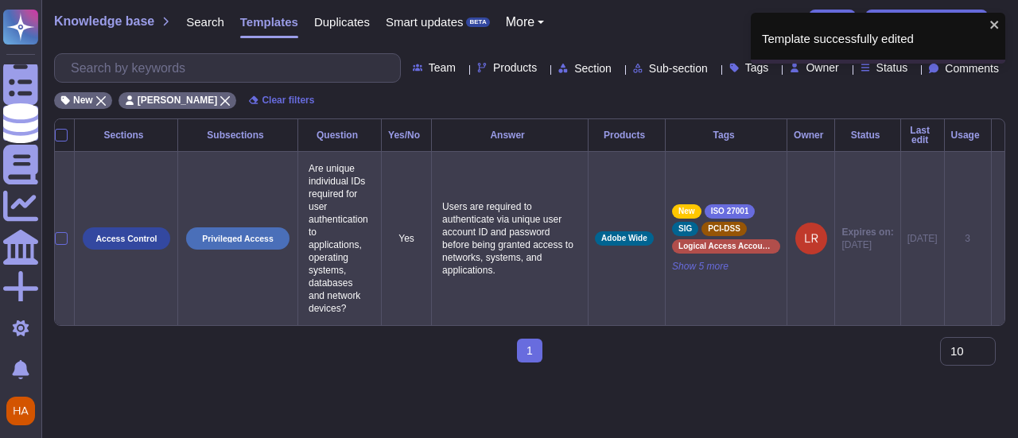
click at [998, 239] on icon at bounding box center [998, 239] width 0 height 0
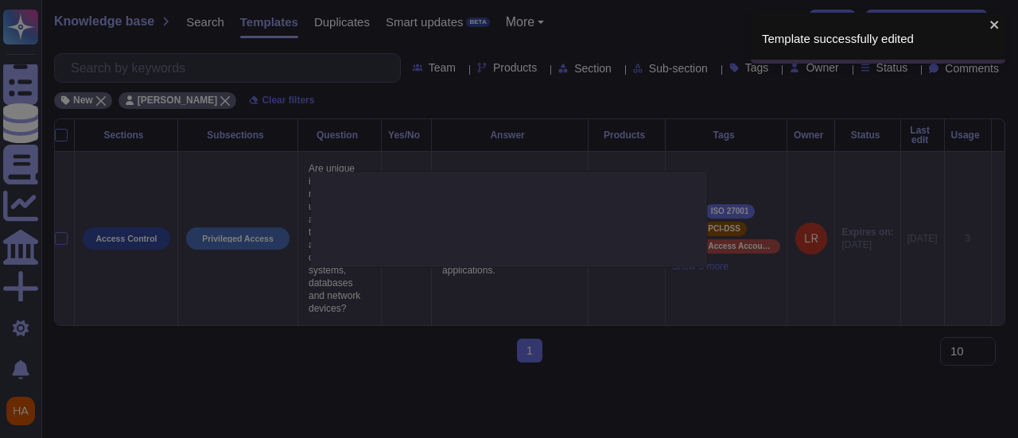
type textarea "Are unique individual IDs required for user authentication to applications, ope…"
type textarea "Users are required to authenticate via unique user account ID and password befo…"
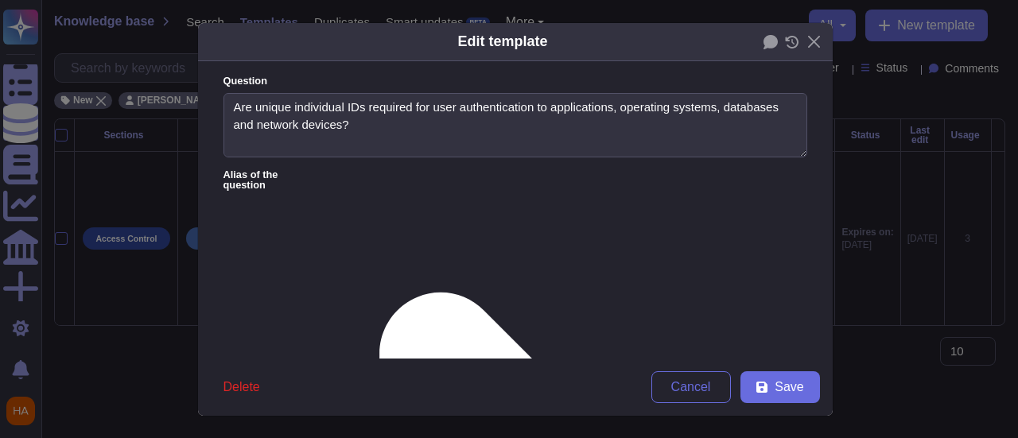
type textarea "Are unique individual IDs required for user authentication to applications, ope…"
type textarea "Users are required to authenticate via unique user account ID and password befo…"
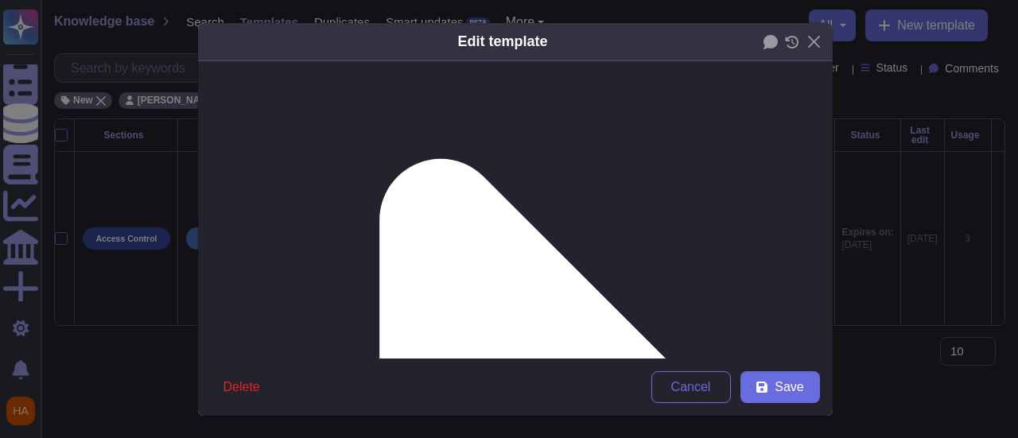
scroll to position [159, 0]
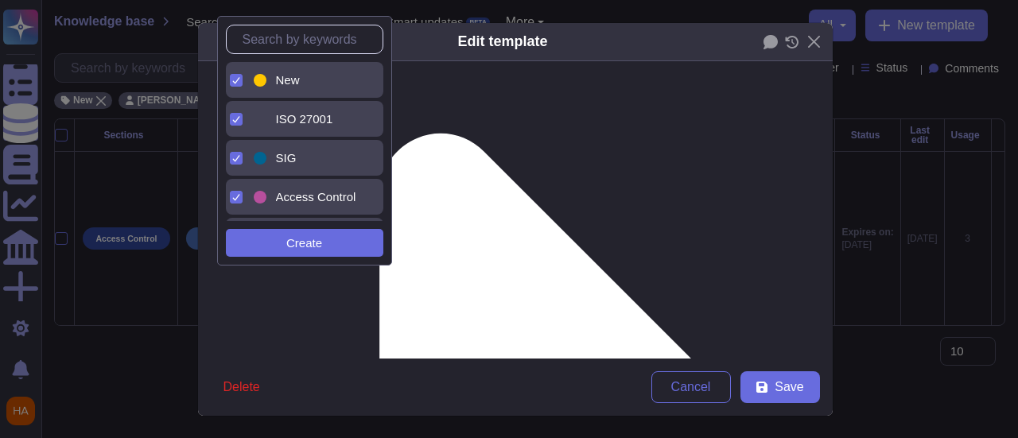
click at [294, 78] on span "New" at bounding box center [288, 80] width 24 height 14
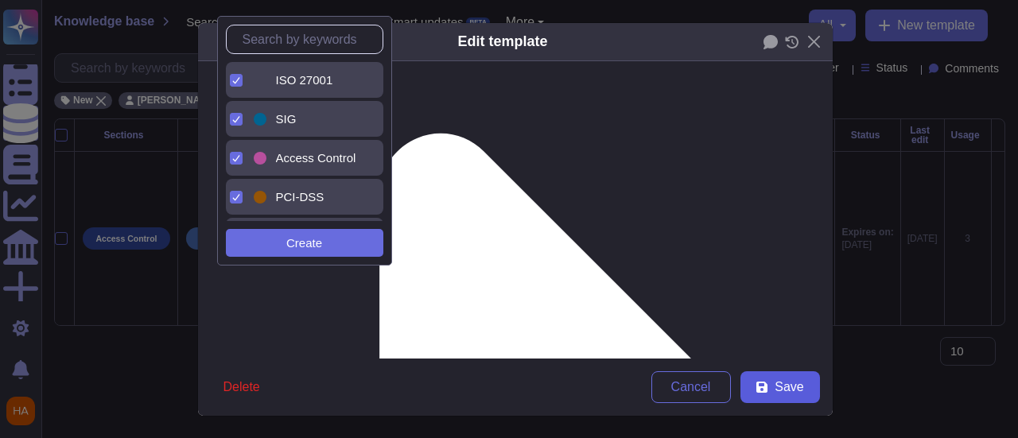
click at [784, 383] on span "Save" at bounding box center [789, 387] width 29 height 13
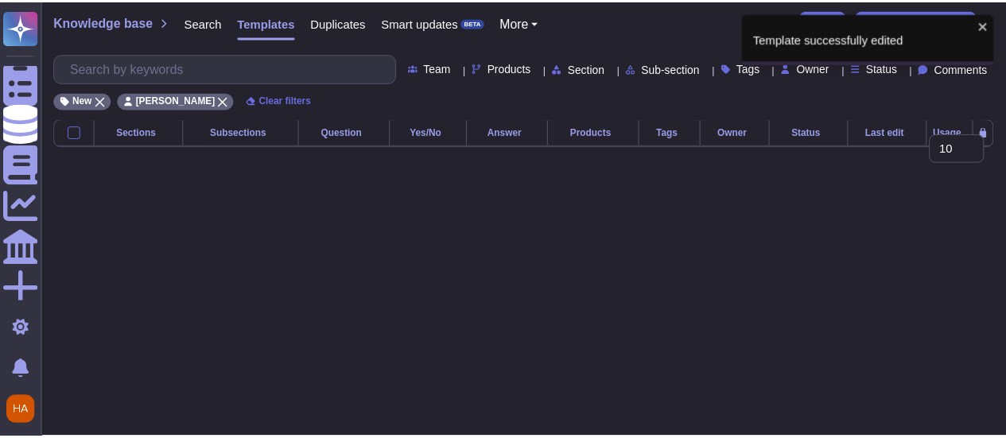
scroll to position [0, 0]
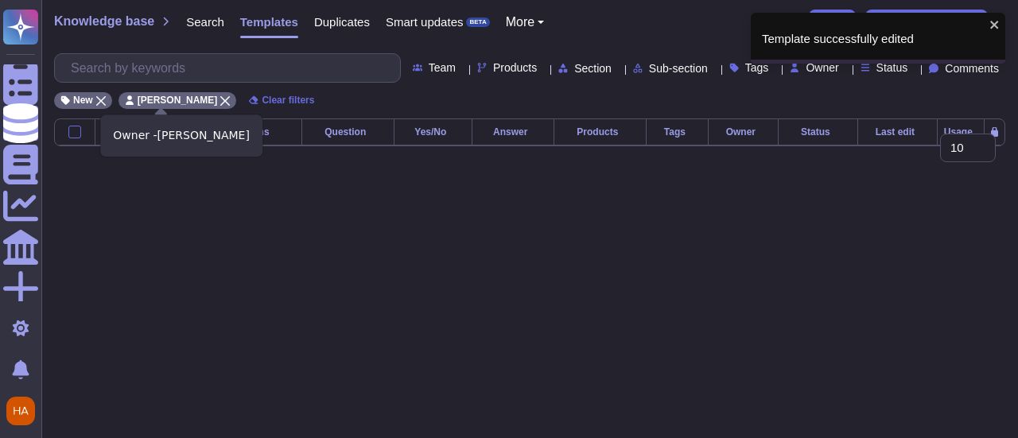
click at [220, 97] on icon at bounding box center [225, 101] width 10 height 10
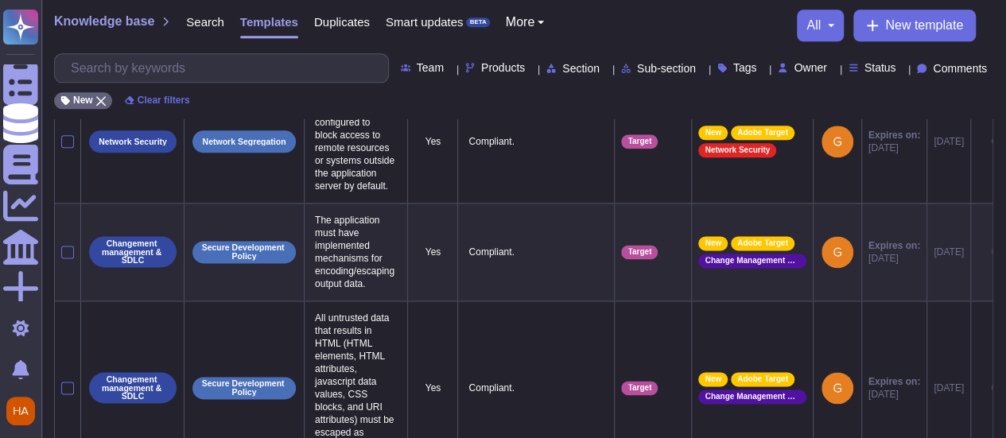
scroll to position [1132, 0]
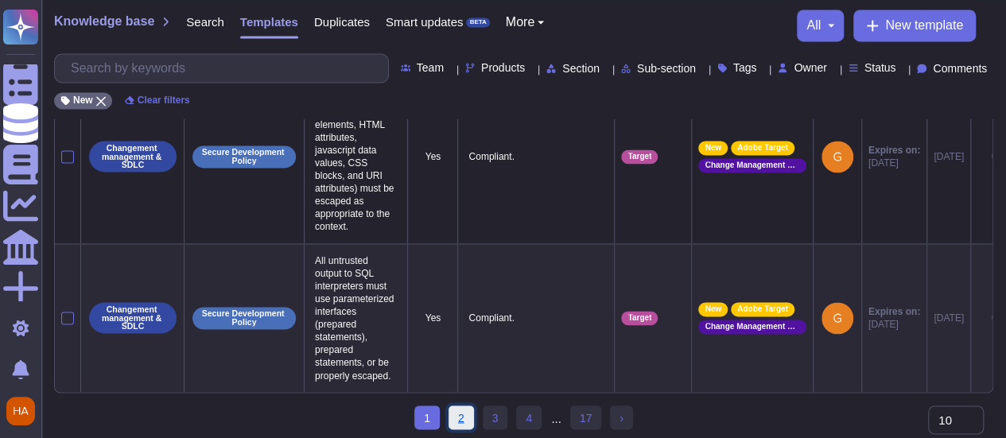
click at [459, 413] on link "2" at bounding box center [461, 418] width 25 height 24
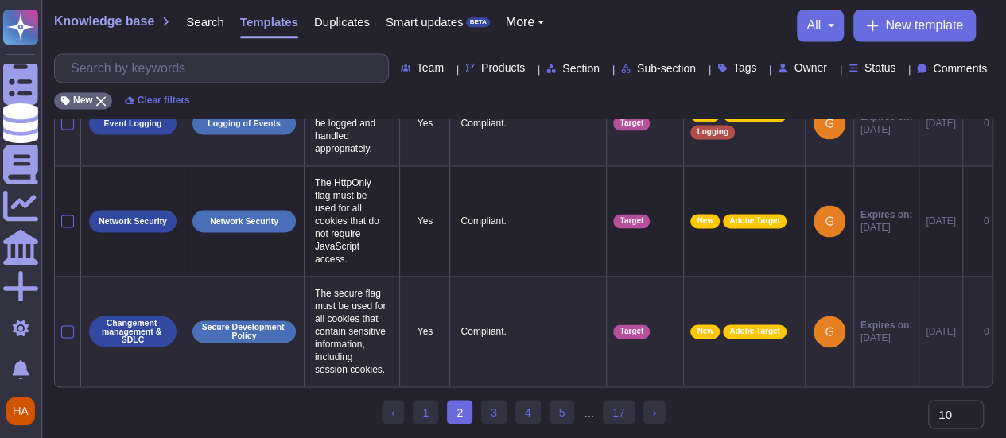
scroll to position [1075, 0]
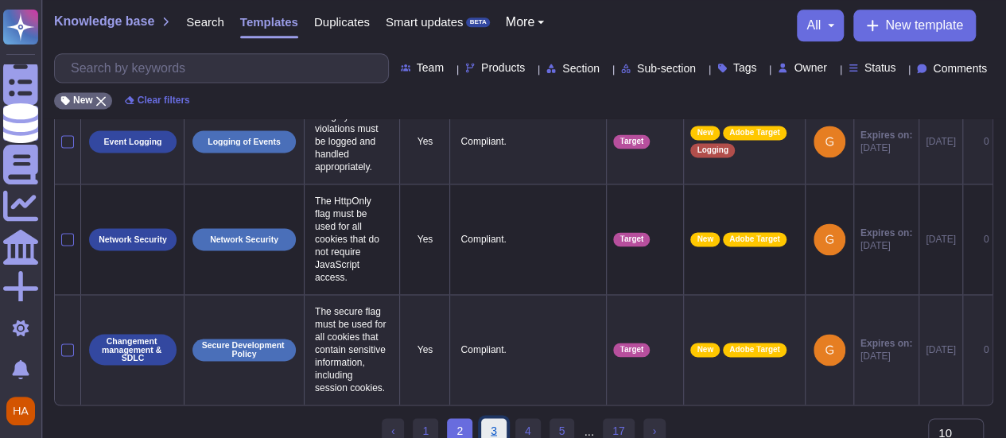
click at [487, 418] on link "3" at bounding box center [493, 430] width 25 height 24
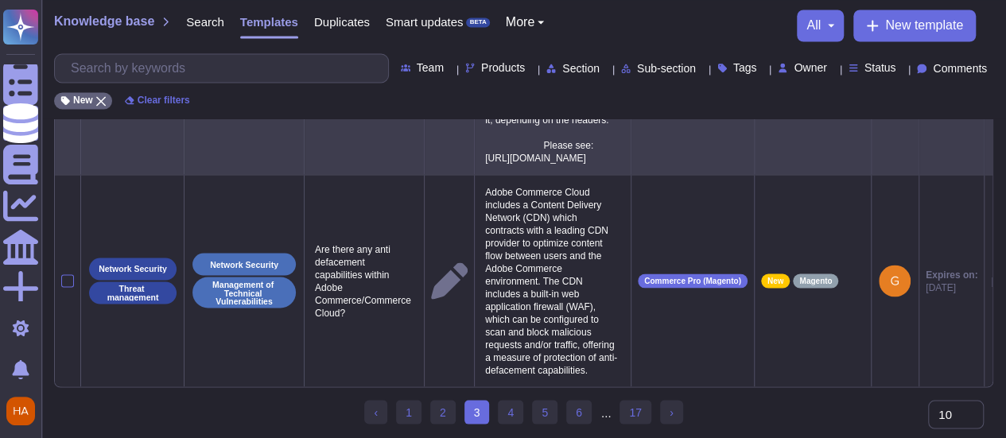
scroll to position [1463, 0]
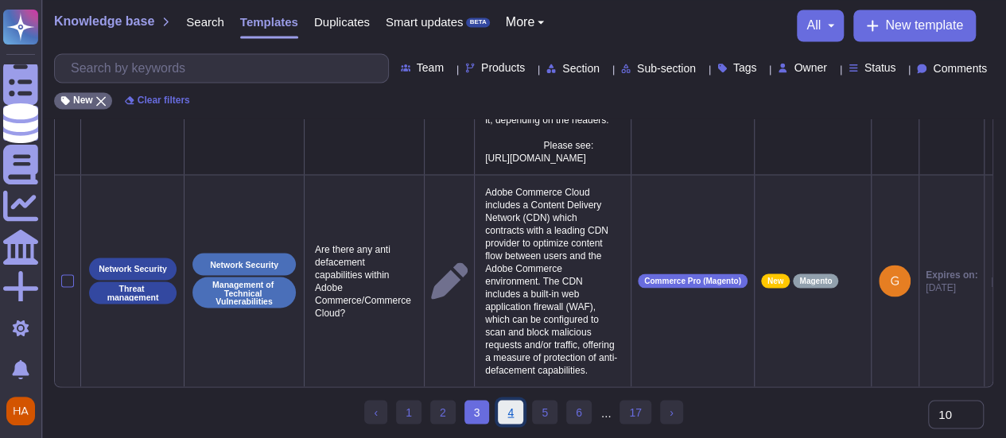
click at [522, 414] on link "4" at bounding box center [510, 412] width 25 height 24
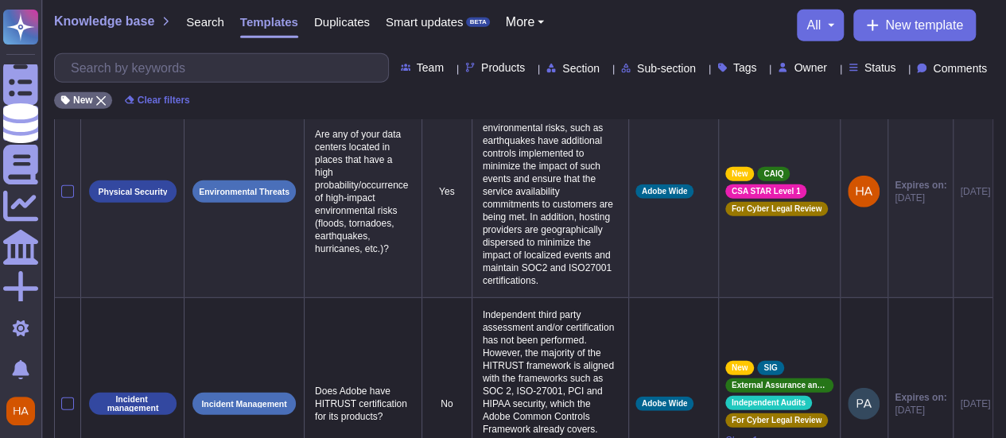
scroll to position [2258, 0]
